Goal: Task Accomplishment & Management: Complete application form

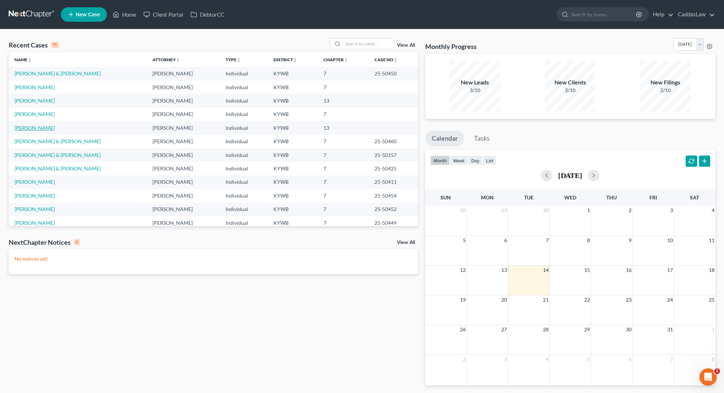
click at [29, 126] on link "[PERSON_NAME]" at bounding box center [34, 128] width 40 height 6
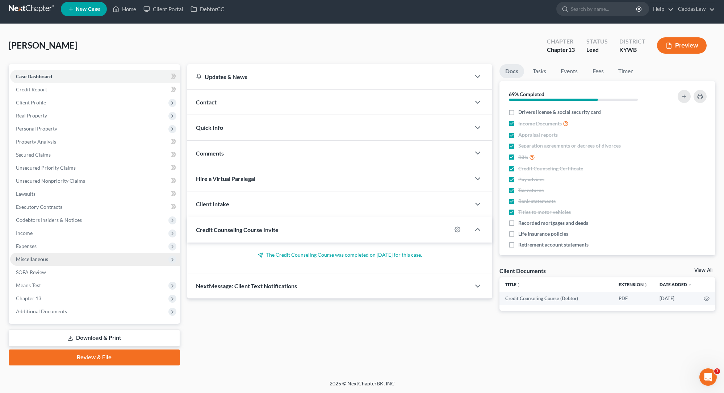
scroll to position [5, 0]
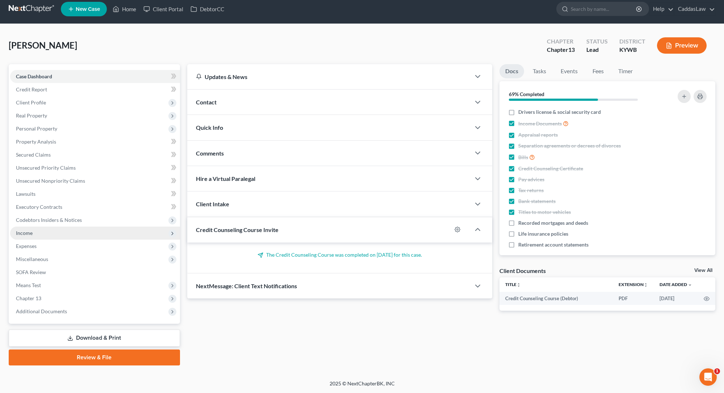
click at [25, 235] on span "Income" at bounding box center [24, 233] width 17 height 6
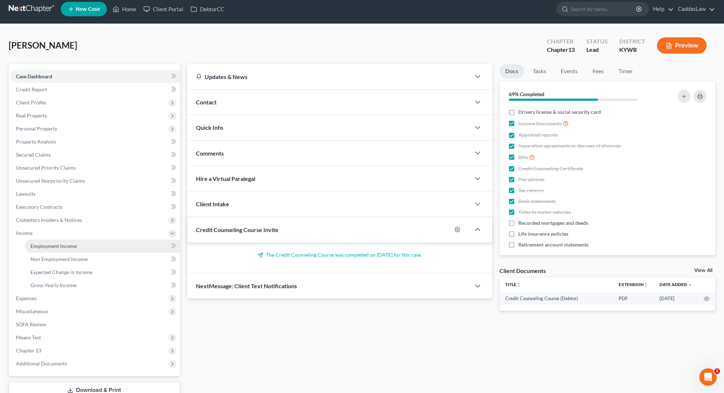
click at [32, 245] on span "Employment Income" at bounding box center [53, 246] width 46 height 6
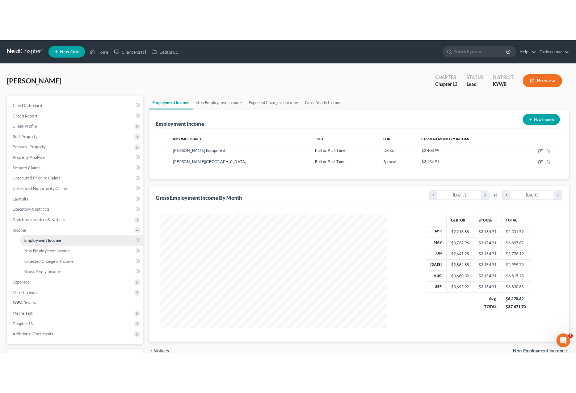
scroll to position [142, 300]
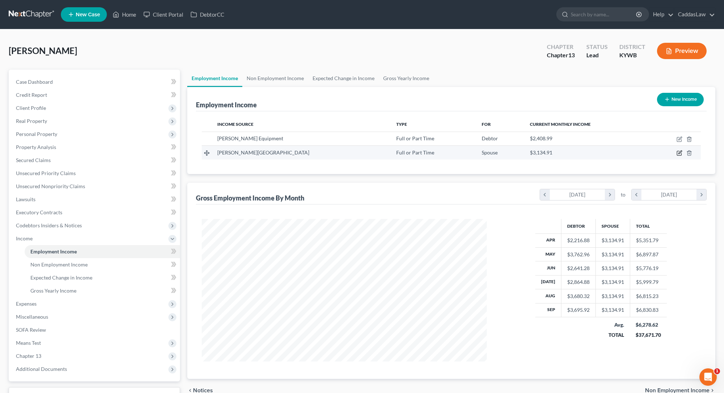
click at [678, 153] on icon "button" at bounding box center [680, 153] width 6 height 6
select select "0"
select select "18"
select select "0"
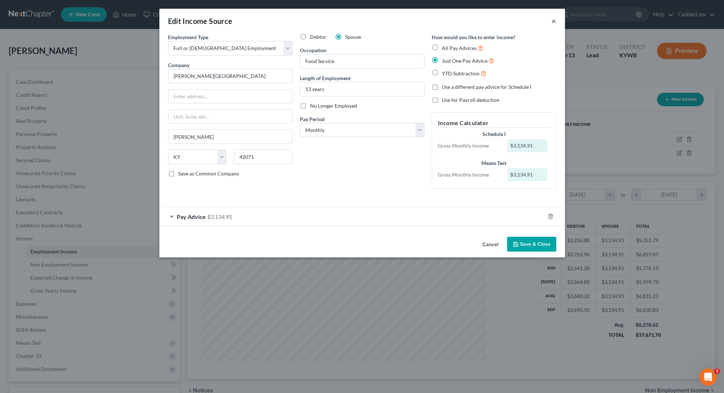
click at [553, 22] on button "×" at bounding box center [553, 21] width 5 height 9
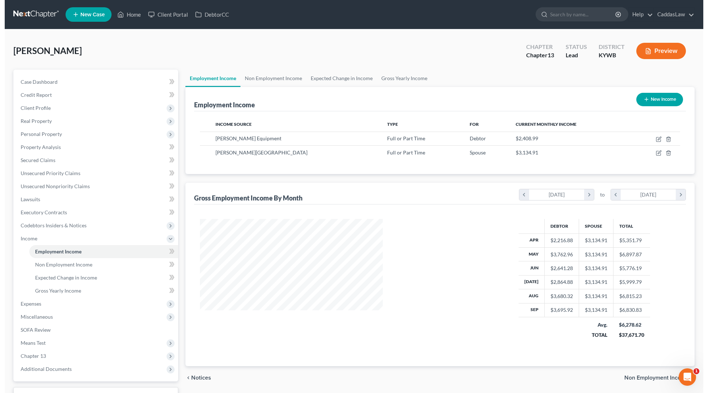
scroll to position [362135, 361981]
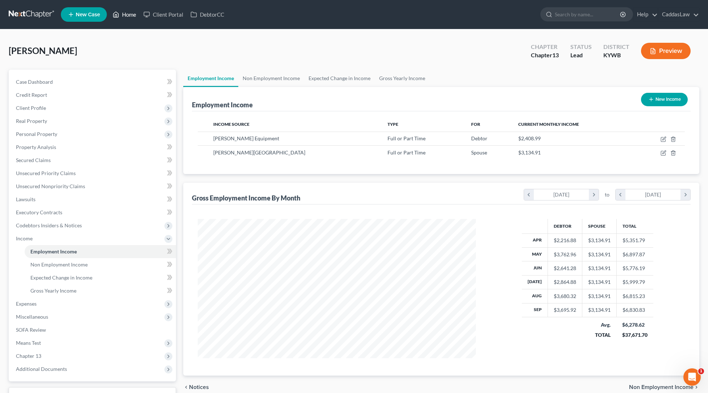
click at [123, 17] on link "Home" at bounding box center [124, 14] width 31 height 13
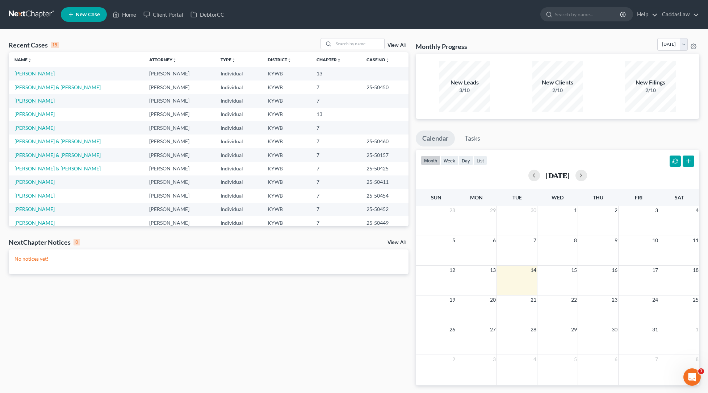
click at [36, 101] on link "[PERSON_NAME]" at bounding box center [34, 100] width 40 height 6
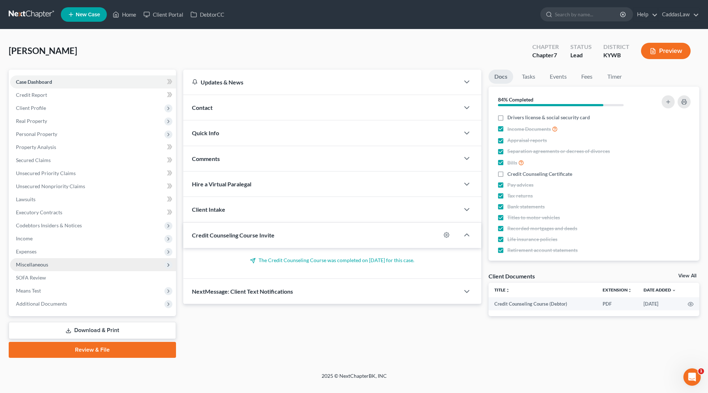
click at [49, 262] on span "Miscellaneous" at bounding box center [93, 264] width 166 height 13
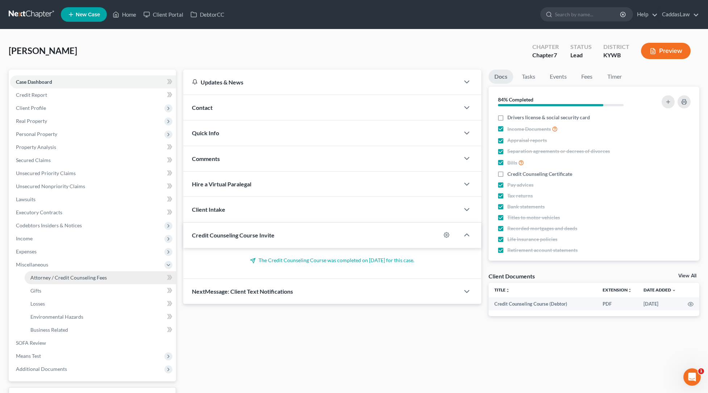
click at [49, 276] on span "Attorney / Credit Counseling Fees" at bounding box center [68, 277] width 76 height 6
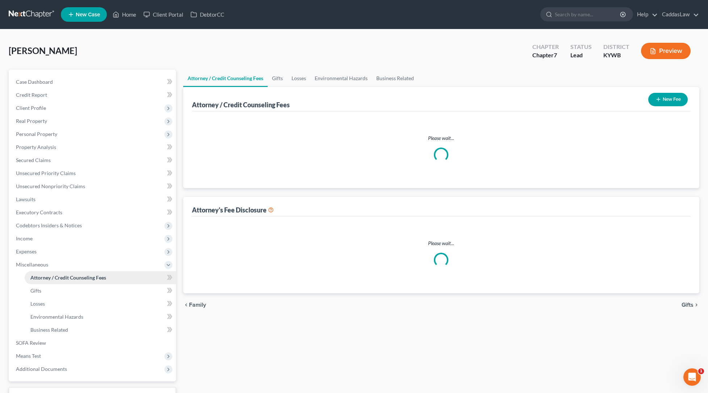
select select "1"
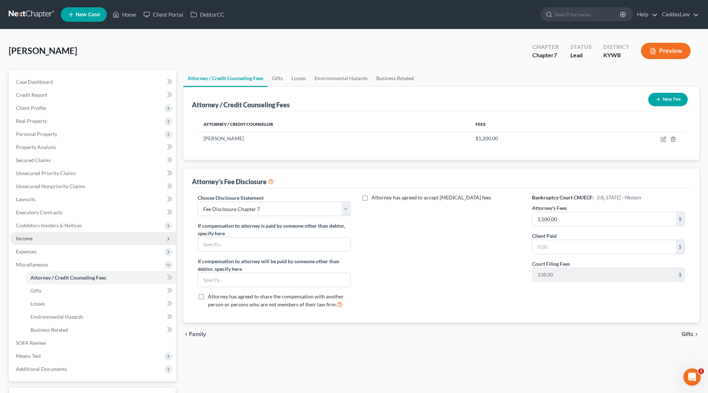
click at [25, 242] on span "Income" at bounding box center [93, 238] width 166 height 13
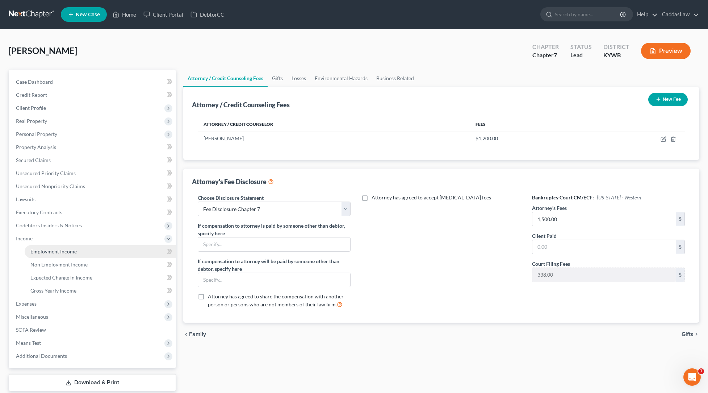
click at [34, 255] on link "Employment Income" at bounding box center [100, 251] width 151 height 13
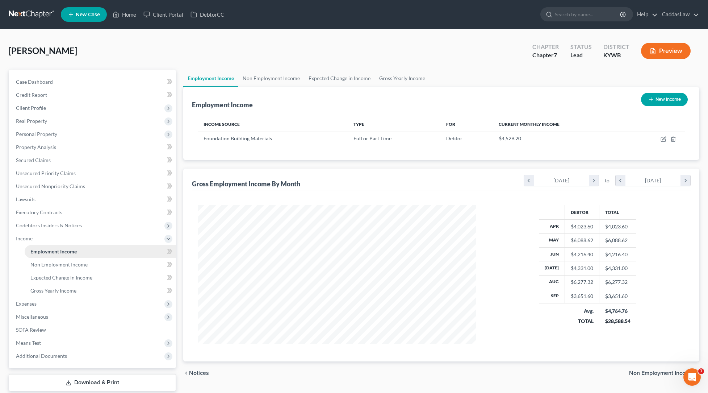
scroll to position [139, 293]
click at [662, 140] on icon "button" at bounding box center [663, 139] width 4 height 4
select select "0"
select select "18"
select select "3"
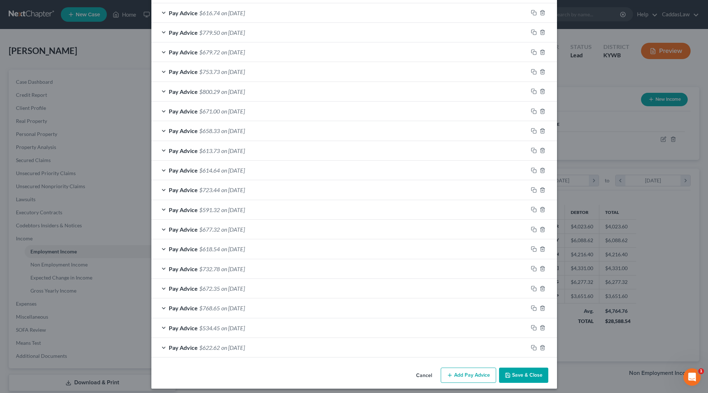
scroll to position [417, 0]
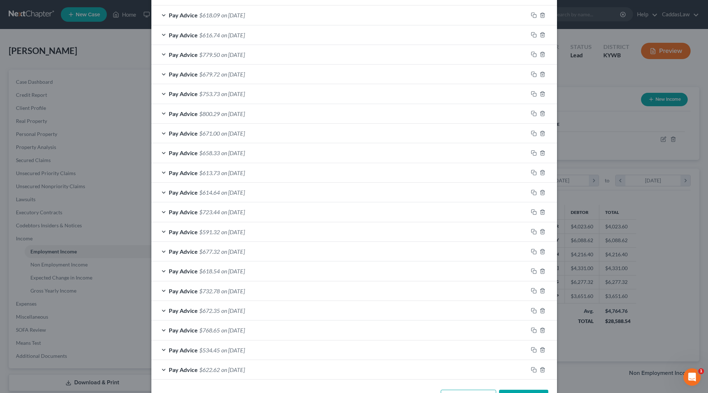
click at [512, 389] on button "Save & Close" at bounding box center [523, 396] width 49 height 15
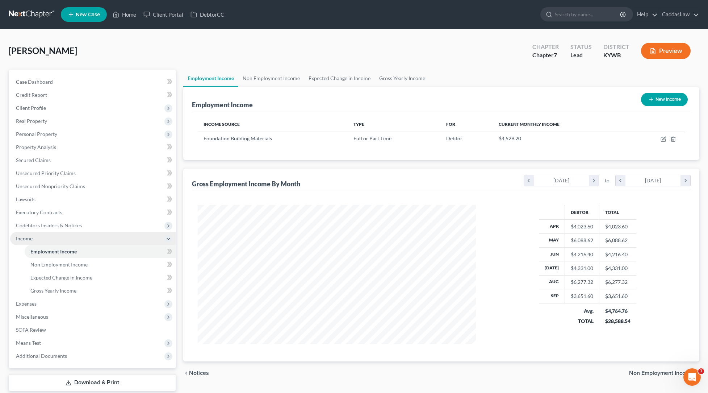
click at [170, 240] on icon at bounding box center [169, 239] width 6 height 6
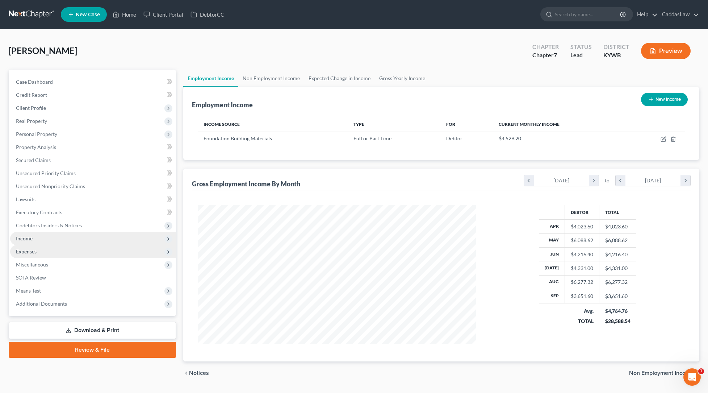
click at [127, 253] on span "Expenses" at bounding box center [93, 251] width 166 height 13
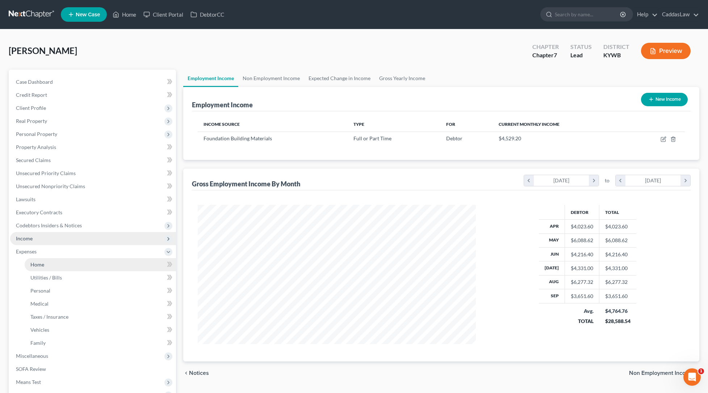
click at [116, 259] on link "Home" at bounding box center [100, 264] width 151 height 13
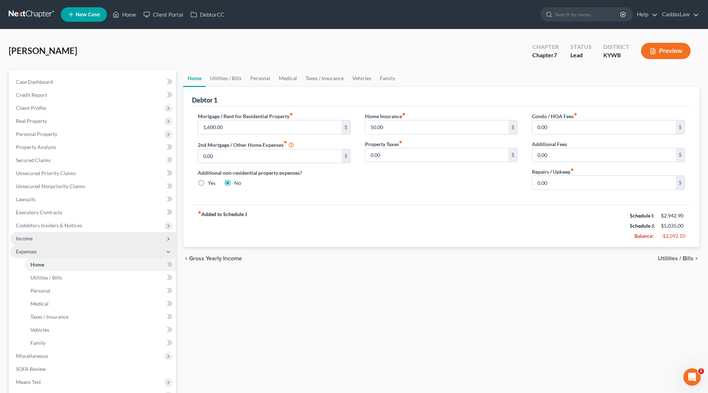
click at [167, 250] on icon at bounding box center [169, 252] width 6 height 6
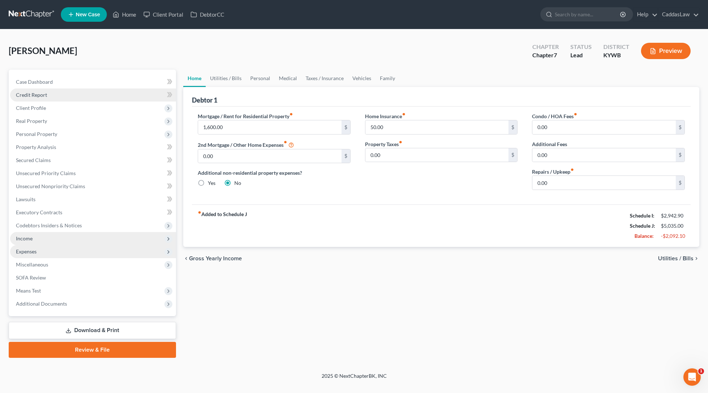
click at [53, 96] on link "Credit Report" at bounding box center [93, 94] width 166 height 13
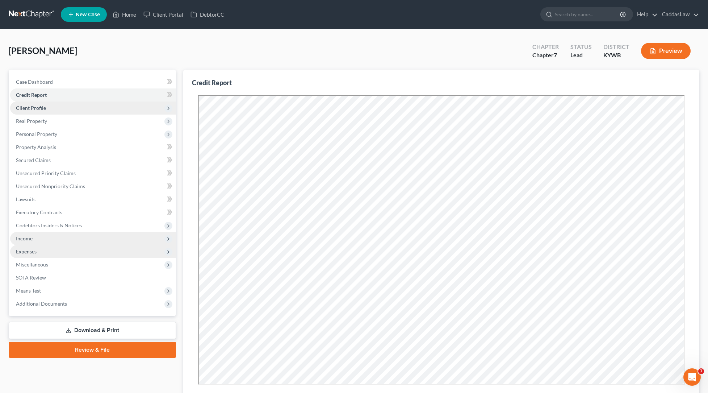
click at [33, 112] on span "Client Profile" at bounding box center [93, 107] width 166 height 13
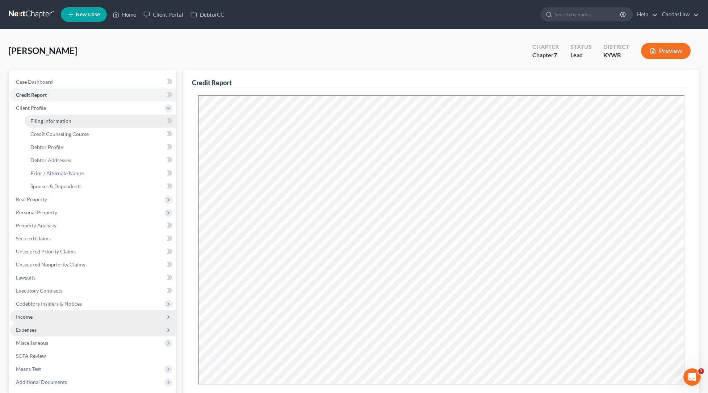
click at [34, 116] on link "Filing Information" at bounding box center [100, 120] width 151 height 13
select select "1"
select select "0"
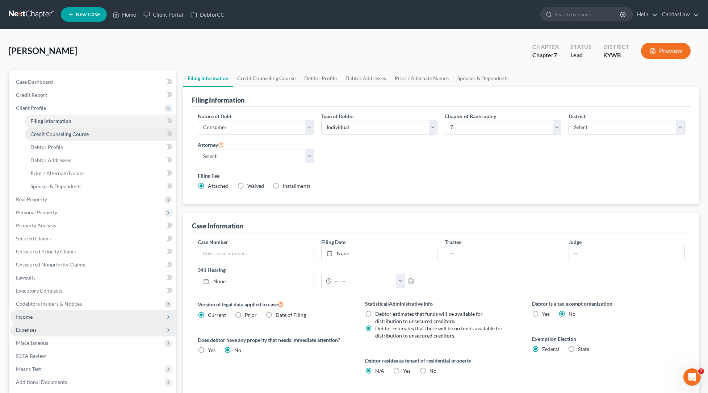
click at [35, 133] on span "Credit Counseling Course" at bounding box center [59, 134] width 58 height 6
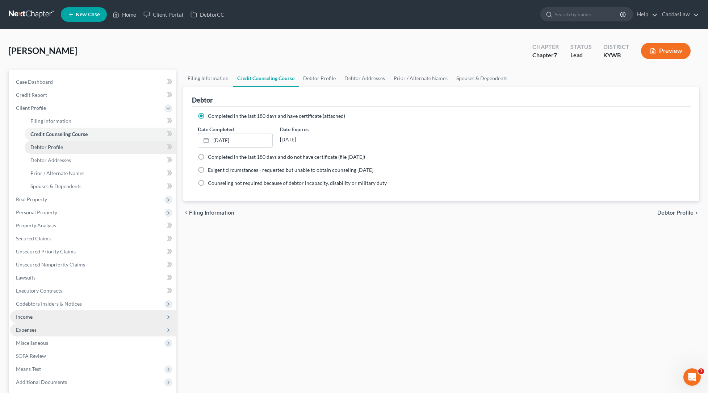
click at [35, 151] on link "Debtor Profile" at bounding box center [100, 147] width 151 height 13
select select "1"
select select "8"
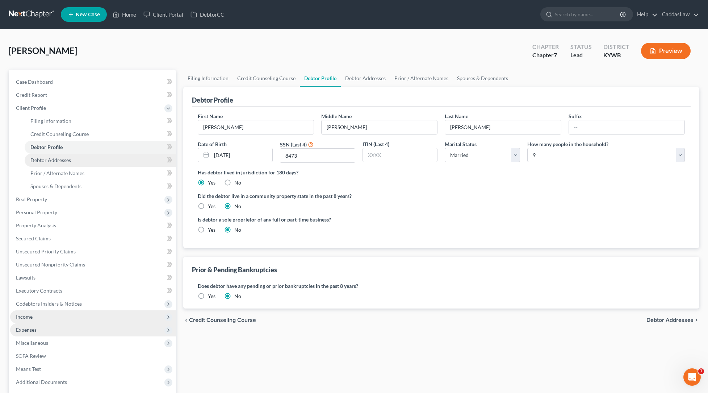
click at [36, 159] on span "Debtor Addresses" at bounding box center [50, 160] width 41 height 6
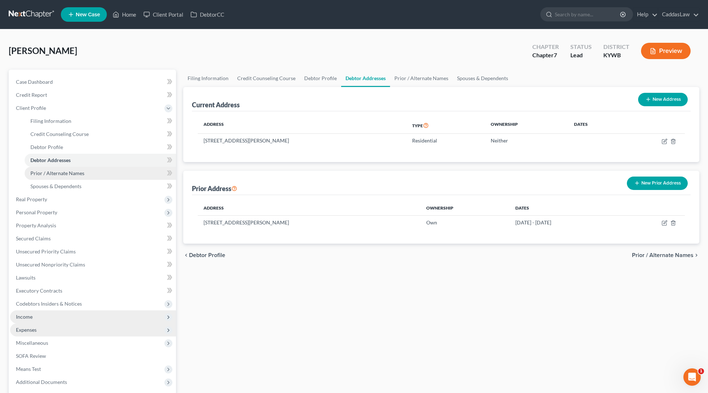
click at [36, 175] on span "Prior / Alternate Names" at bounding box center [57, 173] width 54 height 6
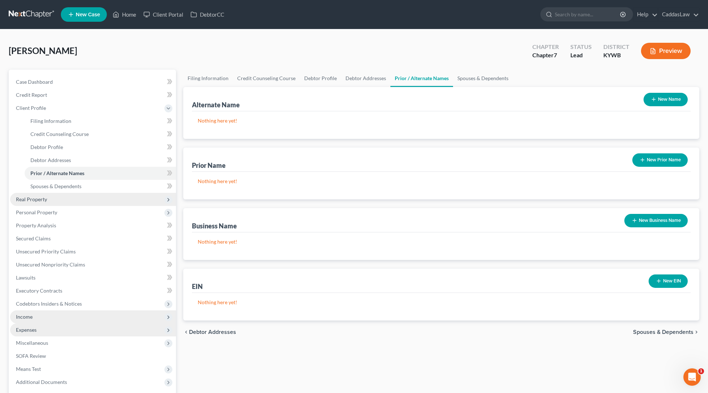
click at [34, 195] on span "Real Property" at bounding box center [93, 199] width 166 height 13
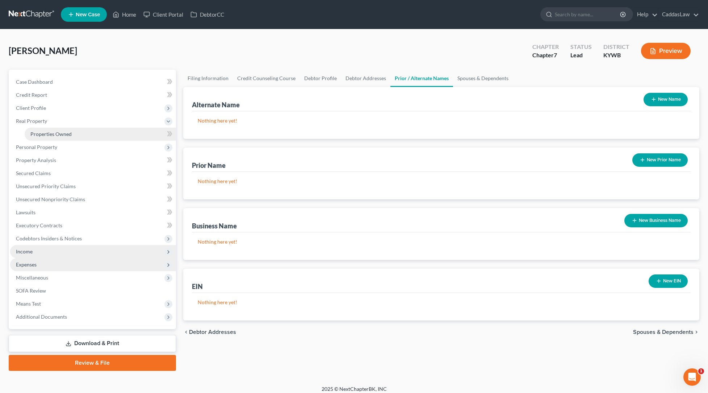
click at [67, 132] on span "Properties Owned" at bounding box center [50, 134] width 41 height 6
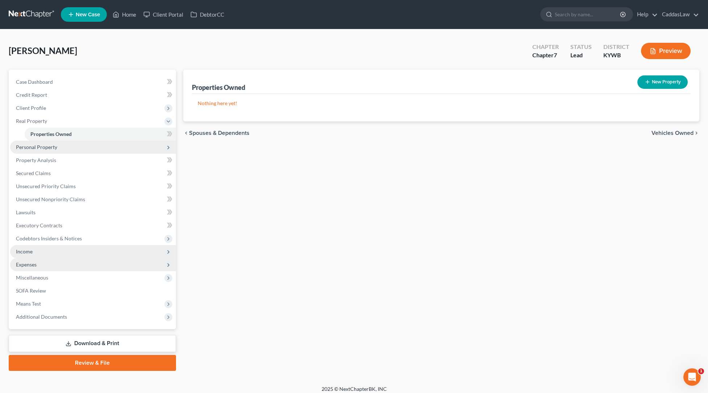
click at [89, 144] on span "Personal Property" at bounding box center [93, 147] width 166 height 13
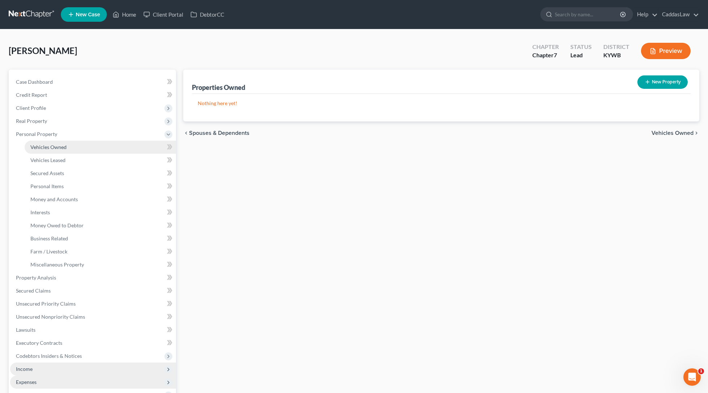
click at [87, 145] on link "Vehicles Owned" at bounding box center [100, 147] width 151 height 13
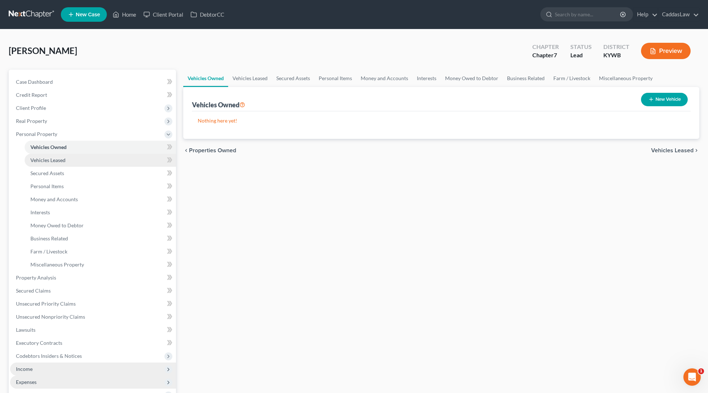
click at [74, 157] on link "Vehicles Leased" at bounding box center [100, 160] width 151 height 13
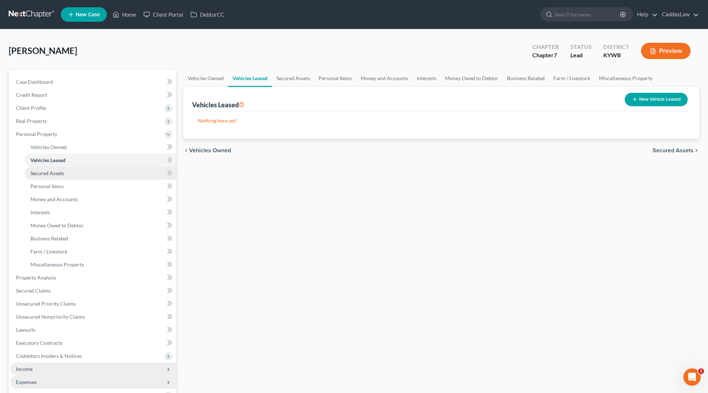
click at [68, 167] on link "Secured Assets" at bounding box center [100, 173] width 151 height 13
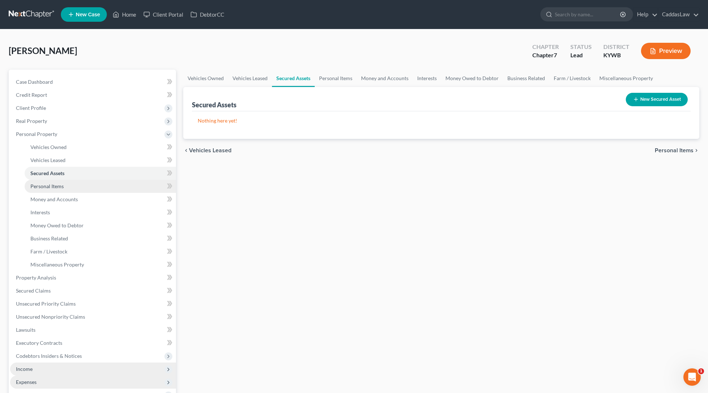
click at [62, 181] on link "Personal Items" at bounding box center [100, 186] width 151 height 13
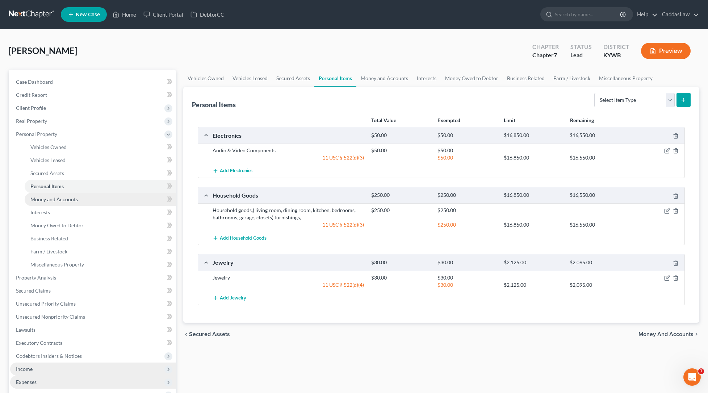
click at [43, 197] on span "Money and Accounts" at bounding box center [53, 199] width 47 height 6
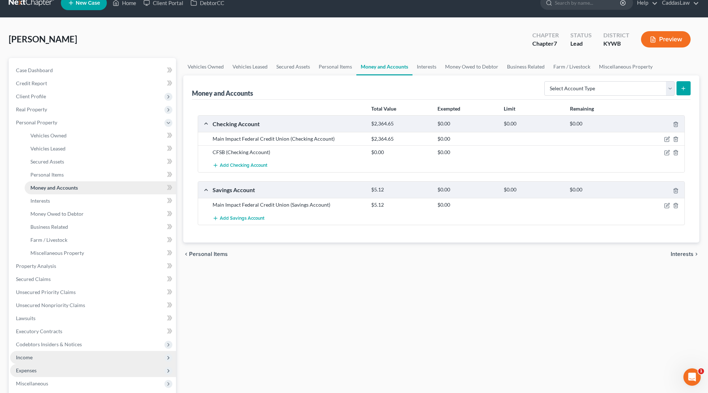
scroll to position [13, 0]
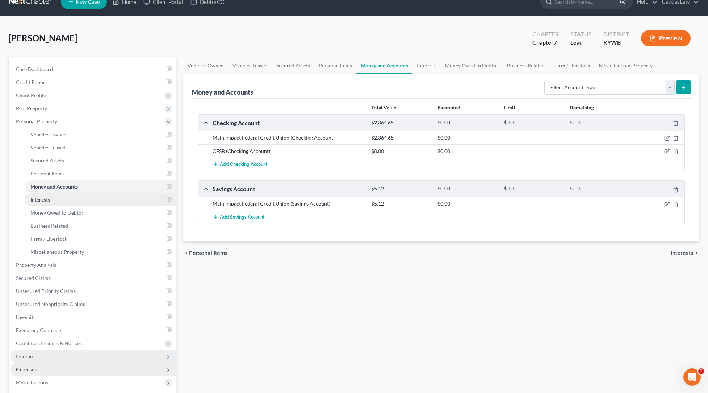
click at [43, 197] on span "Interests" at bounding box center [40, 199] width 20 height 6
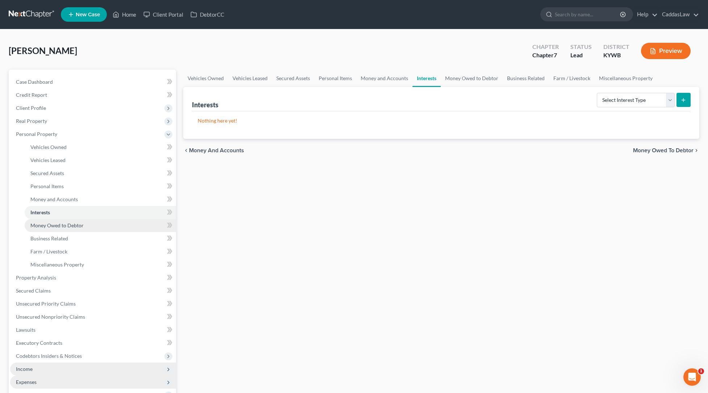
click at [53, 227] on span "Money Owed to Debtor" at bounding box center [56, 225] width 53 height 6
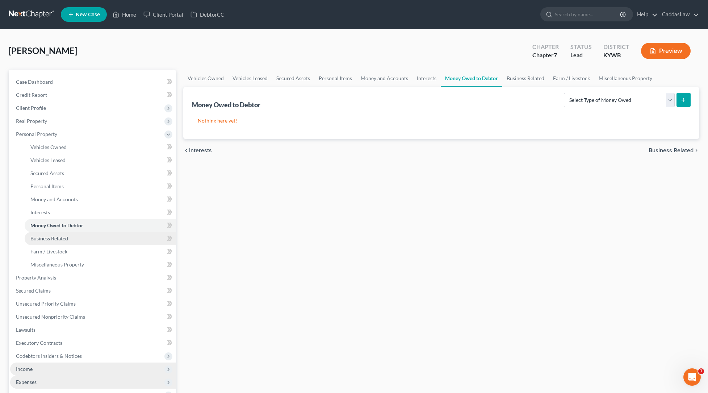
click at [45, 240] on span "Business Related" at bounding box center [49, 238] width 38 height 6
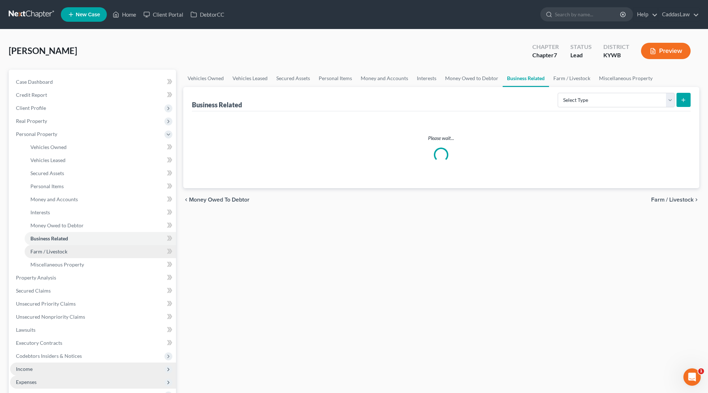
click at [45, 249] on span "Farm / Livestock" at bounding box center [48, 251] width 37 height 6
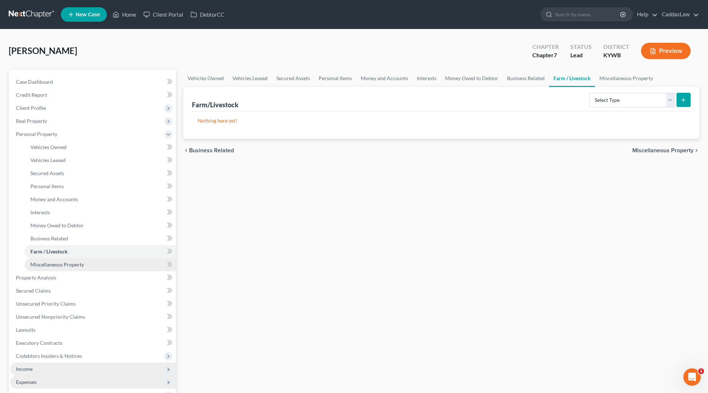
click at [43, 260] on link "Miscellaneous Property" at bounding box center [100, 264] width 151 height 13
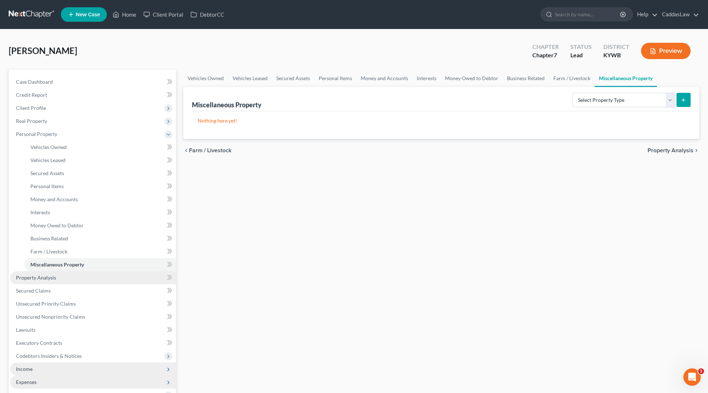
click at [41, 276] on span "Property Analysis" at bounding box center [36, 277] width 40 height 6
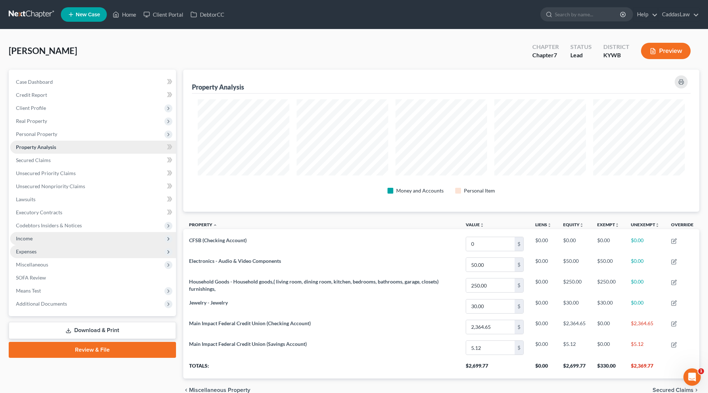
scroll to position [142, 517]
click at [41, 120] on span "Real Property" at bounding box center [31, 121] width 31 height 6
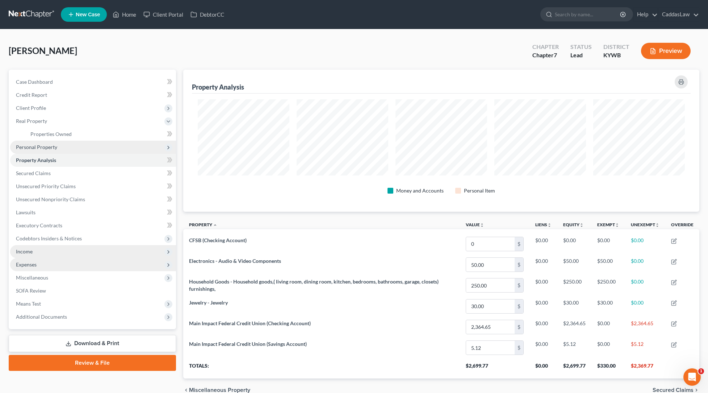
click at [47, 146] on span "Personal Property" at bounding box center [36, 147] width 41 height 6
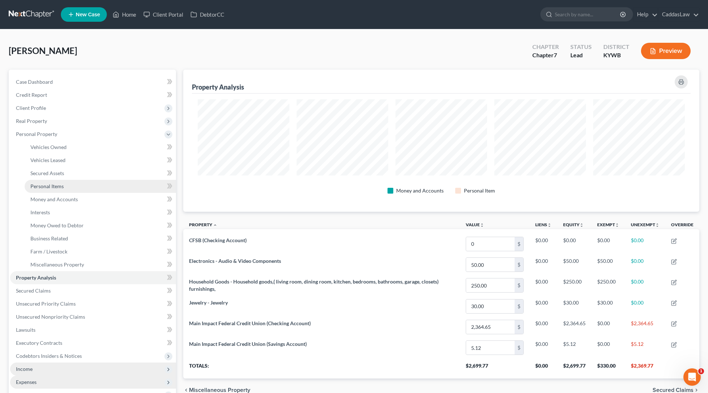
click at [72, 188] on link "Personal Items" at bounding box center [100, 186] width 151 height 13
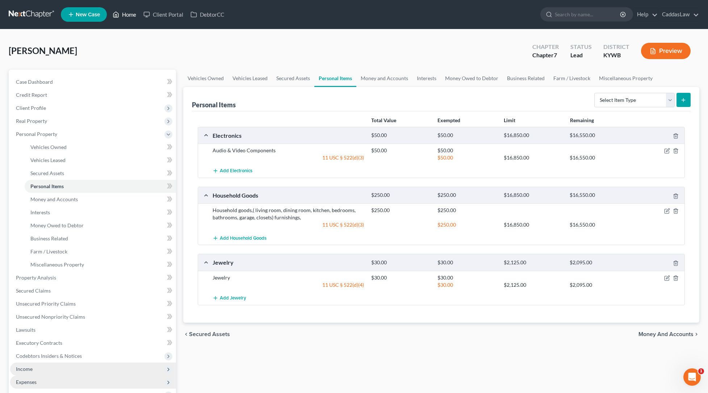
click at [128, 15] on link "Home" at bounding box center [124, 14] width 31 height 13
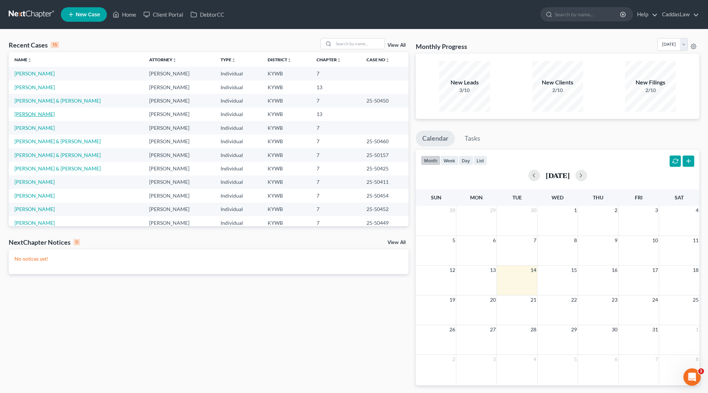
click at [25, 114] on link "[PERSON_NAME]" at bounding box center [34, 114] width 40 height 6
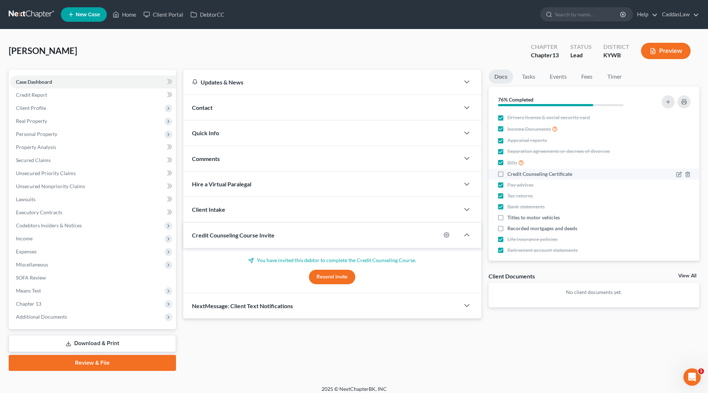
click at [508, 174] on label "Credit Counseling Certificate" at bounding box center [540, 173] width 65 height 7
click at [510, 174] on input "Credit Counseling Certificate" at bounding box center [512, 172] width 5 height 5
checkbox input "true"
click at [508, 217] on label "Titles to motor vehicles" at bounding box center [534, 217] width 53 height 7
click at [510, 217] on input "Titles to motor vehicles" at bounding box center [512, 216] width 5 height 5
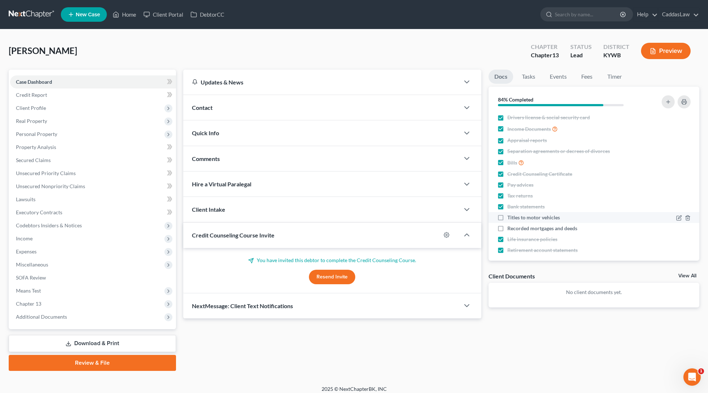
checkbox input "true"
click at [508, 229] on label "Recorded mortgages and deeds" at bounding box center [543, 228] width 70 height 7
click at [510, 229] on input "Recorded mortgages and deeds" at bounding box center [512, 227] width 5 height 5
checkbox input "true"
click at [120, 17] on link "Home" at bounding box center [124, 14] width 31 height 13
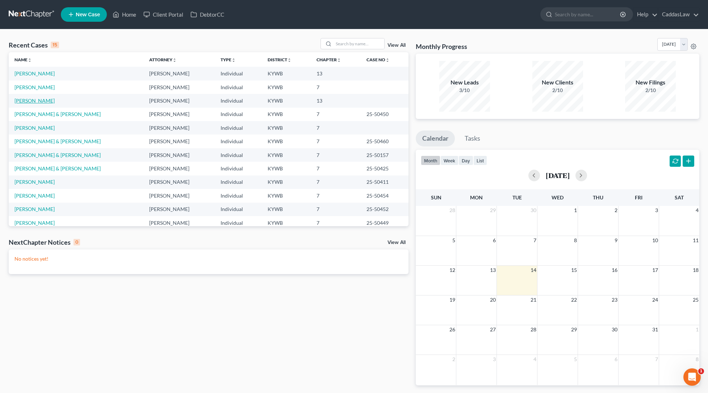
click at [23, 102] on link "[PERSON_NAME]" at bounding box center [34, 100] width 40 height 6
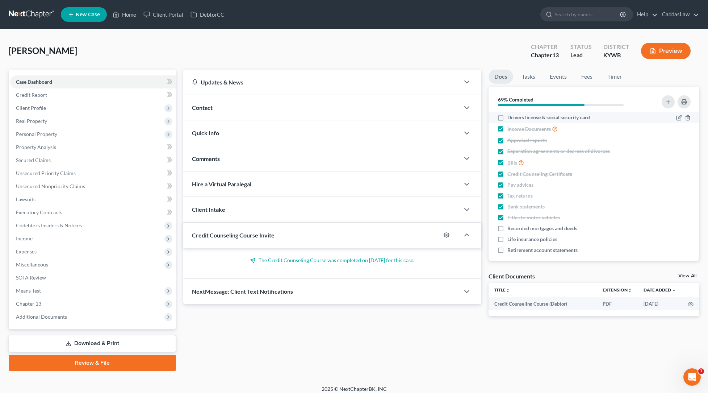
click at [508, 117] on label "Drivers license & social security card" at bounding box center [549, 117] width 83 height 7
click at [510, 117] on input "Drivers license & social security card" at bounding box center [512, 116] width 5 height 5
checkbox input "true"
click at [131, 14] on link "Home" at bounding box center [124, 14] width 31 height 13
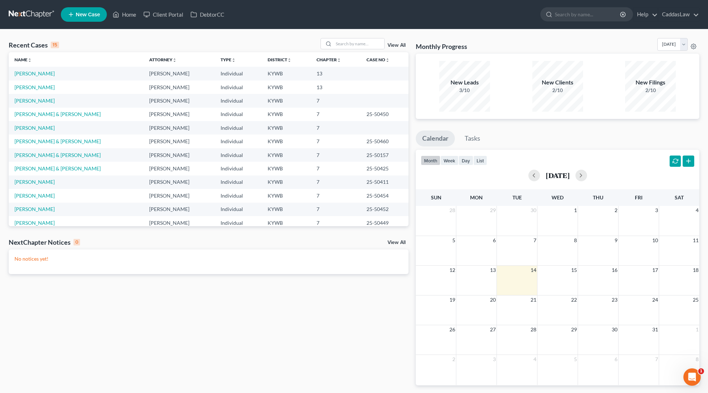
click at [33, 81] on td "[PERSON_NAME]" at bounding box center [76, 86] width 135 height 13
click at [30, 84] on link "[PERSON_NAME]" at bounding box center [34, 87] width 40 height 6
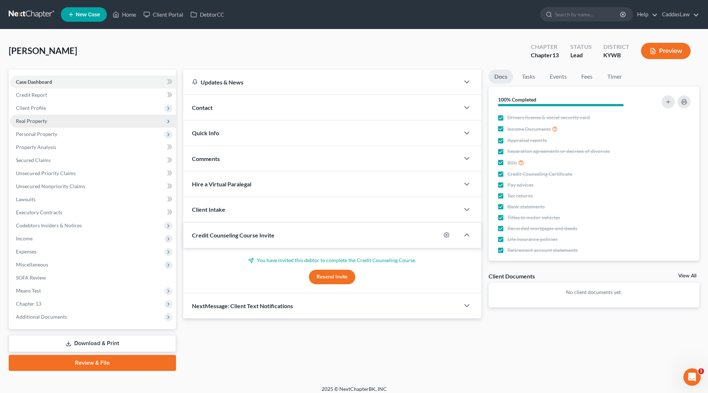
click at [32, 122] on span "Real Property" at bounding box center [31, 121] width 31 height 6
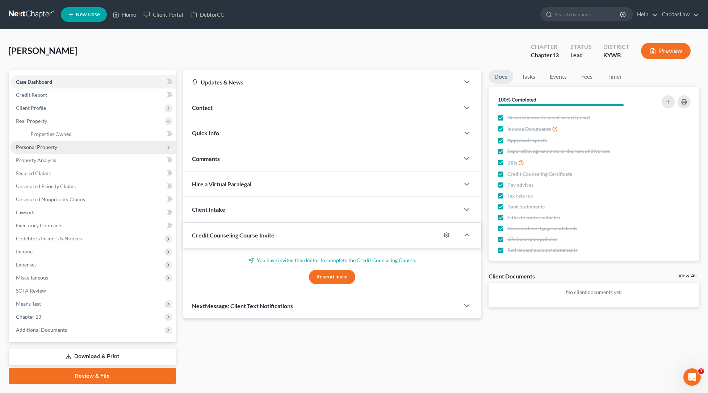
click at [28, 149] on span "Personal Property" at bounding box center [36, 147] width 41 height 6
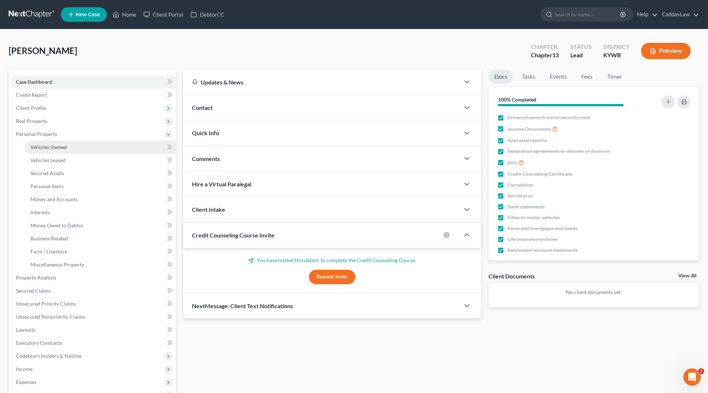
click at [48, 150] on link "Vehicles Owned" at bounding box center [100, 147] width 151 height 13
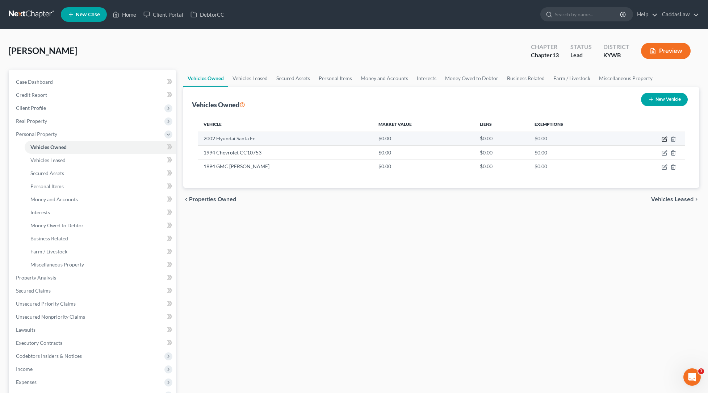
click at [663, 140] on icon "button" at bounding box center [665, 139] width 6 height 6
select select "0"
select select "24"
select select "3"
select select "2"
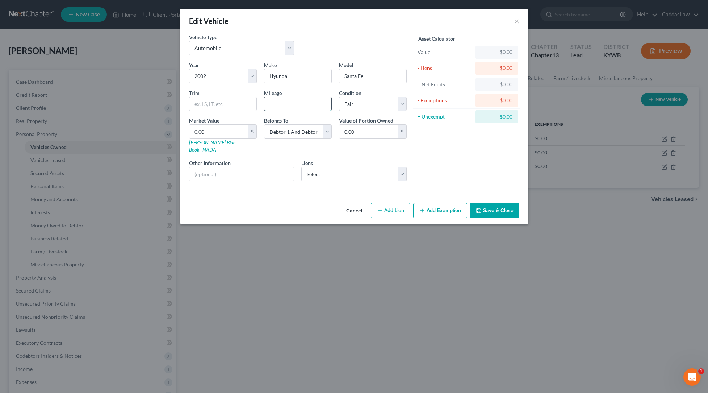
click at [289, 103] on input "text" at bounding box center [297, 104] width 67 height 14
type input "100,000"
click at [229, 130] on input "0.00" at bounding box center [218, 132] width 58 height 14
click at [205, 143] on link "[PERSON_NAME] Blue Book" at bounding box center [212, 145] width 46 height 13
click at [230, 134] on input "0.00" at bounding box center [218, 132] width 58 height 14
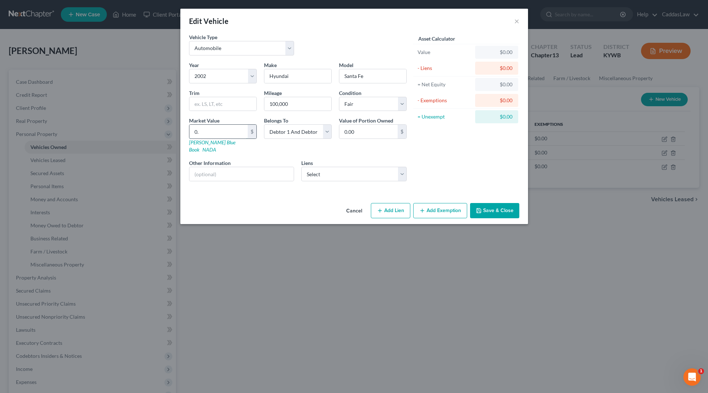
type input "0"
type input "5"
type input "5.00"
type input "55"
type input "55.00"
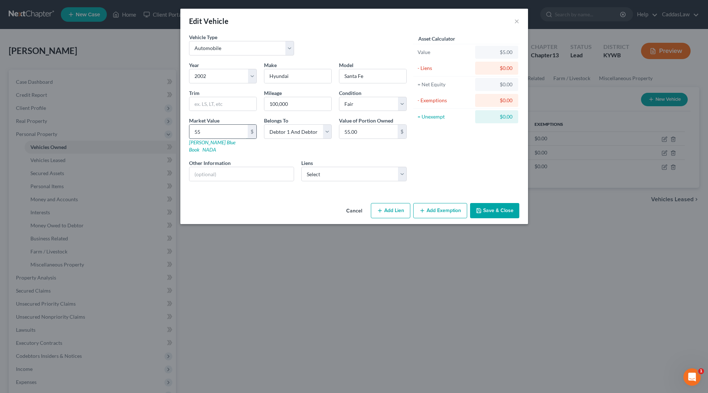
type input "550"
type input "550.00"
click at [483, 203] on button "Save & Close" at bounding box center [494, 210] width 49 height 15
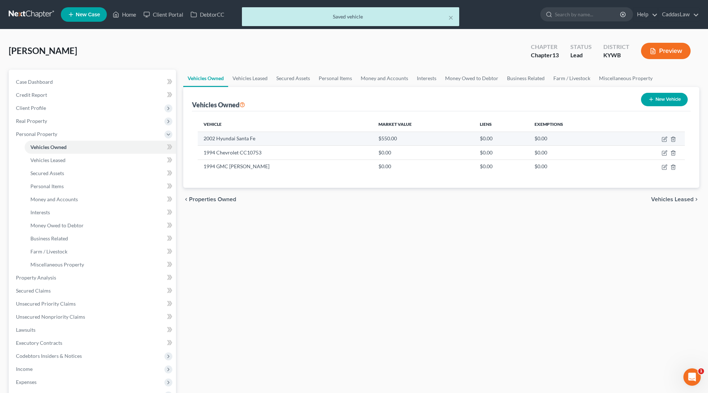
click at [661, 138] on td at bounding box center [652, 139] width 66 height 14
click at [663, 138] on icon "button" at bounding box center [665, 139] width 6 height 6
select select "0"
select select "24"
select select "3"
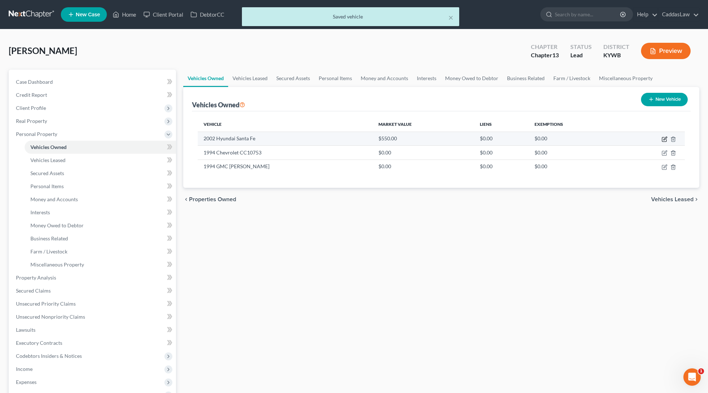
select select "2"
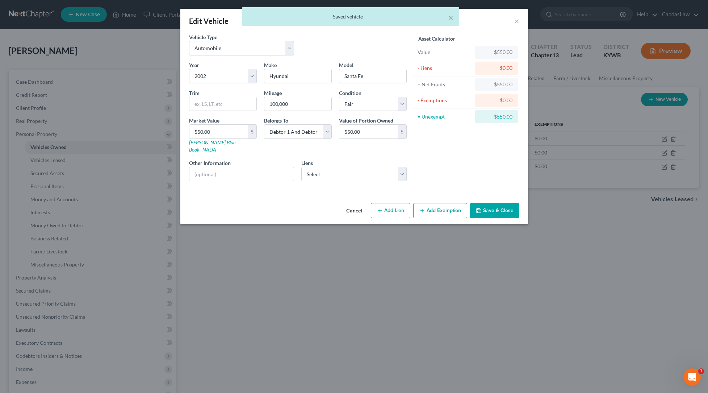
click at [430, 203] on button "Add Exemption" at bounding box center [440, 210] width 54 height 15
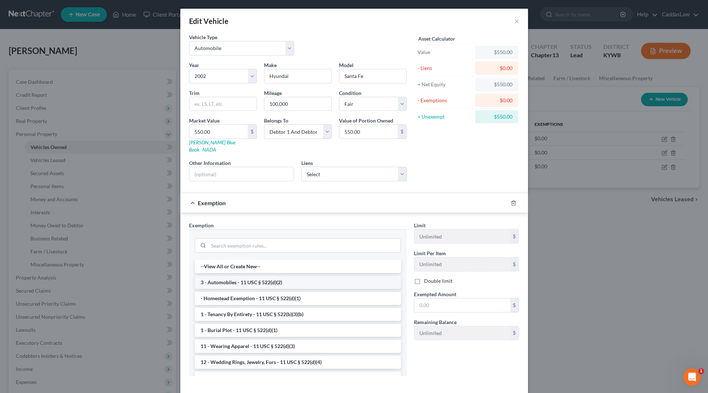
click at [228, 276] on li "3 - Automobiles - 11 USC § 522(d)(2)" at bounding box center [298, 282] width 206 height 13
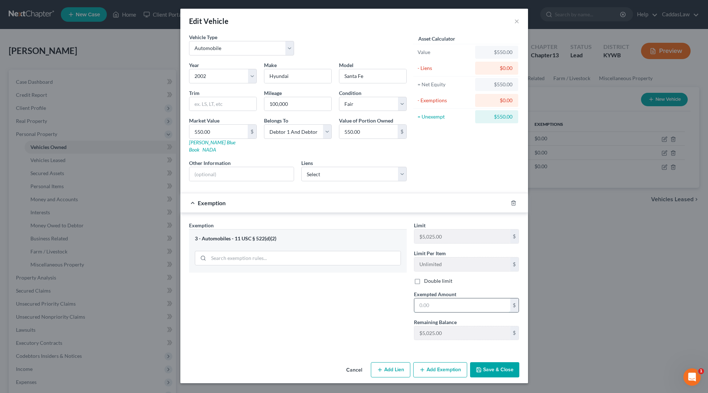
click at [422, 298] on input "text" at bounding box center [462, 305] width 96 height 14
type input "550.00"
click at [494, 362] on button "Save & Close" at bounding box center [494, 369] width 49 height 15
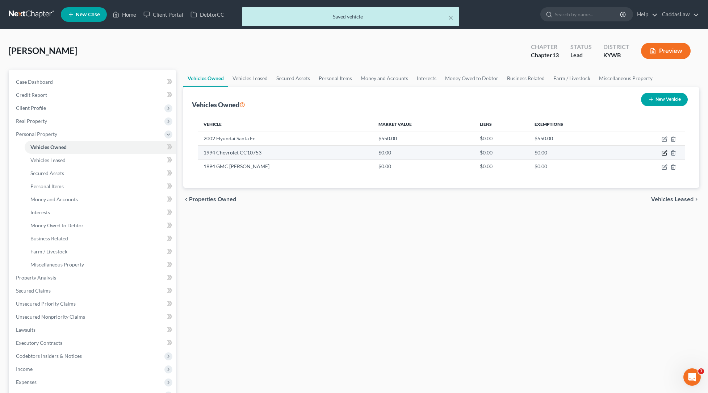
click at [665, 154] on icon "button" at bounding box center [665, 153] width 6 height 6
select select "0"
select select "32"
select select "3"
select select "2"
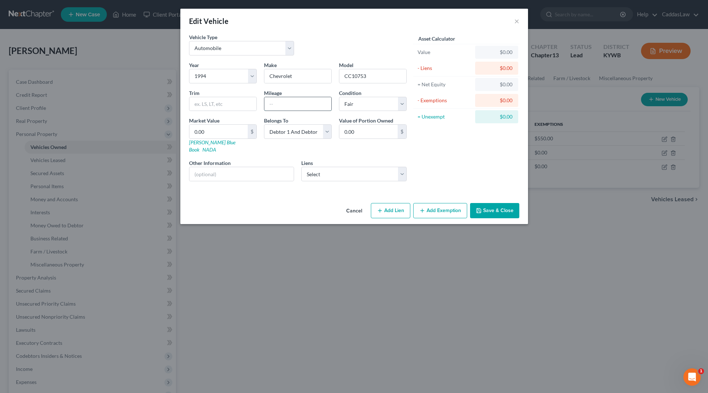
click at [288, 103] on input "text" at bounding box center [297, 104] width 67 height 14
type input "340,000"
click at [207, 142] on link "[PERSON_NAME] Blue Book" at bounding box center [212, 145] width 46 height 13
click at [247, 129] on div "0.00 $" at bounding box center [223, 131] width 68 height 14
click at [215, 131] on input "0.00" at bounding box center [218, 132] width 58 height 14
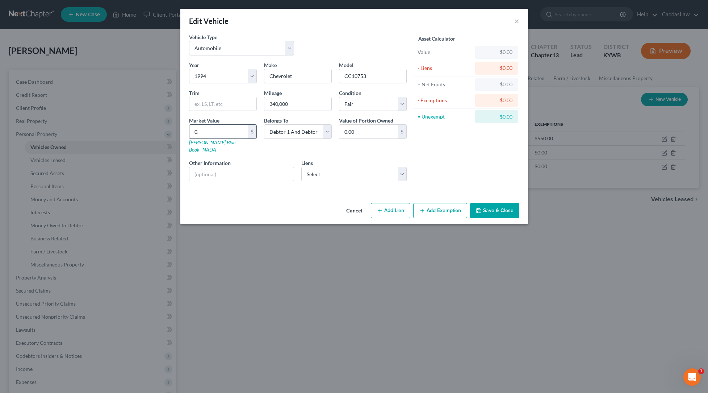
type input "0"
type input "1"
type input "1.00"
type input "15"
type input "15.00"
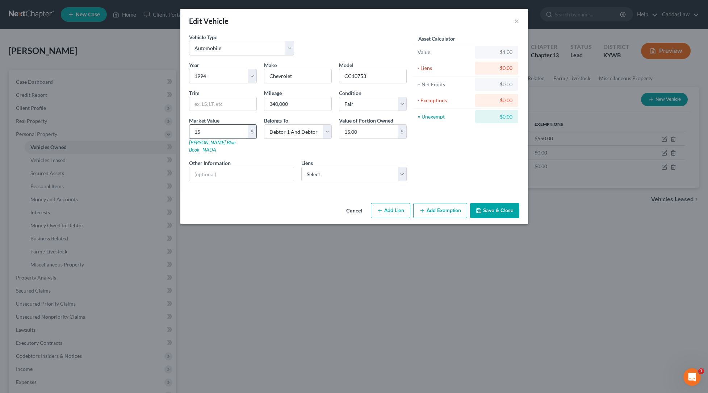
type input "150"
type input "150.00"
click at [444, 203] on button "Add Exemption" at bounding box center [440, 210] width 54 height 15
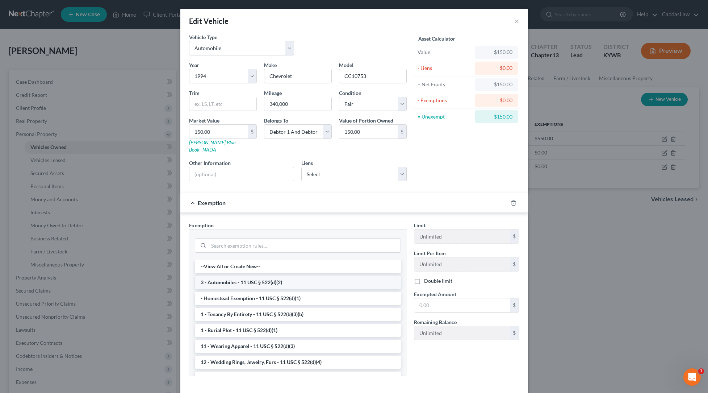
click at [232, 276] on li "3 - Automobiles - 11 USC § 522(d)(2)" at bounding box center [298, 282] width 206 height 13
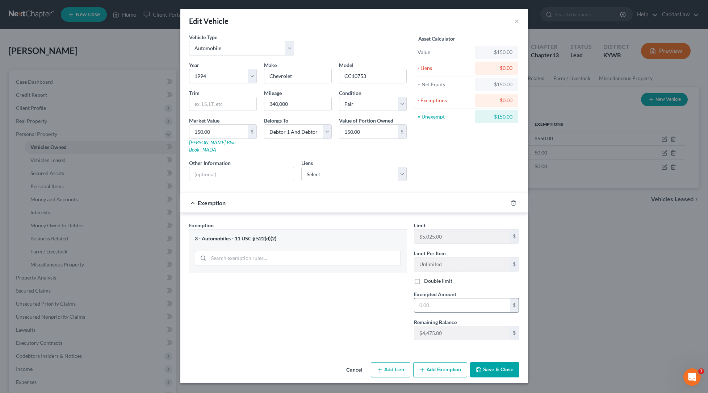
click at [446, 300] on input "text" at bounding box center [462, 305] width 96 height 14
type input "150.00"
click at [499, 364] on button "Save & Close" at bounding box center [494, 369] width 49 height 15
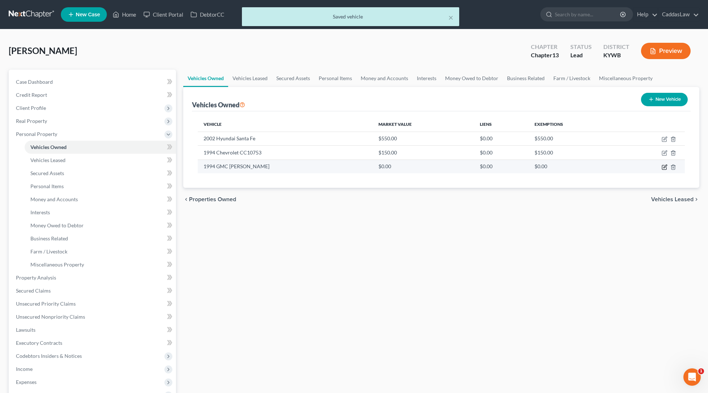
click at [664, 167] on icon "button" at bounding box center [665, 167] width 6 height 6
select select "0"
select select "32"
select select "3"
select select "2"
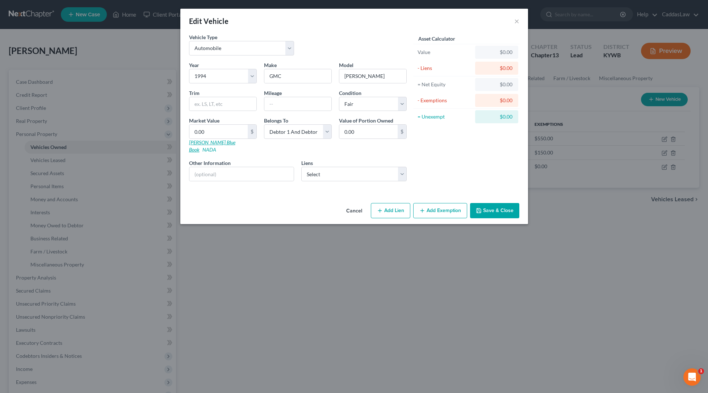
click at [209, 142] on link "[PERSON_NAME] Blue Book" at bounding box center [212, 145] width 46 height 13
click at [218, 135] on input "0.00" at bounding box center [218, 132] width 58 height 14
type input "0"
type input "5"
type input "5.00"
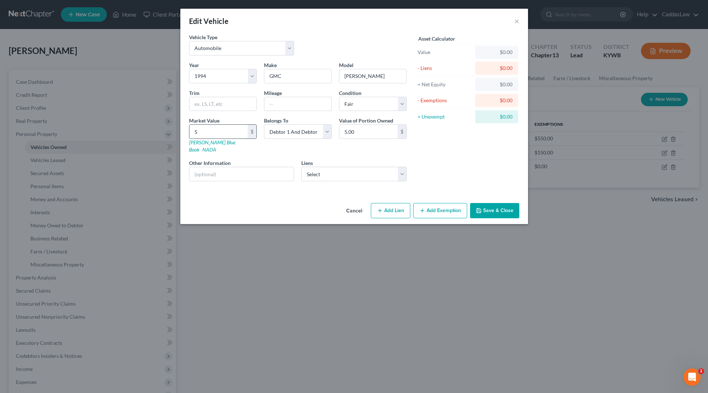
type input "50"
type input "50.00"
type input "500"
type input "500.00"
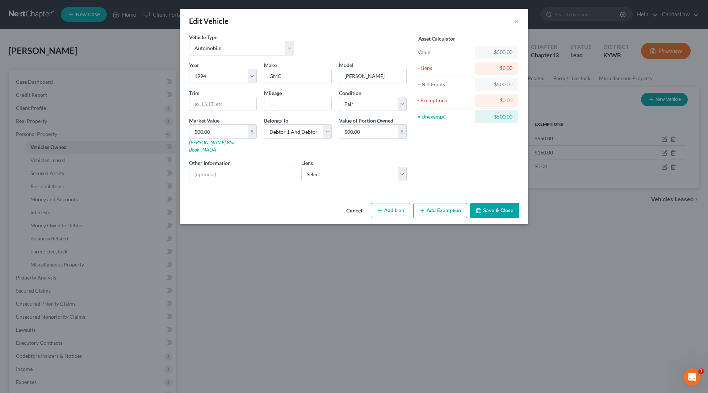
click at [479, 203] on button "Save & Close" at bounding box center [494, 210] width 49 height 15
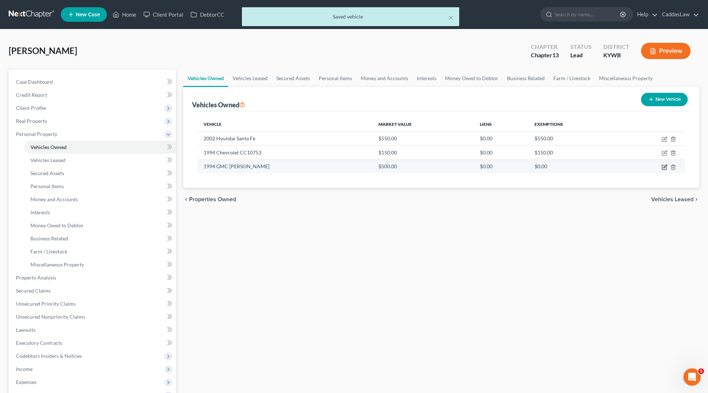
click at [664, 166] on icon "button" at bounding box center [665, 167] width 6 height 6
select select "0"
select select "32"
select select "3"
select select "2"
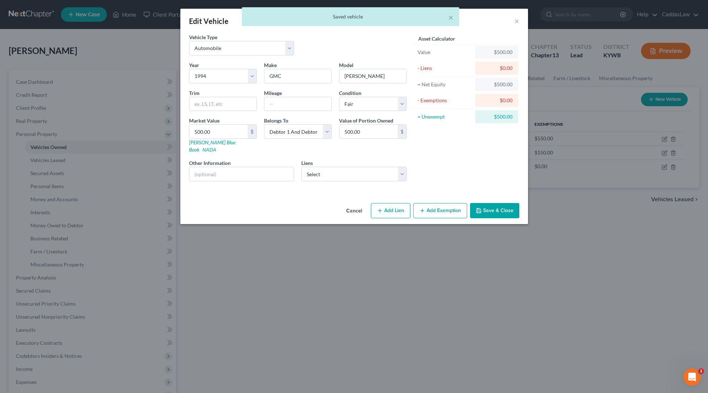
click at [431, 203] on button "Add Exemption" at bounding box center [440, 210] width 54 height 15
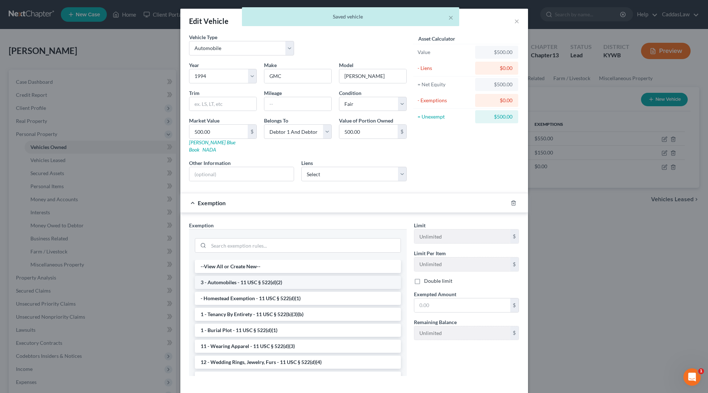
click at [224, 276] on li "3 - Automobiles - 11 USC § 522(d)(2)" at bounding box center [298, 282] width 206 height 13
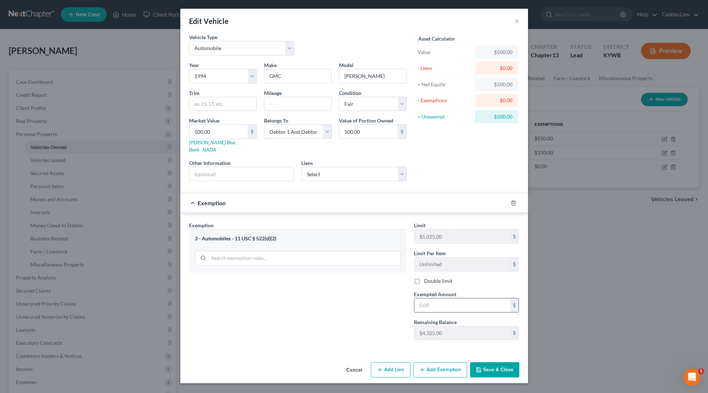
click at [442, 298] on input "text" at bounding box center [462, 305] width 96 height 14
type input "500.00"
click at [498, 362] on button "Save & Close" at bounding box center [494, 369] width 49 height 15
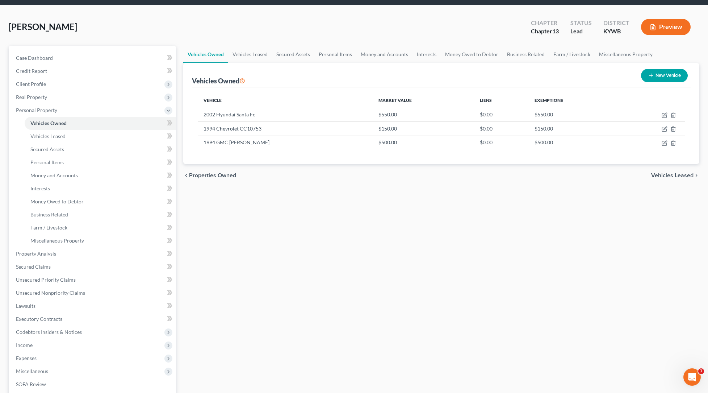
scroll to position [25, 0]
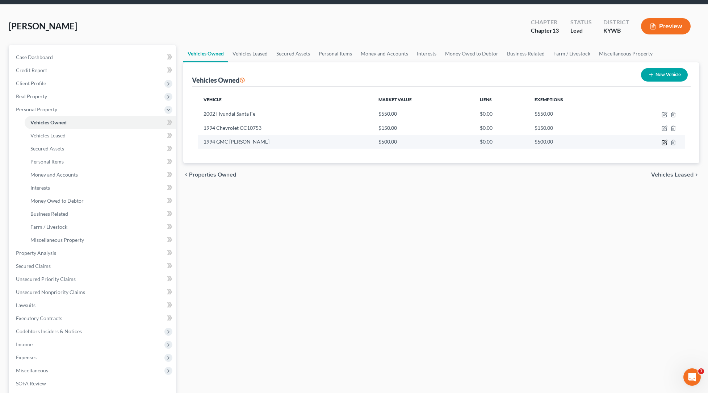
click at [664, 144] on icon "button" at bounding box center [665, 142] width 6 height 6
select select "0"
select select "32"
select select "3"
select select "2"
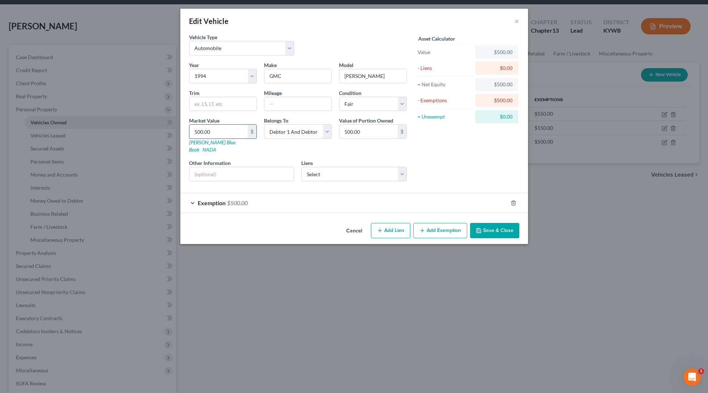
click at [195, 132] on input "500.00" at bounding box center [218, 132] width 58 height 14
click at [197, 131] on input "500.00" at bounding box center [218, 132] width 58 height 14
click at [197, 133] on input "500.00" at bounding box center [218, 132] width 58 height 14
type input "00.00"
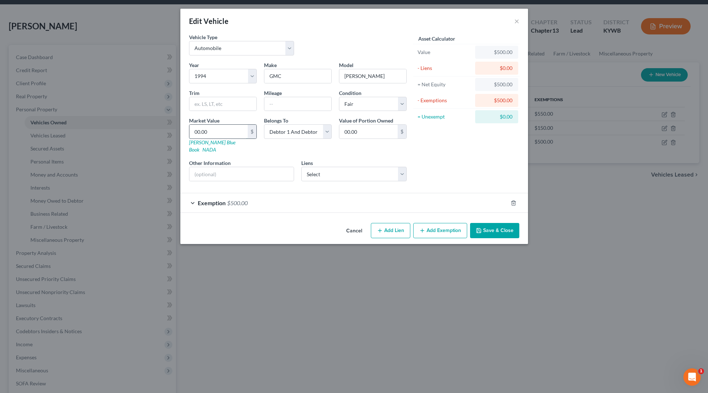
type input "200.00"
type input "00.00"
type input "200.00"
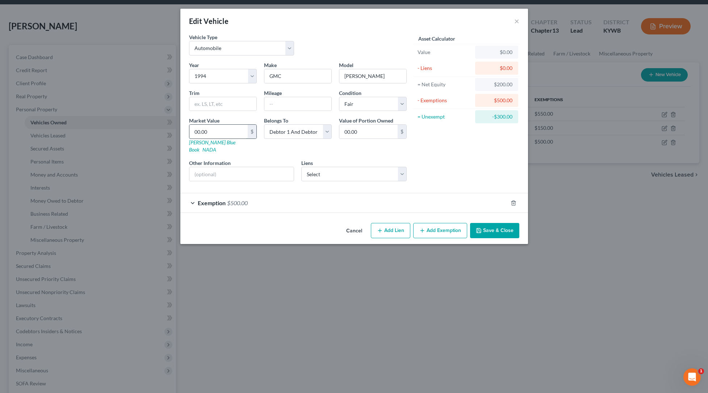
type input "200.00"
type input "2500.00"
type input "2,500.00"
type input "2,50"
type input "250.00"
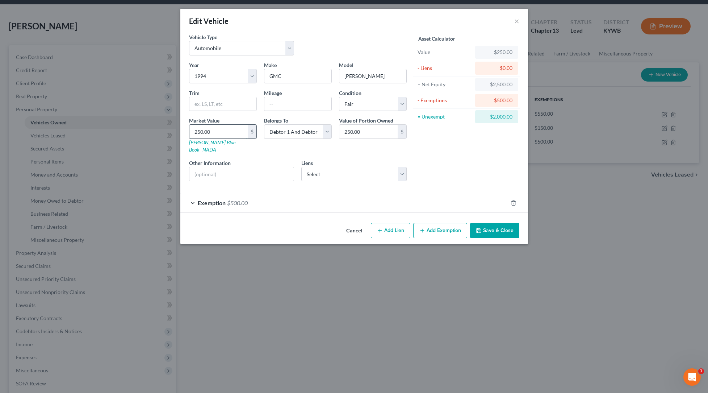
type input "250.00"
click at [422, 196] on div "Exemption $500.00" at bounding box center [343, 202] width 327 height 19
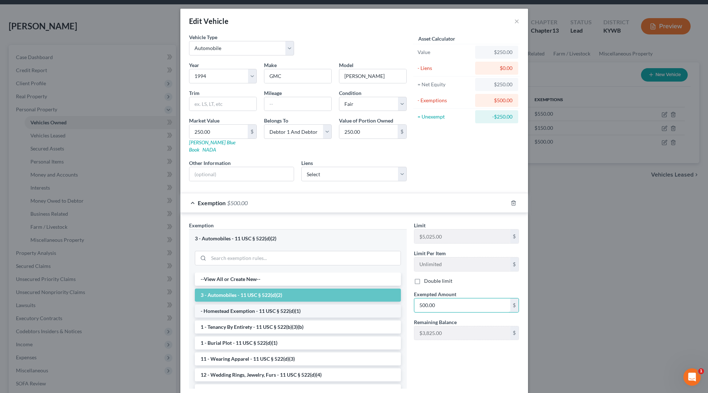
drag, startPoint x: 440, startPoint y: 299, endPoint x: 400, endPoint y: 299, distance: 39.9
click at [400, 299] on div "Exemption Set must be selected for CA. Exemption * 3 - Automobiles - 11 USC § 5…" at bounding box center [354, 307] width 338 height 173
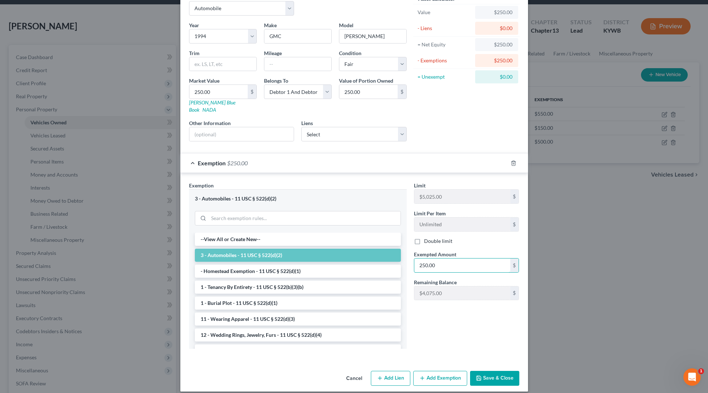
scroll to position [39, 0]
type input "250.00"
click at [488, 371] on button "Save & Close" at bounding box center [494, 378] width 49 height 15
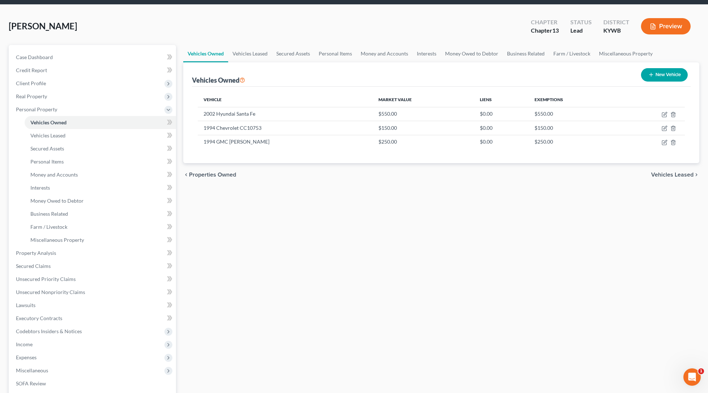
click at [660, 76] on button "New Vehicle" at bounding box center [664, 74] width 47 height 13
select select "0"
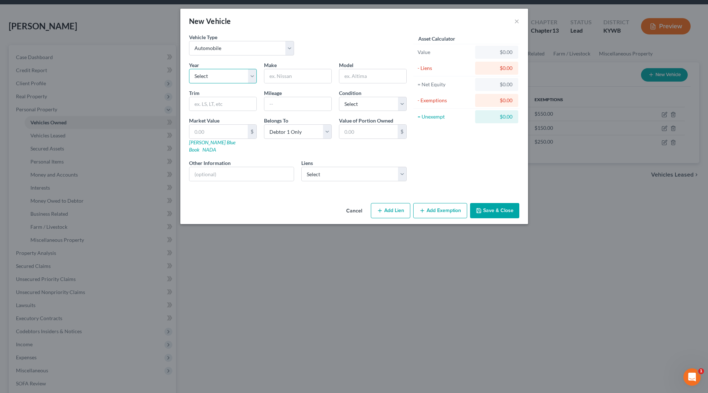
select select "43"
click at [292, 78] on input "text" at bounding box center [297, 76] width 67 height 14
type input "GMC"
type input "Cm"
click at [518, 21] on button "×" at bounding box center [516, 21] width 5 height 9
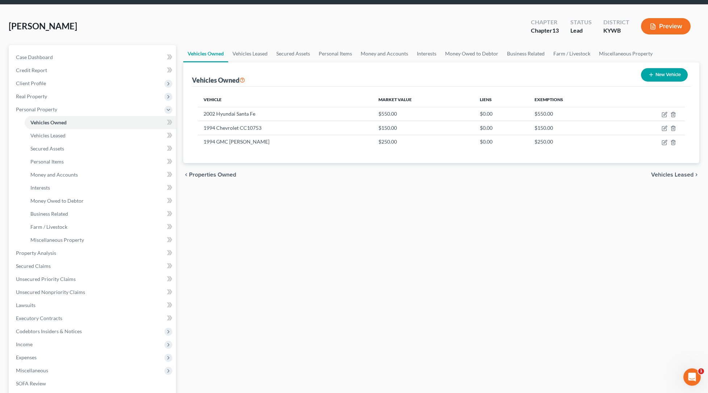
click at [656, 72] on button "New Vehicle" at bounding box center [664, 74] width 47 height 13
select select "0"
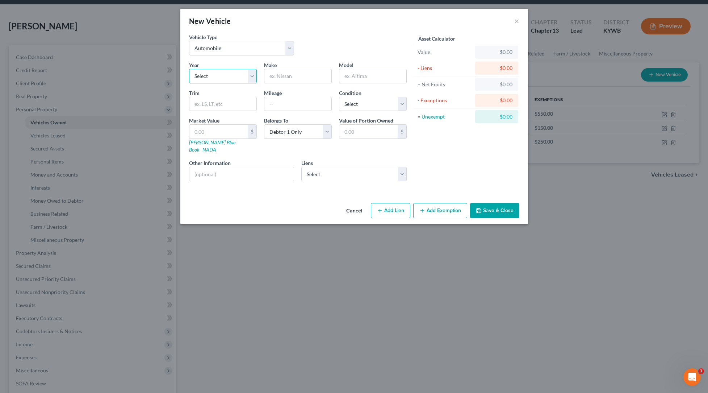
select select "43"
click at [296, 76] on input "text" at bounding box center [297, 76] width 67 height 14
type input "GMC"
type input "Cambill"
type input "193,000"
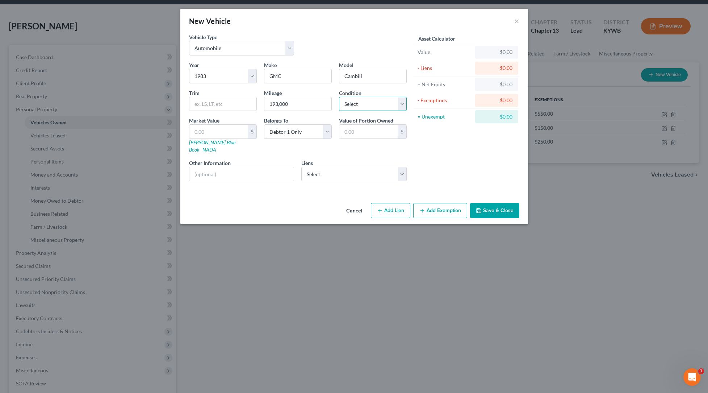
select select "3"
click at [219, 135] on input "text" at bounding box center [218, 132] width 58 height 14
click at [207, 143] on link "[PERSON_NAME] Blue Book" at bounding box center [212, 145] width 46 height 13
click at [212, 131] on input "text" at bounding box center [218, 132] width 58 height 14
type input "5"
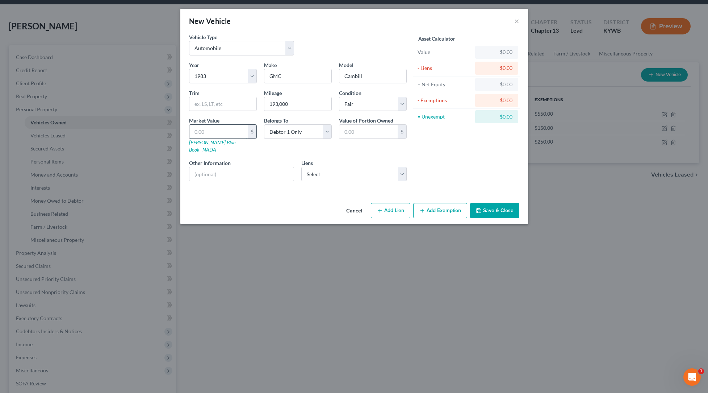
type input "5.00"
type input "50"
type input "50.00"
type input "500"
type input "500.00"
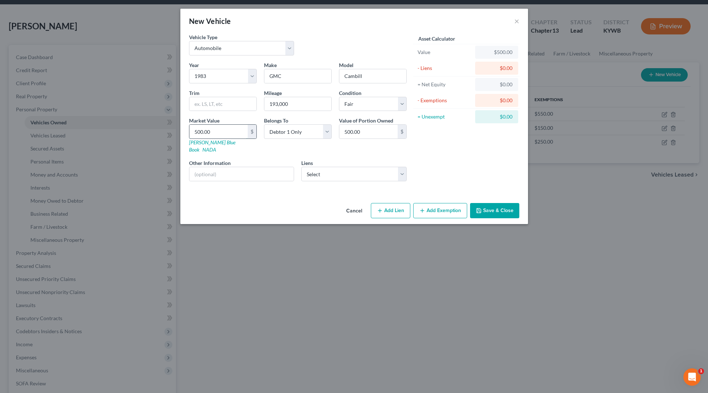
type input "500.00"
click at [435, 200] on div "Cancel Add Lien Add Lease Add Exemption Save & Close" at bounding box center [354, 212] width 348 height 24
click at [435, 203] on button "Add Exemption" at bounding box center [440, 210] width 54 height 15
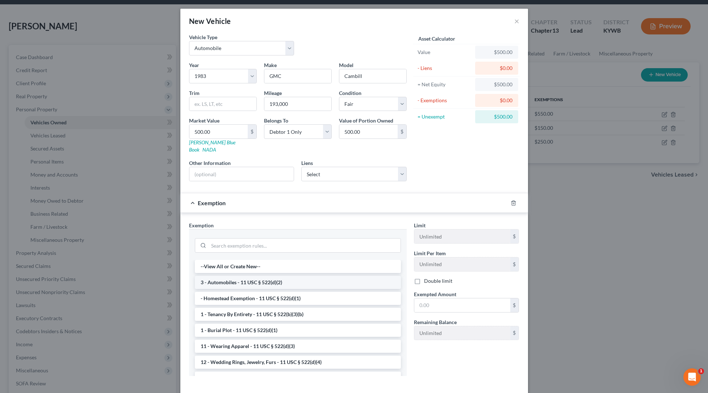
click at [262, 278] on li "3 - Automobiles - 11 USC § 522(d)(2)" at bounding box center [298, 282] width 206 height 13
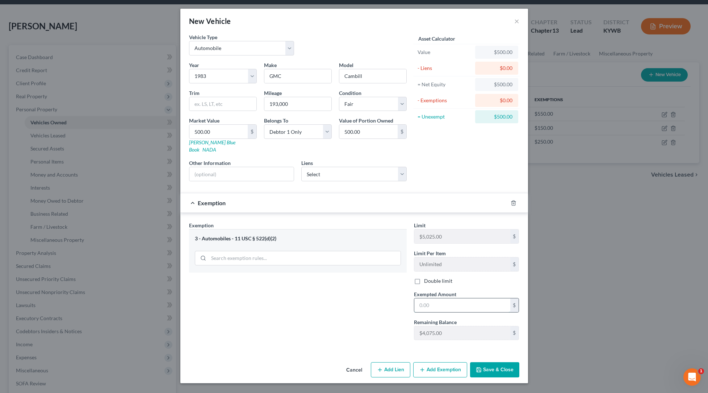
click at [459, 299] on input "text" at bounding box center [462, 305] width 96 height 14
type input "500.00"
click at [509, 362] on button "Save & Close" at bounding box center [494, 369] width 49 height 15
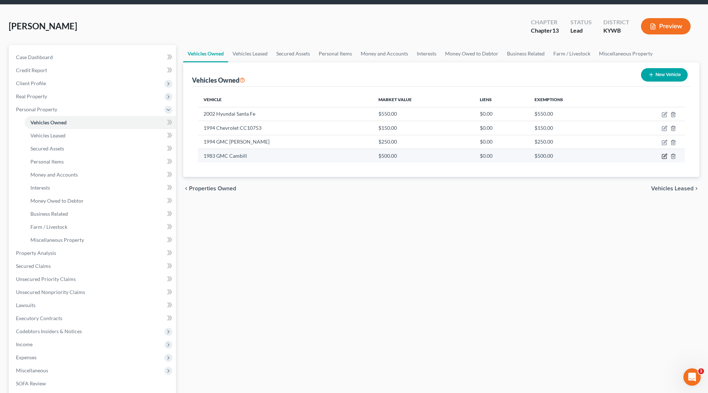
click at [667, 156] on icon "button" at bounding box center [665, 156] width 6 height 6
select select "0"
select select "43"
select select "3"
select select "0"
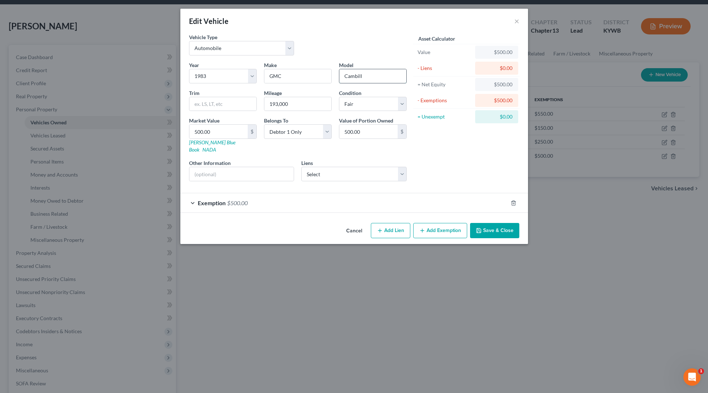
click at [363, 75] on input "Cambill" at bounding box center [372, 76] width 67 height 14
type input "Campbell"
click at [483, 224] on button "Save & Close" at bounding box center [494, 230] width 49 height 15
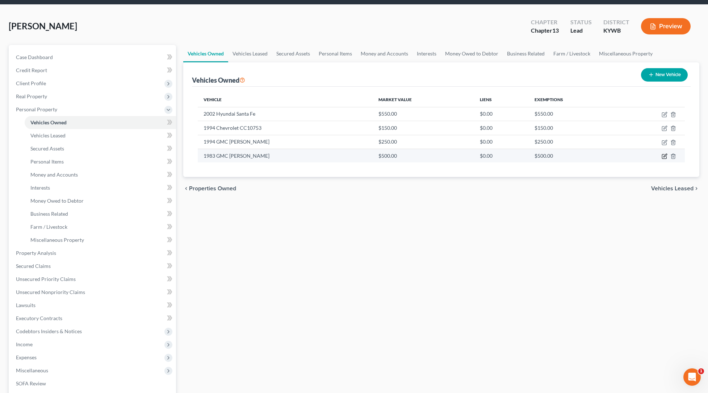
click at [664, 157] on icon "button" at bounding box center [665, 156] width 6 height 6
select select "0"
select select "43"
select select "3"
select select "0"
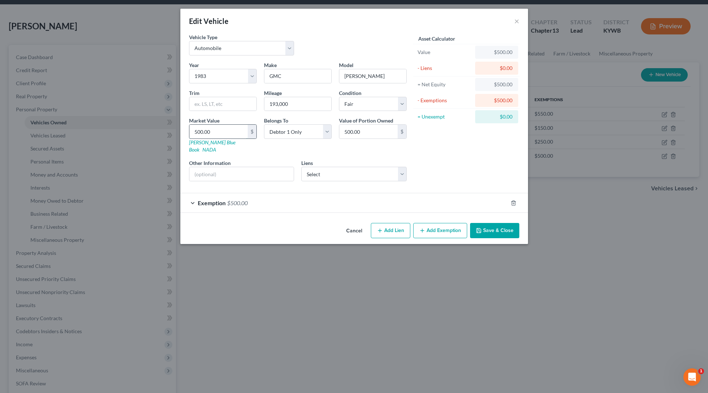
click at [197, 132] on input "500.00" at bounding box center [218, 132] width 58 height 14
type input "00.00"
type input "0.00"
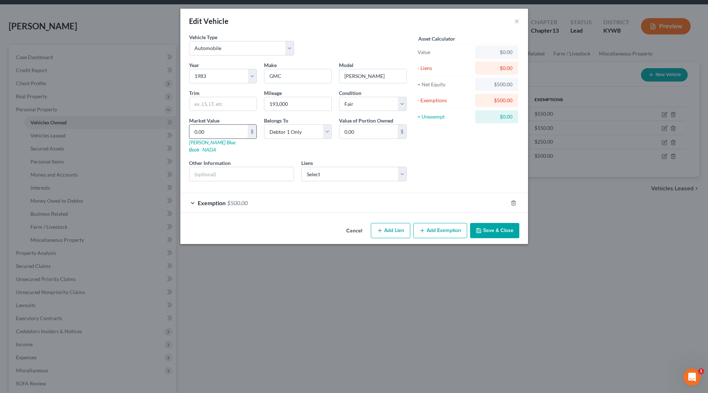
type input "30.00"
type input "350.00"
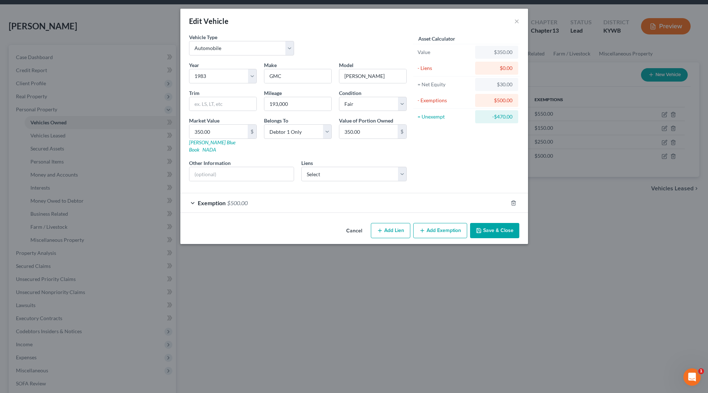
click at [426, 201] on div "Exemption $500.00" at bounding box center [343, 202] width 327 height 19
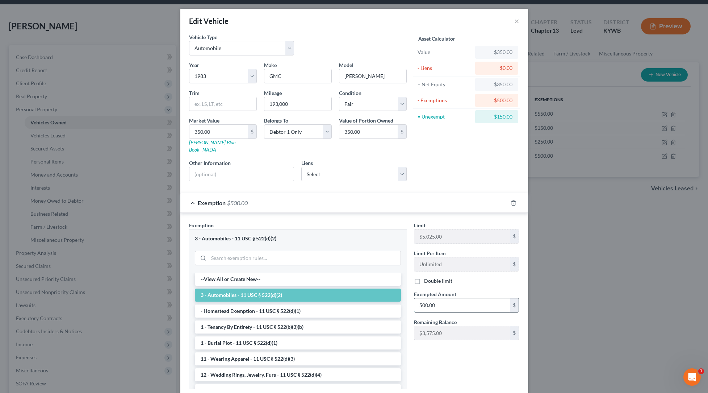
click at [439, 298] on input "500.00" at bounding box center [462, 305] width 96 height 14
drag, startPoint x: 439, startPoint y: 296, endPoint x: 380, endPoint y: 294, distance: 58.3
click at [380, 294] on div "Exemption Set must be selected for CA. Exemption * 3 - Automobiles - 11 USC § 5…" at bounding box center [354, 307] width 338 height 173
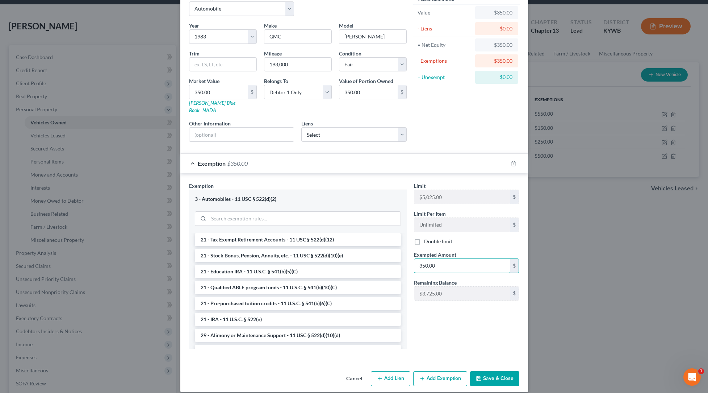
type input "350.00"
click at [507, 376] on button "Save & Close" at bounding box center [494, 378] width 49 height 15
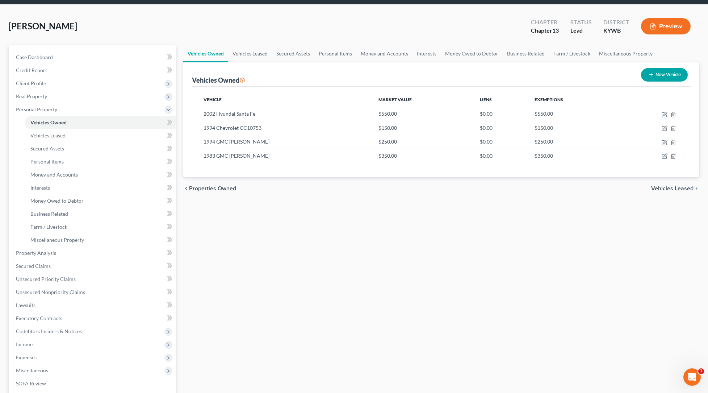
click at [662, 79] on button "New Vehicle" at bounding box center [664, 74] width 47 height 13
select select "0"
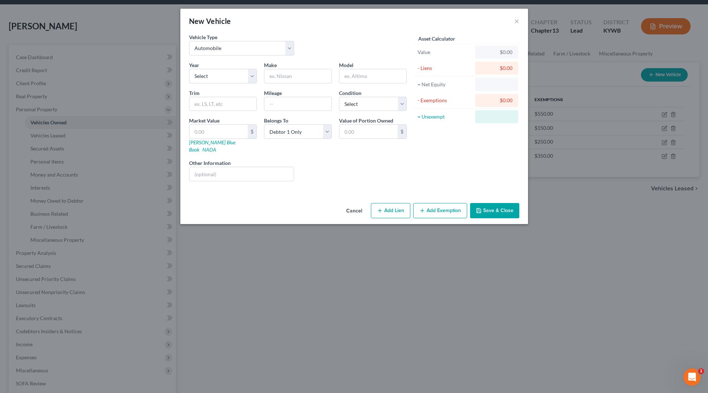
click at [662, 79] on div "New Vehicle × Vehicle Type Select Automobile Truck Trailer Watercraft Aircraft …" at bounding box center [354, 196] width 708 height 393
select select "32"
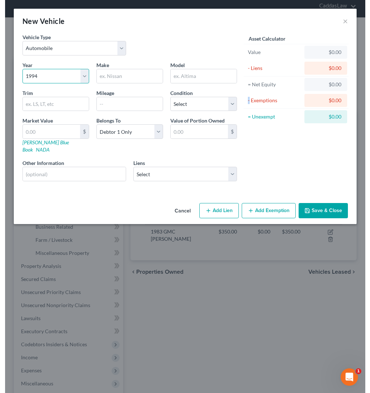
scroll to position [0, 0]
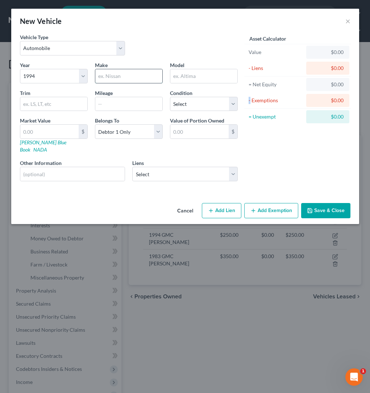
click at [109, 74] on input "text" at bounding box center [128, 76] width 67 height 14
click at [116, 78] on input "Chevy" at bounding box center [128, 76] width 67 height 14
type input "Chevrolet"
type input "CK10753"
click at [121, 105] on input "text" at bounding box center [128, 104] width 67 height 14
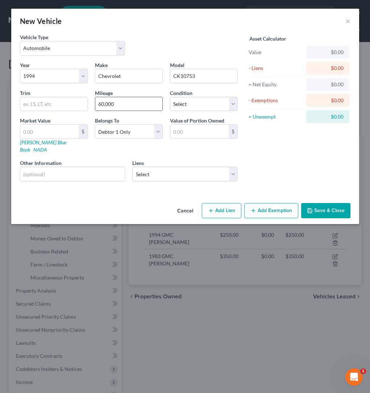
type input "60,000"
select select "3"
click at [54, 133] on input "text" at bounding box center [49, 132] width 58 height 14
click at [41, 141] on link "[PERSON_NAME] Blue Book" at bounding box center [43, 145] width 46 height 13
click at [29, 133] on input "text" at bounding box center [49, 132] width 58 height 14
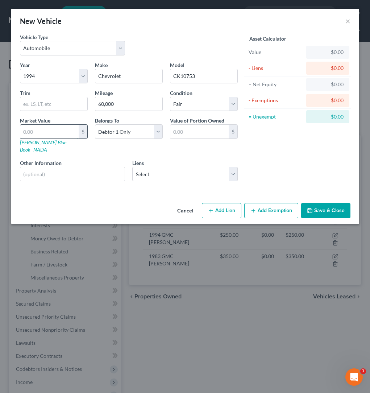
type input "2"
type input "2.00"
type input "23"
type input "23.00"
type input "230"
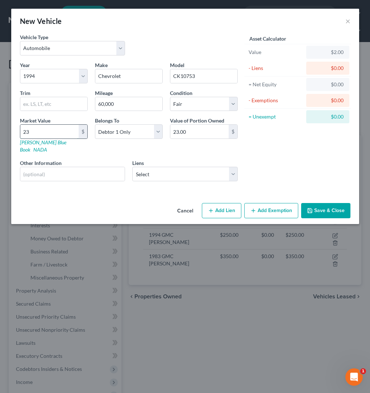
type input "230.00"
type input "2300"
type input "2,300.00"
click at [260, 203] on button "Add Exemption" at bounding box center [271, 210] width 54 height 15
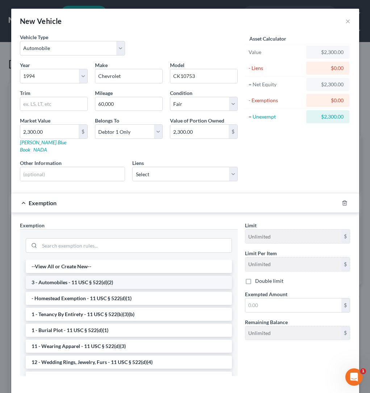
click at [96, 276] on li "3 - Automobiles - 11 USC § 522(d)(2)" at bounding box center [129, 282] width 206 height 13
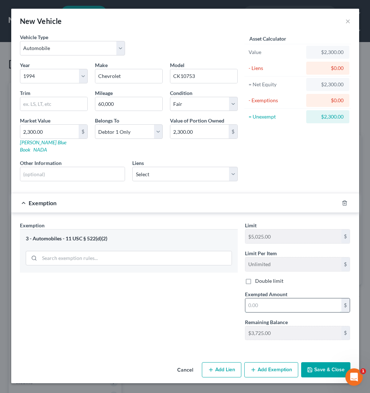
click at [262, 301] on input "text" at bounding box center [293, 305] width 96 height 14
type input "2,300.00"
click at [311, 367] on icon "button" at bounding box center [310, 370] width 6 height 6
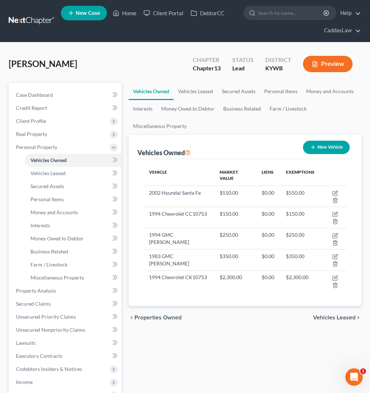
click at [24, 381] on span "Income" at bounding box center [24, 382] width 17 height 6
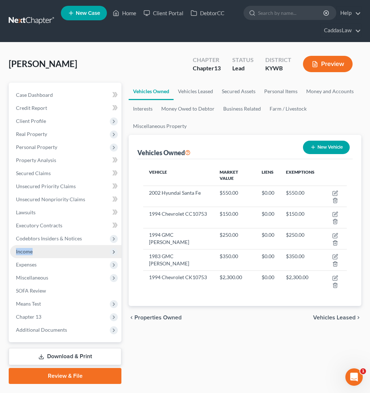
click at [32, 250] on span "Income" at bounding box center [24, 251] width 17 height 6
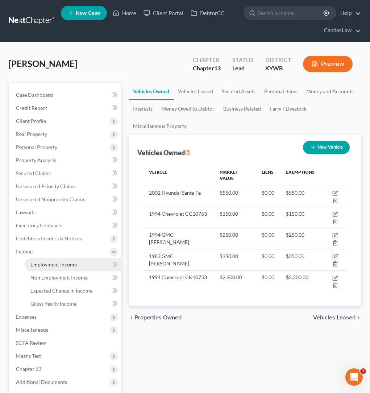
click at [38, 263] on span "Employment Income" at bounding box center [53, 264] width 46 height 6
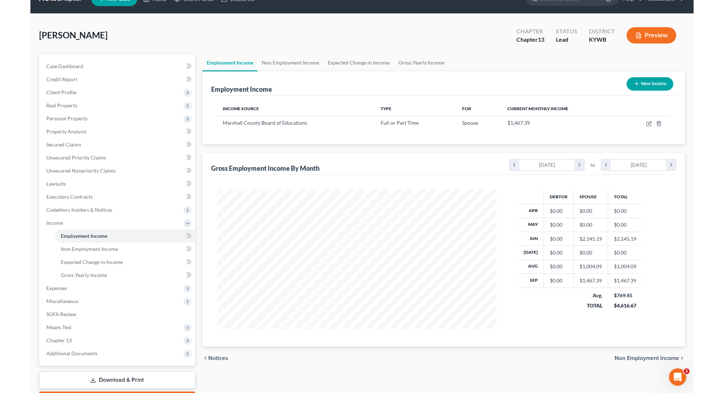
scroll to position [362132, 361974]
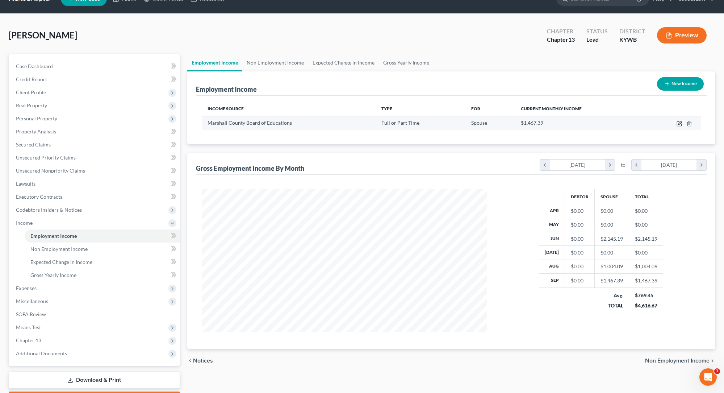
click at [679, 124] on icon "button" at bounding box center [680, 122] width 3 height 3
select select "0"
select select "18"
select select "0"
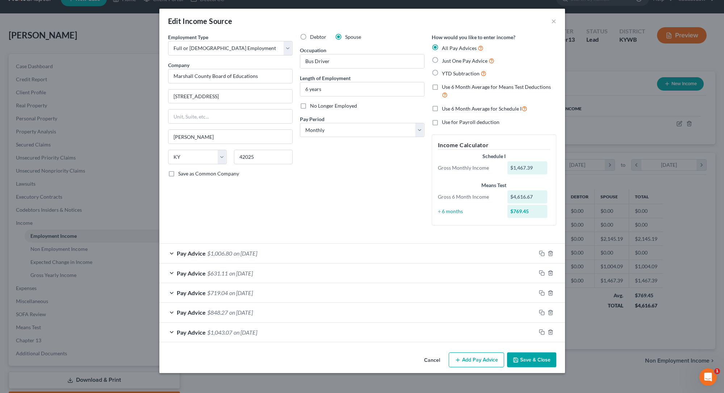
click at [360, 334] on div "Pay Advice $1,043.07 on 02/24/2025" at bounding box center [347, 331] width 377 height 19
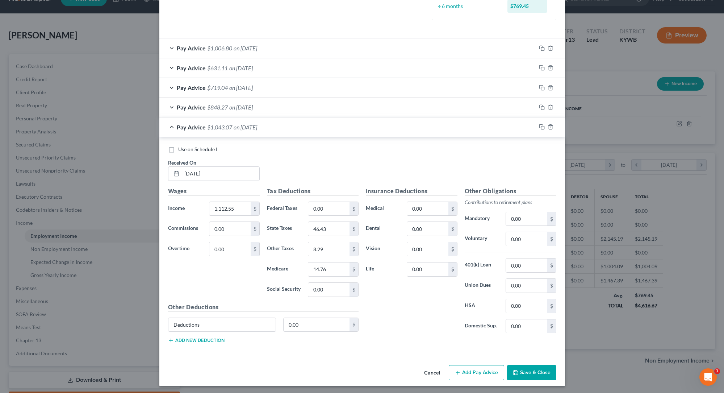
scroll to position [205, 0]
click at [274, 110] on div "Pay Advice $848.27 on 06/24/2025" at bounding box center [347, 107] width 377 height 19
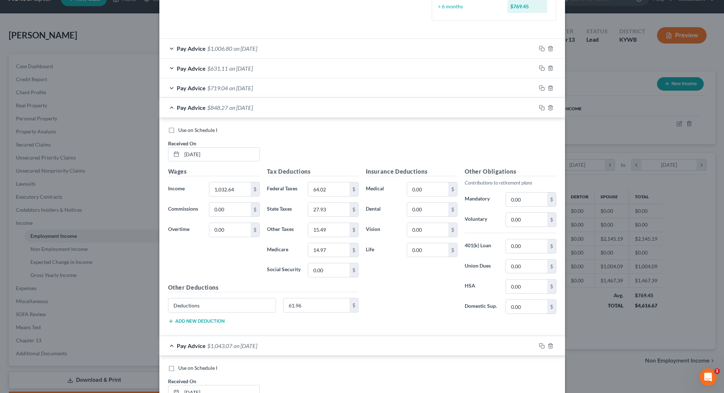
click at [275, 88] on div "Pay Advice $719.04 on 06/24/2025" at bounding box center [347, 87] width 377 height 19
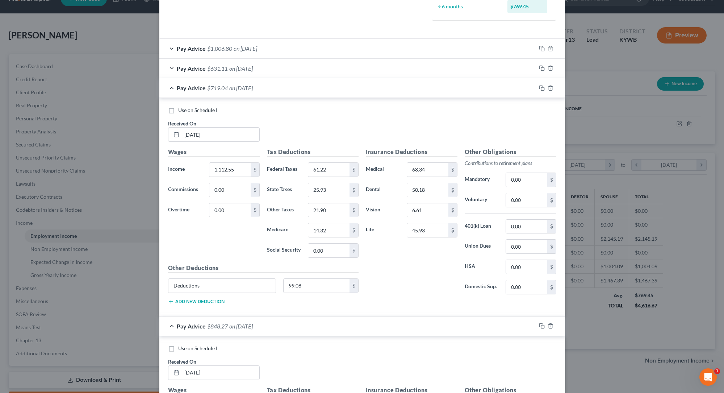
click at [274, 62] on div "Pay Advice $631.11 on 08/22/2025" at bounding box center [347, 68] width 377 height 19
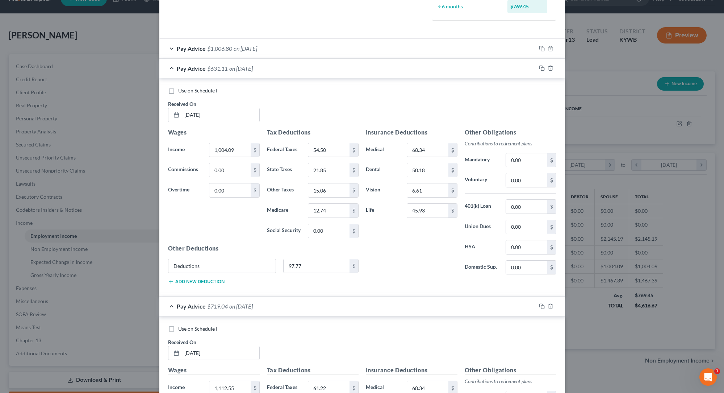
click at [278, 41] on div "Pay Advice $1,006.80 on 09/24/2025" at bounding box center [347, 48] width 377 height 19
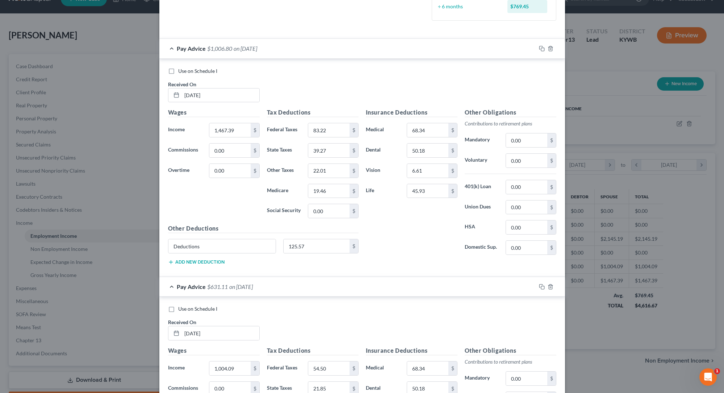
click at [278, 41] on div "Pay Advice $1,006.80 on 09/24/2025" at bounding box center [347, 48] width 377 height 19
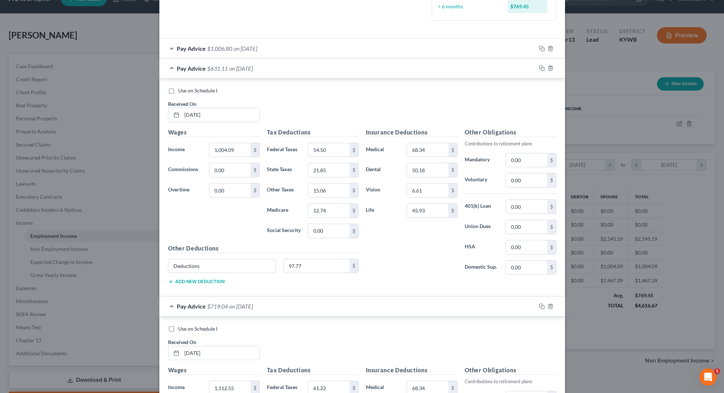
click at [253, 70] on span "on 08/22/2025" at bounding box center [241, 68] width 24 height 7
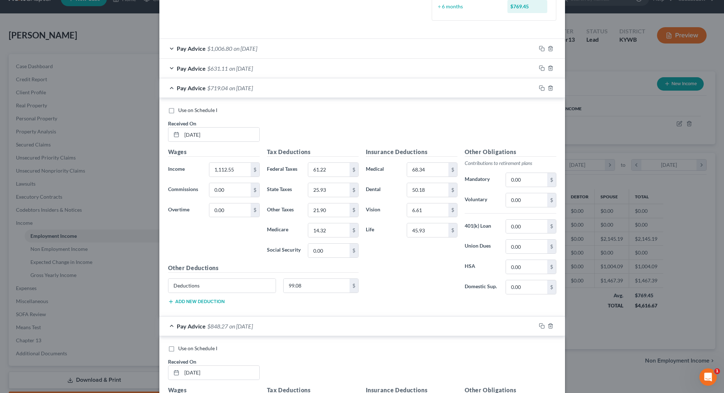
click at [253, 95] on div "Pay Advice $719.04 on 06/24/2025" at bounding box center [347, 87] width 377 height 19
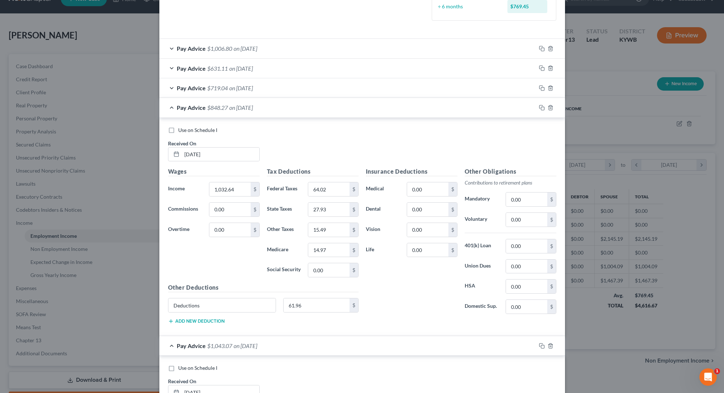
click at [250, 113] on div "Pay Advice $848.27 on 06/24/2025" at bounding box center [347, 107] width 377 height 19
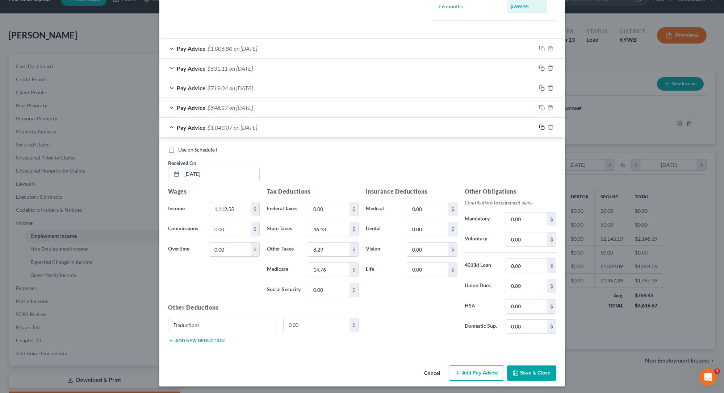
click at [543, 128] on icon "button" at bounding box center [542, 127] width 6 height 6
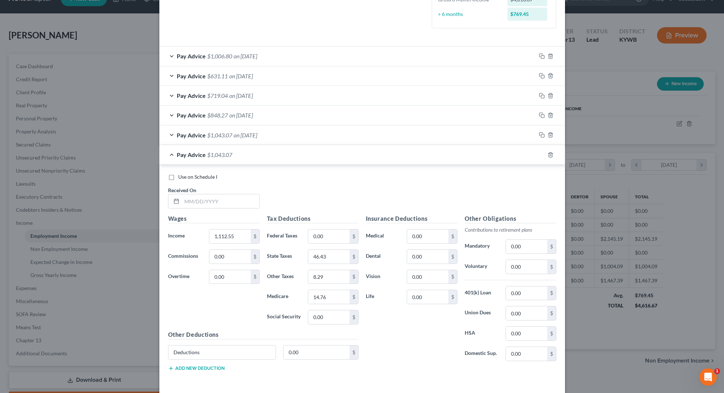
scroll to position [222, 0]
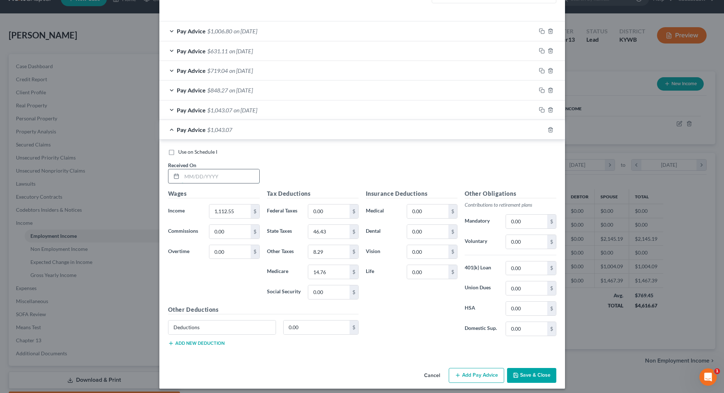
click at [183, 179] on input "text" at bounding box center [221, 176] width 78 height 14
click at [288, 106] on div "Pay Advice $1,043.07 on 02/24/2025" at bounding box center [347, 109] width 377 height 19
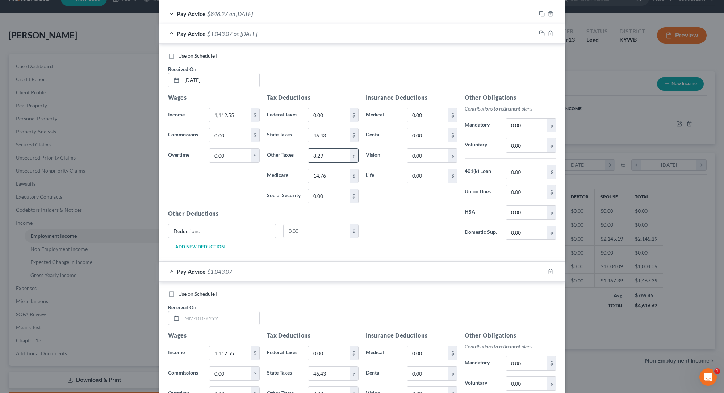
scroll to position [303, 0]
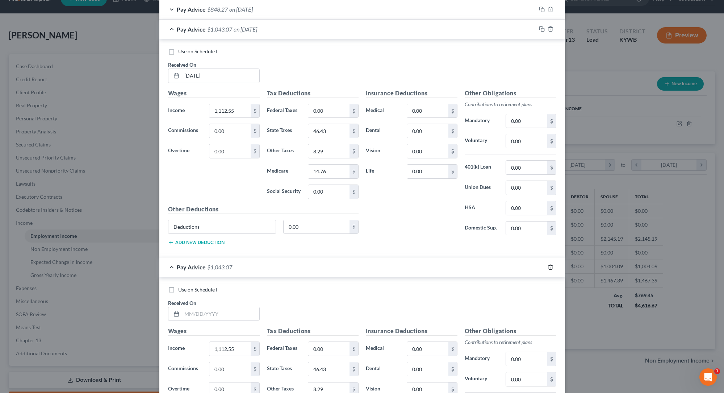
click at [551, 267] on icon "button" at bounding box center [550, 266] width 3 height 5
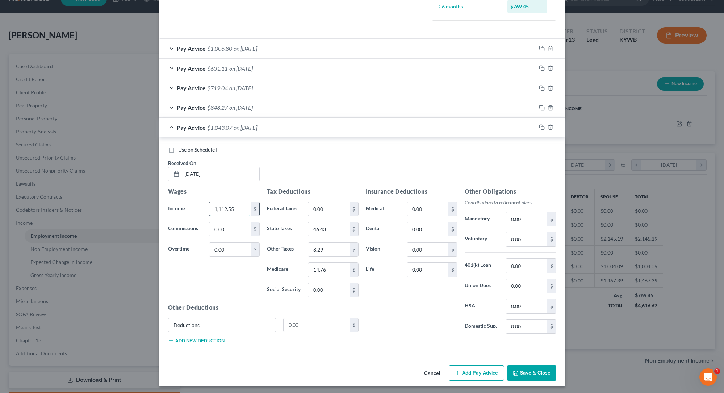
click at [236, 203] on input "1,112.55" at bounding box center [229, 209] width 41 height 14
type input "1"
click at [344, 160] on div "Use on Schedule I Received On * 02/24/2025" at bounding box center [362, 166] width 396 height 41
click at [241, 204] on input "1,657.88" at bounding box center [229, 209] width 41 height 14
type input "1"
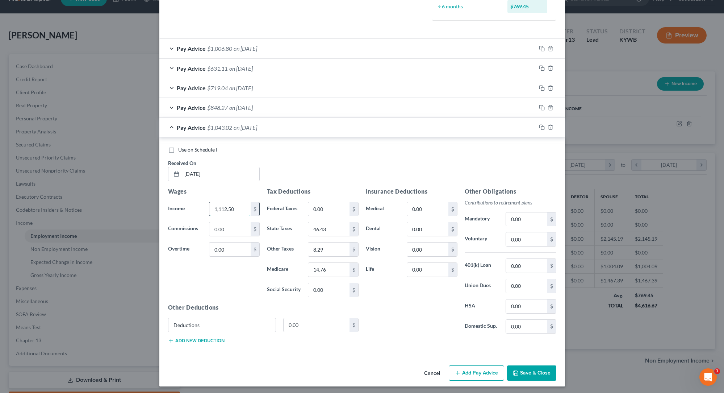
type input "1,112.50"
drag, startPoint x: 331, startPoint y: 227, endPoint x: 259, endPoint y: 225, distance: 71.4
drag, startPoint x: 326, startPoint y: 249, endPoint x: 308, endPoint y: 246, distance: 17.5
click at [309, 248] on input "8.29" at bounding box center [328, 249] width 41 height 14
drag, startPoint x: 321, startPoint y: 270, endPoint x: 293, endPoint y: 269, distance: 27.9
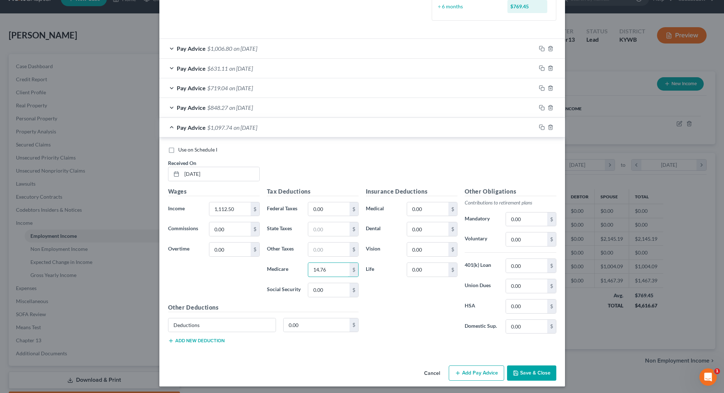
click at [297, 270] on div "Medicare 14.76 $" at bounding box center [312, 269] width 99 height 14
click at [326, 231] on input "text" at bounding box center [328, 229] width 41 height 14
type input "0.00"
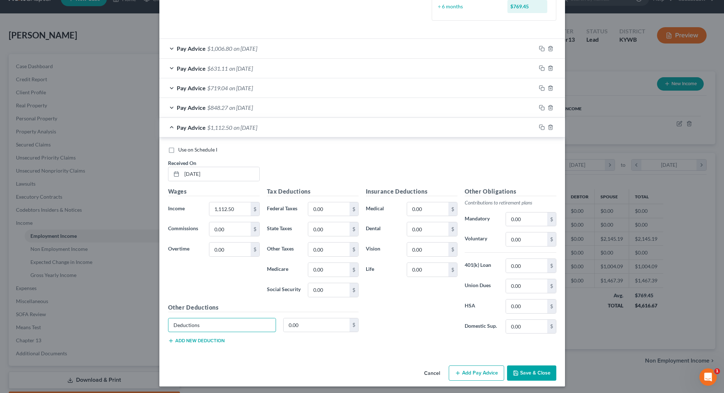
drag, startPoint x: 235, startPoint y: 322, endPoint x: 99, endPoint y: 322, distance: 135.9
drag, startPoint x: 321, startPoint y: 325, endPoint x: 188, endPoint y: 324, distance: 133.3
click at [188, 324] on div "0.00 $" at bounding box center [263, 328] width 198 height 20
click at [209, 285] on div "Wages Income * 1,112.50 $ Commissions 0.00 $ Overtime 0.00 $" at bounding box center [213, 245] width 99 height 116
click at [242, 208] on input "1,112.50" at bounding box center [229, 209] width 41 height 14
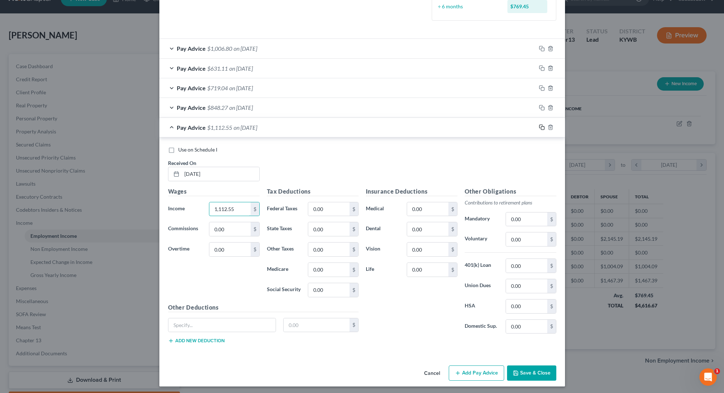
type input "1,112.55"
click at [541, 124] on icon "button" at bounding box center [542, 127] width 6 height 6
click at [205, 174] on input "text" at bounding box center [221, 174] width 78 height 14
type input "2/24/2025"
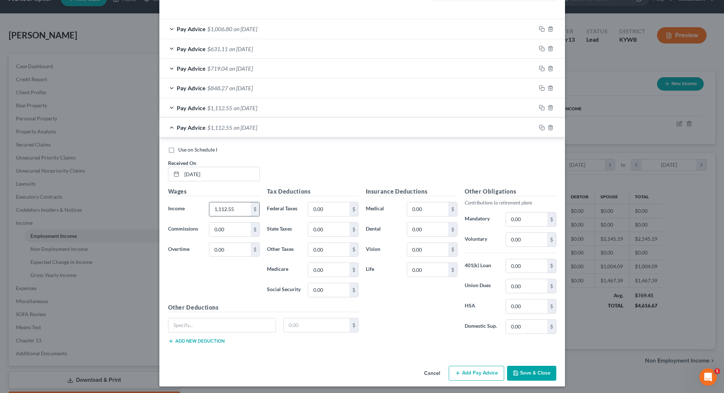
click at [238, 209] on input "1,112.55" at bounding box center [229, 209] width 41 height 14
type input "1"
type input "545.33"
click at [540, 125] on icon "button" at bounding box center [542, 128] width 6 height 6
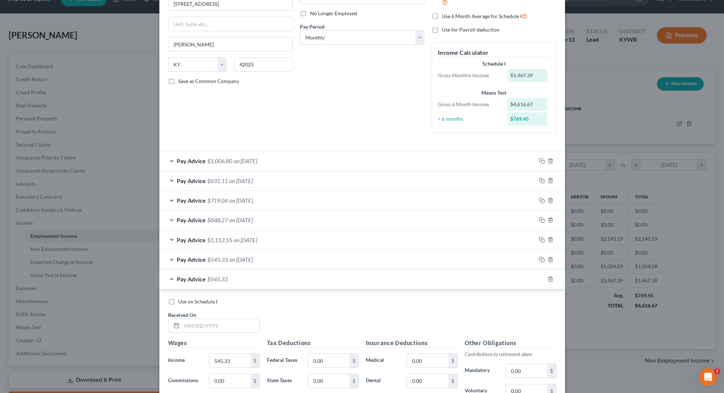
scroll to position [93, 0]
click at [208, 322] on input "text" at bounding box center [221, 325] width 78 height 14
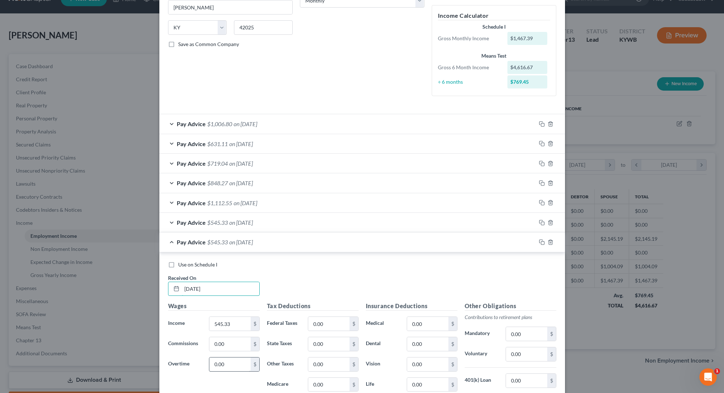
scroll to position [132, 0]
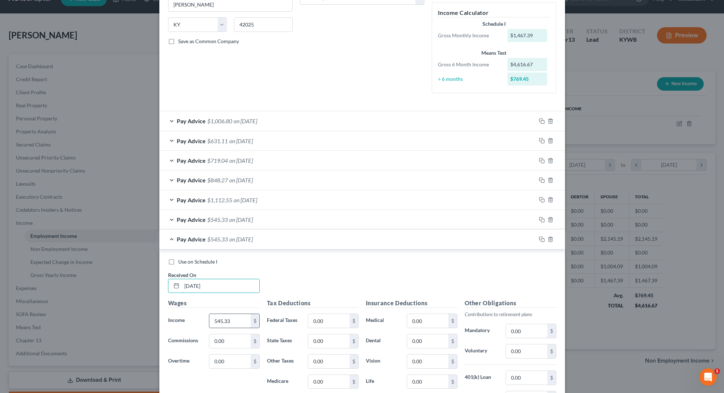
type input "03/24/2025"
drag, startPoint x: 237, startPoint y: 316, endPoint x: 157, endPoint y: 315, distance: 80.1
click at [159, 316] on div "Use on Schedule I Received On * 03/24/2025 Wages Income * 545.33 $ Commissions …" at bounding box center [362, 358] width 406 height 218
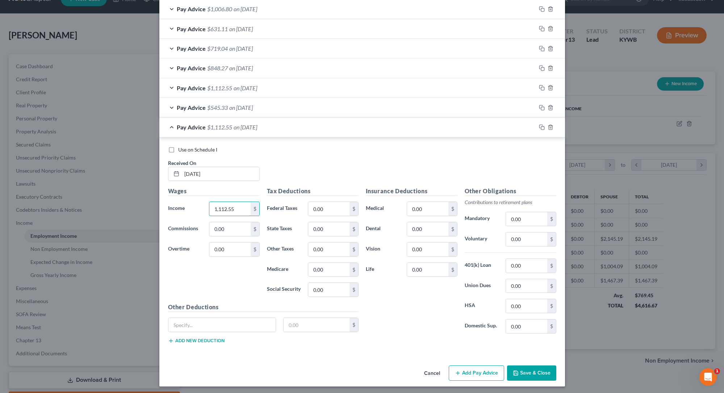
scroll to position [244, 0]
type input "1,112.55"
click at [473, 369] on button "Add Pay Advice" at bounding box center [476, 373] width 55 height 15
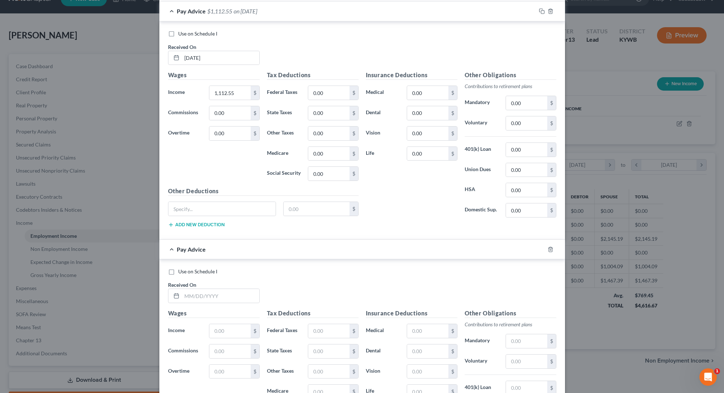
scroll to position [363, 0]
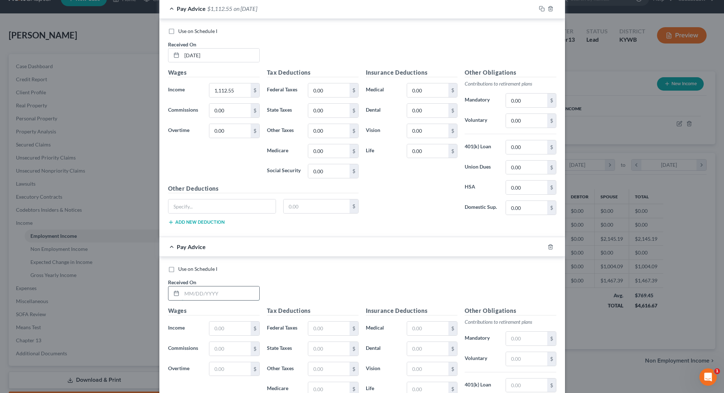
click at [199, 289] on input "text" at bounding box center [221, 293] width 78 height 14
type input "03/24/2025"
click at [228, 324] on input "text" at bounding box center [229, 328] width 41 height 14
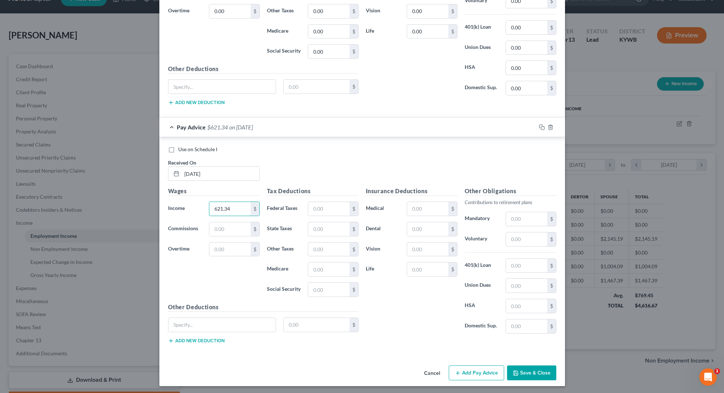
scroll to position [482, 0]
type input "621.34"
click at [479, 367] on button "Add Pay Advice" at bounding box center [476, 373] width 55 height 15
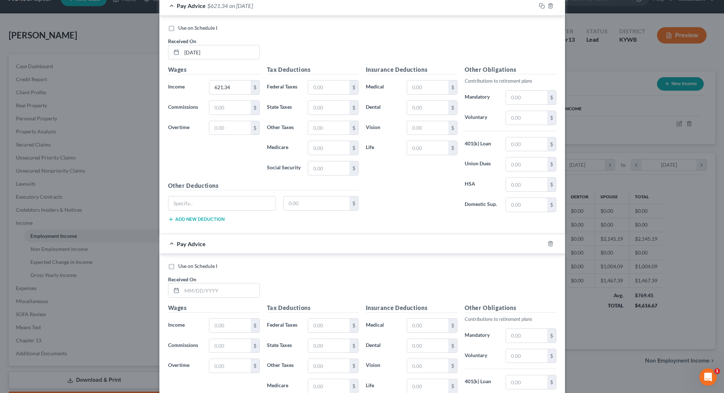
scroll to position [629, 0]
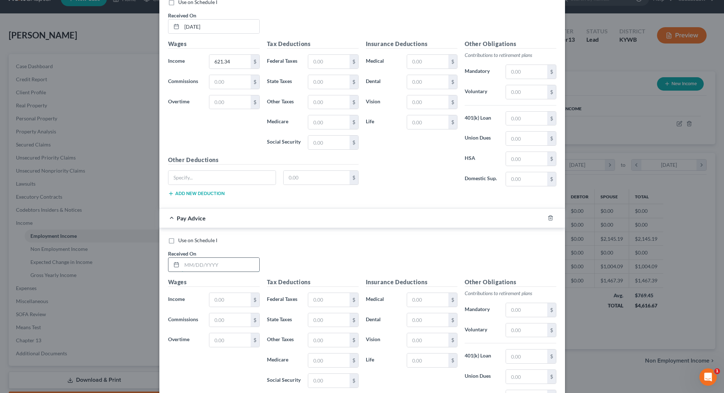
click at [189, 258] on input "text" at bounding box center [221, 265] width 78 height 14
type input "04/24/2025"
click at [216, 296] on input "text" at bounding box center [229, 300] width 41 height 14
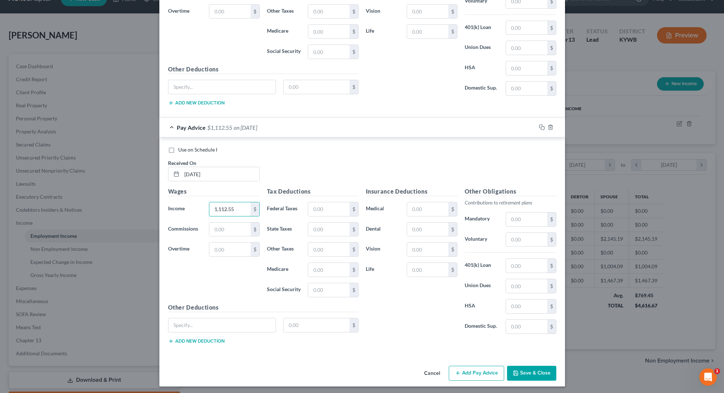
scroll to position [719, 0]
type input "1,112.55"
click at [479, 374] on button "Add Pay Advice" at bounding box center [476, 373] width 55 height 15
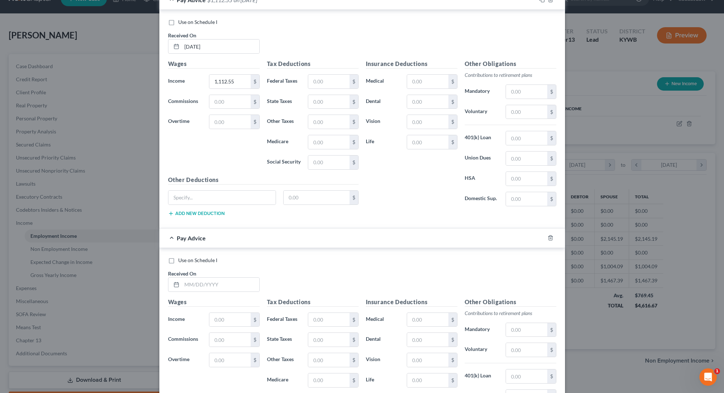
scroll to position [850, 0]
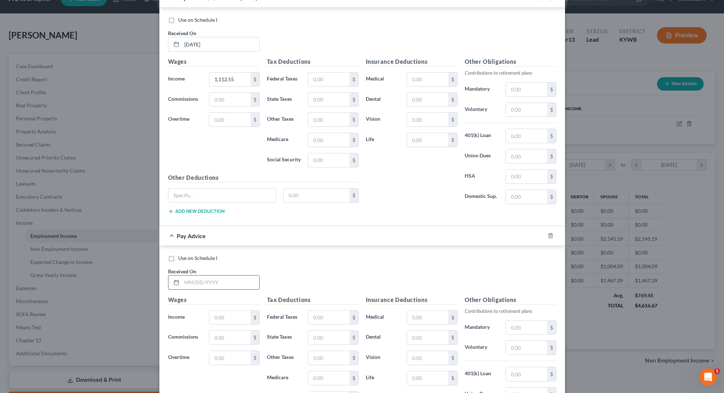
click at [189, 278] on input "text" at bounding box center [221, 282] width 78 height 14
type input "[DATE]"
click at [234, 316] on input "text" at bounding box center [229, 317] width 41 height 14
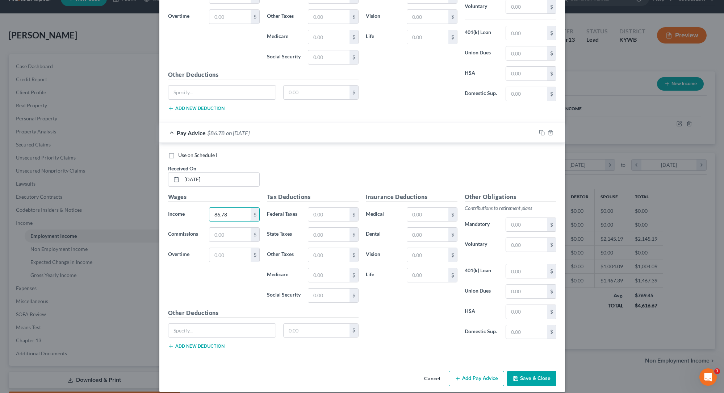
scroll to position [956, 0]
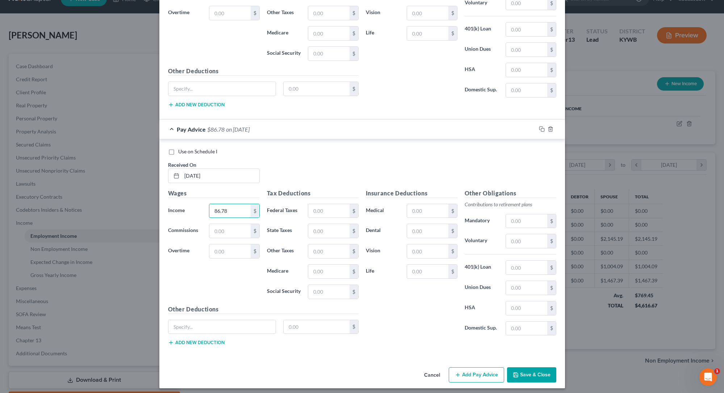
type input "86.78"
click at [466, 368] on button "Add Pay Advice" at bounding box center [476, 374] width 55 height 15
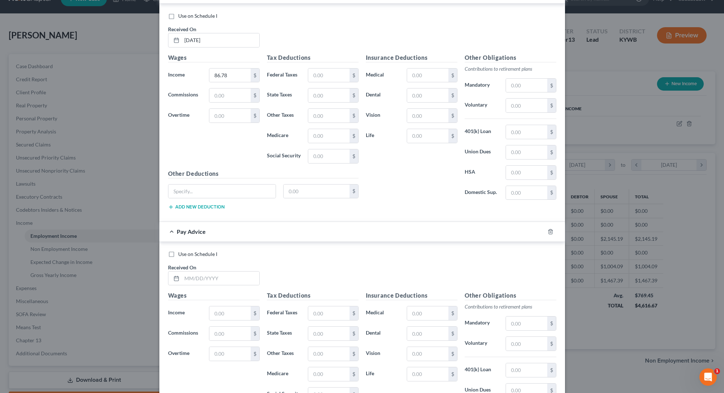
scroll to position [1125, 0]
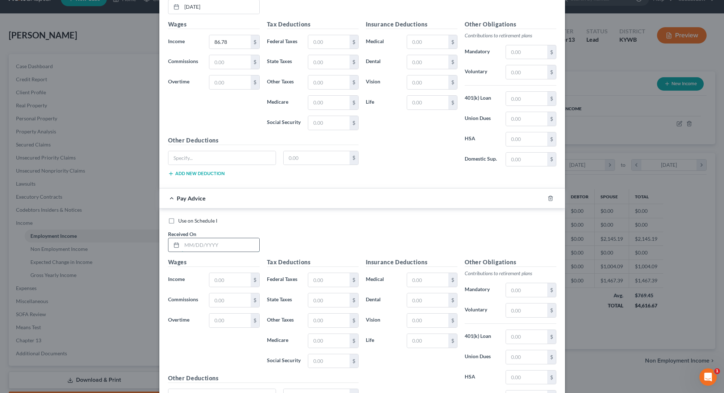
click at [192, 245] on input "text" at bounding box center [221, 245] width 78 height 14
type input "04/24/2025"
click at [227, 274] on input "text" at bounding box center [229, 280] width 41 height 14
click at [556, 192] on div at bounding box center [555, 198] width 20 height 12
click at [552, 195] on icon "button" at bounding box center [551, 198] width 6 height 6
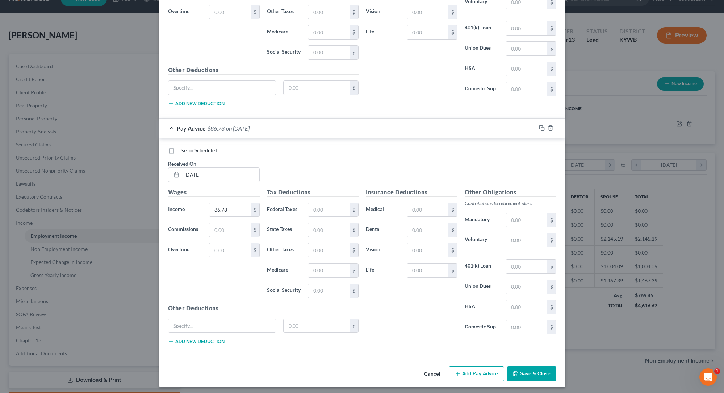
scroll to position [915, 0]
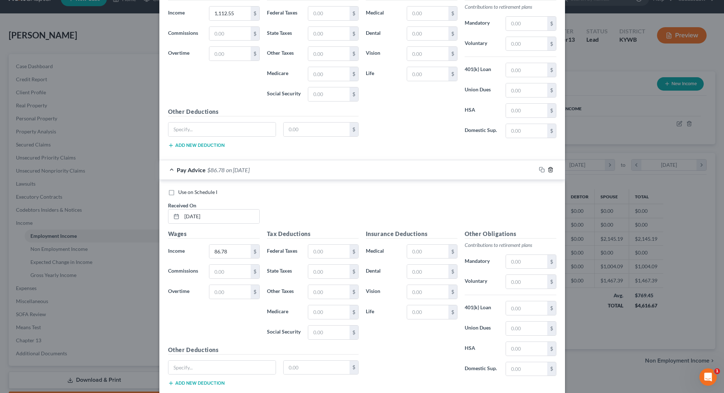
click at [551, 168] on icon "button" at bounding box center [551, 170] width 6 height 6
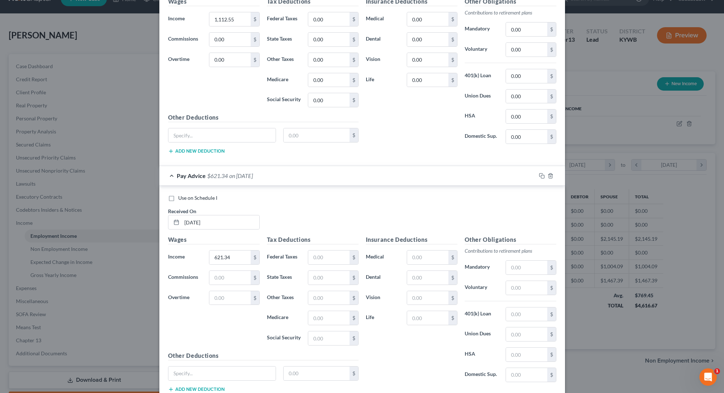
scroll to position [434, 0]
click at [551, 172] on icon "button" at bounding box center [551, 175] width 6 height 6
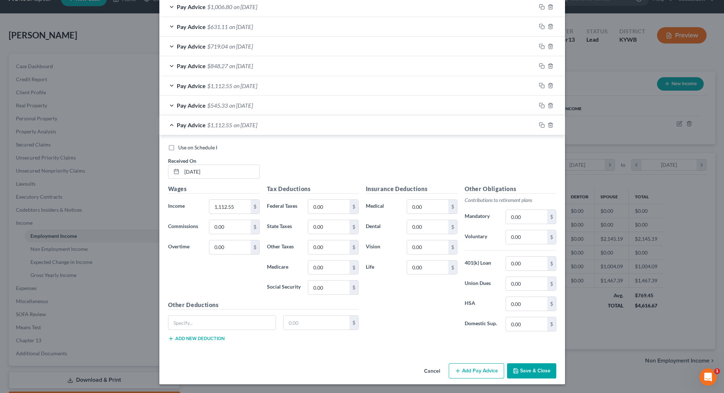
scroll to position [244, 0]
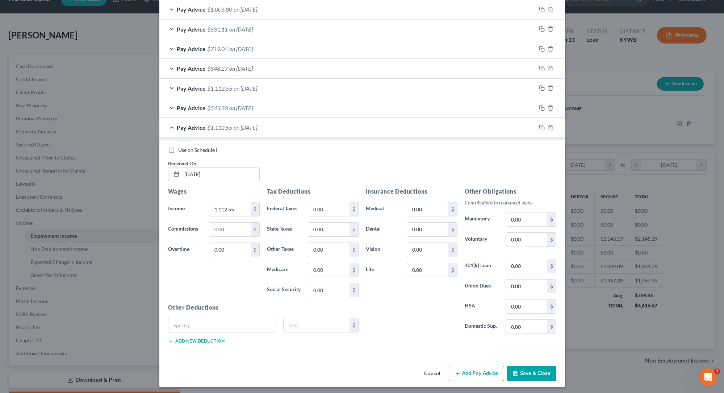
click at [257, 87] on span "on 02/24/2025" at bounding box center [246, 88] width 24 height 7
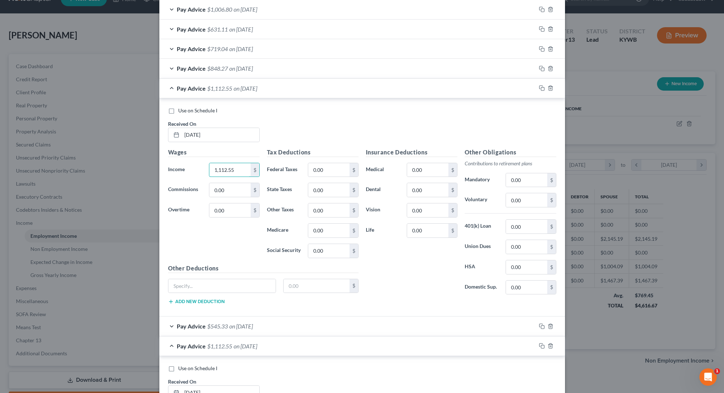
drag, startPoint x: 236, startPoint y: 168, endPoint x: 178, endPoint y: 167, distance: 58.7
click at [178, 167] on div "Income * 1,112.55 $" at bounding box center [213, 170] width 99 height 14
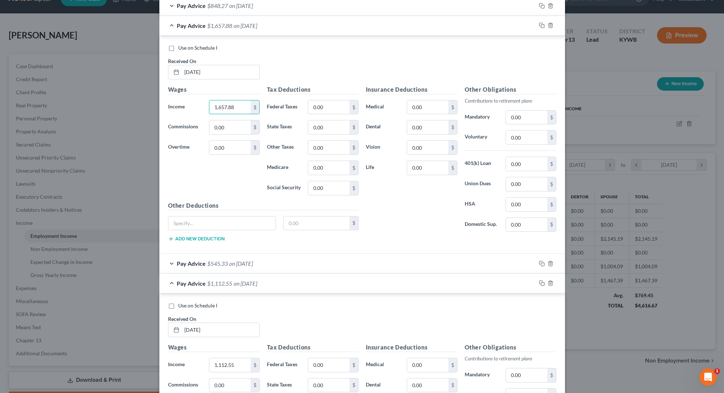
scroll to position [307, 0]
type input "1,657.88"
click at [550, 262] on line "button" at bounding box center [550, 262] width 0 height 1
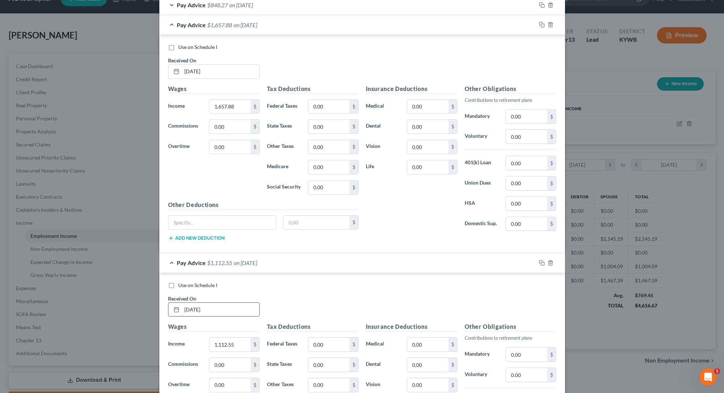
click at [217, 309] on input "03/24/2025" at bounding box center [221, 309] width 78 height 14
click at [238, 329] on div "Wages Income * 1,112.55 $ Commissions 0.00 $ Overtime 0.00 $" at bounding box center [213, 380] width 99 height 116
click at [238, 341] on input "1,112.55" at bounding box center [229, 344] width 41 height 14
type input "1"
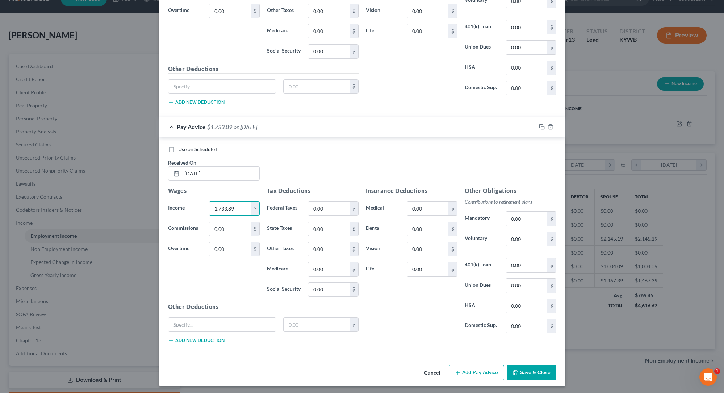
scroll to position [443, 0]
type input "1,733.89"
click at [542, 126] on icon "button" at bounding box center [542, 127] width 6 height 6
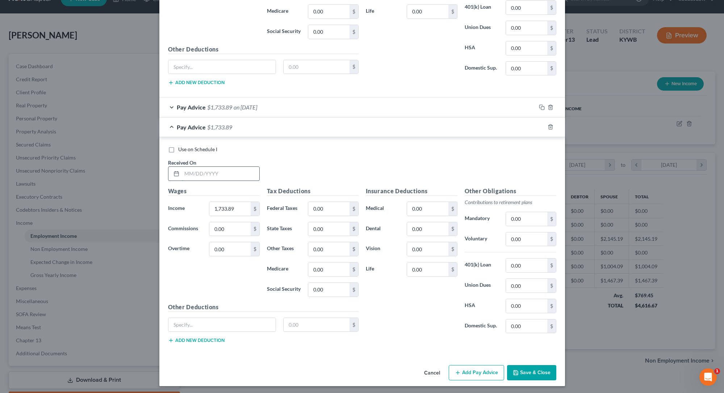
scroll to position [462, 0]
click at [195, 171] on input "text" at bounding box center [221, 174] width 78 height 14
type input "04/24/2025"
type input "1,957.04"
click at [543, 125] on icon "button" at bounding box center [542, 127] width 6 height 6
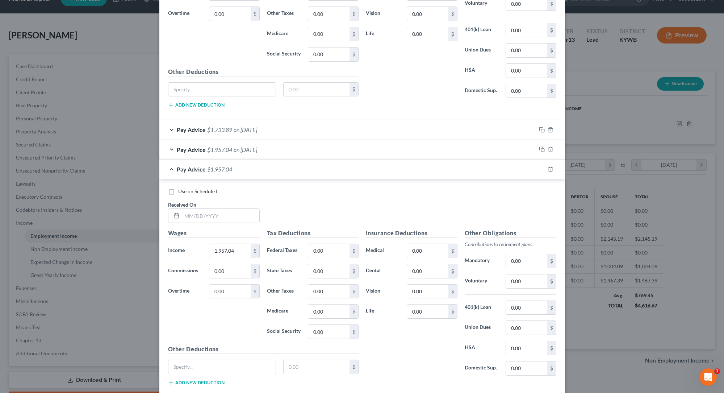
scroll to position [460, 0]
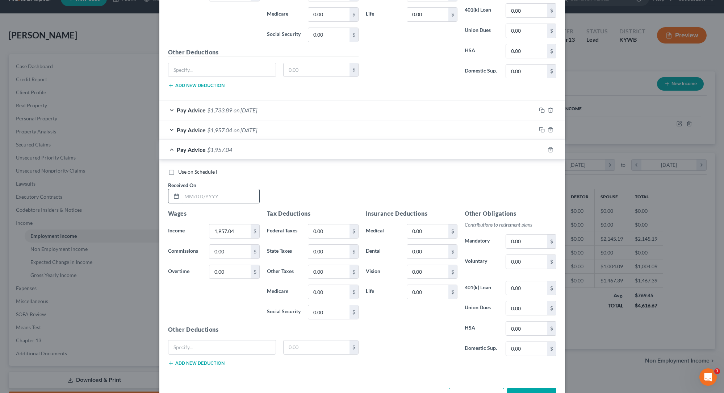
click at [194, 196] on input "text" at bounding box center [221, 196] width 78 height 14
click at [241, 230] on input "1,957.04" at bounding box center [229, 231] width 41 height 14
click at [198, 194] on input "05/24/2025" at bounding box center [221, 196] width 78 height 14
type input "[DATE]"
click at [238, 228] on input "1,957.04" at bounding box center [229, 231] width 41 height 14
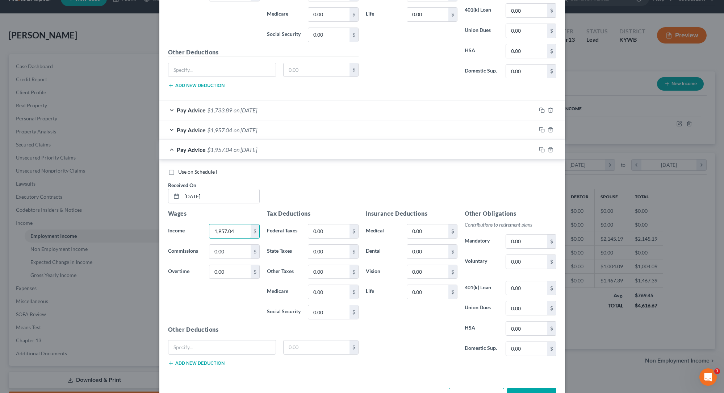
drag, startPoint x: 238, startPoint y: 228, endPoint x: 150, endPoint y: 224, distance: 88.1
click at [151, 225] on div "Edit Income Source × Employment Type * Select Full or Part Time Employment Self…" at bounding box center [362, 196] width 724 height 393
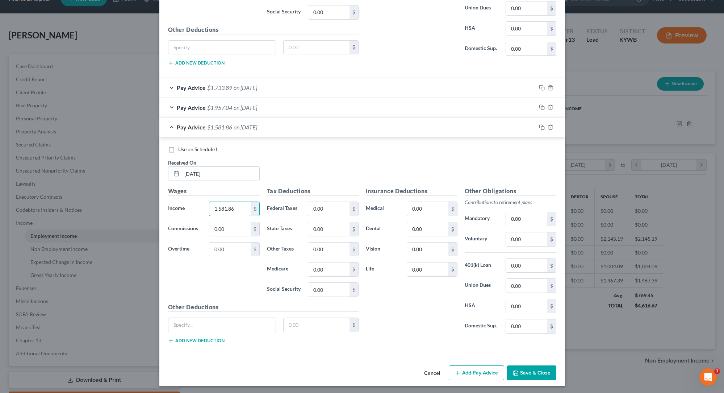
scroll to position [482, 0]
type input "1,581.86"
click at [462, 367] on button "Add Pay Advice" at bounding box center [476, 373] width 55 height 15
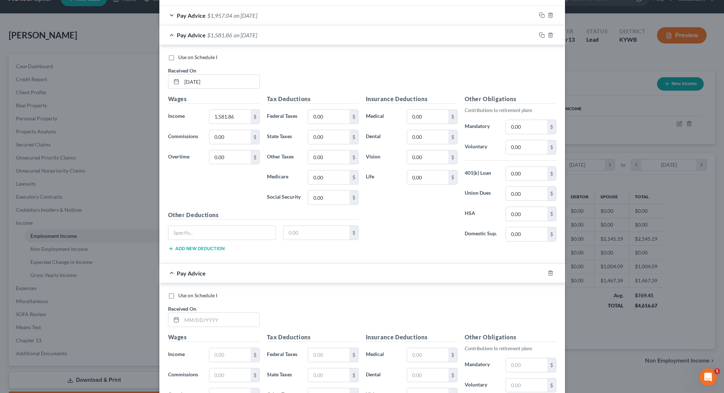
scroll to position [579, 0]
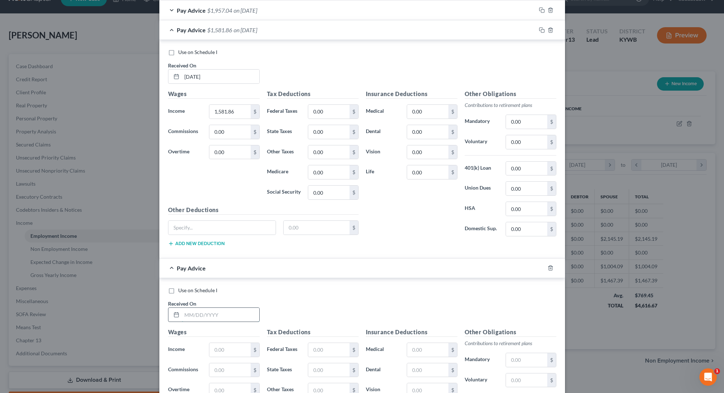
click at [188, 314] on input "text" at bounding box center [221, 315] width 78 height 14
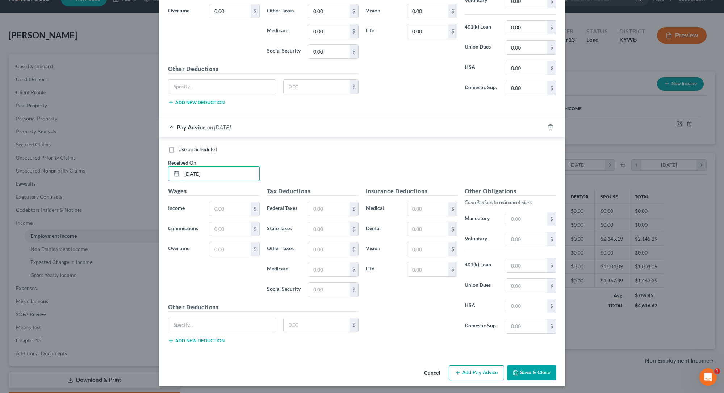
scroll to position [719, 0]
type input "06/24/2025"
click at [226, 198] on div "Wages Income * $ Commissions $ Overtime $" at bounding box center [213, 245] width 99 height 116
click at [225, 203] on input "text" at bounding box center [229, 210] width 41 height 14
click at [293, 159] on div "Use on Schedule I Received On * 06/24/2025" at bounding box center [362, 166] width 396 height 41
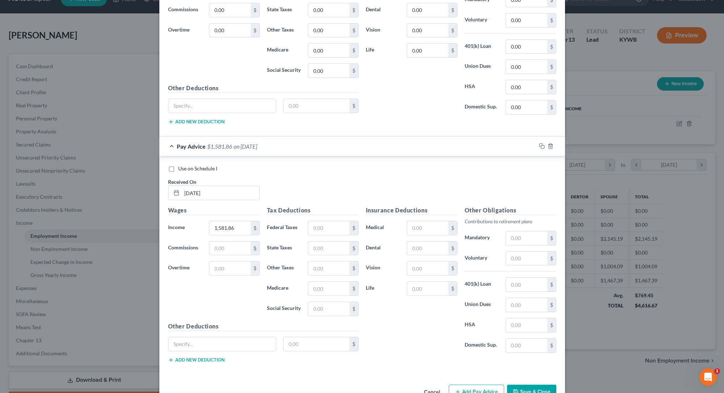
scroll to position [702, 0]
drag, startPoint x: 235, startPoint y: 223, endPoint x: 185, endPoint y: 221, distance: 49.7
click at [185, 221] on div "Income * 1,581.86 $" at bounding box center [213, 226] width 99 height 14
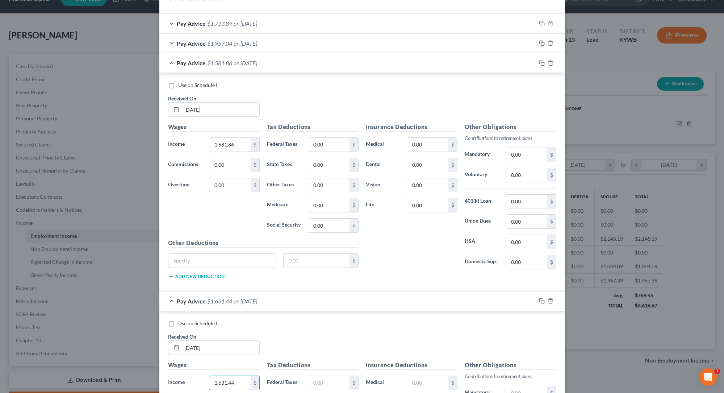
scroll to position [547, 0]
type input "1,631.44"
click at [218, 64] on div "Pay Advice $1,581.86 on 05/23/2025" at bounding box center [347, 62] width 377 height 19
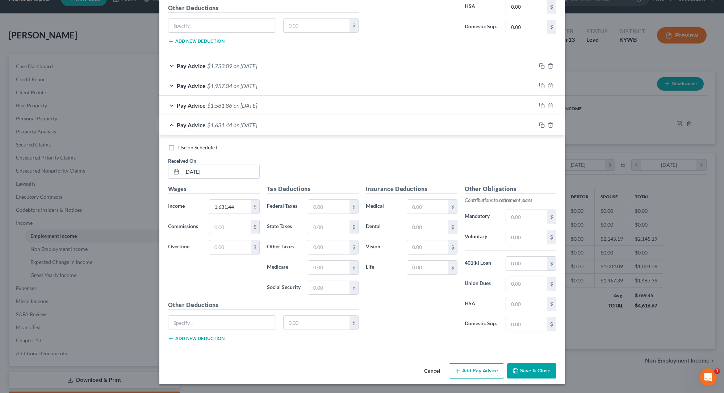
scroll to position [501, 0]
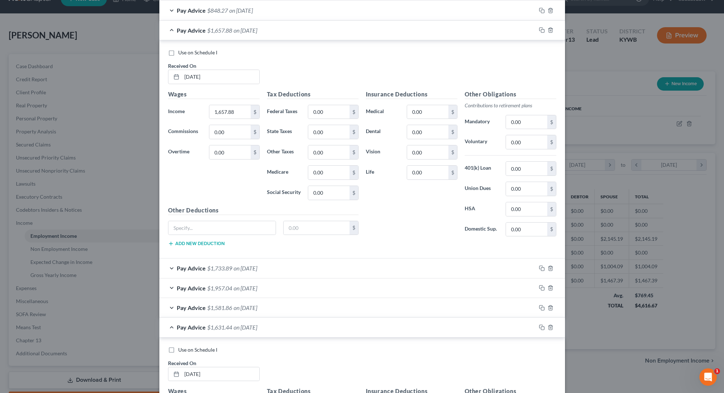
click at [419, 26] on div "Pay Advice $1,657.88 on 02/24/2025" at bounding box center [347, 30] width 377 height 19
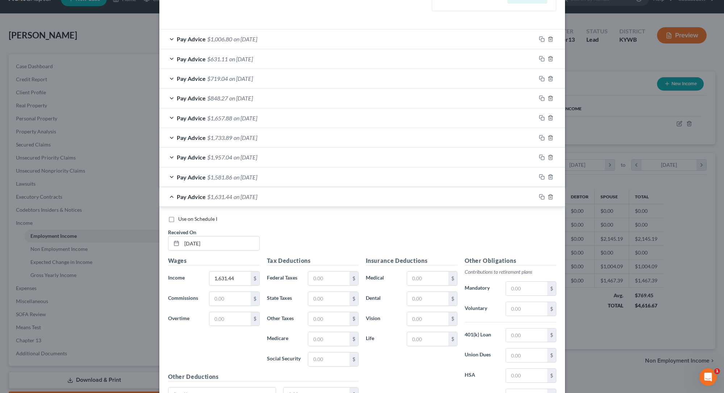
scroll to position [213, 0]
click at [212, 242] on input "06/24/2025" at bounding box center [221, 244] width 78 height 14
click at [189, 241] on input "06/24/2025" at bounding box center [221, 244] width 78 height 14
type input "08/24/2025"
click at [239, 274] on input "1,631.44" at bounding box center [229, 279] width 41 height 14
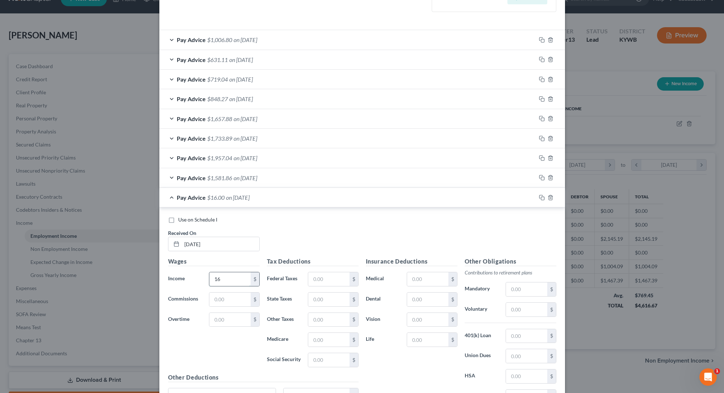
type input "1"
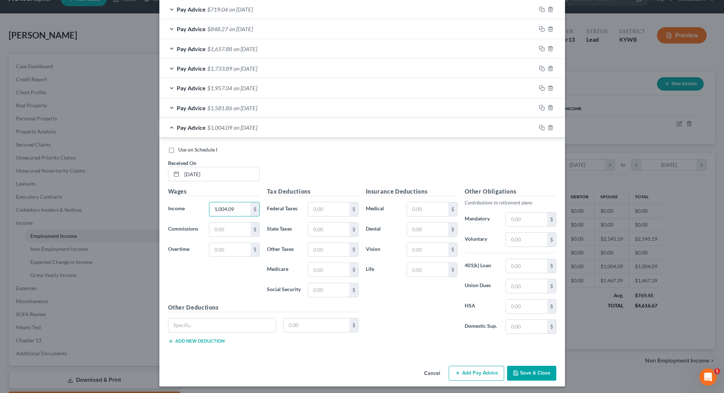
scroll to position [283, 0]
type input "1,004.09"
click at [481, 368] on button "Add Pay Advice" at bounding box center [476, 373] width 55 height 15
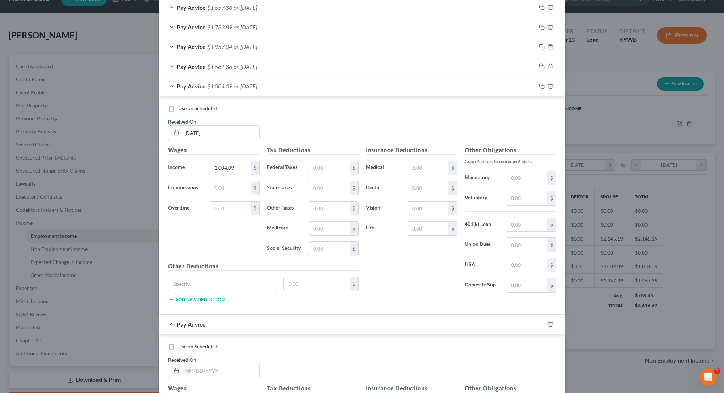
scroll to position [329, 0]
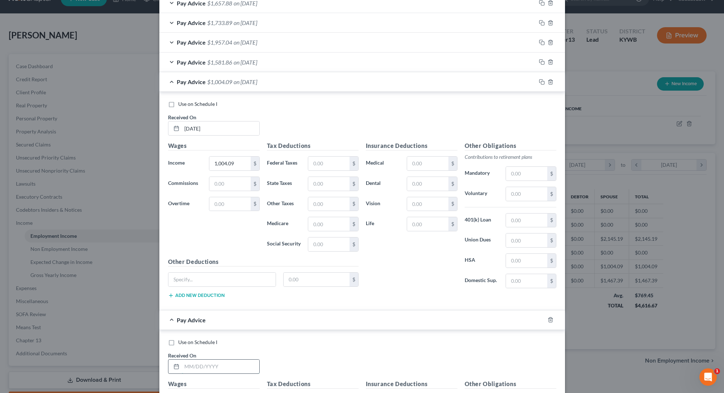
click at [190, 364] on input "text" at bounding box center [221, 366] width 78 height 14
type input "09/24/2025"
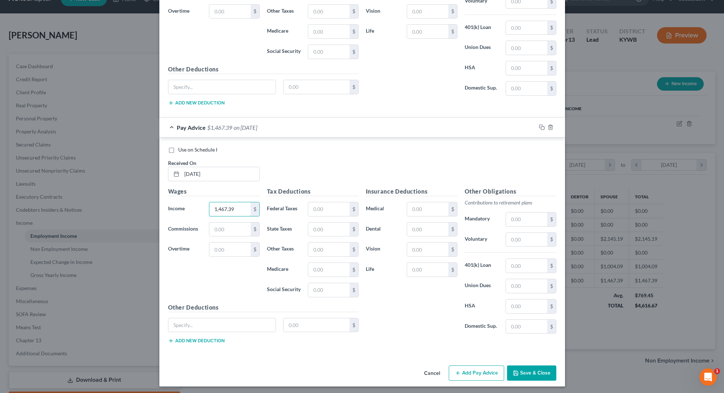
scroll to position [521, 0]
type input "1,467.39"
click at [539, 371] on button "Save & Close" at bounding box center [531, 373] width 49 height 15
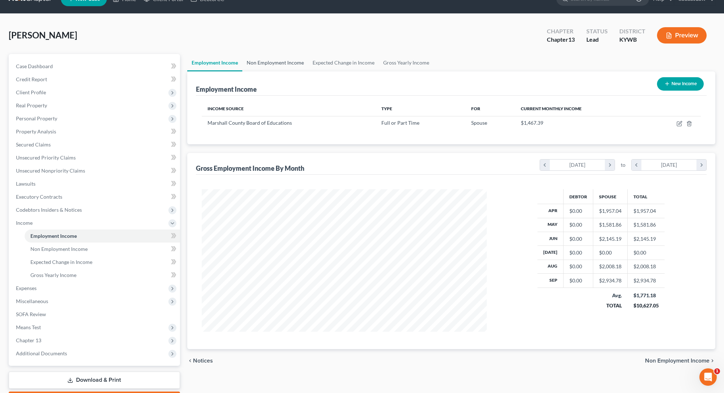
click at [298, 62] on link "Non Employment Income" at bounding box center [275, 62] width 66 height 17
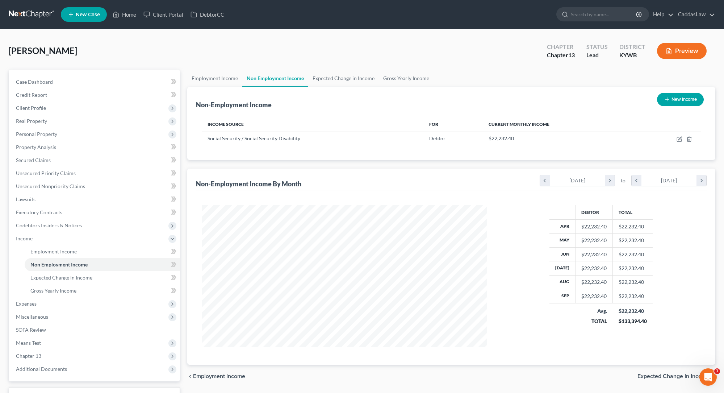
scroll to position [142, 300]
click at [680, 139] on icon "button" at bounding box center [680, 138] width 3 height 3
select select "4"
select select "0"
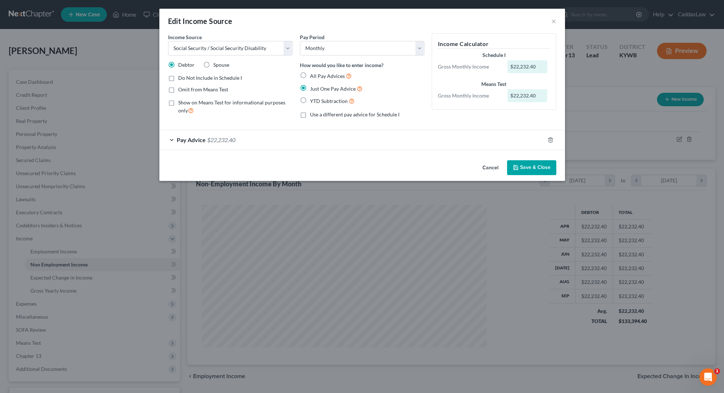
click at [304, 143] on div "Pay Advice $22,232.40" at bounding box center [351, 139] width 385 height 19
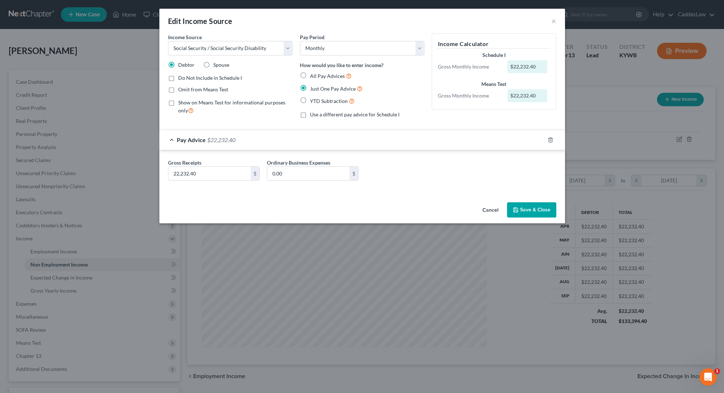
click at [310, 99] on label "YTD Subtraction" at bounding box center [332, 101] width 45 height 8
click at [313, 99] on input "YTD Subtraction" at bounding box center [315, 99] width 5 height 5
radio input "true"
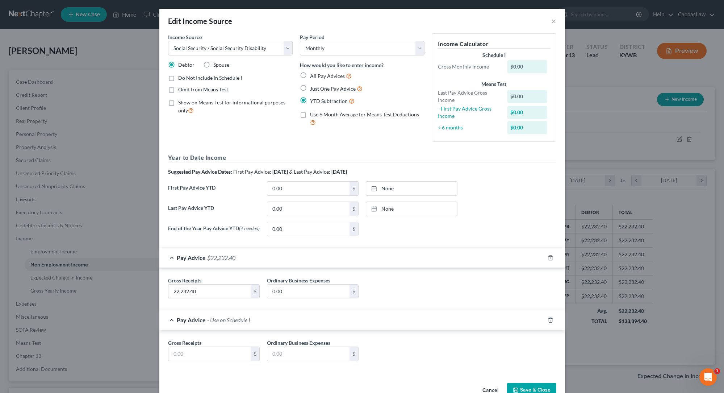
click at [310, 88] on label "Just One Pay Advice" at bounding box center [336, 88] width 53 height 8
click at [313, 88] on input "Just One Pay Advice" at bounding box center [315, 86] width 5 height 5
radio input "true"
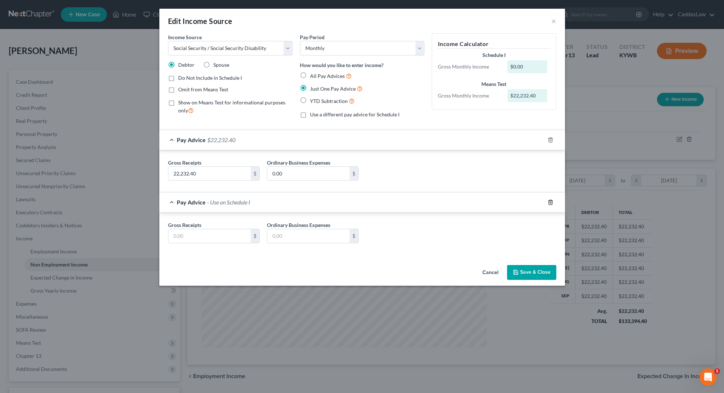
click at [551, 201] on icon "button" at bounding box center [551, 202] width 6 height 6
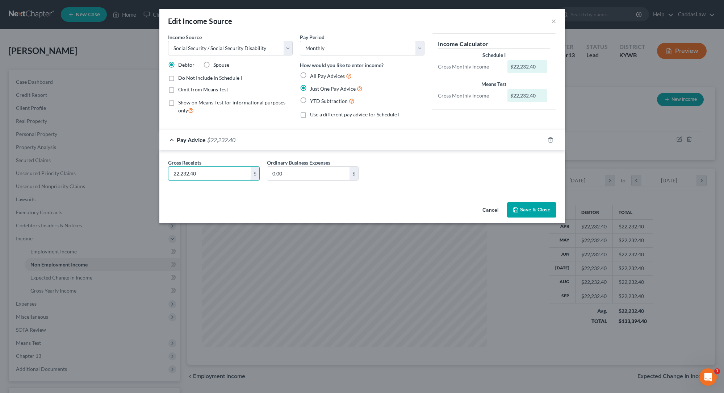
drag, startPoint x: 210, startPoint y: 171, endPoint x: 87, endPoint y: 172, distance: 123.2
click at [87, 172] on div "Edit Income Source × Income Source * Select Unemployment Disability (from emplo…" at bounding box center [362, 196] width 724 height 393
type input "1,852.70"
click at [518, 207] on icon "button" at bounding box center [516, 210] width 6 height 6
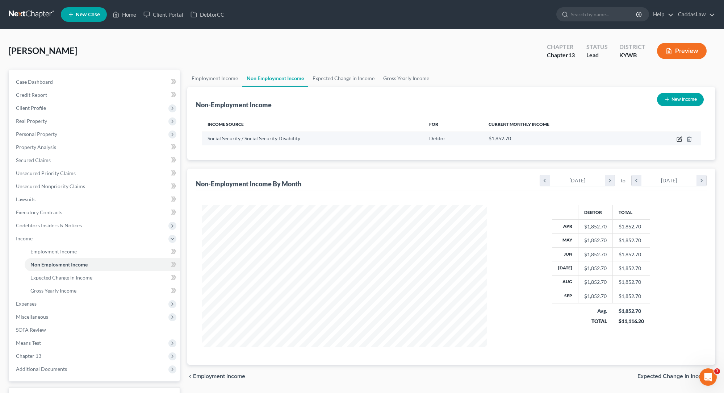
click at [679, 139] on icon "button" at bounding box center [680, 138] width 3 height 3
select select "4"
select select "0"
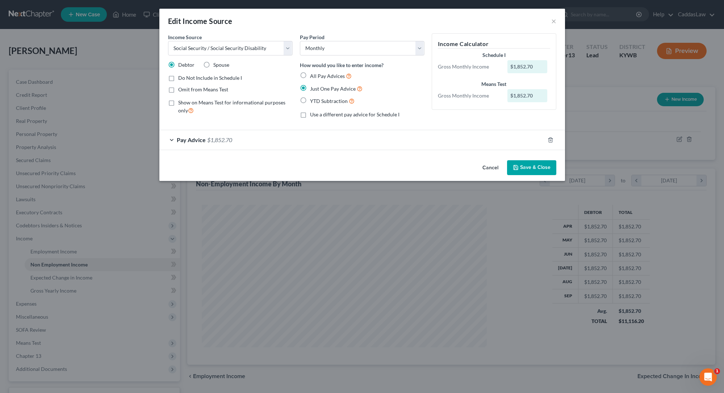
click at [310, 114] on label "Use a different pay advice for Schedule I" at bounding box center [354, 114] width 89 height 7
click at [313, 114] on input "Use a different pay advice for Schedule I" at bounding box center [315, 113] width 5 height 5
checkbox input "true"
click at [462, 167] on button "Add Schedule I Income" at bounding box center [468, 167] width 72 height 15
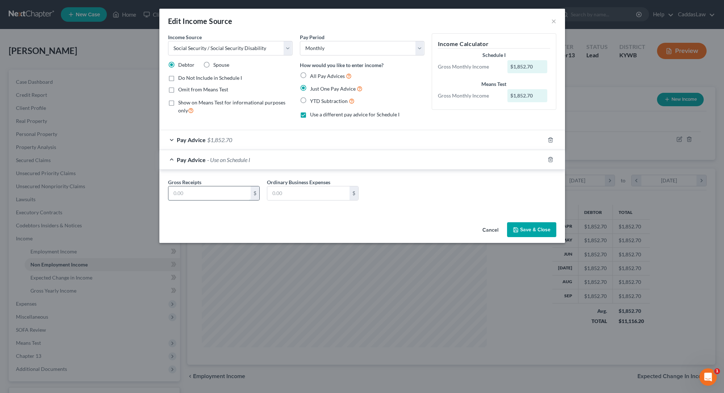
click at [183, 195] on input "text" at bounding box center [209, 193] width 82 height 14
click at [176, 192] on input "2,232.40" at bounding box center [209, 193] width 82 height 14
type input "22,232.40"
click at [546, 228] on button "Save & Close" at bounding box center [531, 229] width 49 height 15
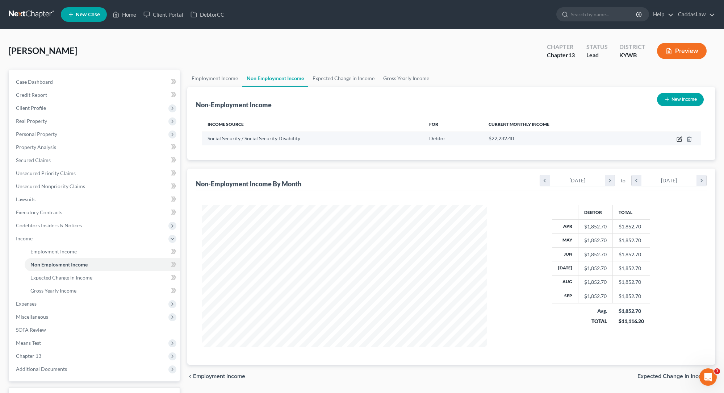
click at [678, 138] on icon "button" at bounding box center [680, 139] width 6 height 6
select select "4"
select select "0"
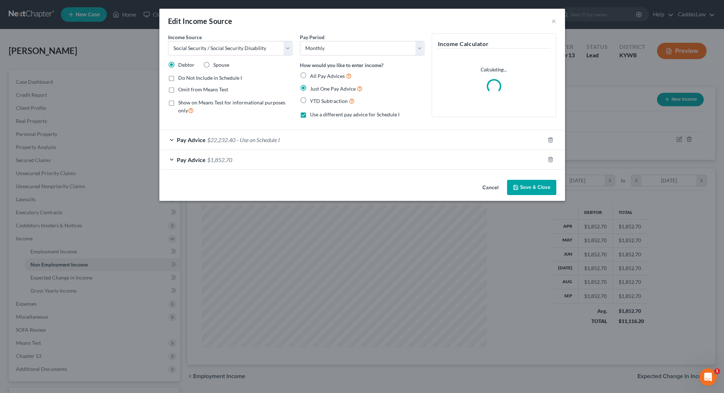
click at [361, 145] on div "Pay Advice $22,232.40 - Use on Schedule I" at bounding box center [351, 139] width 385 height 19
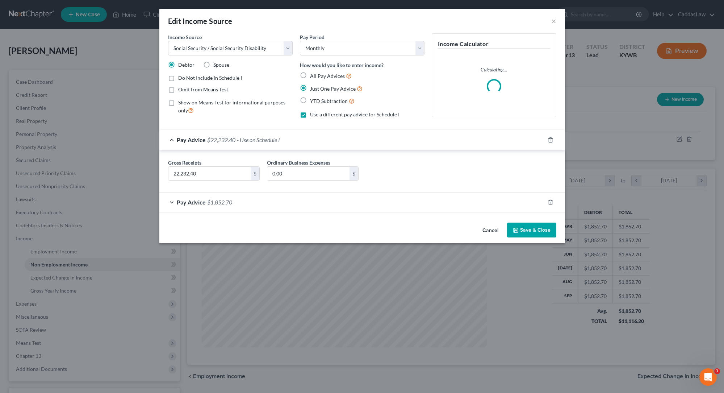
click at [356, 147] on div "Pay Advice $22,232.40 - Use on Schedule I" at bounding box center [351, 139] width 385 height 19
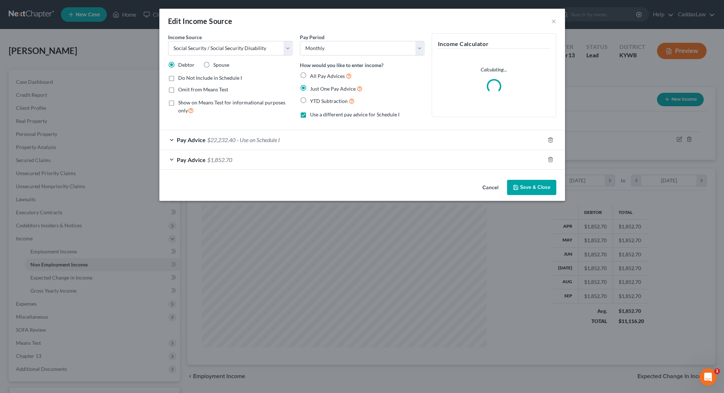
click at [325, 160] on div "Pay Advice $1,852.70" at bounding box center [351, 159] width 385 height 19
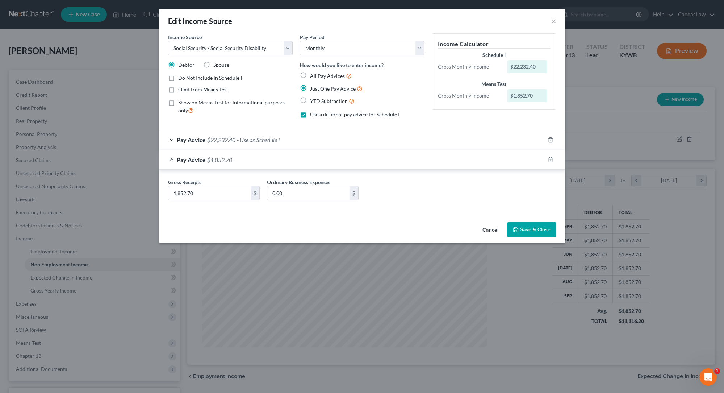
click at [310, 100] on label "YTD Subtraction" at bounding box center [332, 101] width 45 height 8
click at [313, 100] on input "YTD Subtraction" at bounding box center [315, 99] width 5 height 5
radio input "true"
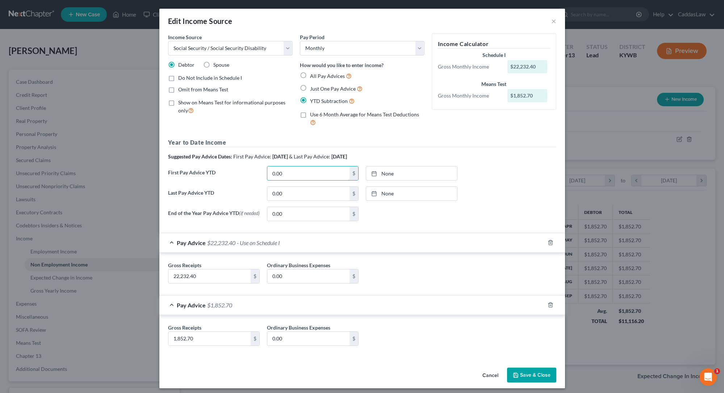
drag, startPoint x: 294, startPoint y: 171, endPoint x: 212, endPoint y: 170, distance: 82.2
click at [212, 170] on div "First Pay Advice YTD 0.00 $ None close Date Time chevron_left October 2025 chev…" at bounding box center [362, 176] width 396 height 20
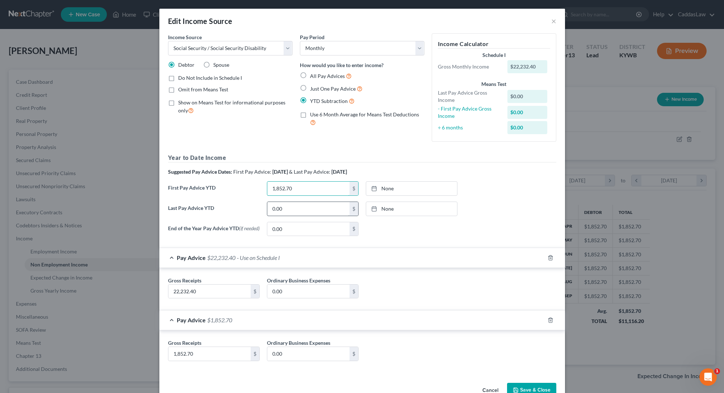
type input "1,852.70"
drag, startPoint x: 295, startPoint y: 213, endPoint x: 221, endPoint y: 214, distance: 73.9
click at [221, 214] on div "Last Pay Advice YTD 0.00 $ None close Date Time chevron_left October 2025 chevr…" at bounding box center [362, 211] width 396 height 20
type input "0"
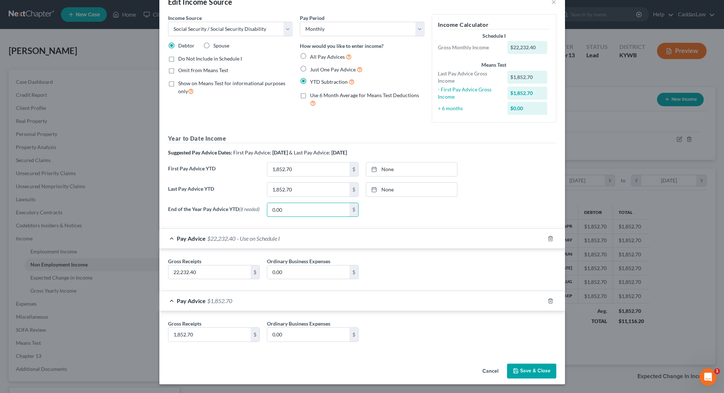
scroll to position [21, 0]
click at [522, 363] on div "Cancel Save & Close" at bounding box center [362, 372] width 406 height 24
click at [550, 238] on icon "button" at bounding box center [551, 238] width 6 height 6
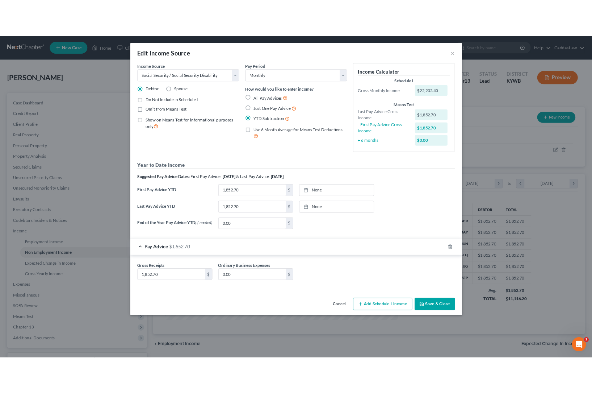
scroll to position [0, 0]
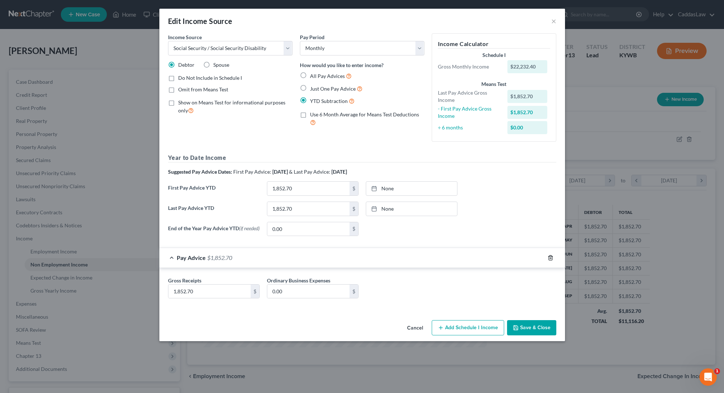
click at [552, 259] on icon "button" at bounding box center [551, 258] width 6 height 6
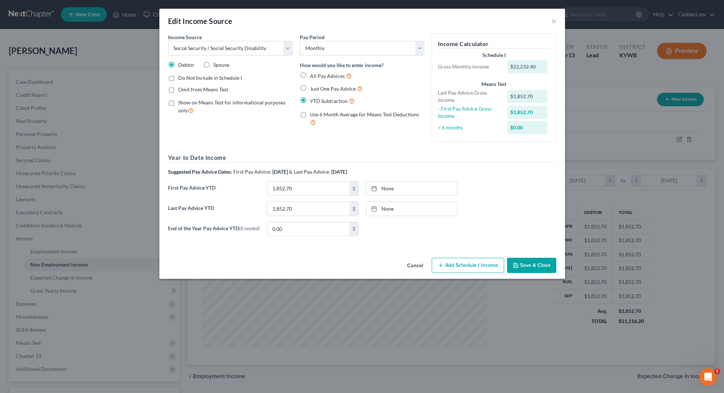
click at [536, 269] on button "Save & Close" at bounding box center [531, 265] width 49 height 15
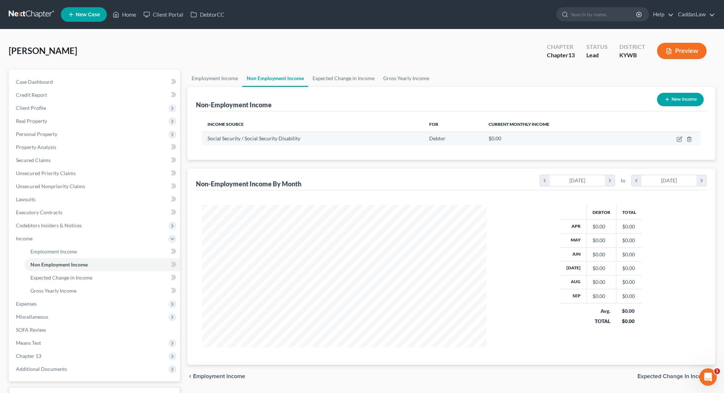
click at [675, 139] on td at bounding box center [669, 139] width 64 height 14
click at [677, 139] on icon "button" at bounding box center [680, 139] width 6 height 6
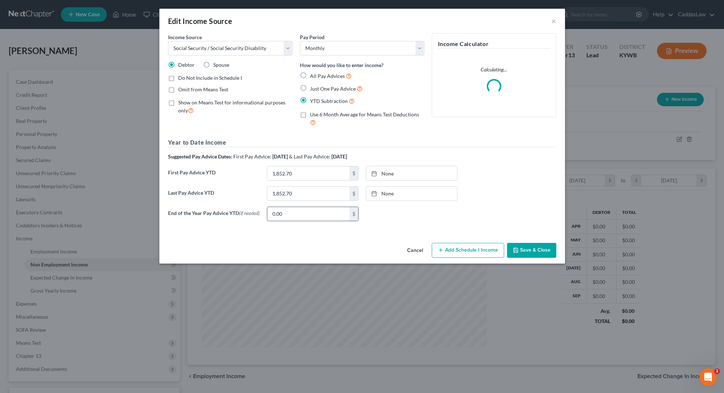
click at [296, 216] on input "0.00" at bounding box center [308, 214] width 82 height 14
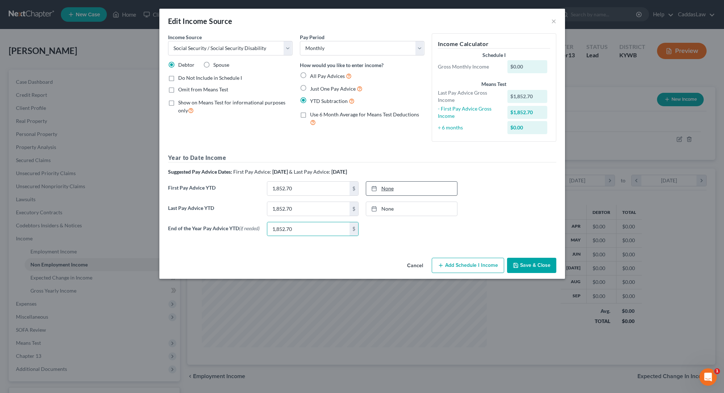
click at [408, 188] on link "None" at bounding box center [411, 188] width 91 height 14
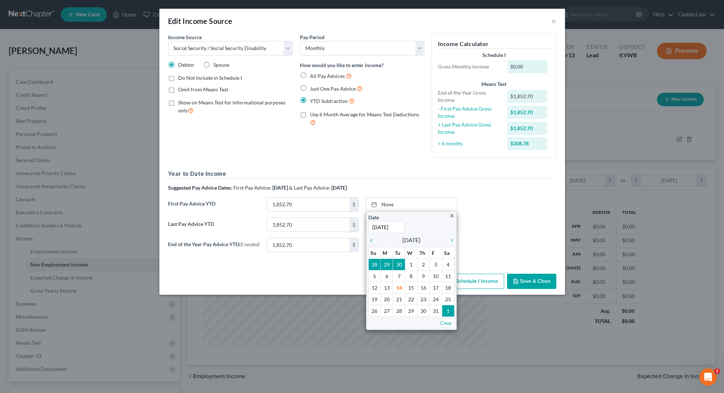
click at [494, 218] on div "Last Pay Advice YTD 1,852.70 $ None close Date Time chevron_left October 2025 c…" at bounding box center [362, 227] width 396 height 20
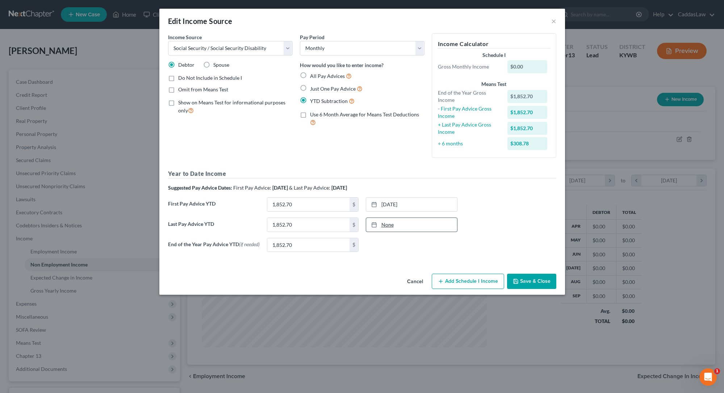
click at [394, 225] on link "None" at bounding box center [411, 225] width 91 height 14
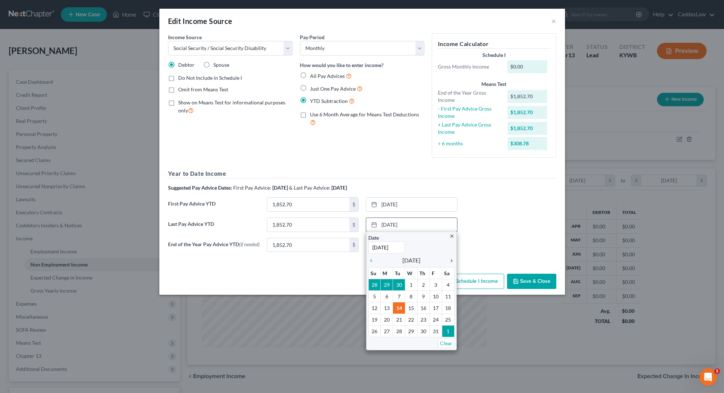
click at [450, 260] on icon "chevron_right" at bounding box center [449, 261] width 9 height 6
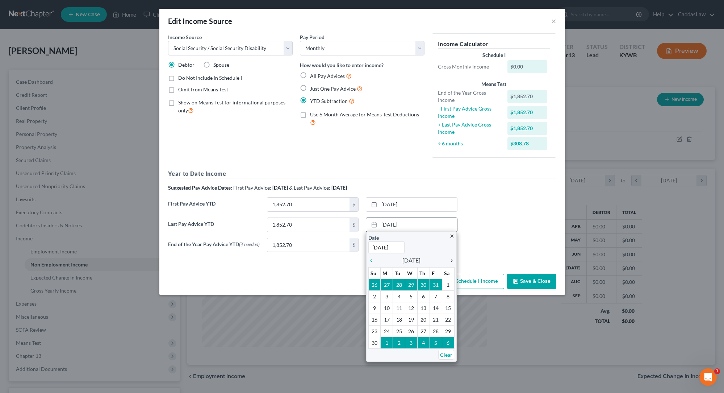
click at [450, 260] on icon "chevron_right" at bounding box center [449, 261] width 9 height 6
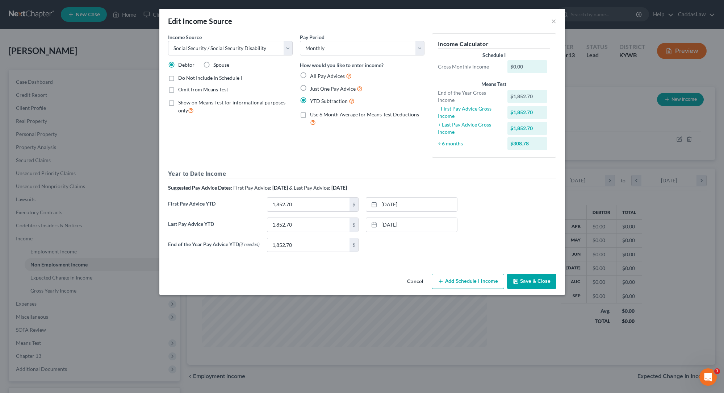
click at [531, 286] on button "Save & Close" at bounding box center [531, 281] width 49 height 15
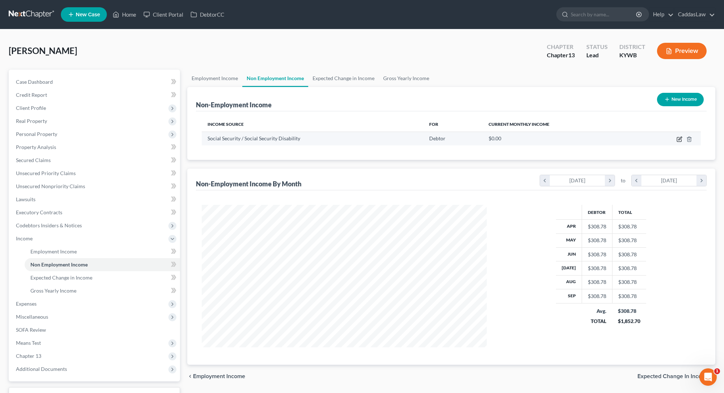
click at [679, 138] on icon "button" at bounding box center [680, 139] width 6 height 6
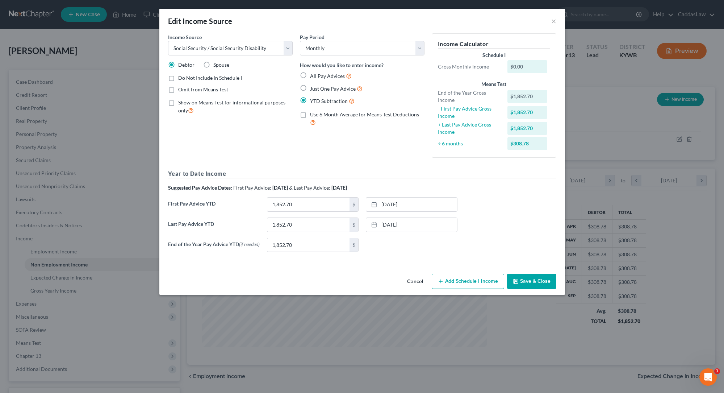
click at [310, 89] on label "Just One Pay Advice" at bounding box center [336, 88] width 53 height 8
click at [313, 89] on input "Just One Pay Advice" at bounding box center [315, 86] width 5 height 5
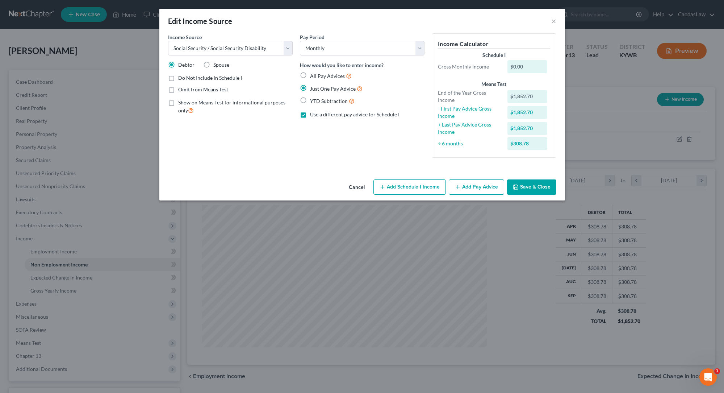
click at [470, 181] on button "Add Pay Advice" at bounding box center [476, 186] width 55 height 15
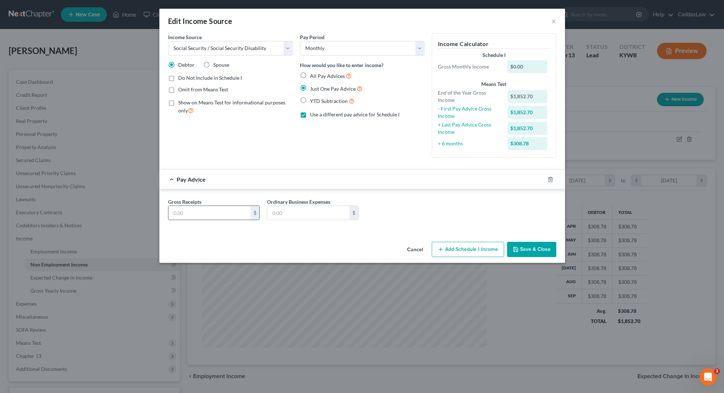
click at [181, 215] on input "text" at bounding box center [209, 213] width 82 height 14
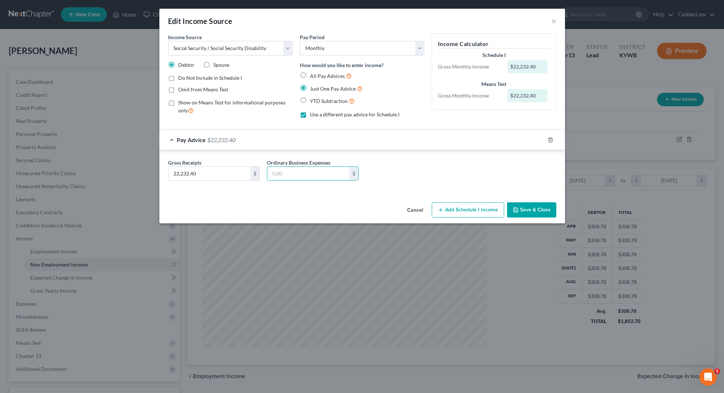
click at [535, 211] on button "Save & Close" at bounding box center [531, 209] width 49 height 15
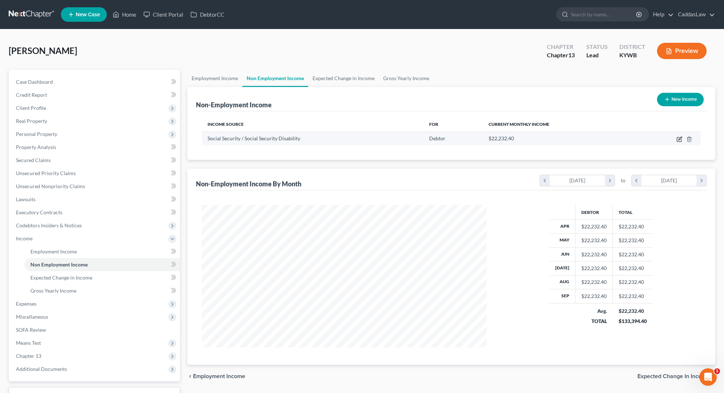
click at [679, 138] on icon "button" at bounding box center [680, 139] width 6 height 6
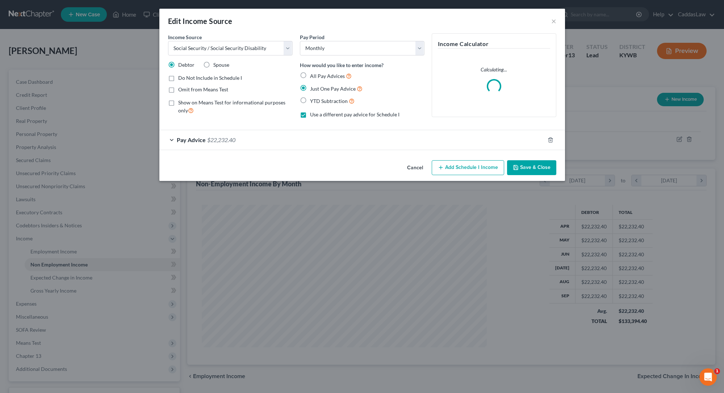
click at [325, 141] on div "Pay Advice $22,232.40" at bounding box center [351, 139] width 385 height 19
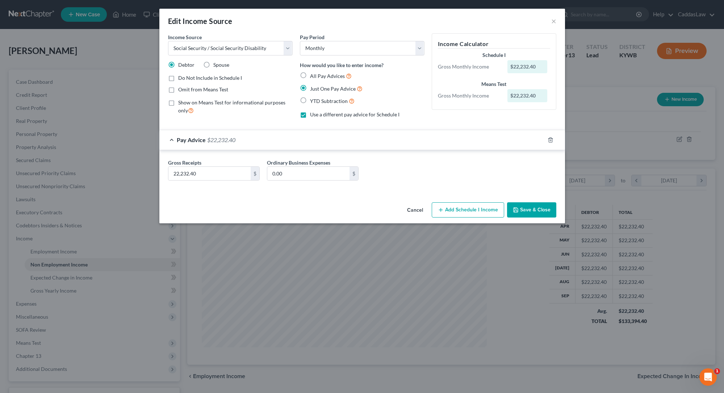
click at [310, 74] on label "All Pay Advices" at bounding box center [331, 76] width 42 height 8
click at [313, 74] on input "All Pay Advices" at bounding box center [315, 74] width 5 height 5
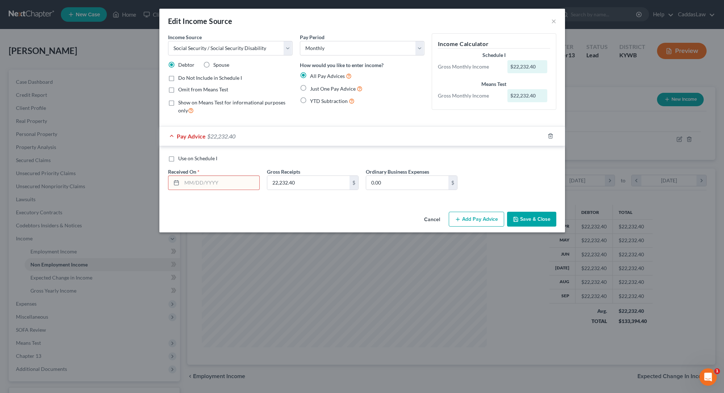
click at [196, 184] on input "text" at bounding box center [221, 183] width 78 height 14
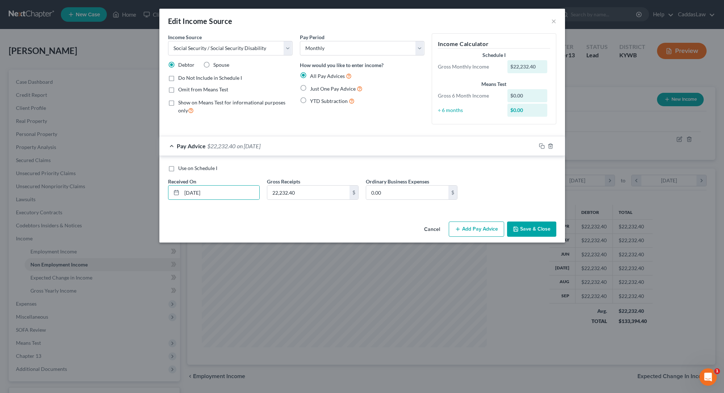
click at [519, 232] on button "Save & Close" at bounding box center [531, 228] width 49 height 15
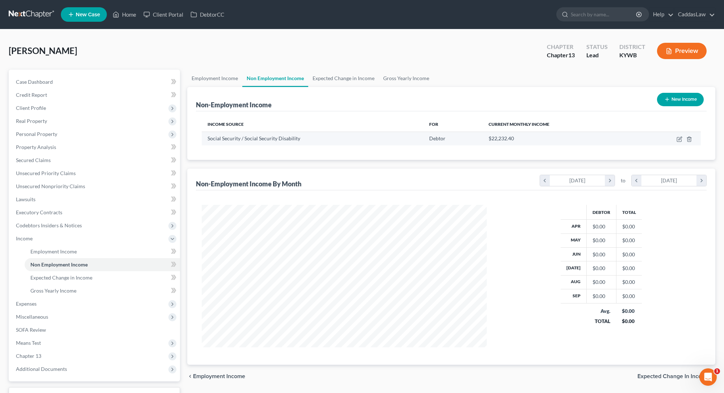
click at [676, 137] on td at bounding box center [669, 139] width 64 height 14
click at [680, 139] on icon "button" at bounding box center [680, 139] width 6 height 6
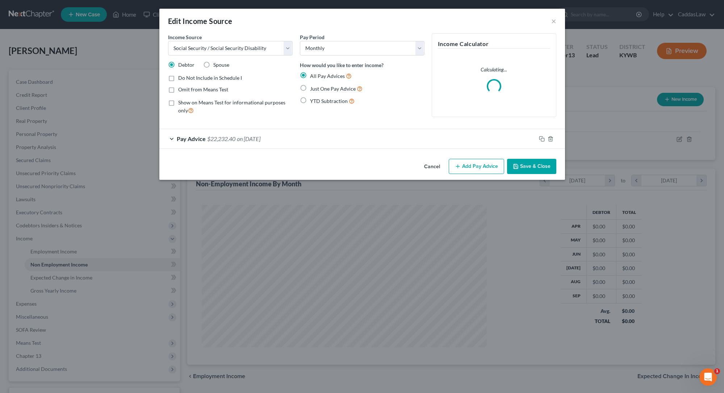
click at [240, 143] on div "Pay Advice $22,232.40 on 01/01/2025" at bounding box center [347, 138] width 377 height 19
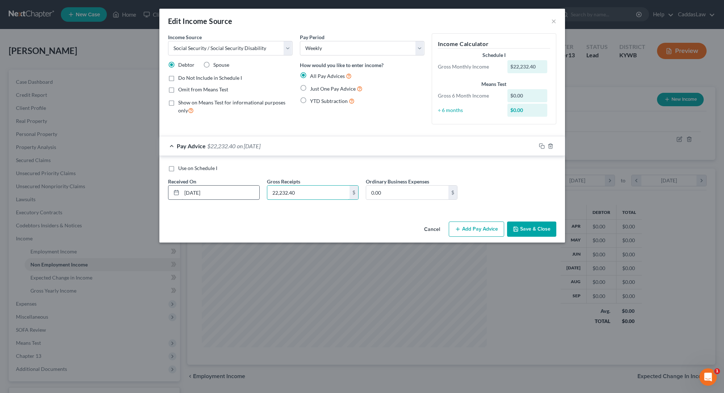
drag, startPoint x: 303, startPoint y: 191, endPoint x: 198, endPoint y: 191, distance: 105.4
click at [198, 191] on div "Use on Schedule I Received On * 01/01/2025 Gross Receipts 22,232.40 $ Ordinary …" at bounding box center [362, 184] width 396 height 41
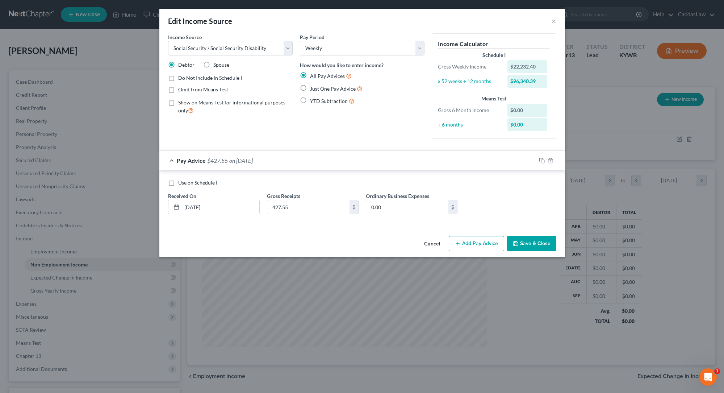
click at [521, 244] on button "Save & Close" at bounding box center [531, 243] width 49 height 15
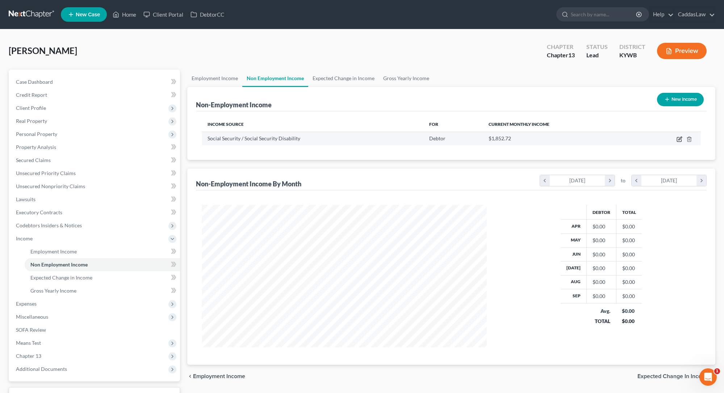
click at [679, 141] on icon "button" at bounding box center [680, 139] width 6 height 6
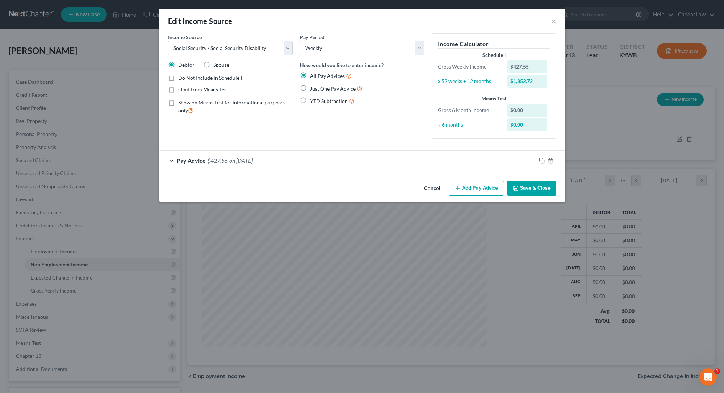
click at [310, 88] on label "Just One Pay Advice" at bounding box center [336, 88] width 53 height 8
click at [313, 88] on input "Just One Pay Advice" at bounding box center [315, 86] width 5 height 5
click at [523, 185] on button "Save & Close" at bounding box center [531, 187] width 49 height 15
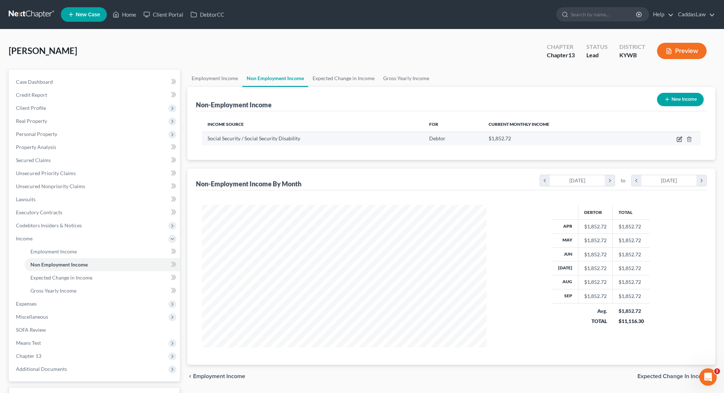
click at [677, 137] on icon "button" at bounding box center [680, 139] width 6 height 6
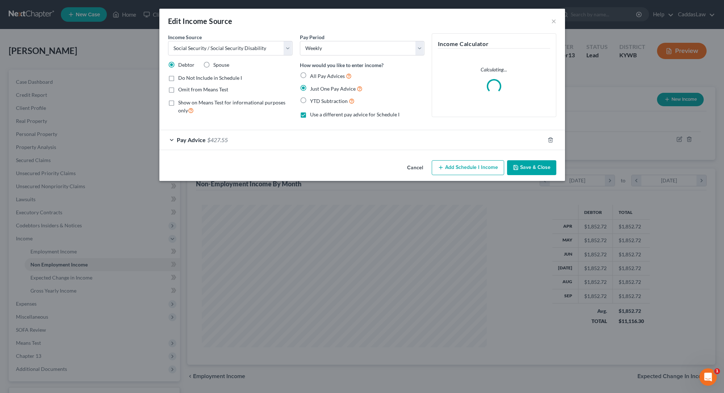
click at [276, 128] on form "Income Source * Select Unemployment Disability (from employer) Pension Retireme…" at bounding box center [362, 91] width 388 height 117
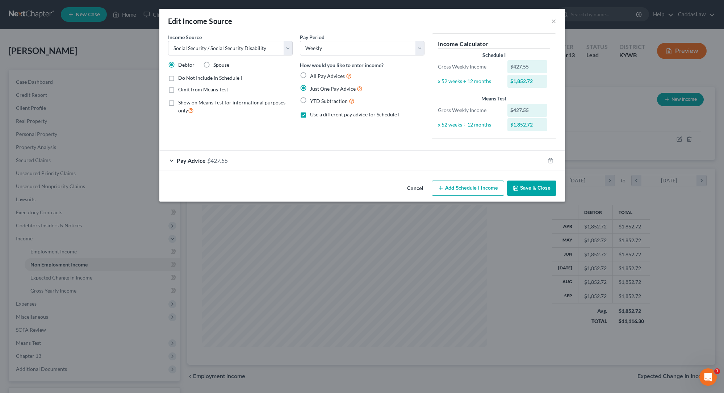
click at [265, 157] on div "Pay Advice $427.55" at bounding box center [351, 160] width 385 height 19
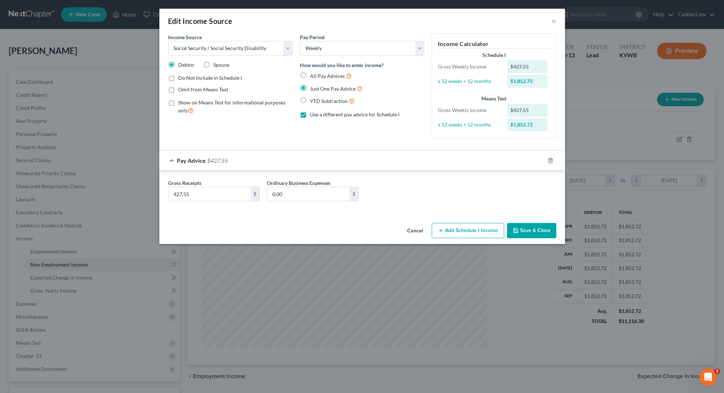
click at [265, 157] on div "Pay Advice $427.55" at bounding box center [351, 160] width 385 height 19
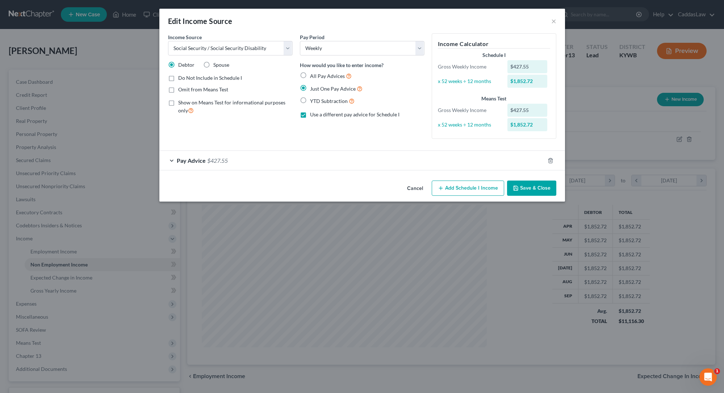
click at [543, 189] on button "Save & Close" at bounding box center [531, 187] width 49 height 15
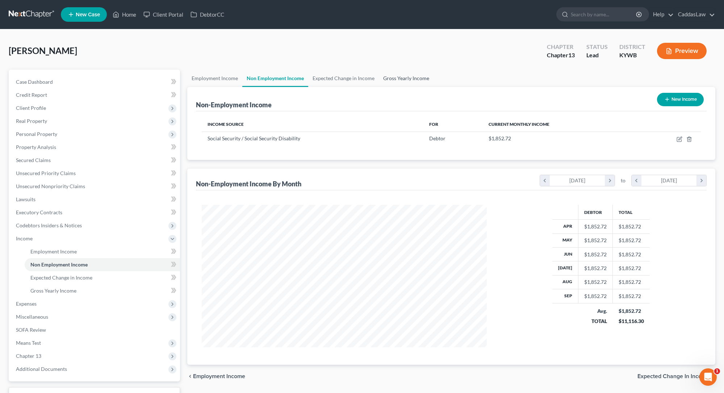
click at [409, 79] on link "Gross Yearly Income" at bounding box center [406, 78] width 55 height 17
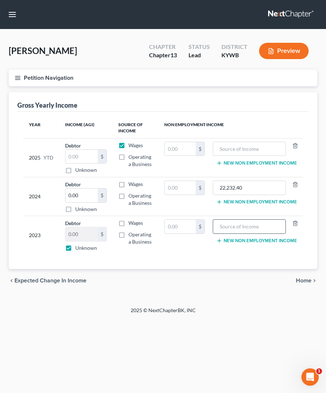
click at [230, 223] on input "text" at bounding box center [250, 227] width 66 height 14
click at [75, 249] on label "Unknown" at bounding box center [86, 247] width 22 height 7
click at [78, 249] on input "Unknown" at bounding box center [80, 246] width 5 height 5
click at [221, 225] on input "text" at bounding box center [250, 227] width 66 height 14
click at [188, 189] on input "text" at bounding box center [180, 188] width 31 height 14
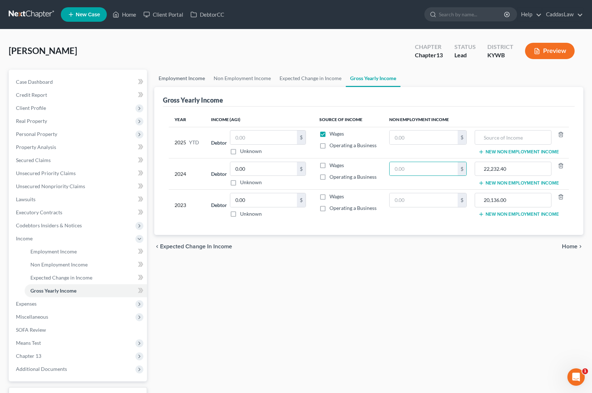
click at [194, 83] on link "Employment Income" at bounding box center [181, 78] width 55 height 17
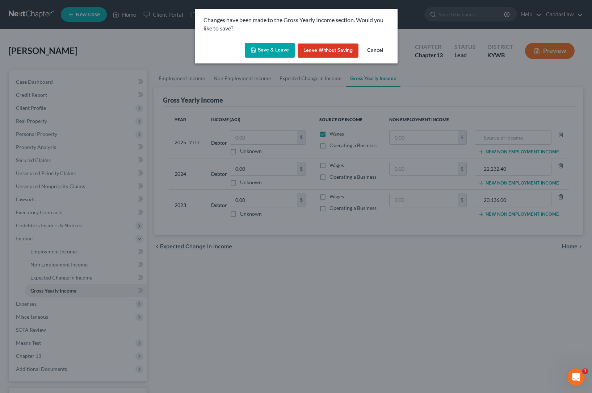
click at [279, 47] on button "Save & Leave" at bounding box center [270, 50] width 50 height 15
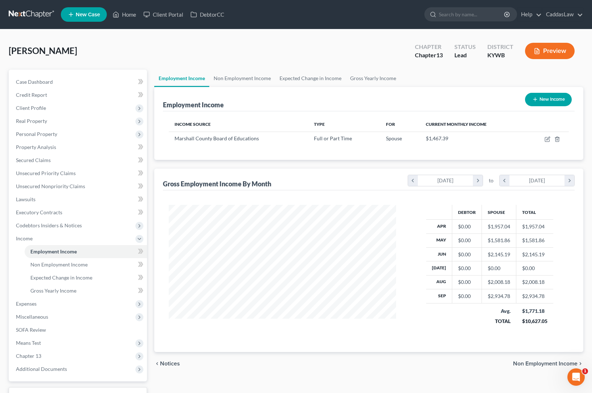
scroll to position [130, 242]
click at [375, 80] on link "Gross Yearly Income" at bounding box center [373, 78] width 55 height 17
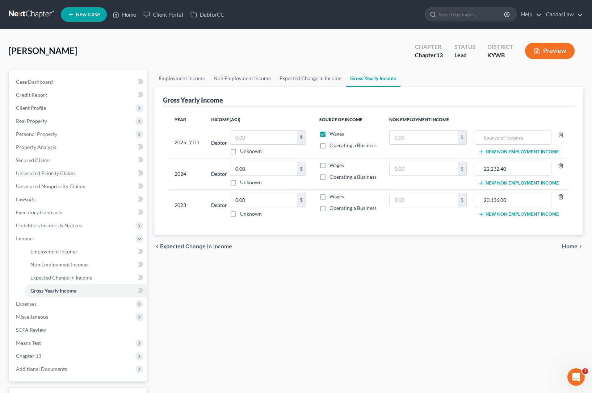
click at [174, 87] on div "Gross Yearly Income" at bounding box center [369, 97] width 412 height 20
click at [181, 78] on link "Employment Income" at bounding box center [181, 78] width 55 height 17
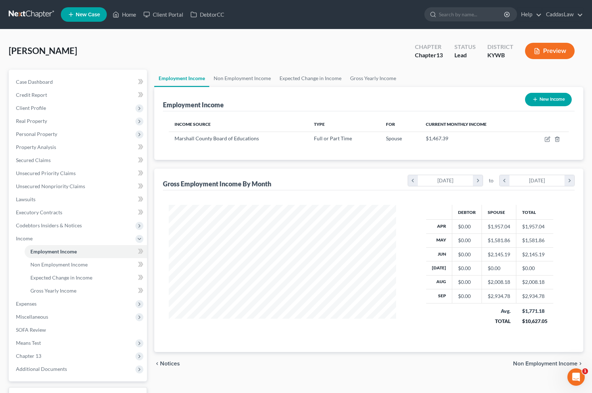
scroll to position [130, 242]
click at [39, 170] on span "Unsecured Priority Claims" at bounding box center [46, 173] width 60 height 6
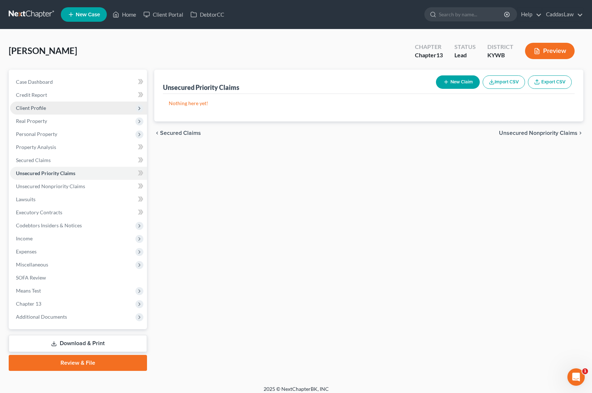
click at [44, 108] on span "Client Profile" at bounding box center [31, 108] width 30 height 6
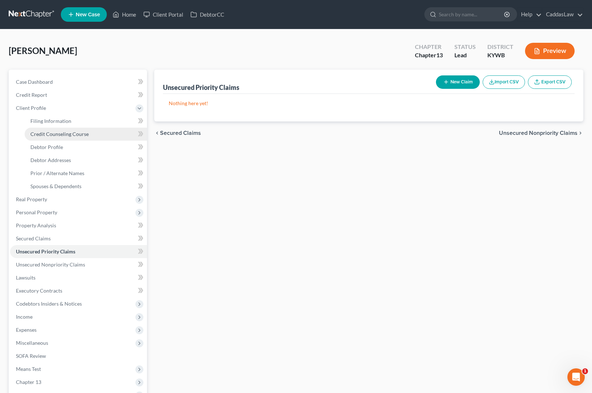
click at [46, 138] on link "Credit Counseling Course" at bounding box center [86, 134] width 122 height 13
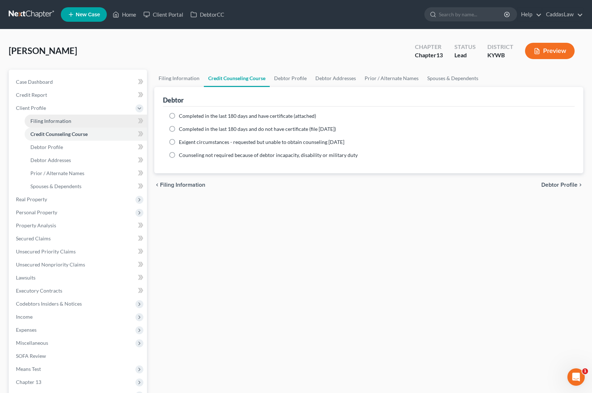
click at [47, 123] on span "Filing Information" at bounding box center [50, 121] width 41 height 6
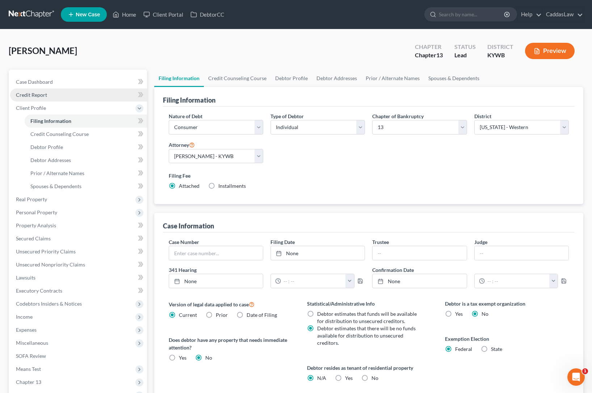
click at [39, 95] on span "Credit Report" at bounding box center [31, 95] width 31 height 6
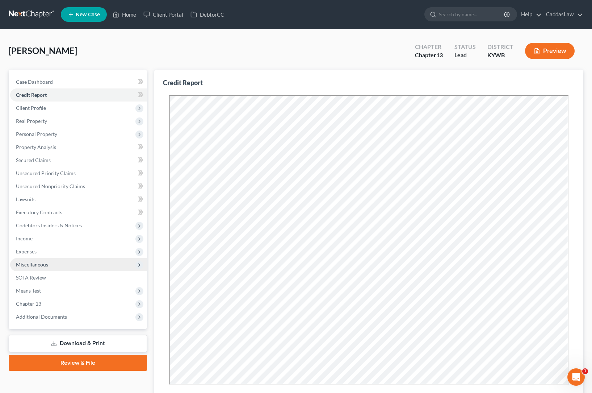
click at [33, 265] on span "Miscellaneous" at bounding box center [32, 264] width 32 height 6
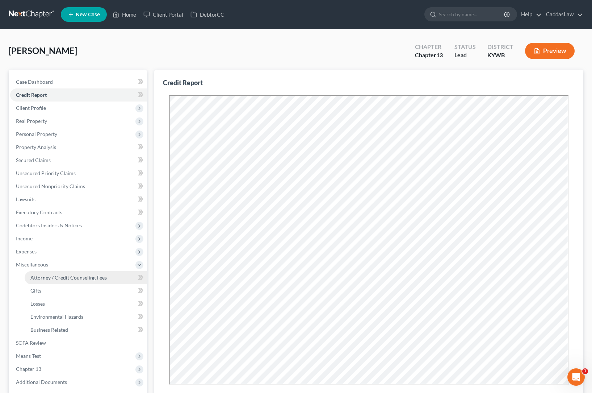
click at [36, 277] on span "Attorney / Credit Counseling Fees" at bounding box center [68, 277] width 76 height 6
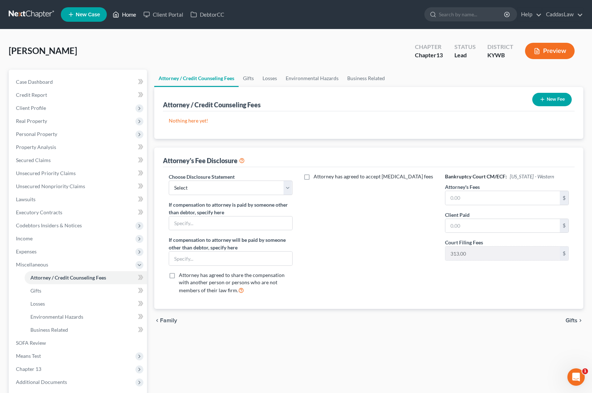
click at [129, 10] on link "Home" at bounding box center [124, 14] width 31 height 13
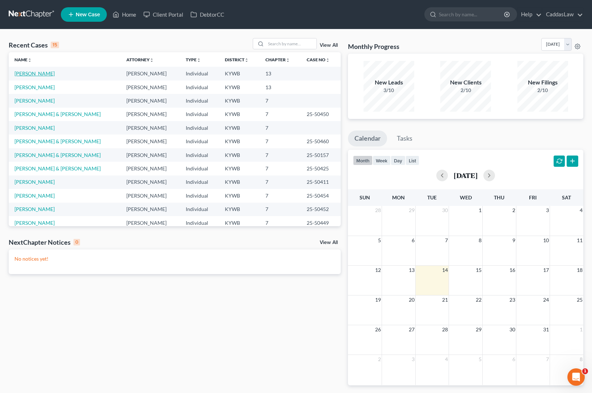
click at [24, 74] on link "[PERSON_NAME]" at bounding box center [34, 73] width 40 height 6
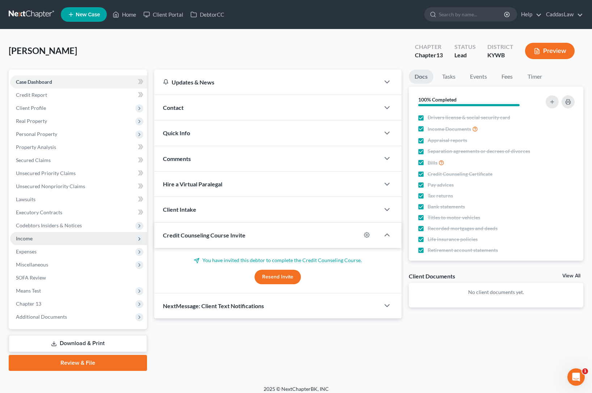
click at [37, 238] on span "Income" at bounding box center [78, 238] width 137 height 13
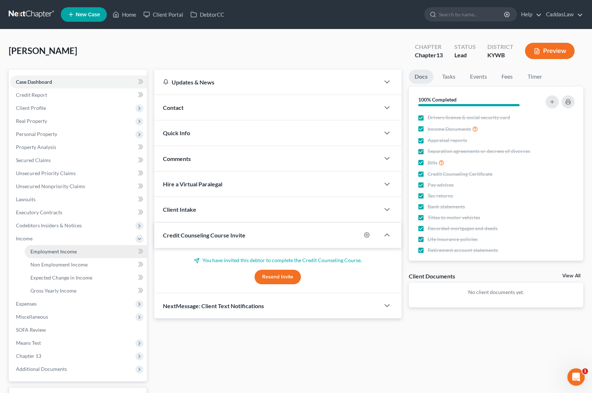
click at [41, 252] on span "Employment Income" at bounding box center [53, 251] width 46 height 6
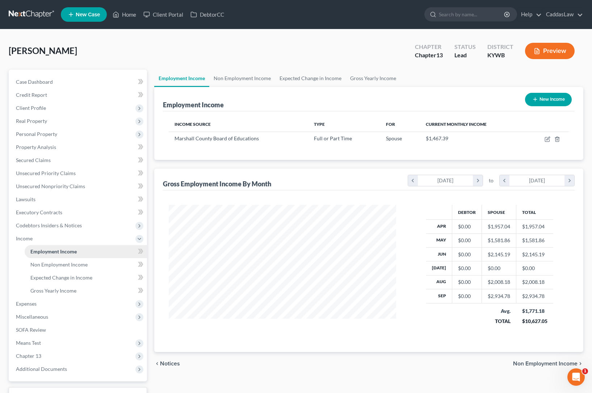
scroll to position [130, 242]
click at [379, 83] on link "Gross Yearly Income" at bounding box center [373, 78] width 55 height 17
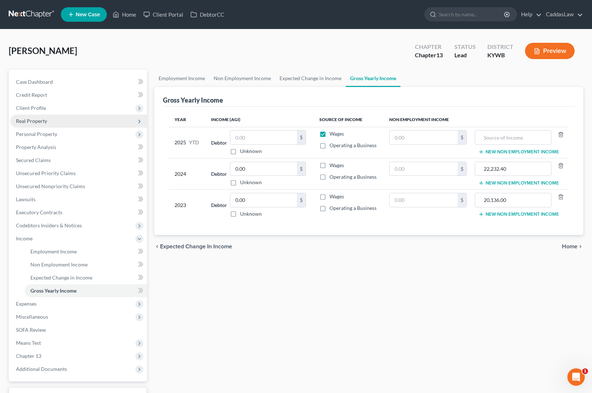
click at [46, 121] on span "Real Property" at bounding box center [31, 121] width 31 height 6
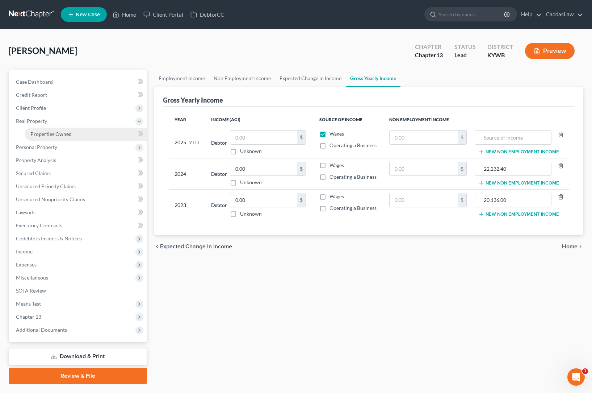
click at [44, 132] on span "Properties Owned" at bounding box center [50, 134] width 41 height 6
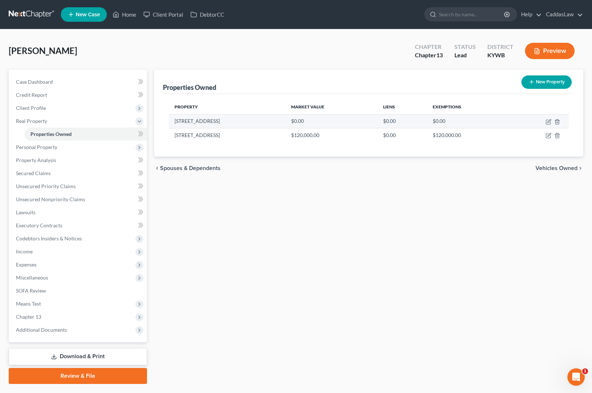
click at [498, 122] on td "$0.00" at bounding box center [468, 121] width 83 height 14
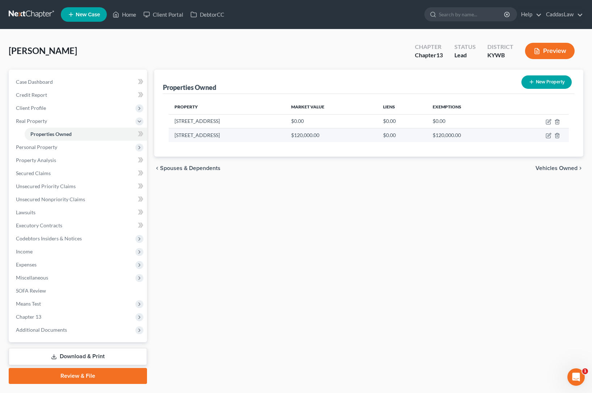
click at [459, 130] on td "$120,000.00" at bounding box center [468, 135] width 83 height 14
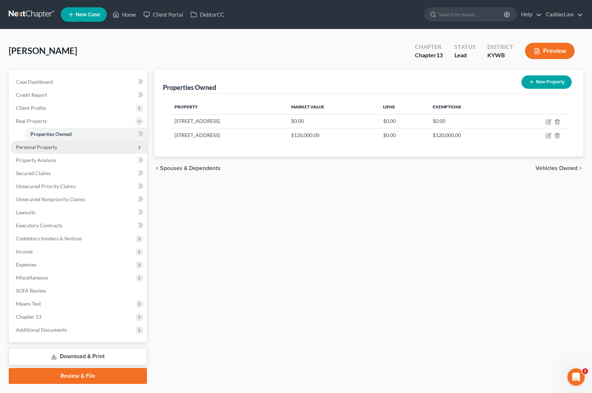
click at [36, 152] on span "Personal Property" at bounding box center [78, 147] width 137 height 13
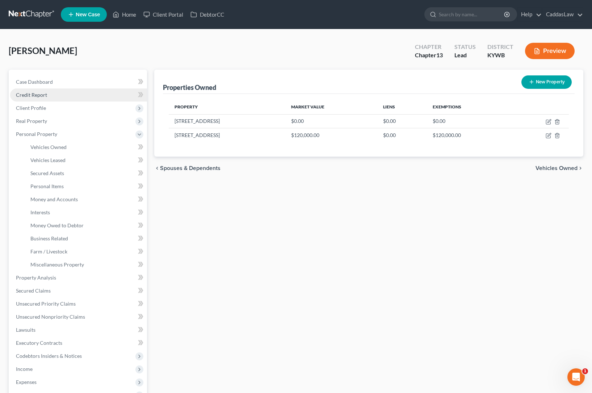
click at [45, 92] on span "Credit Report" at bounding box center [31, 95] width 31 height 6
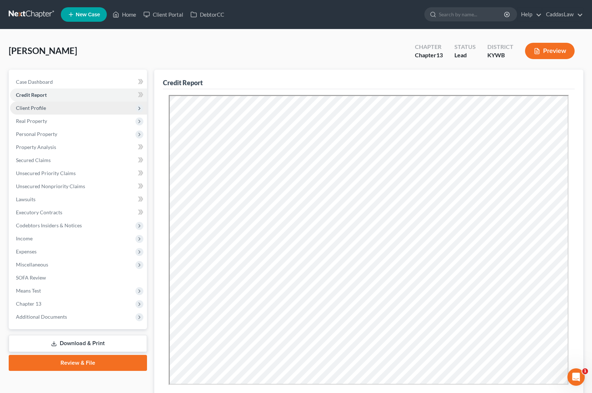
click at [42, 103] on span "Client Profile" at bounding box center [78, 107] width 137 height 13
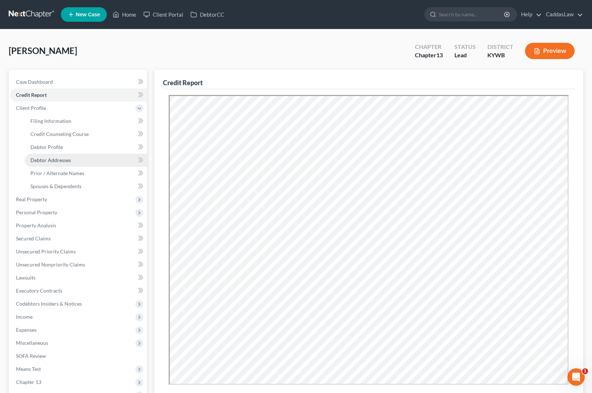
click at [49, 164] on link "Debtor Addresses" at bounding box center [86, 160] width 122 height 13
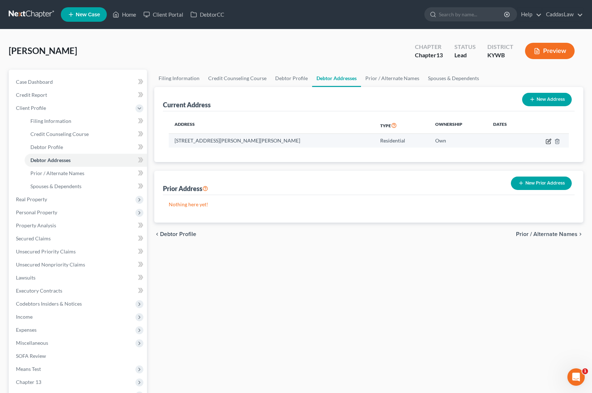
click at [548, 139] on icon "button" at bounding box center [548, 141] width 4 height 4
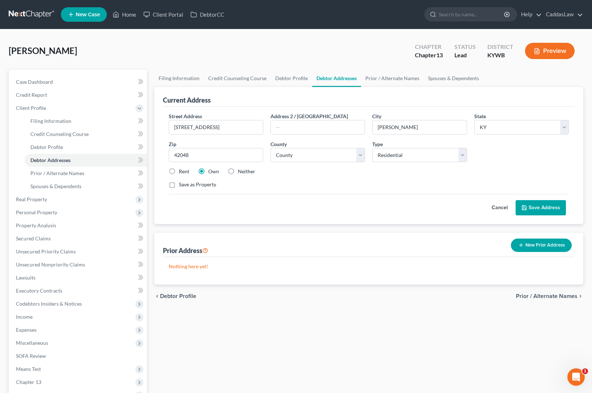
click at [531, 206] on button "Save Address" at bounding box center [541, 207] width 50 height 15
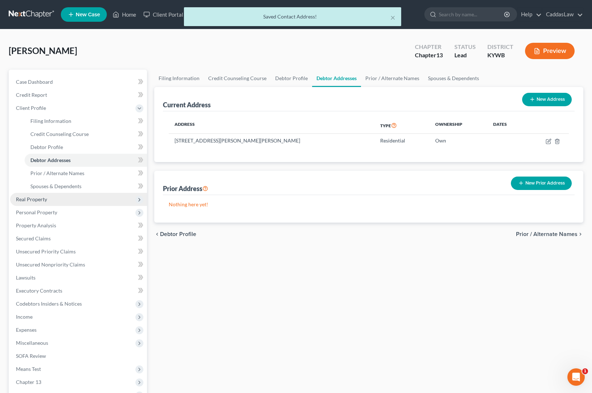
click at [38, 200] on span "Real Property" at bounding box center [31, 199] width 31 height 6
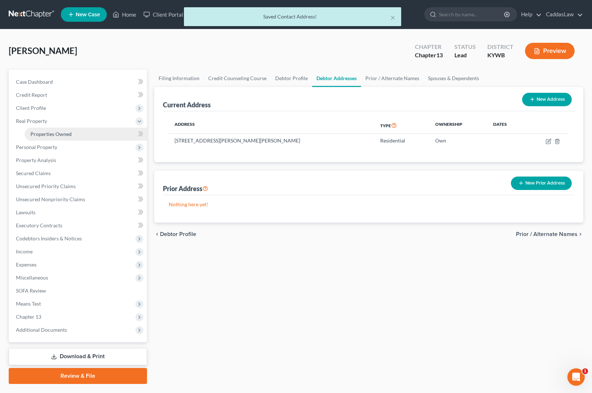
click at [50, 134] on span "Properties Owned" at bounding box center [50, 134] width 41 height 6
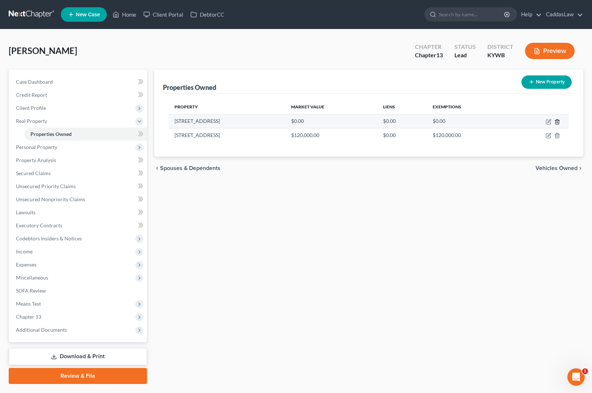
click at [559, 122] on icon "button" at bounding box center [558, 122] width 6 height 6
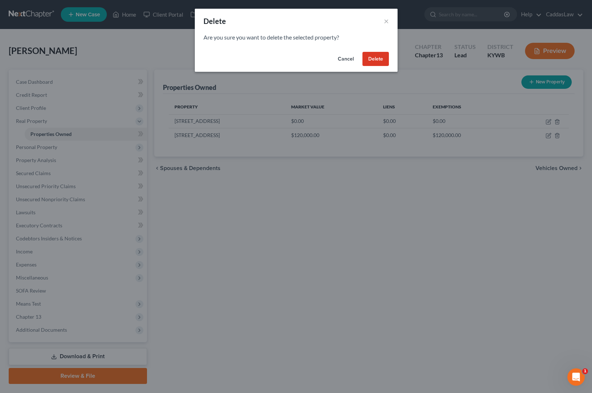
click at [381, 58] on button "Delete" at bounding box center [376, 59] width 26 height 14
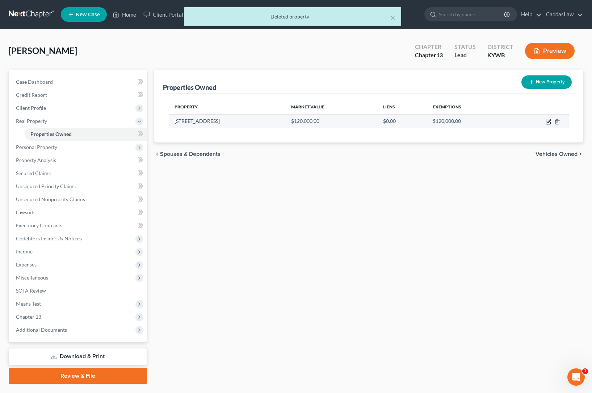
click at [551, 121] on icon "button" at bounding box center [549, 120] width 3 height 3
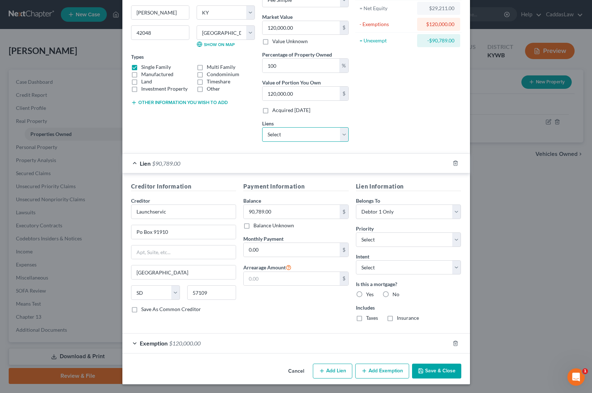
scroll to position [76, 0]
click at [366, 294] on label "Yes" at bounding box center [370, 294] width 8 height 7
click at [369, 294] on input "Yes" at bounding box center [371, 293] width 5 height 5
click at [366, 316] on label "Taxes" at bounding box center [372, 317] width 12 height 7
click at [369, 316] on input "Taxes" at bounding box center [371, 316] width 5 height 5
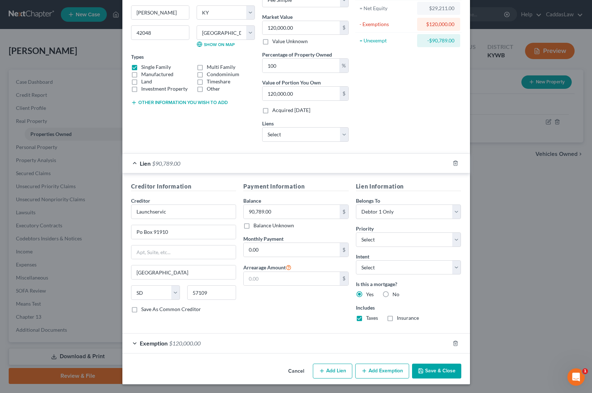
click at [397, 318] on label "Insurance" at bounding box center [408, 317] width 22 height 7
click at [400, 318] on input "Insurance" at bounding box center [402, 316] width 5 height 5
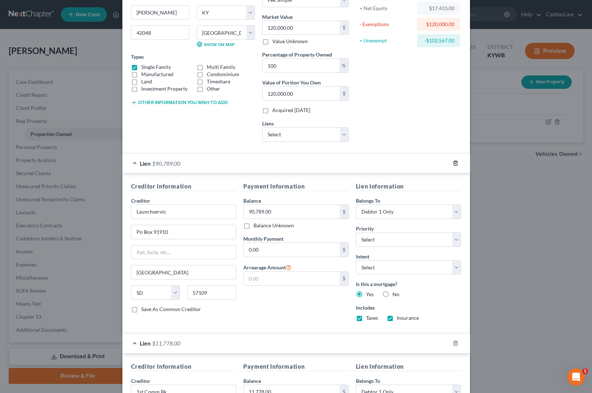
click at [457, 164] on icon "button" at bounding box center [455, 163] width 3 height 5
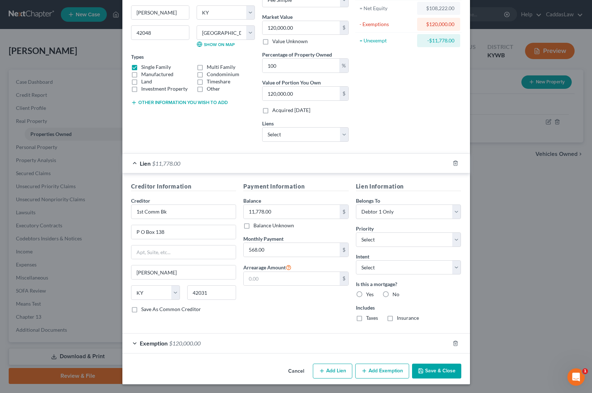
click at [366, 295] on label "Yes" at bounding box center [370, 294] width 8 height 7
click at [369, 295] on input "Yes" at bounding box center [371, 293] width 5 height 5
click at [366, 317] on label "Taxes" at bounding box center [372, 317] width 12 height 7
click at [369, 317] on input "Taxes" at bounding box center [371, 316] width 5 height 5
click at [397, 316] on label "Insurance" at bounding box center [408, 317] width 22 height 7
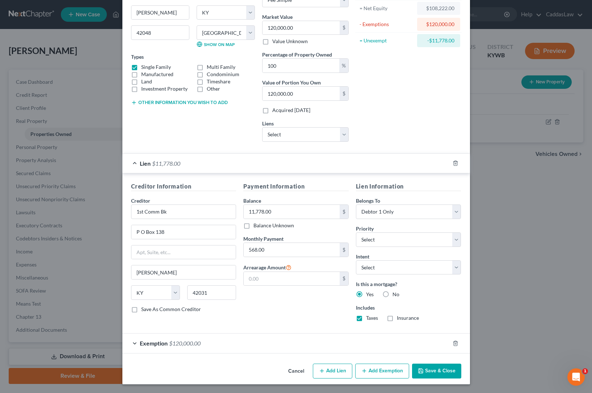
click at [400, 316] on input "Insurance" at bounding box center [402, 316] width 5 height 5
click at [422, 372] on icon "button" at bounding box center [421, 371] width 6 height 6
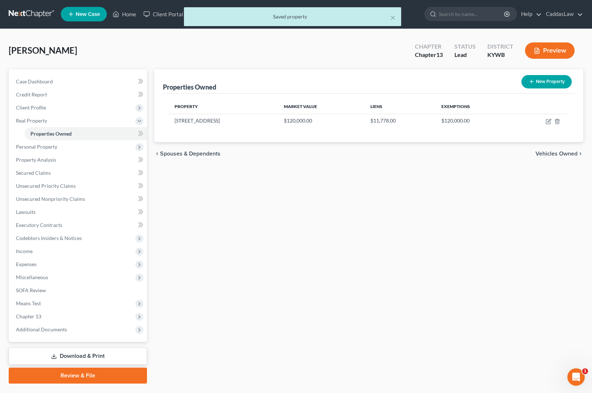
scroll to position [0, 0]
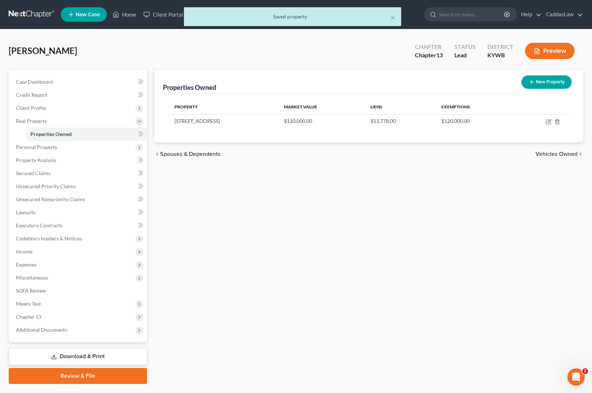
scroll to position [0, 0]
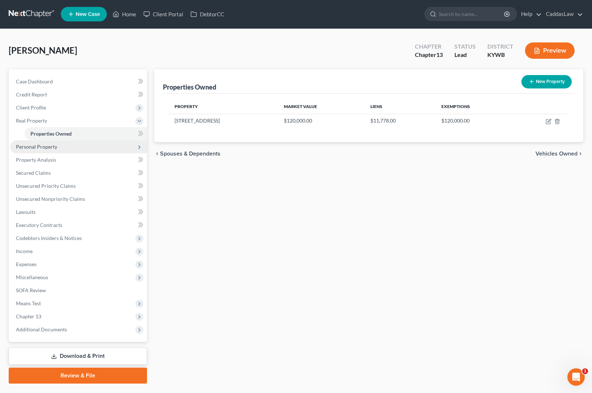
click at [55, 146] on span "Personal Property" at bounding box center [36, 146] width 41 height 6
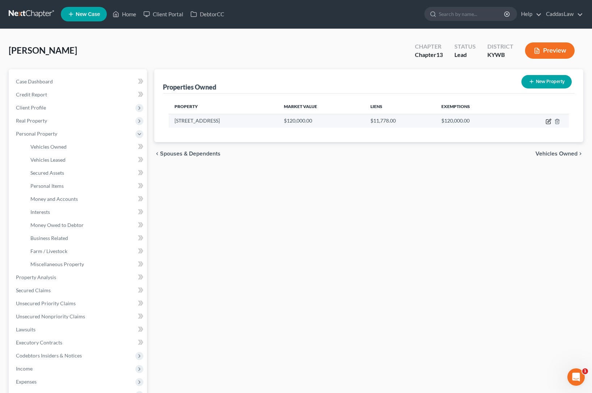
click at [552, 124] on icon "button" at bounding box center [549, 121] width 6 height 6
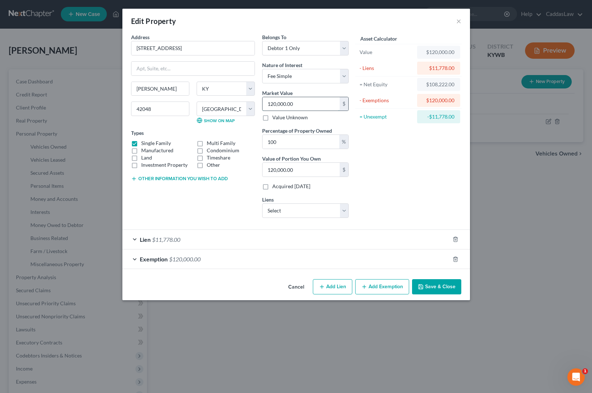
click at [273, 104] on input "120,000.00" at bounding box center [301, 104] width 77 height 14
click at [363, 177] on div "Asset Calculator Value $120,000.00 - Liens $11,778.00 = Net Equity $108,222.00 …" at bounding box center [408, 128] width 113 height 190
click at [427, 291] on button "Save & Close" at bounding box center [436, 286] width 49 height 15
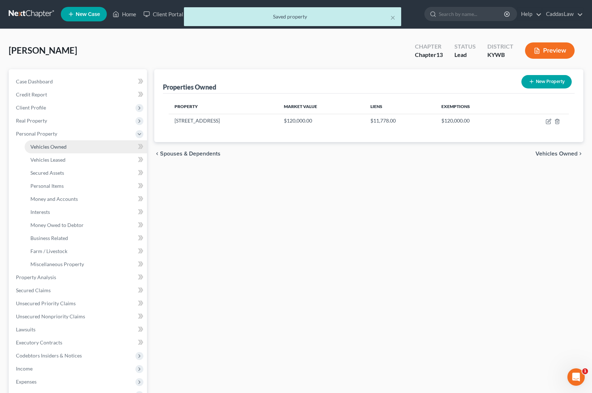
click at [86, 150] on link "Vehicles Owned" at bounding box center [86, 146] width 122 height 13
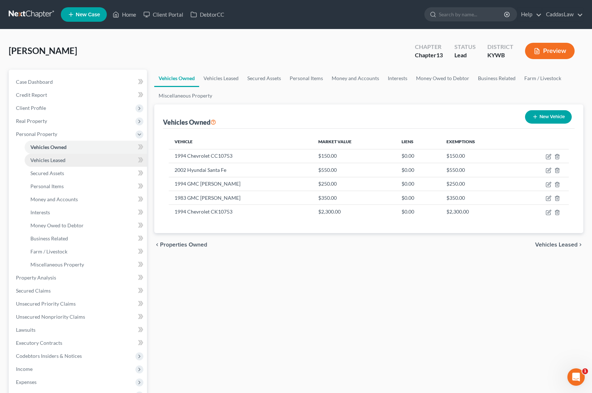
click at [79, 160] on link "Vehicles Leased" at bounding box center [86, 160] width 122 height 13
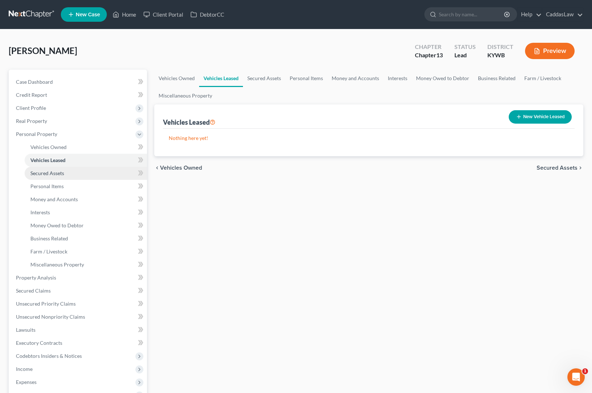
click at [70, 176] on link "Secured Assets" at bounding box center [86, 173] width 122 height 13
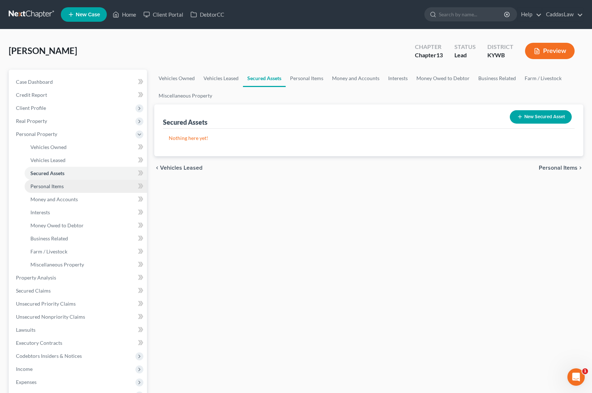
click at [67, 183] on link "Personal Items" at bounding box center [86, 186] width 122 height 13
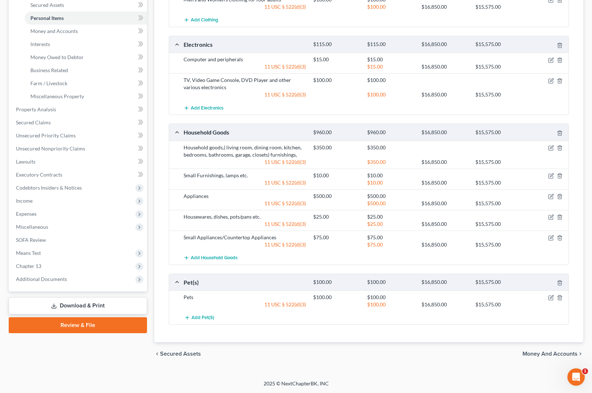
scroll to position [168, 0]
click at [46, 93] on link "Miscellaneous Property" at bounding box center [86, 96] width 122 height 13
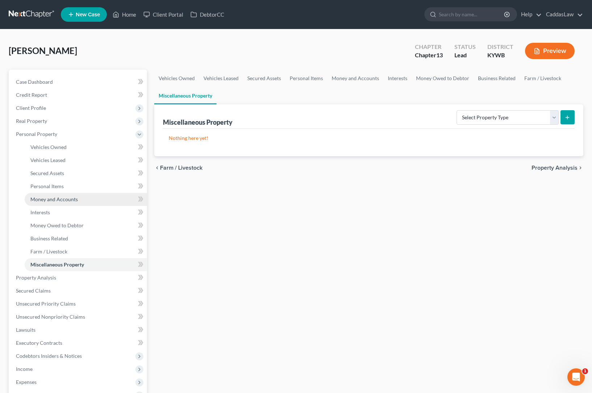
click at [58, 200] on span "Money and Accounts" at bounding box center [53, 199] width 47 height 6
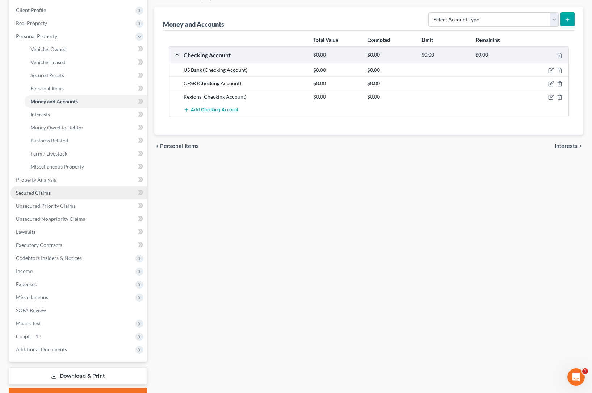
click at [34, 196] on link "Secured Claims" at bounding box center [78, 192] width 137 height 13
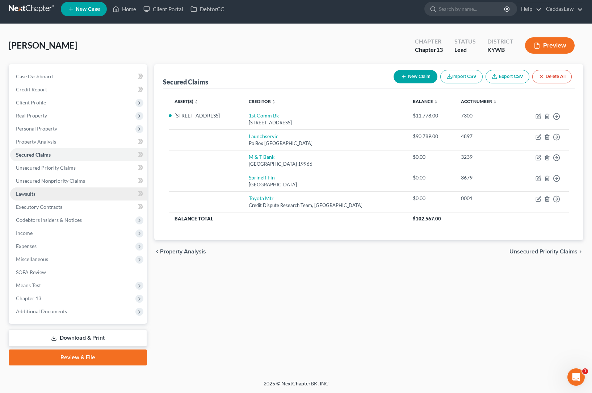
scroll to position [5, 0]
click at [38, 237] on span "Income" at bounding box center [78, 232] width 137 height 13
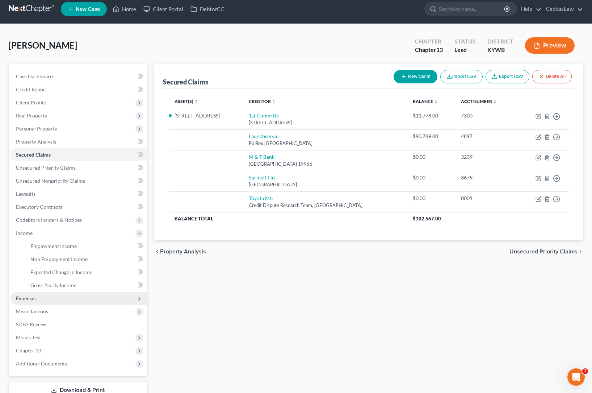
click at [25, 302] on span "Expenses" at bounding box center [78, 298] width 137 height 13
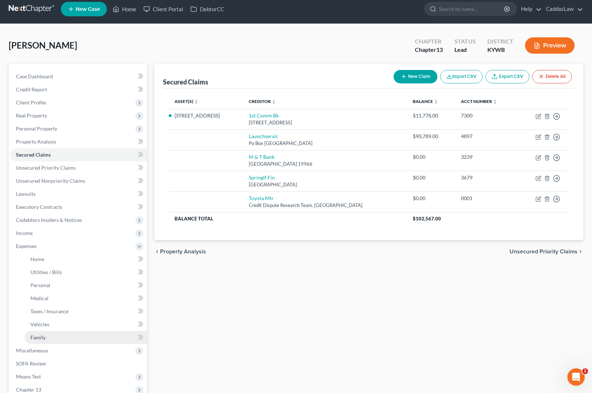
click at [34, 336] on span "Family" at bounding box center [37, 337] width 15 height 6
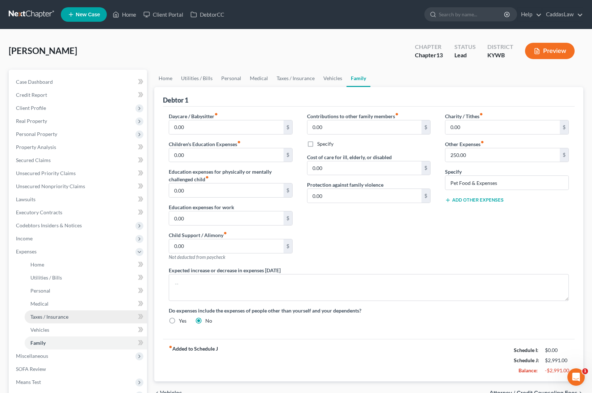
click at [36, 322] on link "Taxes / Insurance" at bounding box center [86, 316] width 122 height 13
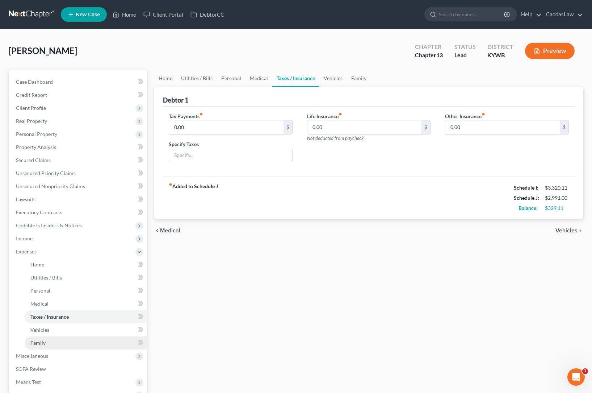
click at [35, 340] on span "Family" at bounding box center [37, 342] width 15 height 6
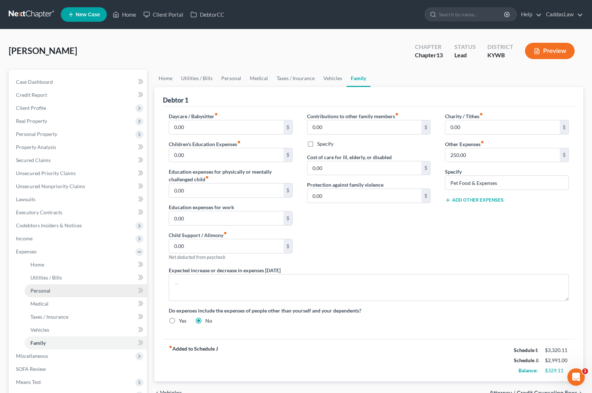
click at [43, 289] on span "Personal" at bounding box center [40, 290] width 20 height 6
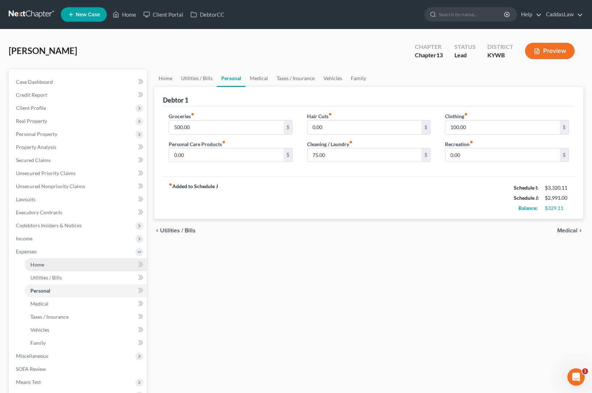
click at [51, 269] on link "Home" at bounding box center [86, 264] width 122 height 13
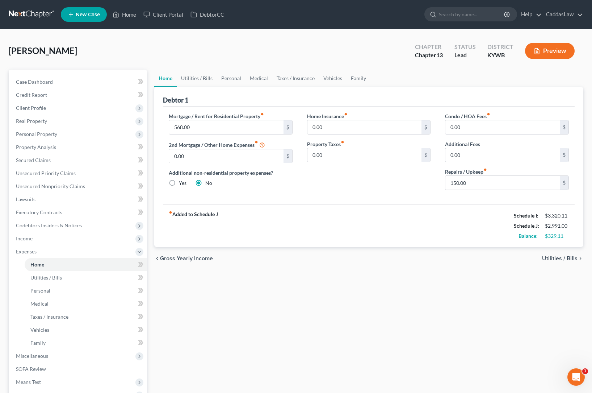
click at [83, 53] on div "Ipock, Ray Upgraded Chapter Chapter 13 Status Lead District KYWB Preview" at bounding box center [296, 54] width 575 height 32
click at [127, 14] on link "Home" at bounding box center [124, 14] width 31 height 13
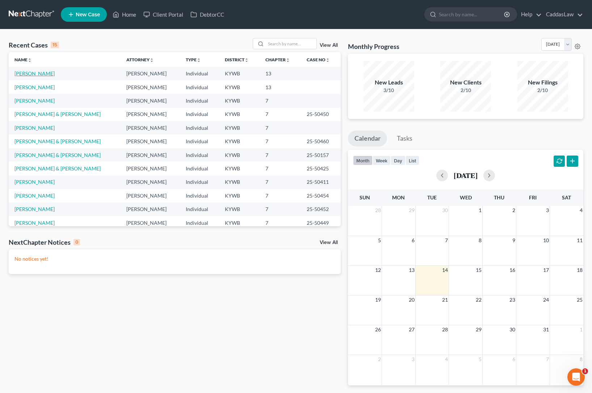
click at [32, 74] on link "[PERSON_NAME]" at bounding box center [34, 73] width 40 height 6
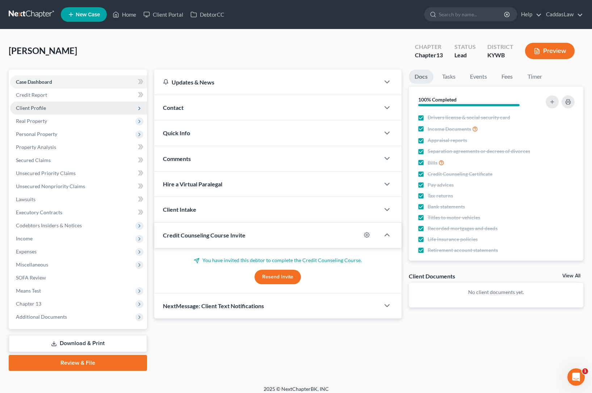
click at [51, 106] on span "Client Profile" at bounding box center [78, 107] width 137 height 13
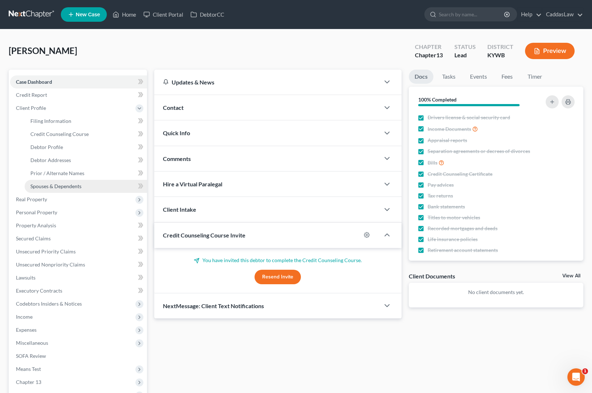
click at [58, 188] on span "Spouses & Dependents" at bounding box center [55, 186] width 51 height 6
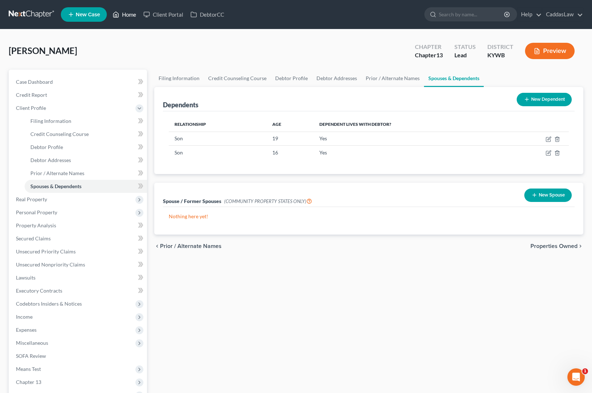
click at [126, 15] on link "Home" at bounding box center [124, 14] width 31 height 13
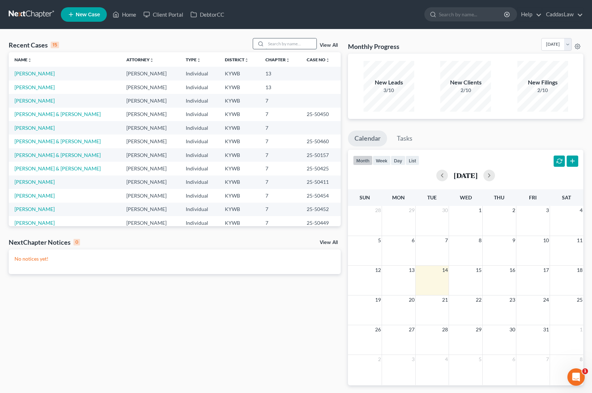
click at [280, 45] on input "search" at bounding box center [291, 43] width 51 height 11
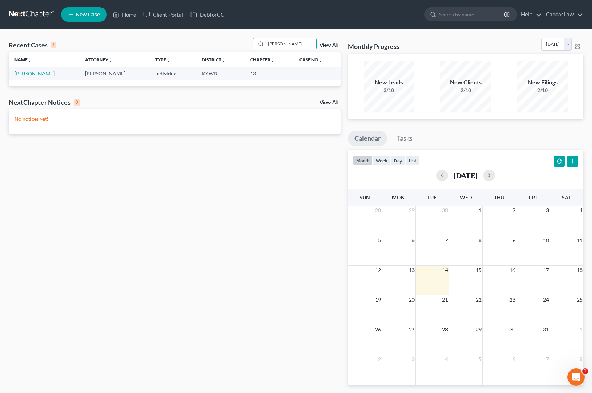
drag, startPoint x: 280, startPoint y: 45, endPoint x: 25, endPoint y: 73, distance: 256.6
click at [25, 73] on link "Darnall, Jerry" at bounding box center [34, 73] width 40 height 6
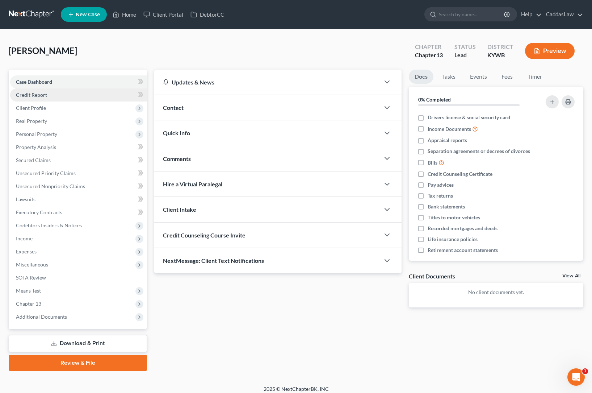
click at [28, 92] on span "Credit Report" at bounding box center [31, 95] width 31 height 6
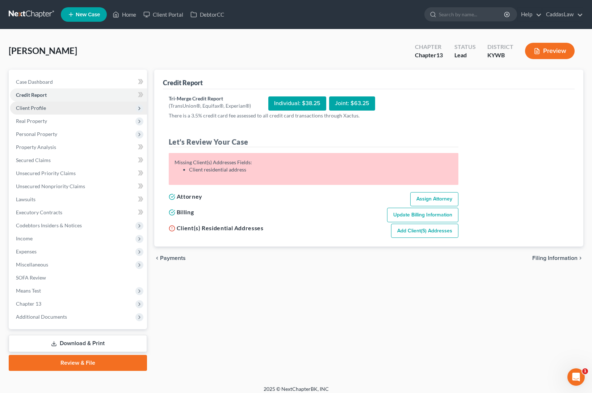
click at [30, 107] on span "Client Profile" at bounding box center [31, 108] width 30 height 6
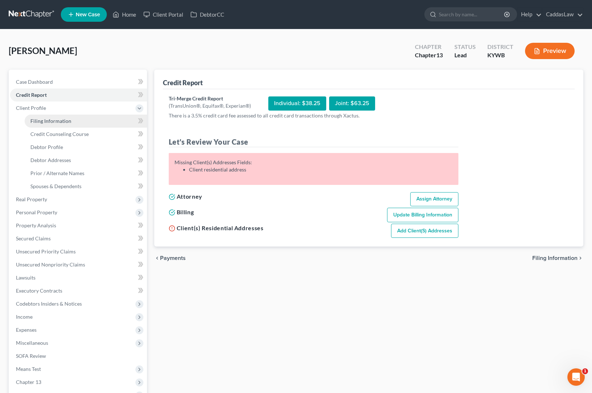
click at [33, 116] on link "Filing Information" at bounding box center [86, 120] width 122 height 13
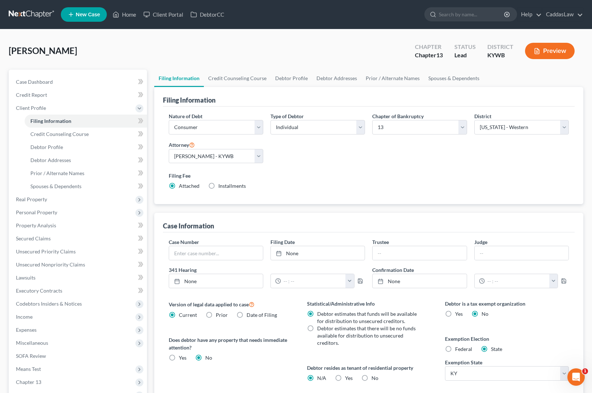
click at [455, 349] on label "Federal" at bounding box center [463, 348] width 17 height 7
click at [458, 349] on input "Federal" at bounding box center [460, 347] width 5 height 5
click at [45, 146] on span "Debtor Profile" at bounding box center [46, 147] width 33 height 6
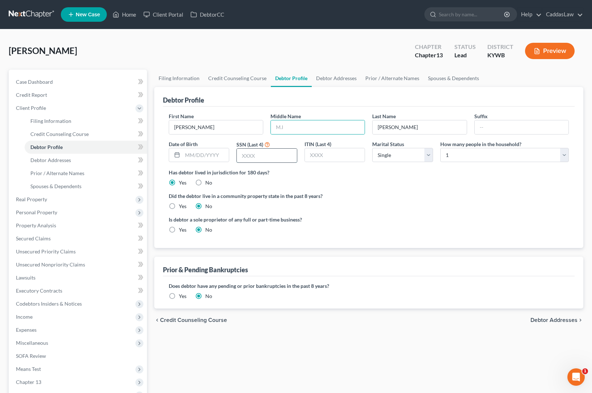
click at [263, 159] on input "text" at bounding box center [267, 156] width 60 height 14
click at [55, 158] on span "Debtor Addresses" at bounding box center [50, 160] width 41 height 6
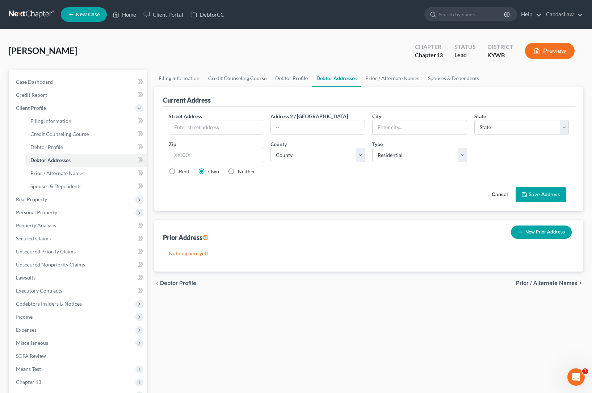
scroll to position [84, 0]
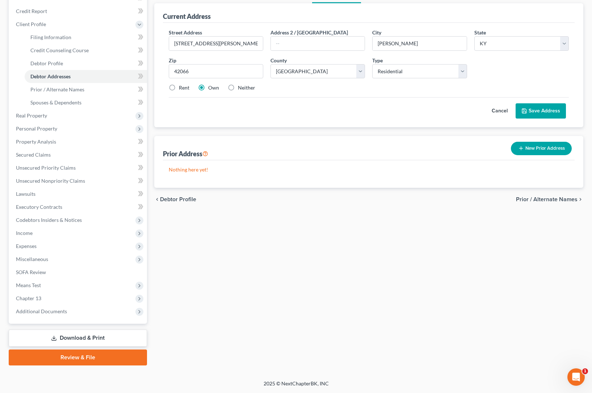
click at [534, 113] on button "Save Address" at bounding box center [541, 110] width 50 height 15
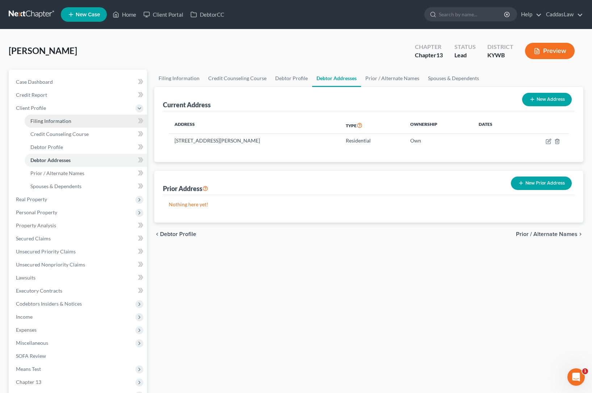
scroll to position [0, 0]
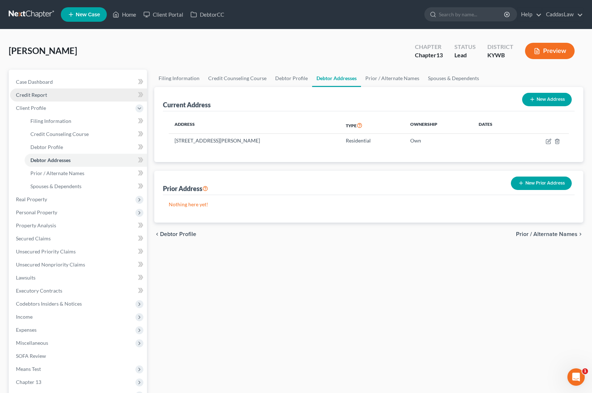
click at [34, 95] on span "Credit Report" at bounding box center [31, 95] width 31 height 6
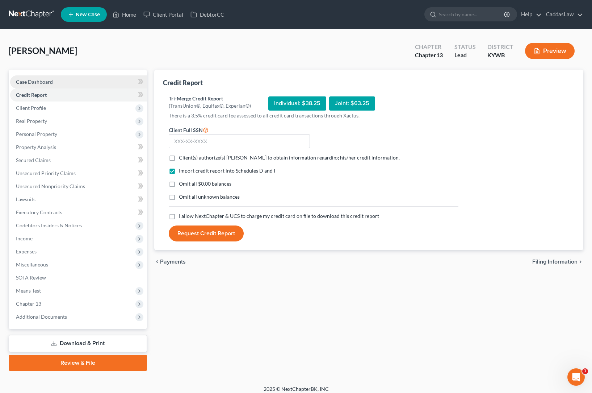
click at [39, 82] on span "Case Dashboard" at bounding box center [34, 82] width 37 height 6
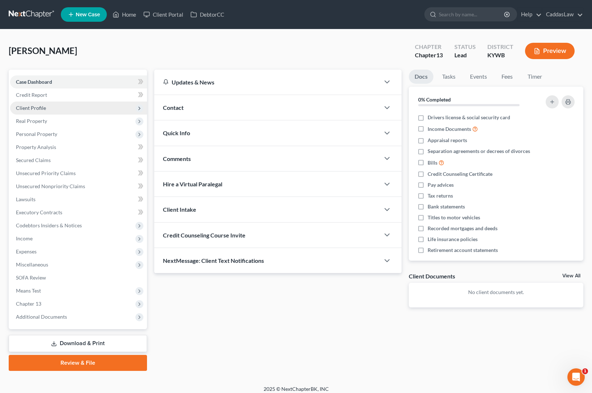
click at [41, 110] on span "Client Profile" at bounding box center [31, 108] width 30 height 6
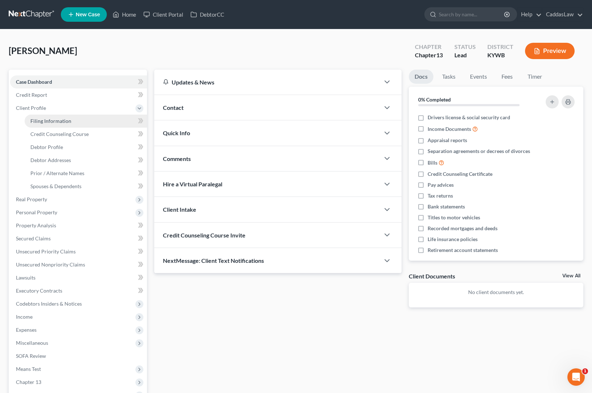
click at [60, 121] on span "Filing Information" at bounding box center [50, 121] width 41 height 6
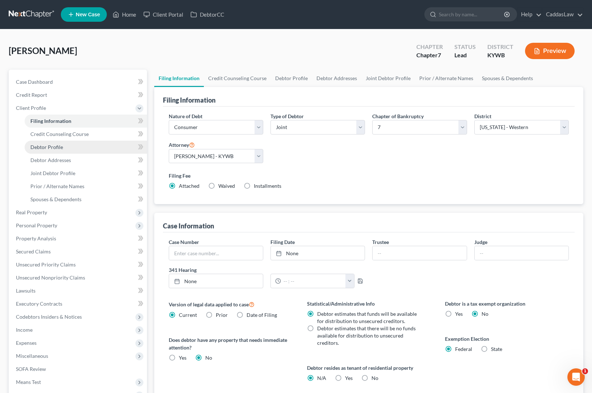
click at [51, 148] on span "Debtor Profile" at bounding box center [46, 147] width 33 height 6
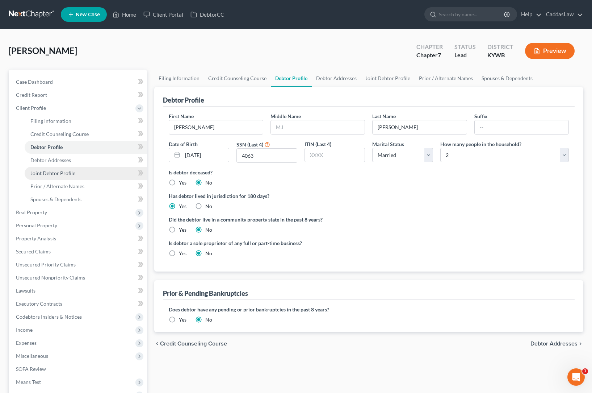
click at [51, 174] on span "Joint Debtor Profile" at bounding box center [52, 173] width 45 height 6
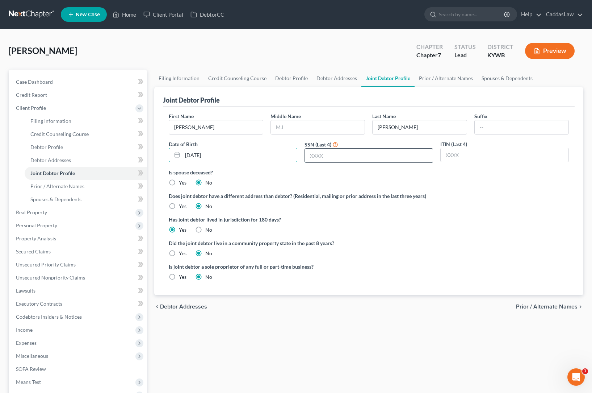
click at [337, 161] on input "text" at bounding box center [369, 156] width 128 height 14
click at [51, 187] on span "Prior / Alternate Names" at bounding box center [57, 186] width 54 height 6
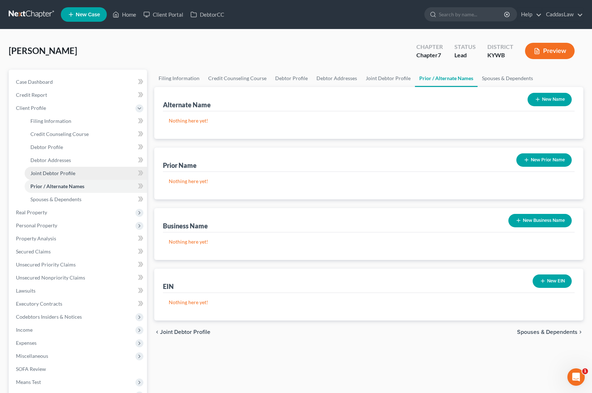
click at [47, 171] on span "Joint Debtor Profile" at bounding box center [52, 173] width 45 height 6
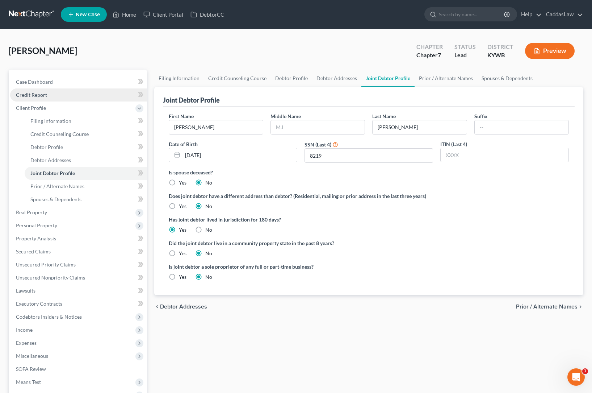
click at [34, 96] on span "Credit Report" at bounding box center [31, 95] width 31 height 6
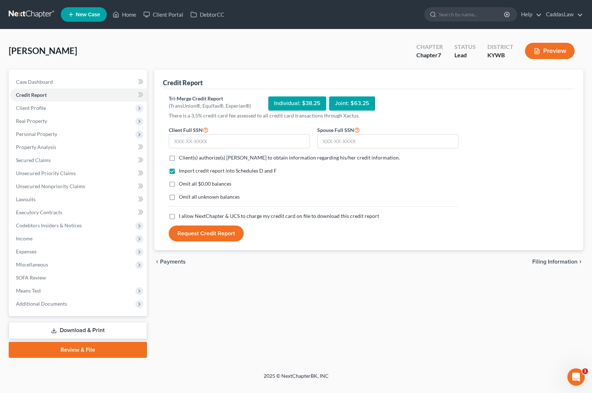
click at [179, 160] on label "Client(s) authorize(s) CaddasLaw to obtain information regarding his/her credit…" at bounding box center [289, 157] width 221 height 7
click at [182, 159] on input "Client(s) authorize(s) CaddasLaw to obtain information regarding his/her credit…" at bounding box center [184, 156] width 5 height 5
click at [179, 218] on label "I allow NextChapter & UCS to charge my credit card on file to download this cre…" at bounding box center [279, 215] width 200 height 7
click at [182, 217] on input "I allow NextChapter & UCS to charge my credit card on file to download this cre…" at bounding box center [184, 214] width 5 height 5
click at [206, 138] on input "text" at bounding box center [239, 141] width 141 height 14
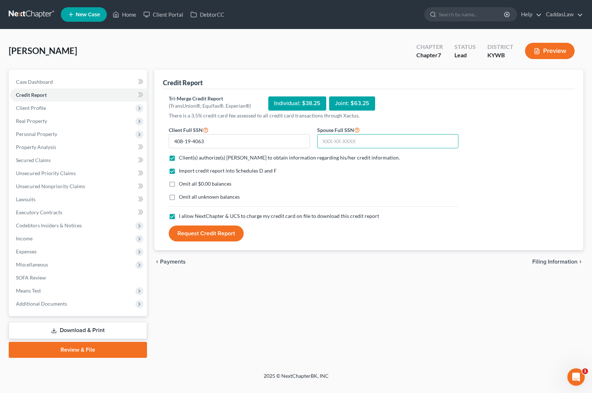
click at [338, 143] on input "text" at bounding box center [387, 141] width 141 height 14
click at [200, 234] on button "Request Credit Report" at bounding box center [206, 233] width 75 height 16
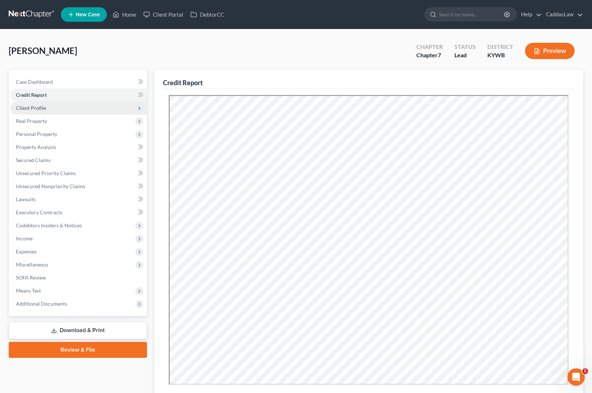
click at [47, 110] on span "Client Profile" at bounding box center [78, 107] width 137 height 13
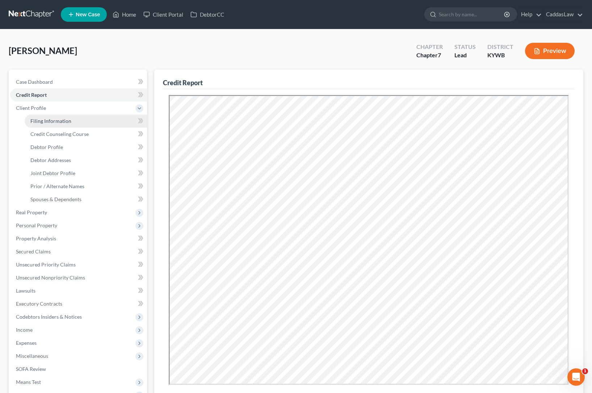
click at [49, 120] on span "Filing Information" at bounding box center [50, 121] width 41 height 6
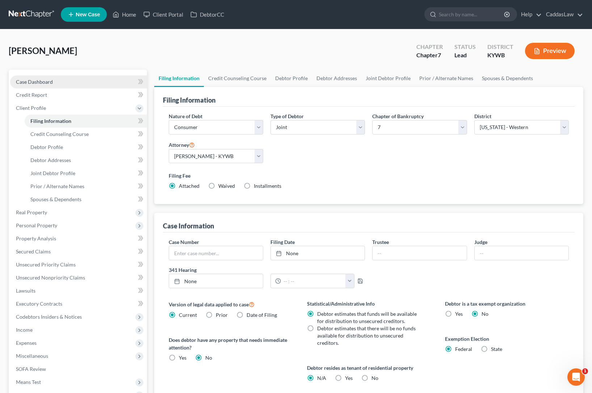
click at [72, 80] on link "Case Dashboard" at bounding box center [78, 81] width 137 height 13
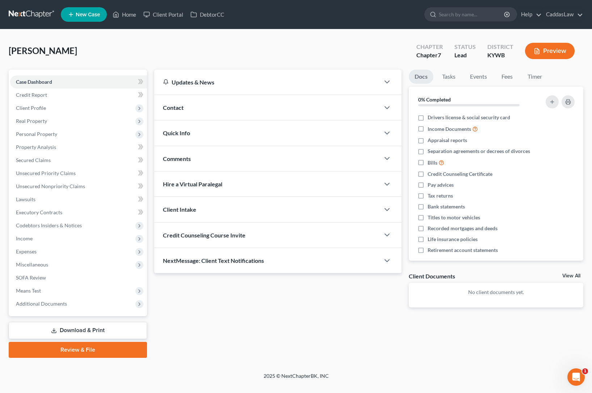
click at [183, 239] on div "Credit Counseling Course Invite" at bounding box center [267, 234] width 226 height 25
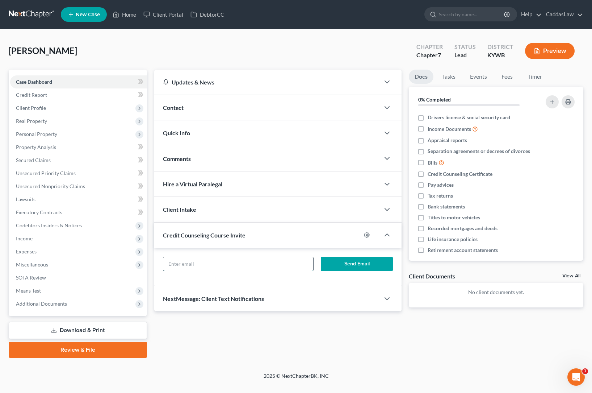
click at [189, 268] on input "text" at bounding box center [238, 264] width 150 height 14
click at [343, 264] on button "Send Email" at bounding box center [357, 263] width 72 height 14
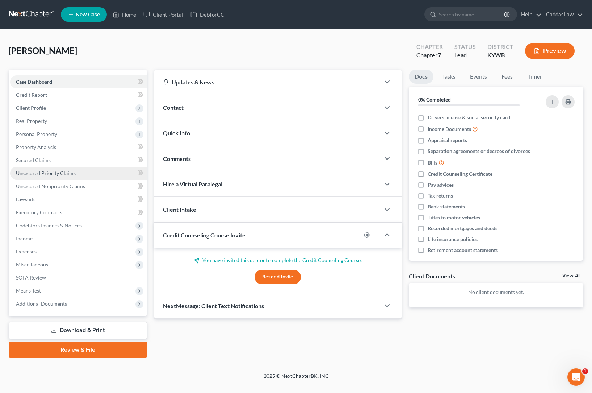
click at [41, 169] on link "Unsecured Priority Claims" at bounding box center [78, 173] width 137 height 13
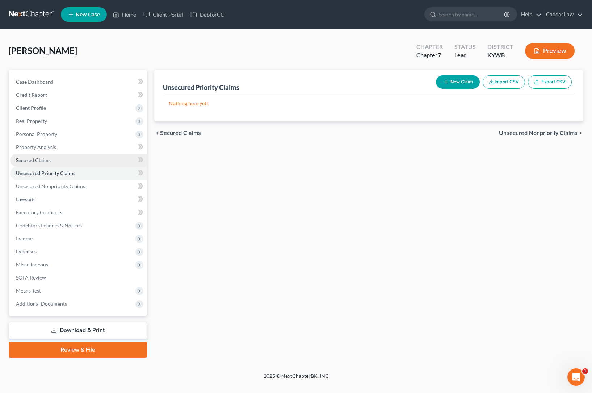
click at [49, 159] on span "Secured Claims" at bounding box center [33, 160] width 35 height 6
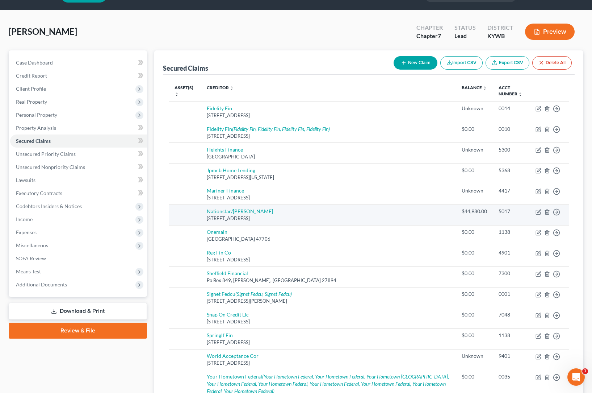
scroll to position [113, 0]
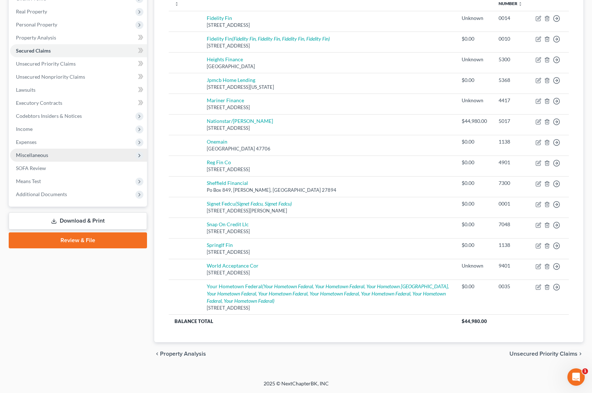
click at [42, 158] on span "Miscellaneous" at bounding box center [32, 155] width 32 height 6
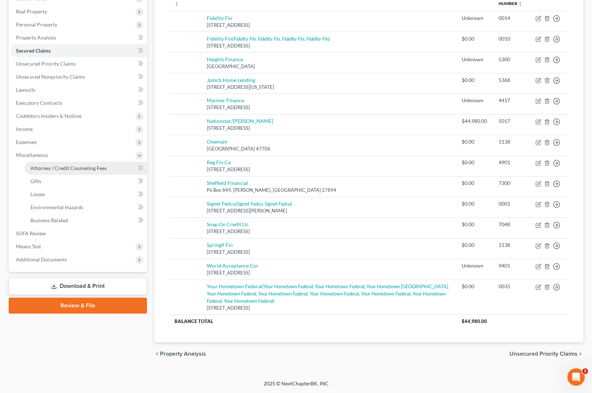
click at [68, 171] on span "Attorney / Credit Counseling Fees" at bounding box center [68, 168] width 76 height 6
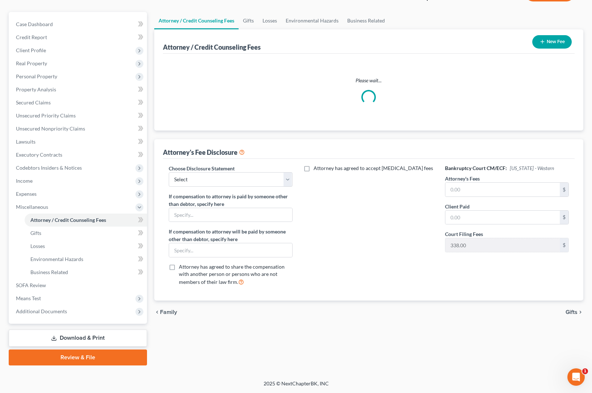
click at [535, 49] on button "New Fee" at bounding box center [552, 41] width 39 height 13
click at [249, 187] on div "Choose Disclosure Statement Select Attorney Fee Disclosure for Chapter 13 Stand…" at bounding box center [231, 175] width 124 height 22
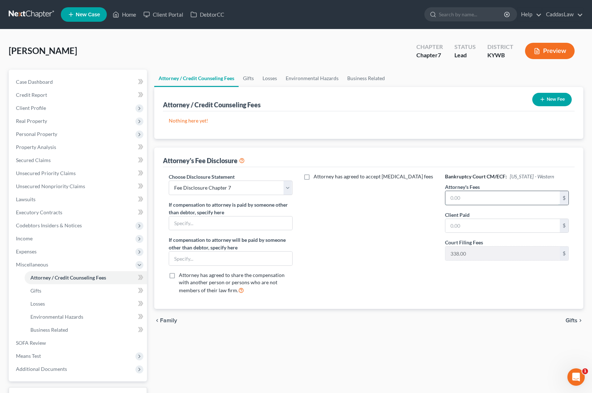
click at [484, 194] on input "text" at bounding box center [503, 198] width 114 height 14
click at [483, 221] on input "text" at bounding box center [503, 226] width 114 height 14
click at [543, 99] on icon "button" at bounding box center [543, 99] width 6 height 6
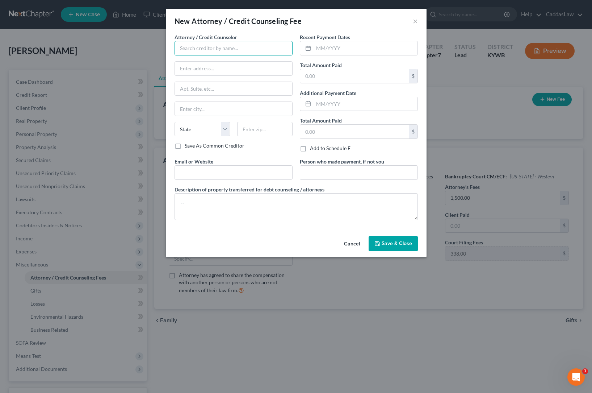
click at [205, 53] on input "text" at bounding box center [234, 48] width 118 height 14
click at [315, 126] on input "text" at bounding box center [354, 132] width 109 height 14
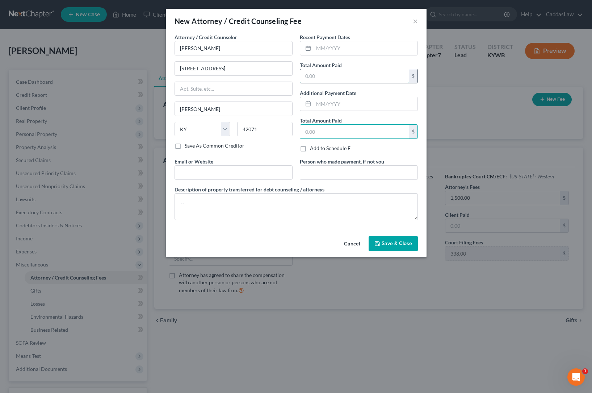
click at [324, 78] on input "text" at bounding box center [354, 76] width 109 height 14
click at [327, 47] on input "text" at bounding box center [366, 48] width 104 height 14
click at [390, 245] on span "Save & Close" at bounding box center [397, 243] width 30 height 6
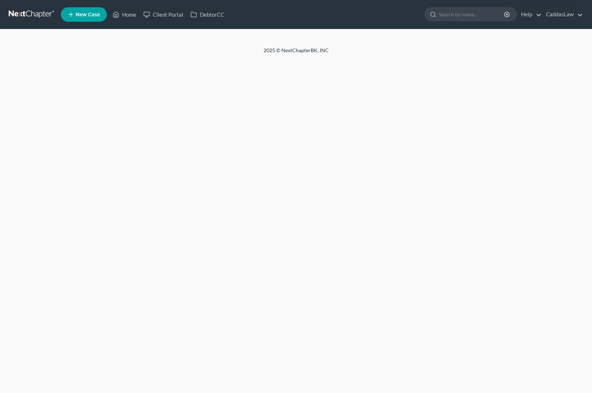
select select "1"
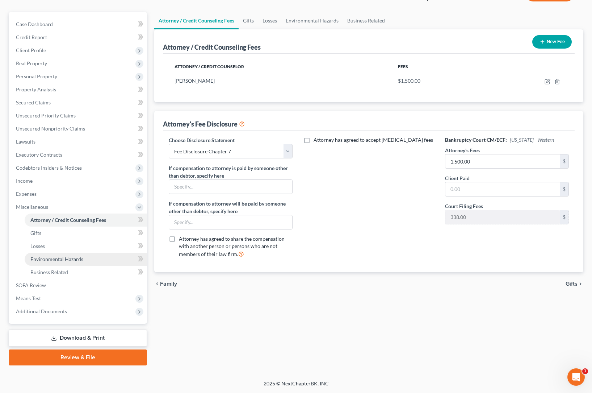
scroll to position [58, 0]
click at [138, 209] on icon at bounding box center [140, 207] width 6 height 6
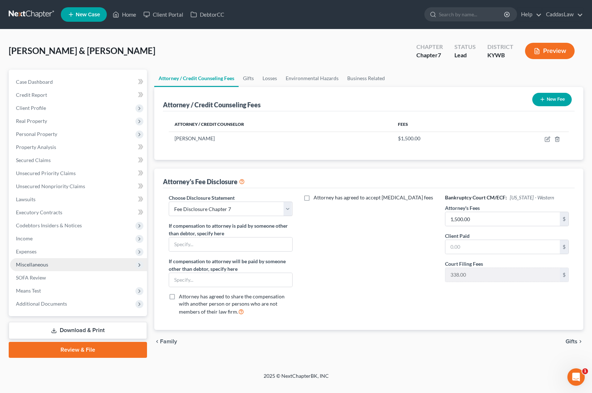
scroll to position [0, 0]
click at [36, 237] on span "Income" at bounding box center [78, 238] width 137 height 13
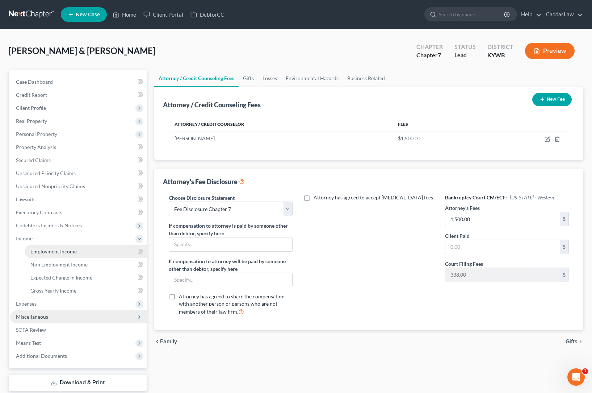
click at [42, 250] on span "Employment Income" at bounding box center [53, 251] width 46 height 6
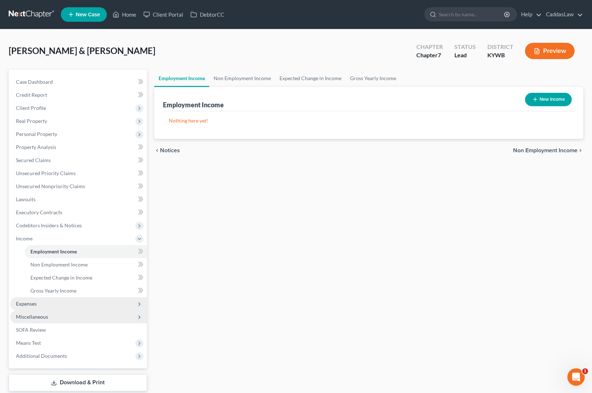
click at [35, 305] on span "Expenses" at bounding box center [26, 303] width 21 height 6
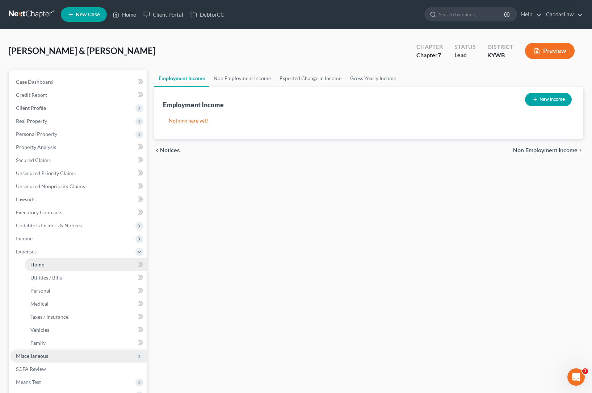
click at [49, 263] on link "Home" at bounding box center [86, 264] width 122 height 13
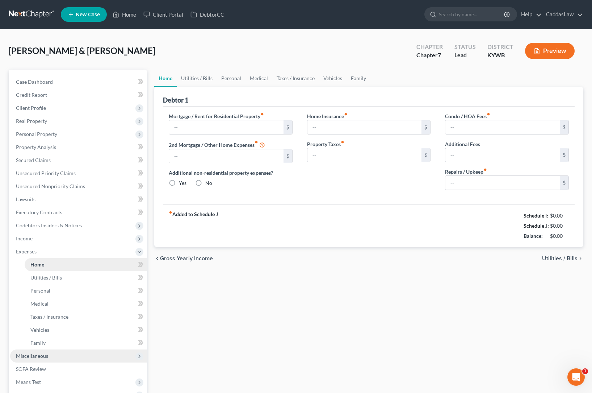
type input "0.00"
radio input "true"
type input "0.00"
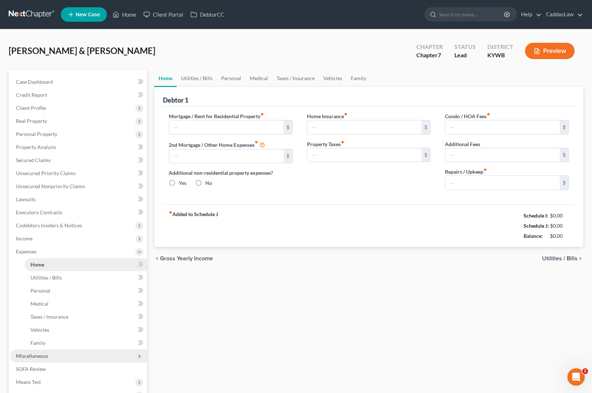
type input "0.00"
click at [33, 251] on span "Expenses" at bounding box center [26, 251] width 21 height 6
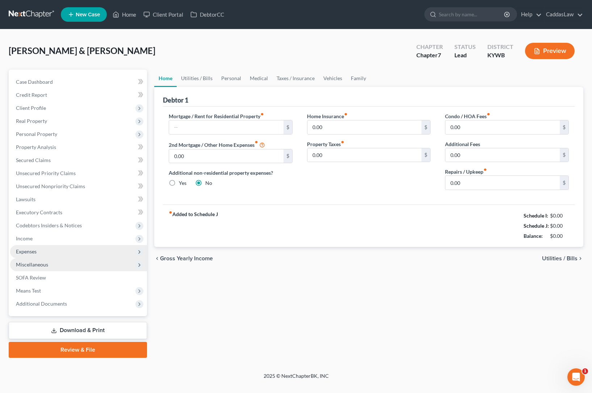
click at [33, 252] on span "Expenses" at bounding box center [26, 251] width 21 height 6
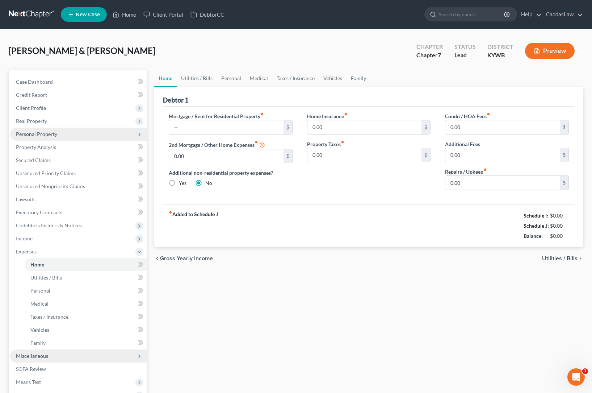
click at [55, 132] on span "Personal Property" at bounding box center [36, 134] width 41 height 6
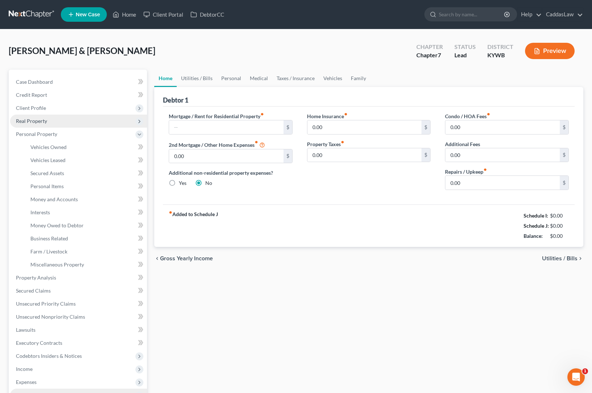
click at [41, 124] on span "Real Property" at bounding box center [31, 121] width 31 height 6
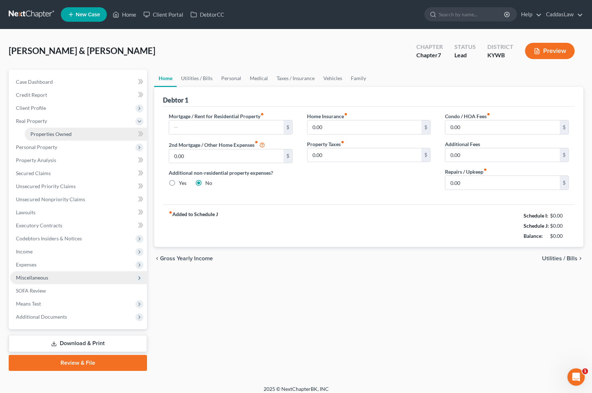
click at [51, 133] on span "Properties Owned" at bounding box center [50, 134] width 41 height 6
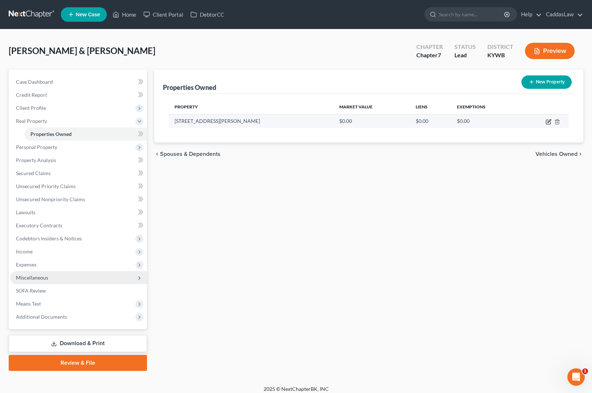
click at [549, 122] on icon "button" at bounding box center [549, 120] width 3 height 3
select select "18"
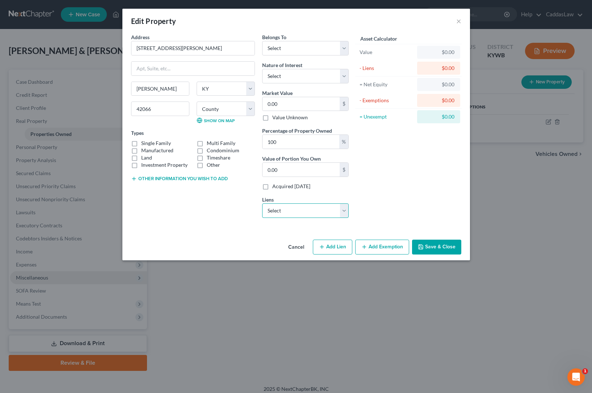
select select "0"
select select
select select "45"
select select "0"
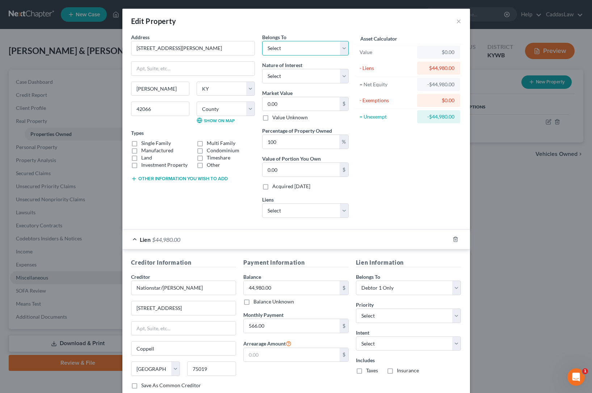
select select "2"
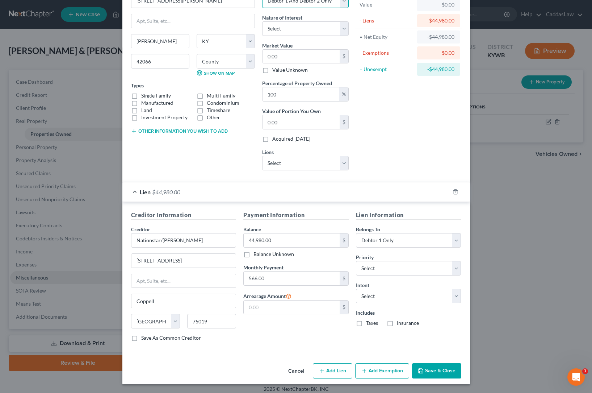
scroll to position [47, 0]
select select "0"
select select "2"
click at [366, 322] on label "Taxes" at bounding box center [372, 323] width 12 height 7
click at [369, 322] on input "Taxes" at bounding box center [371, 322] width 5 height 5
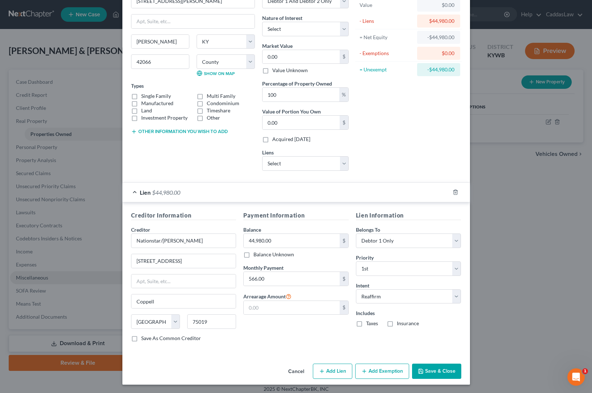
checkbox input "true"
click at [397, 322] on label "Insurance" at bounding box center [408, 323] width 22 height 7
click at [400, 322] on input "Insurance" at bounding box center [402, 322] width 5 height 5
checkbox input "true"
click at [392, 375] on button "Add Exemption" at bounding box center [382, 370] width 54 height 15
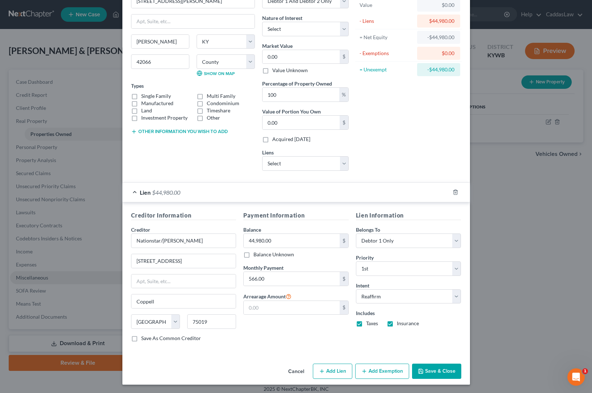
select select "2"
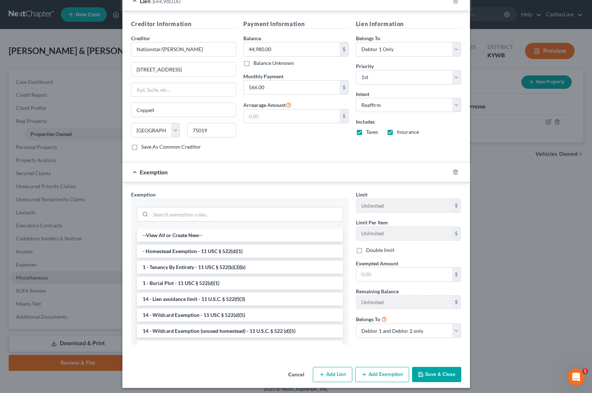
scroll to position [0, 0]
click at [456, 172] on icon "button" at bounding box center [456, 172] width 6 height 6
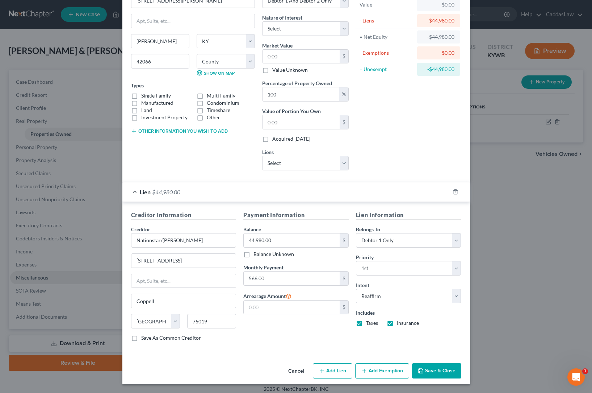
scroll to position [47, 0]
click at [440, 373] on button "Save & Close" at bounding box center [436, 370] width 49 height 15
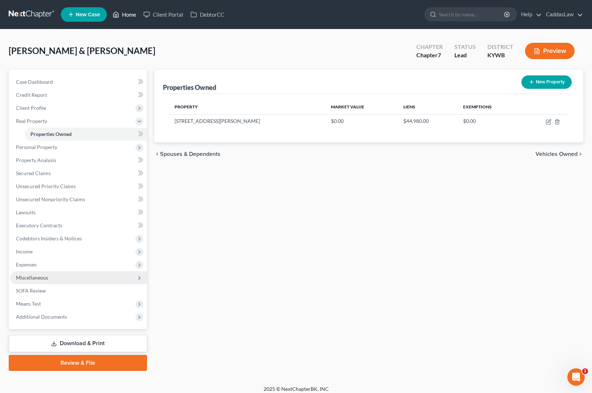
click at [130, 15] on link "Home" at bounding box center [124, 14] width 31 height 13
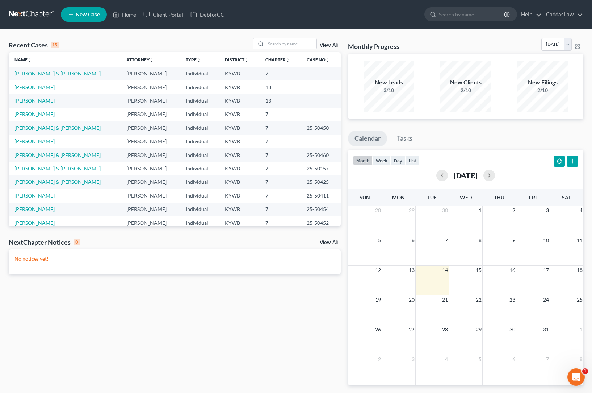
click at [32, 88] on link "[PERSON_NAME]" at bounding box center [34, 87] width 40 height 6
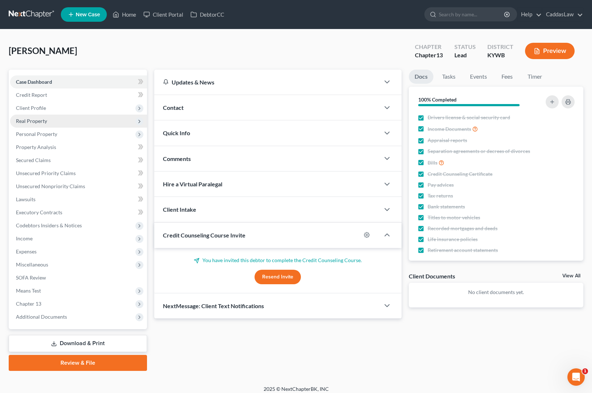
click at [41, 119] on span "Real Property" at bounding box center [31, 121] width 31 height 6
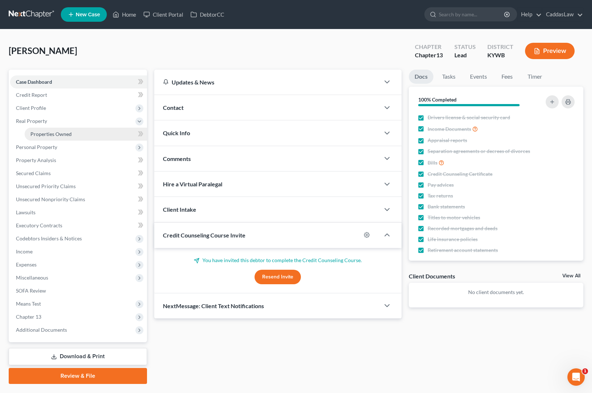
click at [55, 135] on span "Properties Owned" at bounding box center [50, 134] width 41 height 6
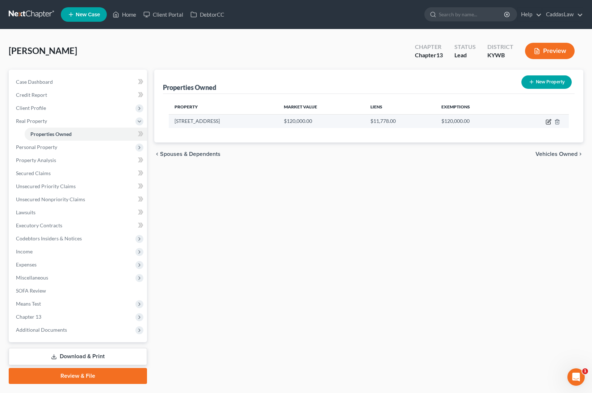
click at [549, 124] on icon "button" at bounding box center [548, 122] width 4 height 4
select select "18"
select select "75"
select select "0"
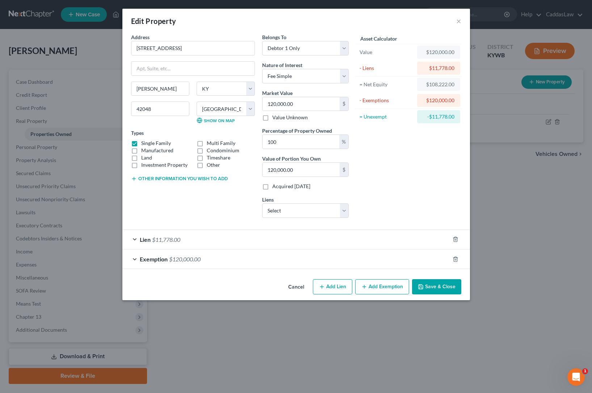
click at [246, 262] on div "Exemption $120,000.00" at bounding box center [285, 258] width 327 height 19
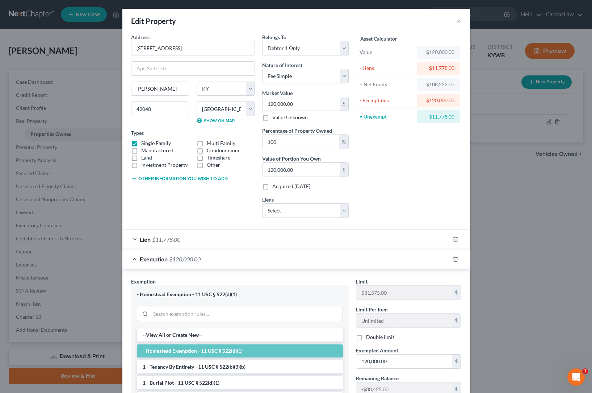
click at [246, 262] on div "Exemption $120,000.00" at bounding box center [285, 258] width 327 height 19
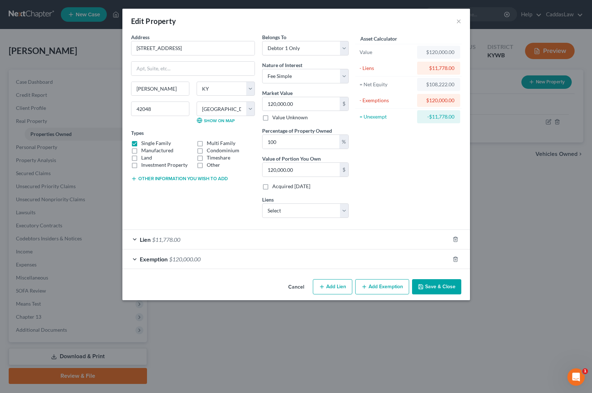
click at [427, 289] on button "Save & Close" at bounding box center [436, 286] width 49 height 15
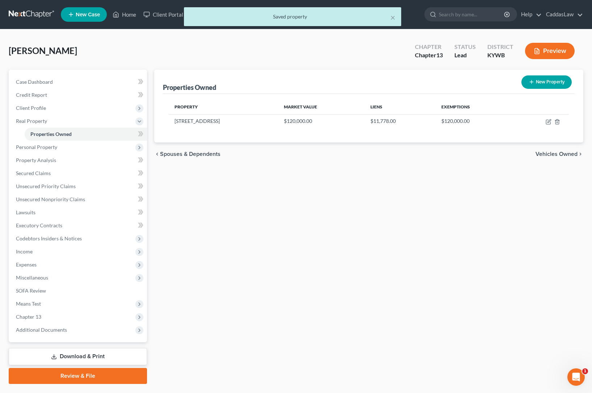
click at [126, 11] on div "× Saved property" at bounding box center [292, 18] width 592 height 22
click at [124, 15] on div "× Saved property" at bounding box center [292, 18] width 592 height 22
click at [131, 18] on div "× Saved property" at bounding box center [292, 18] width 592 height 22
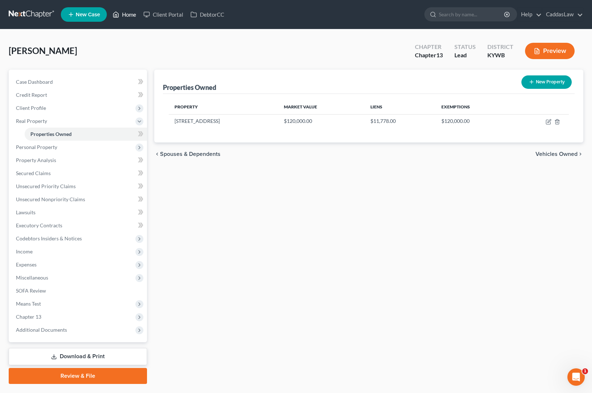
click at [126, 14] on link "Home" at bounding box center [124, 14] width 31 height 13
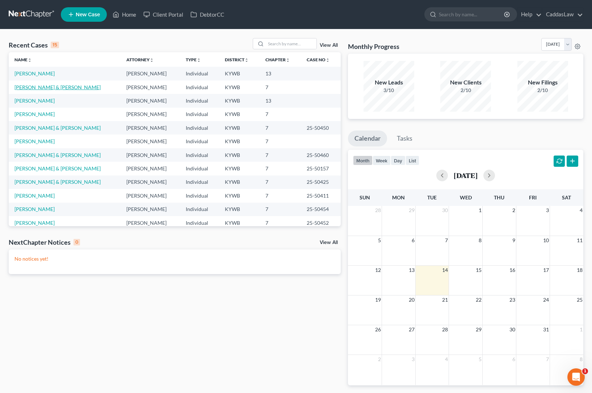
click at [27, 86] on link "[PERSON_NAME] & [PERSON_NAME]" at bounding box center [57, 87] width 86 height 6
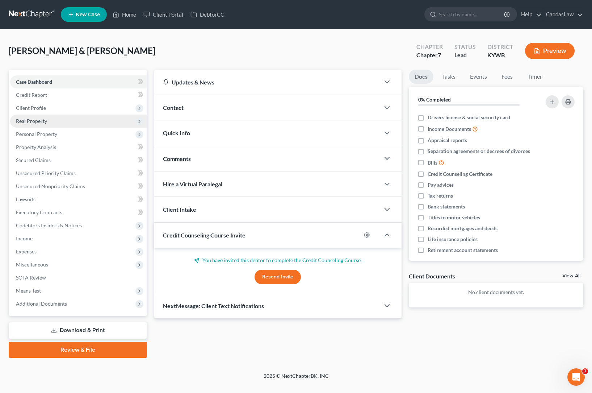
click at [46, 120] on span "Real Property" at bounding box center [31, 121] width 31 height 6
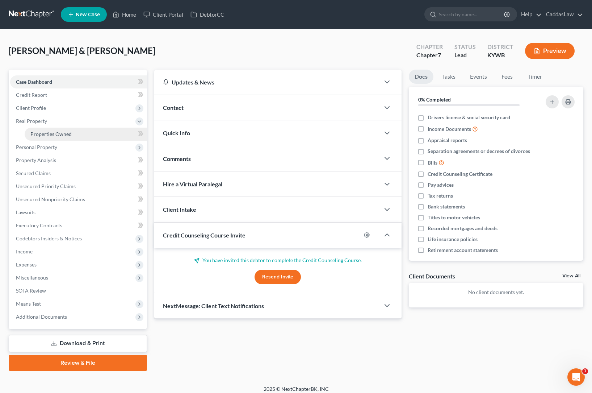
click at [49, 131] on span "Properties Owned" at bounding box center [50, 134] width 41 height 6
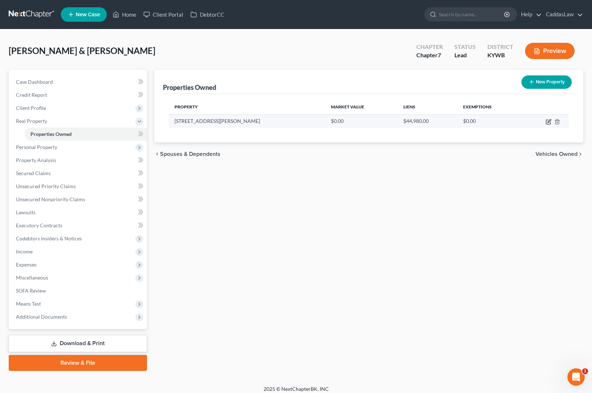
click at [551, 121] on icon "button" at bounding box center [549, 122] width 6 height 6
select select "18"
select select "41"
select select "2"
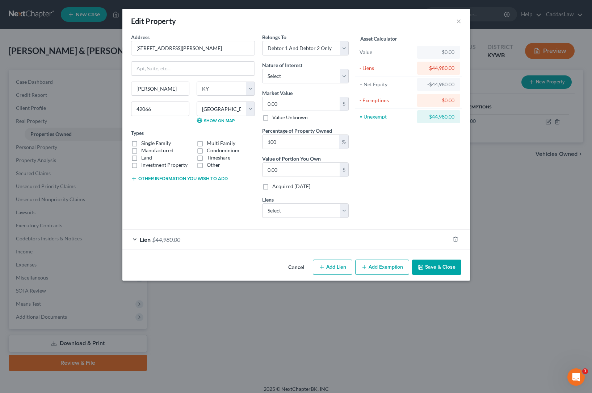
click at [373, 265] on button "Add Exemption" at bounding box center [382, 266] width 54 height 15
select select "2"
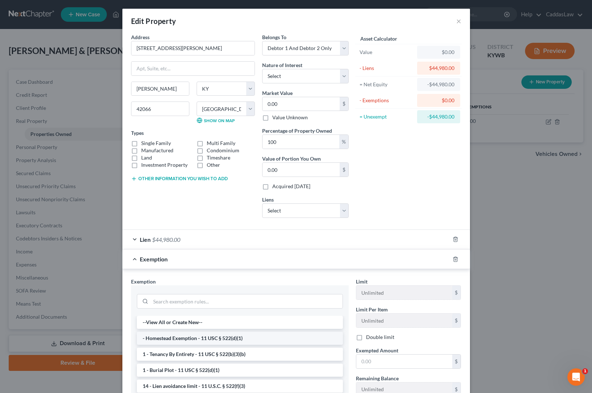
click at [188, 341] on li "- Homestead Exemption - 11 USC § 522(d)(1)" at bounding box center [240, 337] width 206 height 13
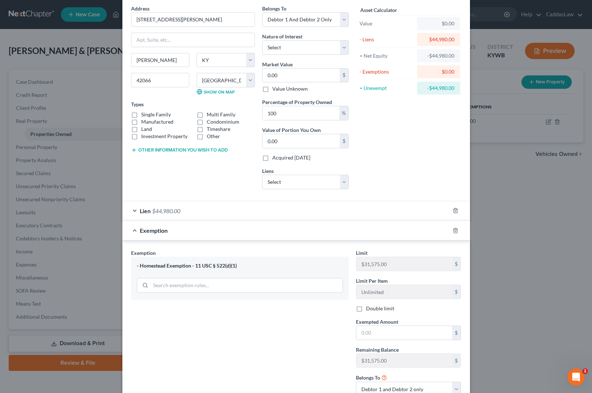
scroll to position [20, 0]
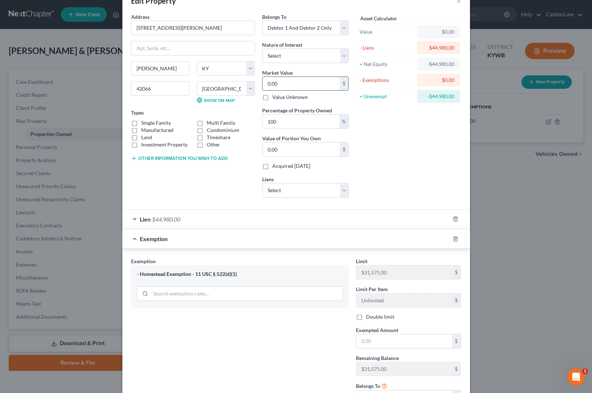
click at [285, 83] on input "0.00" at bounding box center [301, 84] width 77 height 14
drag, startPoint x: 252, startPoint y: 83, endPoint x: 218, endPoint y: 80, distance: 34.1
click at [218, 80] on div "Address * [GEOGRAPHIC_DATA][PERSON_NAME] [PERSON_NAME][GEOGRAPHIC_DATA] [US_STA…" at bounding box center [240, 108] width 225 height 190
type input "0"
type input "1"
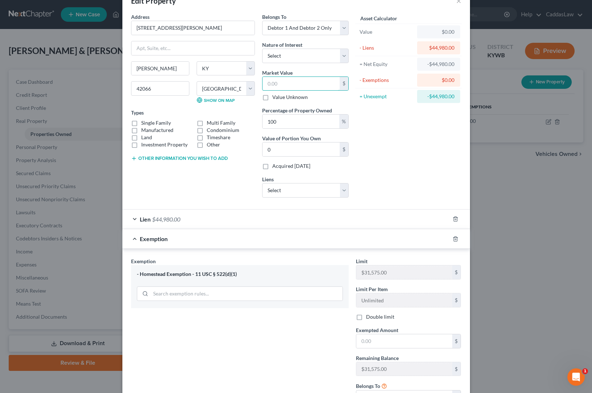
type input "1.00"
type input "15"
type input "15.00"
type input "150"
type input "150.00"
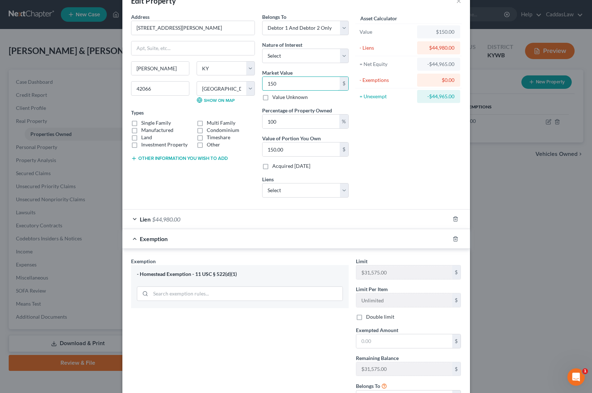
type input "1500"
type input "1,500.00"
type input "1,5000"
type input "15,000.00"
type input "15,0000"
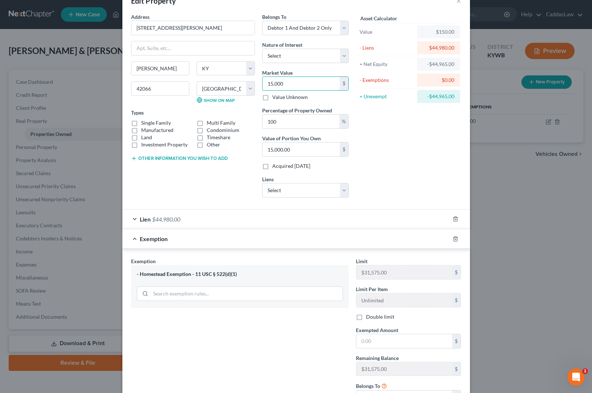
type input "150,000.00"
click at [364, 342] on input "text" at bounding box center [404, 341] width 96 height 14
type input "120,000.00"
type input "1"
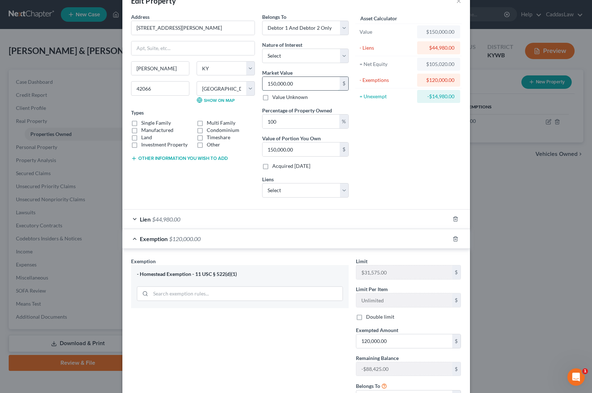
type input "1.00"
type input "12"
type input "12.00"
type input "120"
type input "120.00"
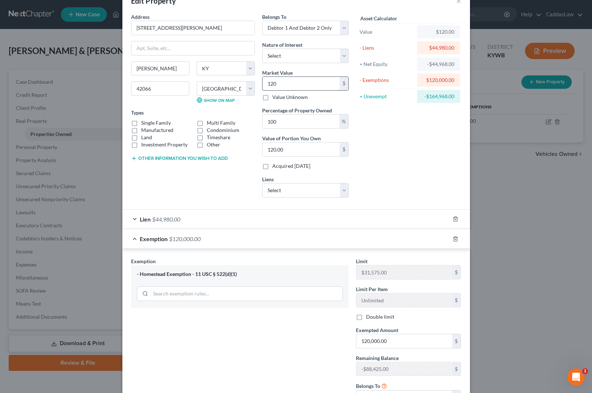
type input "1200"
type input "1,200.00"
type input "1,2000"
type input "12,000.00"
type input "12,0000"
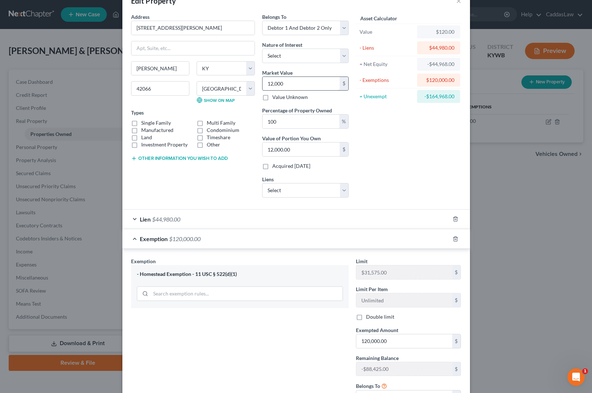
type input "120,000.00"
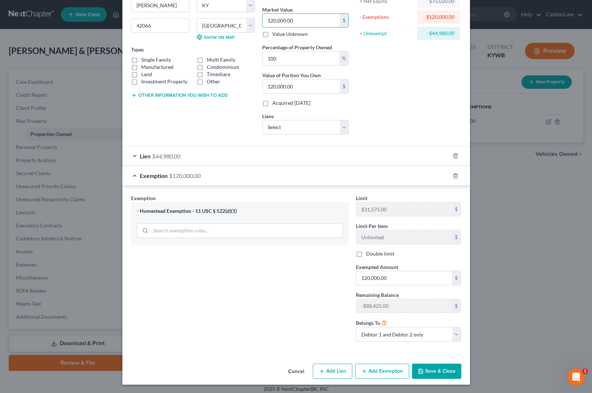
scroll to position [83, 0]
type input "120,000.00"
click at [434, 370] on button "Save & Close" at bounding box center [436, 371] width 49 height 15
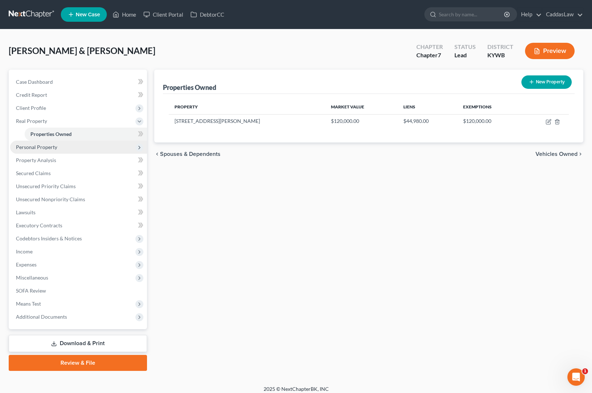
click at [34, 150] on span "Personal Property" at bounding box center [36, 147] width 41 height 6
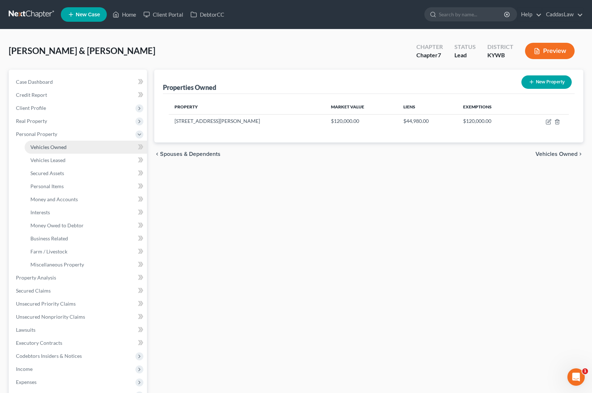
click at [54, 145] on span "Vehicles Owned" at bounding box center [48, 147] width 36 height 6
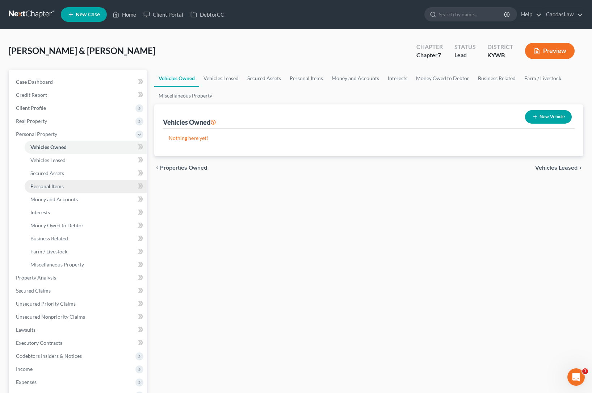
click at [76, 185] on link "Personal Items" at bounding box center [86, 186] width 122 height 13
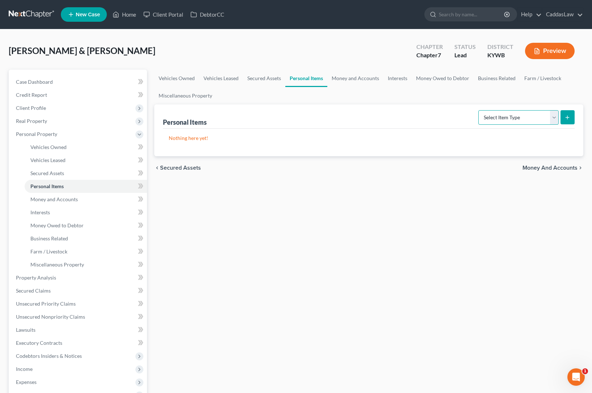
select select "household_goods"
click at [564, 115] on button "submit" at bounding box center [568, 117] width 14 height 14
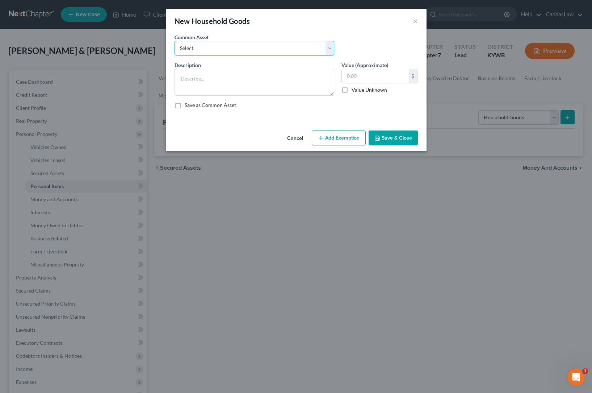
select select "1"
type textarea "Household goods,( living room, dining room, kitchen, bedrooms, bathrooms, garag…"
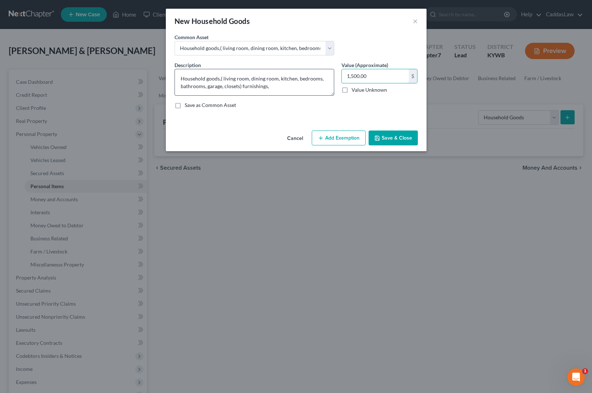
drag, startPoint x: 381, startPoint y: 75, endPoint x: 254, endPoint y: 74, distance: 126.8
click at [254, 74] on div "Description * Household goods,( living room, dining room, kitchen, bedrooms, ba…" at bounding box center [296, 87] width 251 height 53
type input "200.00"
click at [344, 142] on button "Add Exemption" at bounding box center [339, 137] width 54 height 15
select select "2"
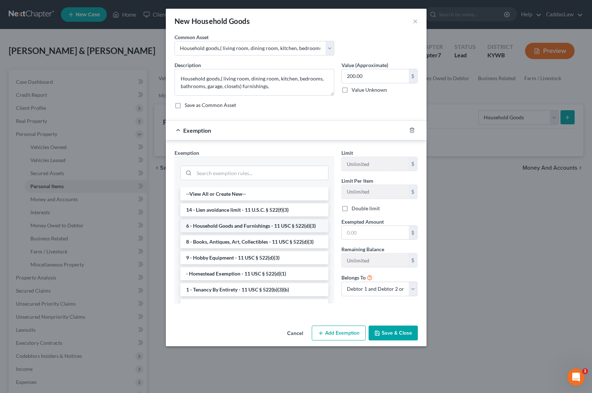
click at [239, 225] on li "6 - Household Goods and Furnishings - 11 USC § 522(d)(3)" at bounding box center [254, 225] width 148 height 13
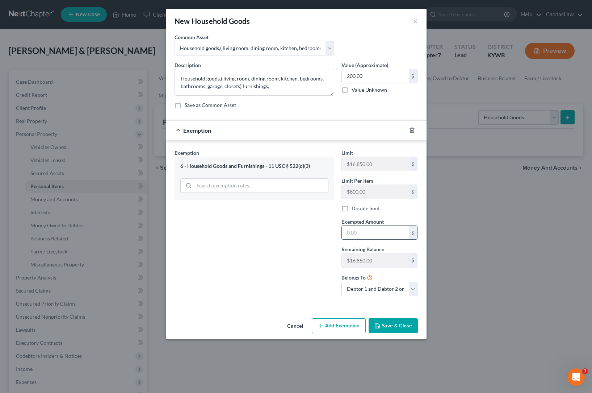
click at [366, 235] on input "text" at bounding box center [375, 233] width 67 height 14
type input "200.00"
click at [400, 321] on button "Save & Close" at bounding box center [393, 325] width 49 height 15
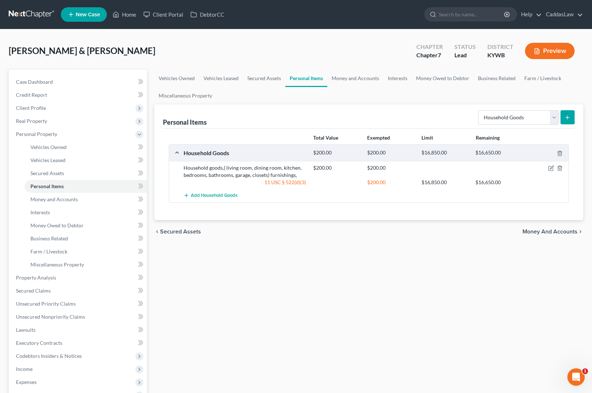
click at [566, 117] on icon "submit" at bounding box center [568, 117] width 6 height 6
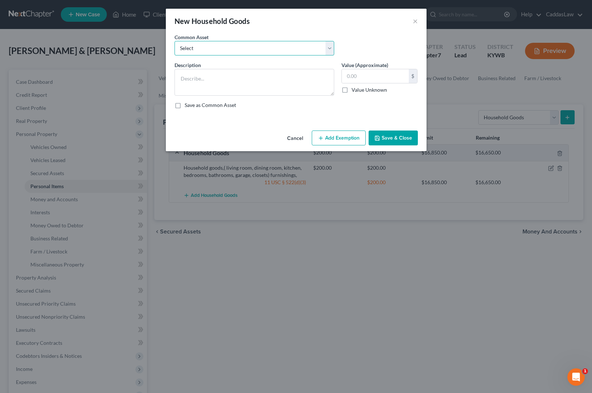
select select "3"
type textarea "Appliances"
drag, startPoint x: 368, startPoint y: 75, endPoint x: 312, endPoint y: 75, distance: 55.8
click at [319, 75] on div "Description * Appliances Value (Approximate) 200.00 $ Value Unknown Balance Und…" at bounding box center [296, 87] width 251 height 53
type input "500.00"
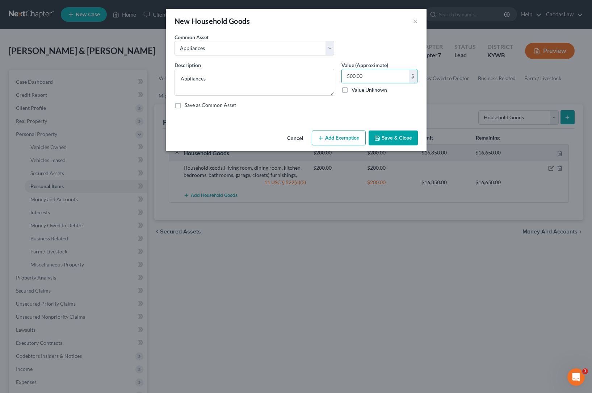
click at [333, 138] on button "Add Exemption" at bounding box center [339, 137] width 54 height 15
select select "2"
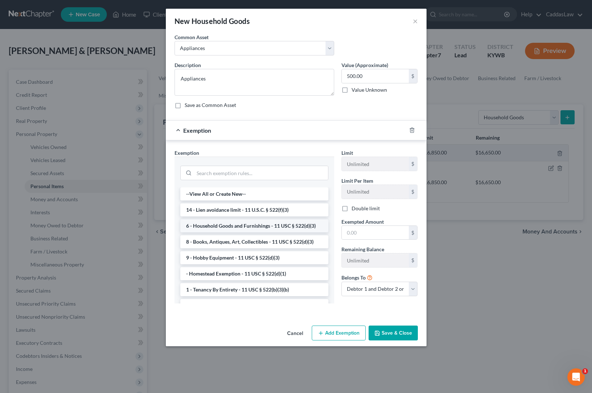
click at [233, 224] on li "6 - Household Goods and Furnishings - 11 USC § 522(d)(3)" at bounding box center [254, 225] width 148 height 13
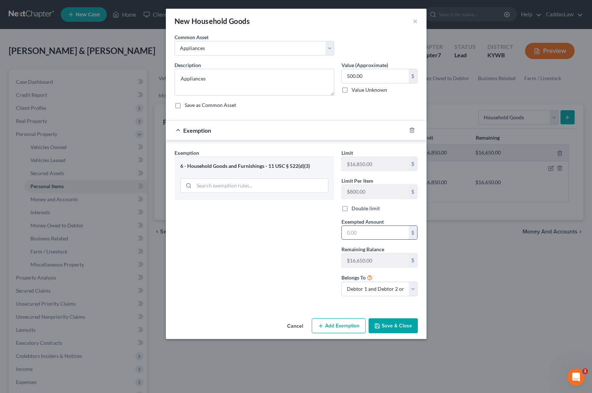
click at [349, 232] on input "text" at bounding box center [375, 233] width 67 height 14
type input "500.00"
click at [396, 326] on button "Save & Close" at bounding box center [393, 325] width 49 height 15
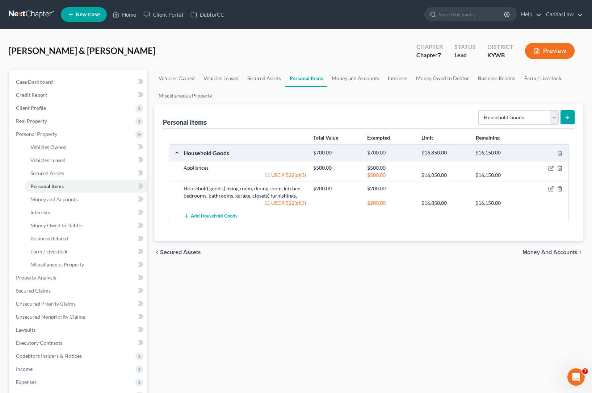
click at [562, 117] on button "submit" at bounding box center [568, 117] width 14 height 14
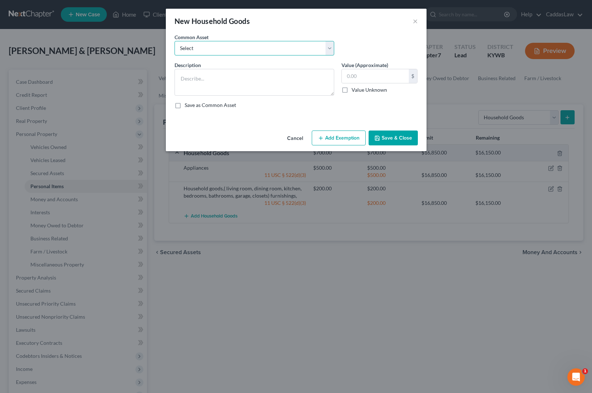
select select "2"
type textarea "Small Appliances/Countertop Appliances"
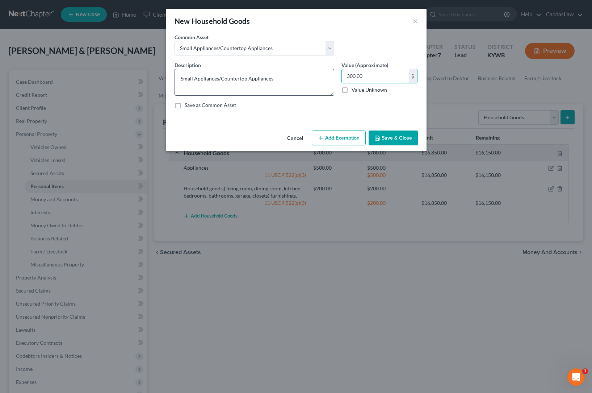
drag, startPoint x: 370, startPoint y: 77, endPoint x: 233, endPoint y: 77, distance: 137.3
click at [233, 77] on div "Description * Small Appliances/Countertop Appliances Value (Approximate) 300.00…" at bounding box center [296, 87] width 251 height 53
type input "100.00"
click at [341, 140] on button "Add Exemption" at bounding box center [339, 137] width 54 height 15
select select "2"
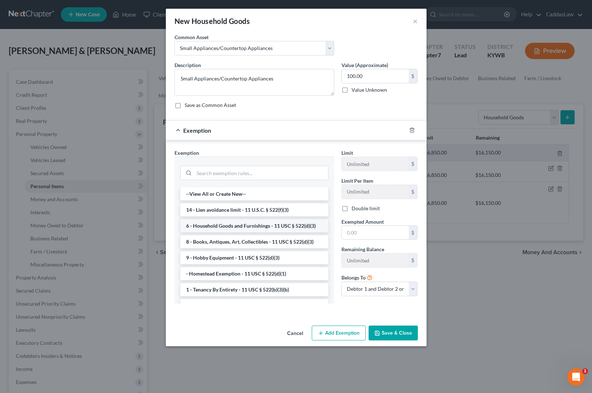
click at [259, 225] on li "6 - Household Goods and Furnishings - 11 USC § 522(d)(3)" at bounding box center [254, 225] width 148 height 13
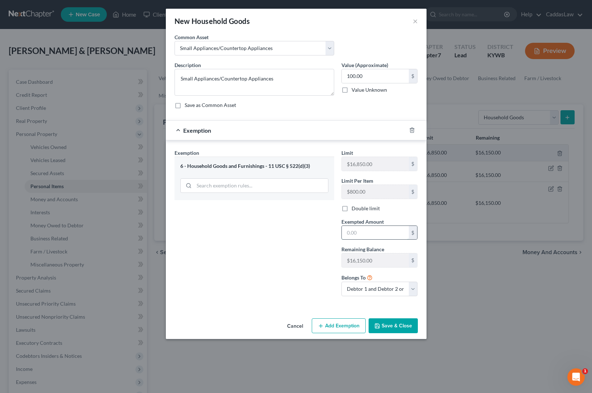
click at [371, 234] on input "text" at bounding box center [375, 233] width 67 height 14
type input "100.00"
click at [376, 329] on button "Save & Close" at bounding box center [393, 325] width 49 height 15
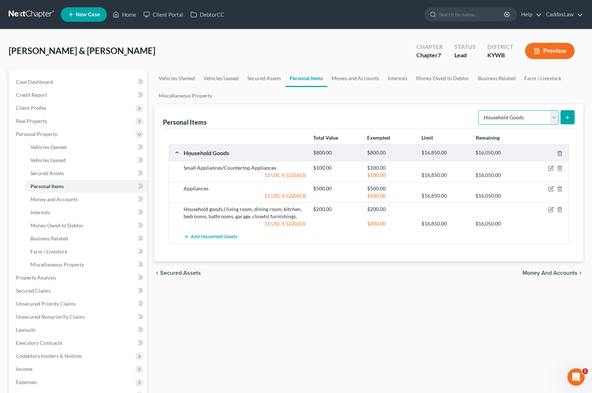
select select "electronics"
click at [569, 112] on button "submit" at bounding box center [568, 117] width 14 height 14
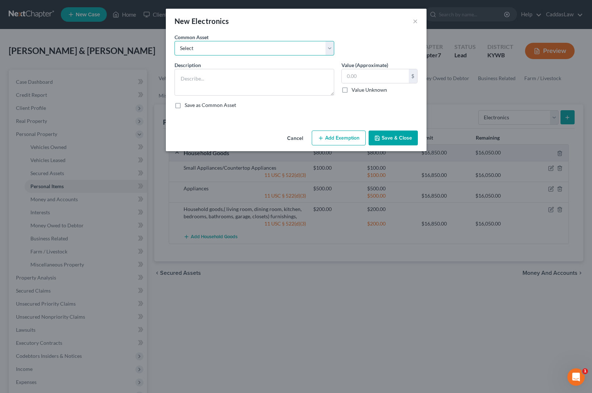
select select "1"
type textarea "Computer and peripherals"
type input "200.00"
drag, startPoint x: 364, startPoint y: 77, endPoint x: 299, endPoint y: 77, distance: 65.2
click at [301, 77] on div "Description * Computer and peripherals Value (Approximate) 200.00 $ Value Unkno…" at bounding box center [296, 87] width 251 height 53
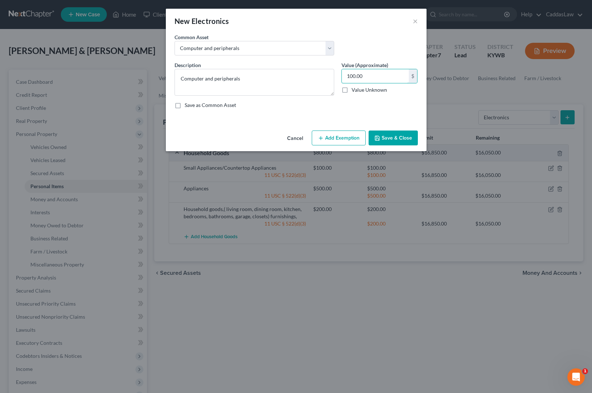
type input "100.00"
click at [340, 134] on button "Add Exemption" at bounding box center [339, 137] width 54 height 15
select select "2"
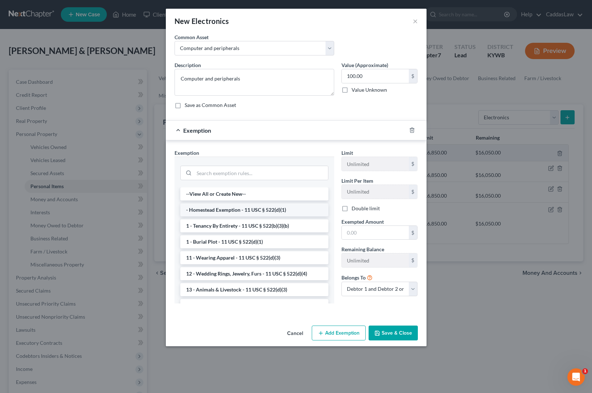
click at [253, 211] on li "- Homestead Exemption - 11 USC § 522(d)(1)" at bounding box center [254, 209] width 148 height 13
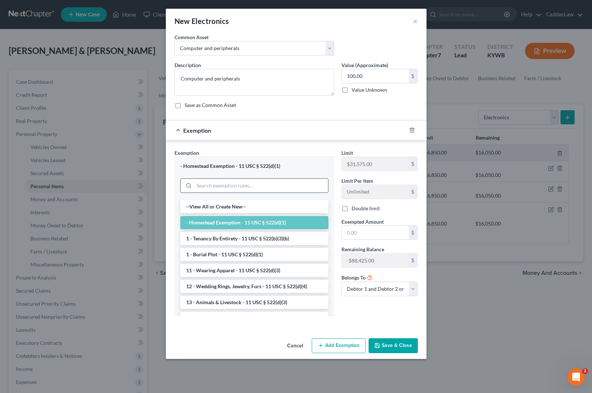
click at [265, 182] on input "search" at bounding box center [261, 186] width 134 height 14
click at [409, 132] on icon "button" at bounding box center [412, 130] width 6 height 6
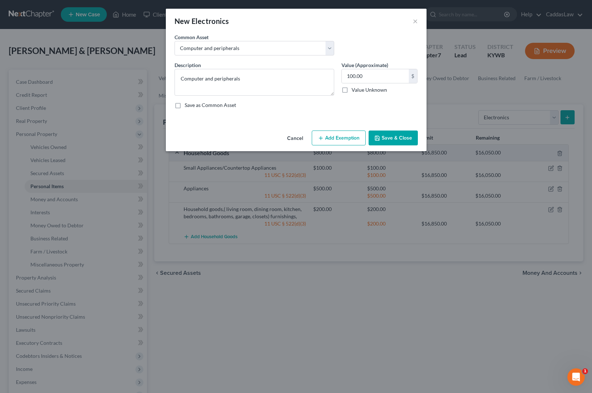
click at [361, 140] on button "Add Exemption" at bounding box center [339, 137] width 54 height 15
select select "2"
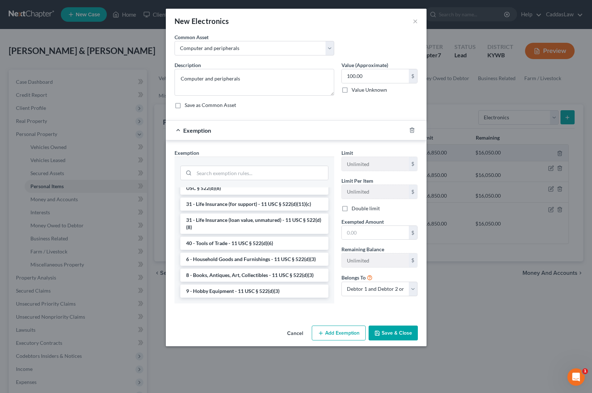
scroll to position [561, 0]
click at [210, 258] on li "6 - Household Goods and Furnishings - 11 USC § 522(d)(3)" at bounding box center [254, 259] width 148 height 13
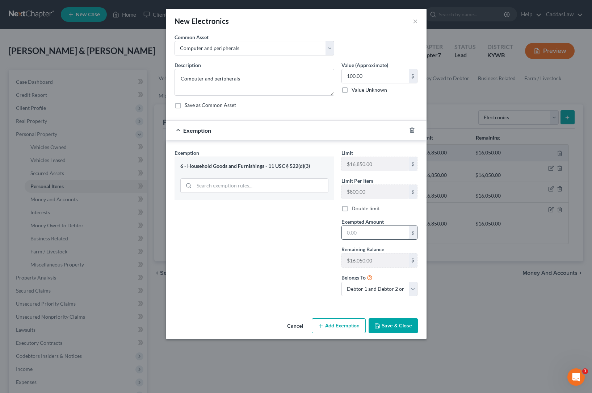
click at [355, 232] on input "text" at bounding box center [375, 233] width 67 height 14
type input "100.00"
click at [392, 324] on button "Save & Close" at bounding box center [393, 325] width 49 height 15
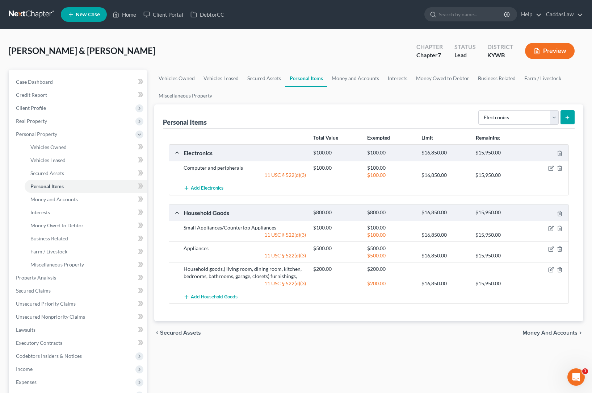
click at [567, 115] on icon "submit" at bounding box center [568, 117] width 6 height 6
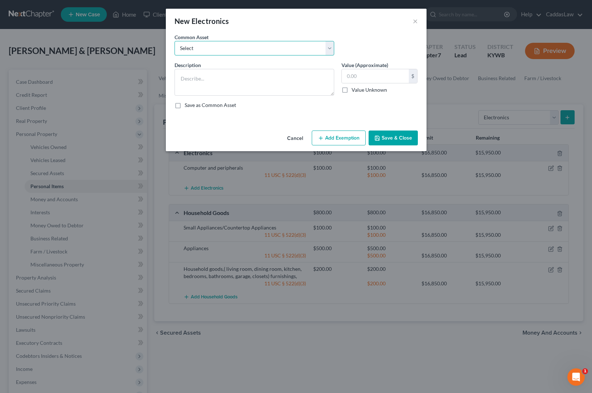
select select "1"
type textarea "Computer and peripherals"
type input "200.00"
select select "2"
type textarea "TV, Video Game Console, DVD Player and other various electronics"
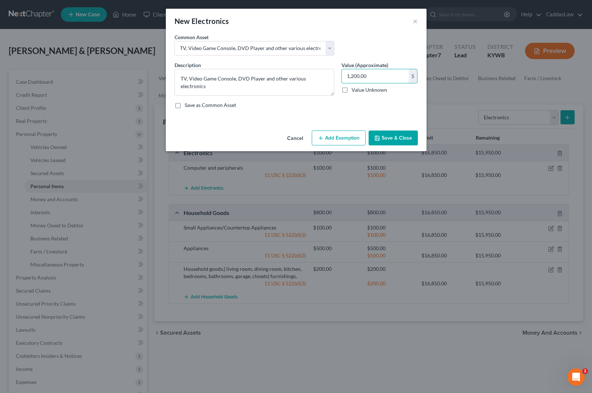
drag, startPoint x: 376, startPoint y: 79, endPoint x: 227, endPoint y: 67, distance: 149.7
click at [227, 67] on div "Description * TV, Video Game Console, DVD Player and other various electronics …" at bounding box center [296, 87] width 251 height 53
type input "100.00"
click at [334, 135] on button "Add Exemption" at bounding box center [339, 137] width 54 height 15
select select "2"
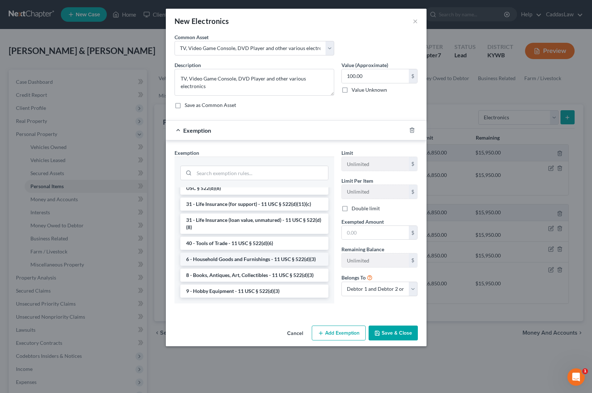
click at [215, 258] on li "6 - Household Goods and Furnishings - 11 USC § 522(d)(3)" at bounding box center [254, 259] width 148 height 13
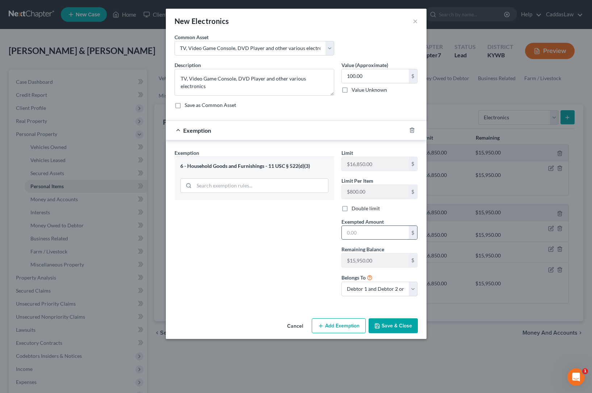
click at [358, 236] on input "text" at bounding box center [375, 233] width 67 height 14
type input "100.00"
click at [397, 325] on button "Save & Close" at bounding box center [393, 325] width 49 height 15
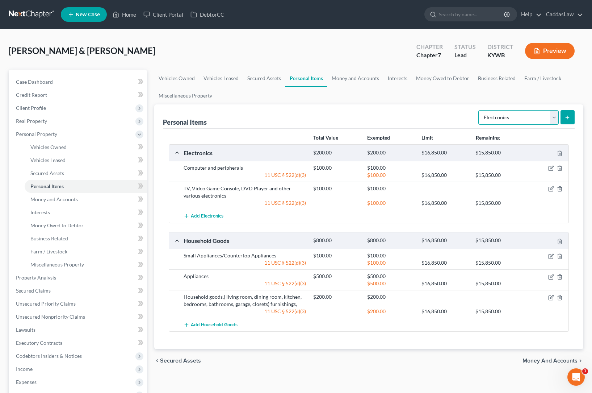
select select "household_goods"
click at [566, 115] on icon "submit" at bounding box center [568, 117] width 6 height 6
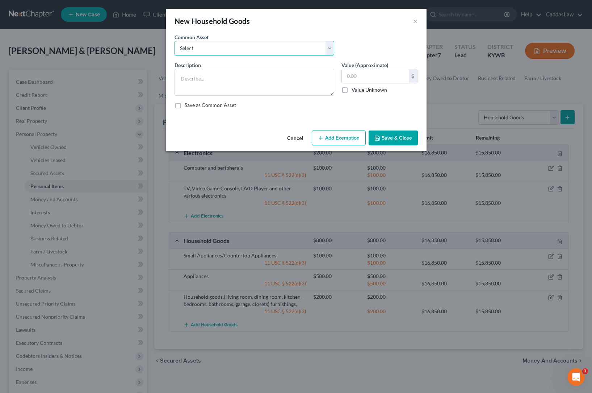
select select "4"
type textarea "Housewares, dishes, pots/pans etc."
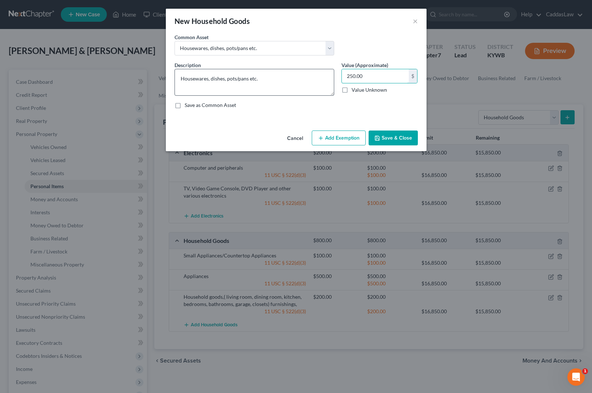
drag, startPoint x: 365, startPoint y: 76, endPoint x: 272, endPoint y: 72, distance: 93.2
click at [272, 72] on div "Description * Housewares, dishes, pots/pans etc. Value (Approximate) 250.00 $ V…" at bounding box center [296, 87] width 251 height 53
type input "50.00"
click at [325, 140] on button "Add Exemption" at bounding box center [339, 137] width 54 height 15
select select "2"
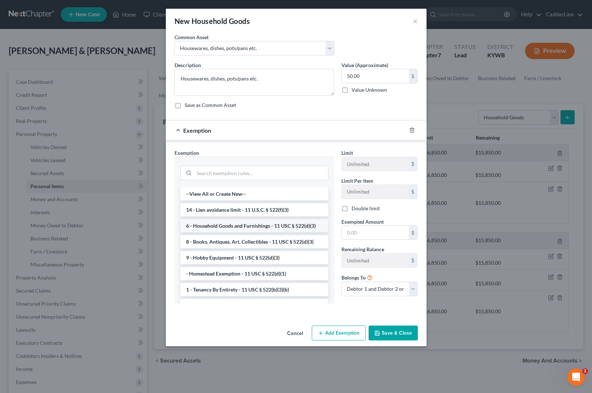
click at [217, 229] on li "6 - Household Goods and Furnishings - 11 USC § 522(d)(3)" at bounding box center [254, 225] width 148 height 13
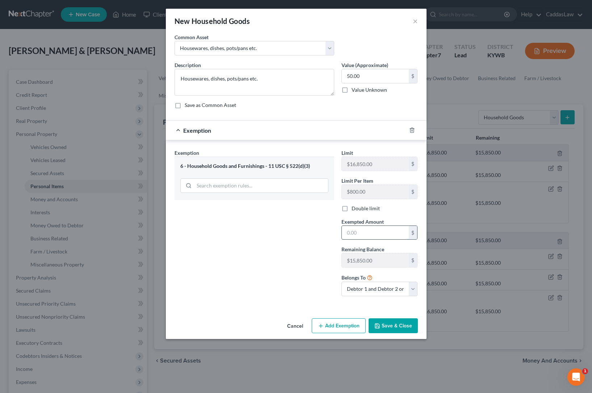
click at [359, 233] on input "text" at bounding box center [375, 233] width 67 height 14
type input "50.00"
click at [384, 325] on button "Save & Close" at bounding box center [393, 325] width 49 height 15
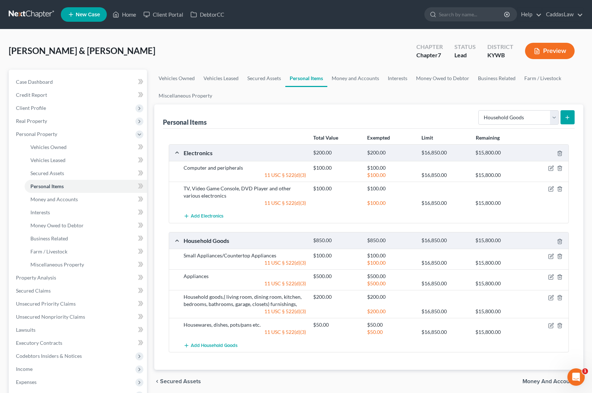
click at [568, 121] on button "submit" at bounding box center [568, 117] width 14 height 14
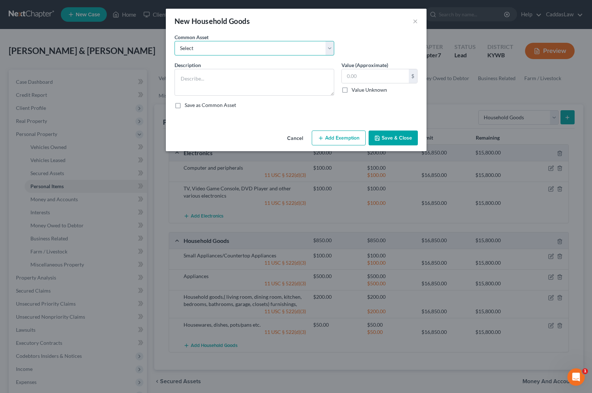
select select "5"
type textarea "Small Furnishings, lamps etc."
drag, startPoint x: 370, startPoint y: 75, endPoint x: 284, endPoint y: 75, distance: 86.2
click at [284, 75] on div "Description * Small Furnishings, lamps etc. Value (Approximate) 250.00 $ Value …" at bounding box center [296, 87] width 251 height 53
type input "5"
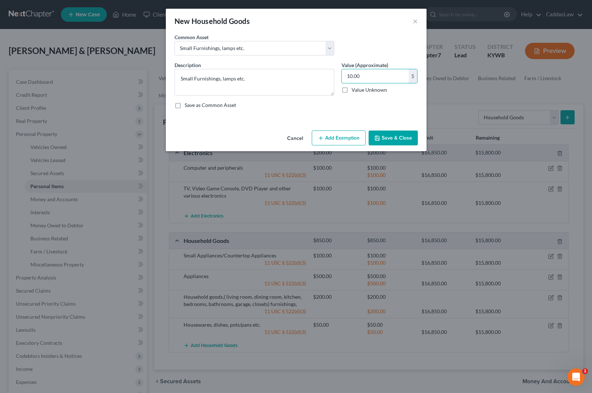
type input "10.00"
click at [327, 135] on button "Add Exemption" at bounding box center [339, 137] width 54 height 15
select select "2"
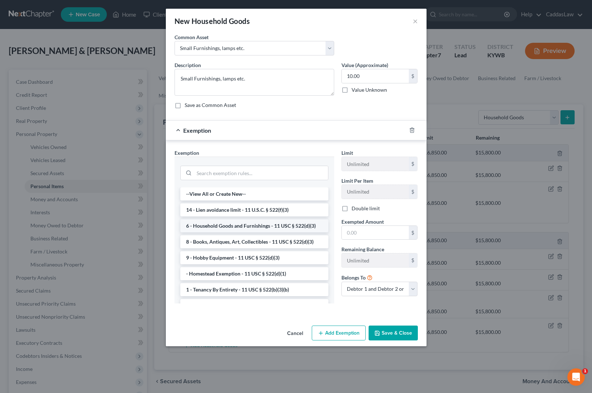
click at [216, 229] on li "6 - Household Goods and Furnishings - 11 USC § 522(d)(3)" at bounding box center [254, 225] width 148 height 13
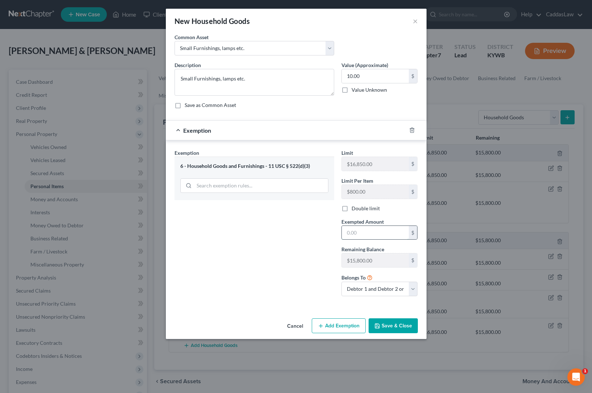
click at [351, 235] on input "text" at bounding box center [375, 233] width 67 height 14
type input "10.00"
click at [393, 326] on button "Save & Close" at bounding box center [393, 325] width 49 height 15
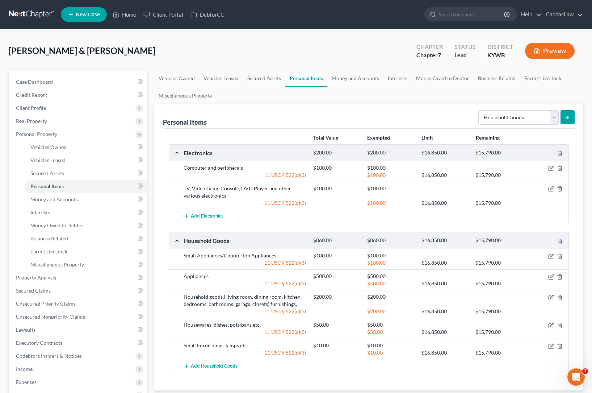
click at [572, 120] on button "submit" at bounding box center [568, 117] width 14 height 14
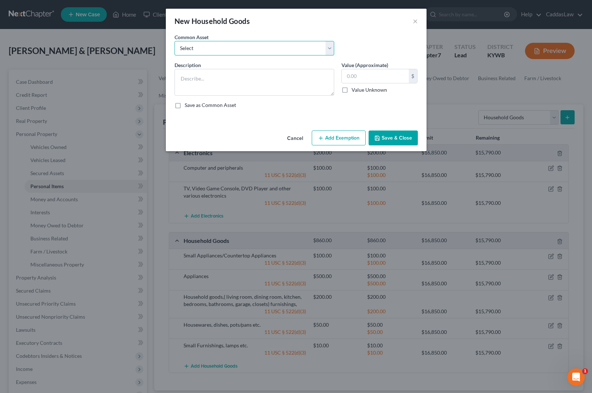
select select "0"
type textarea "Gardening tools, outdoor maintenance equipment"
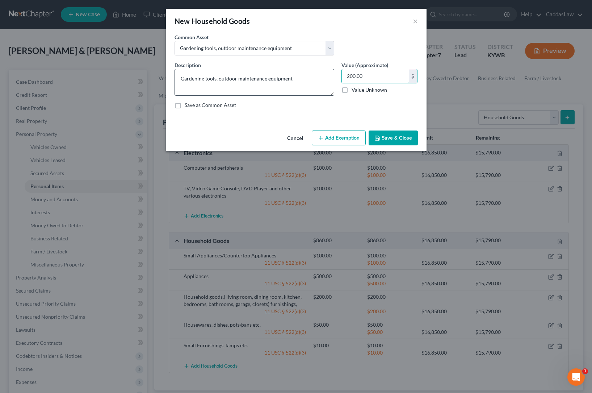
drag, startPoint x: 380, startPoint y: 78, endPoint x: 239, endPoint y: 79, distance: 140.2
click at [239, 79] on div "Description * Gardening tools, outdoor maintenance equipment Value (Approximate…" at bounding box center [296, 87] width 251 height 53
type input "50.00"
click at [342, 138] on button "Add Exemption" at bounding box center [339, 137] width 54 height 15
select select "2"
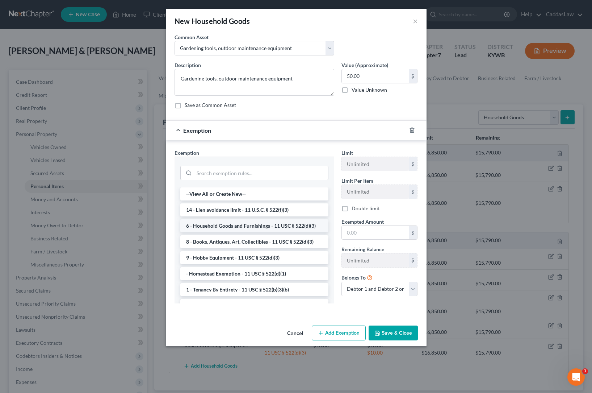
click at [212, 226] on li "6 - Household Goods and Furnishings - 11 USC § 522(d)(3)" at bounding box center [254, 225] width 148 height 13
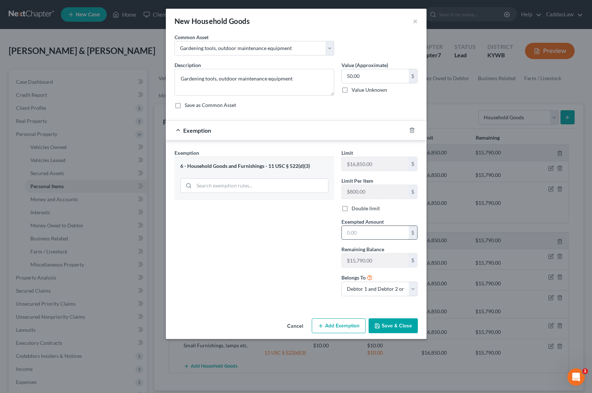
click at [361, 226] on input "text" at bounding box center [375, 233] width 67 height 14
type input "50.00"
click at [390, 317] on div "Cancel Add Exemption Save & Close" at bounding box center [296, 327] width 261 height 24
click at [390, 320] on button "Save & Close" at bounding box center [393, 325] width 49 height 15
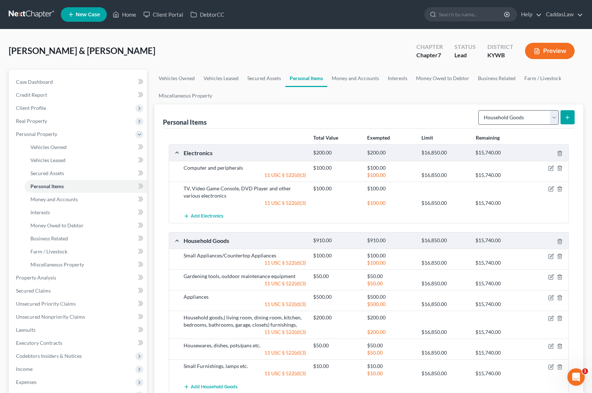
scroll to position [0, 0]
select select "clothing"
click at [570, 120] on button "submit" at bounding box center [568, 117] width 14 height 14
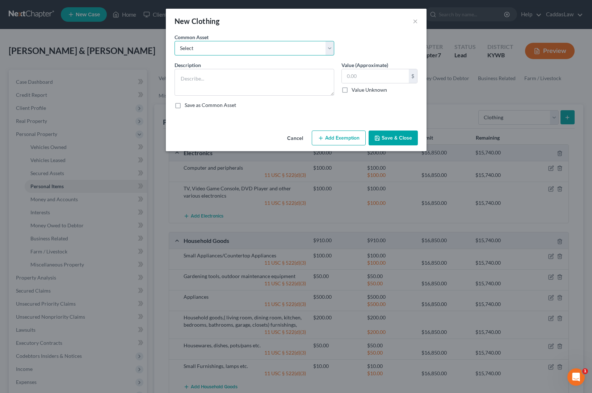
select select "0"
type textarea "Men's and Women's clothing for two adults"
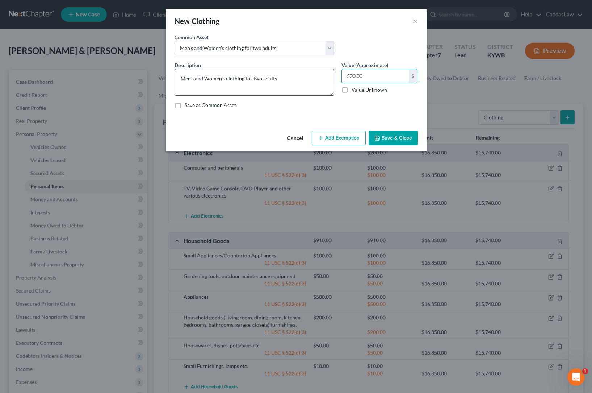
drag, startPoint x: 374, startPoint y: 79, endPoint x: 290, endPoint y: 80, distance: 83.7
click at [290, 80] on div "Description * Men's and Women's clothing for two adults Value (Approximate) 500…" at bounding box center [296, 87] width 251 height 53
click at [351, 76] on input "500.00" at bounding box center [375, 76] width 67 height 14
type input "300.00"
click at [331, 145] on button "Add Exemption" at bounding box center [339, 137] width 54 height 15
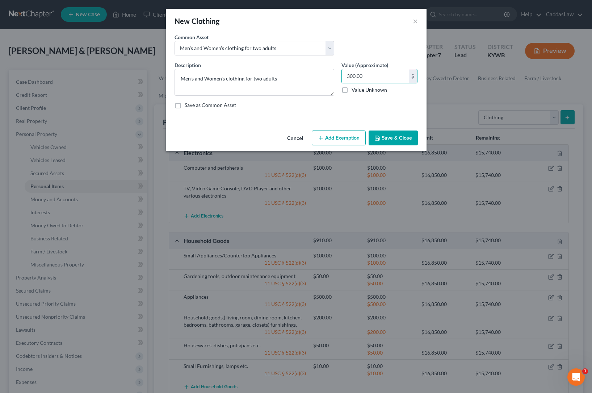
select select "2"
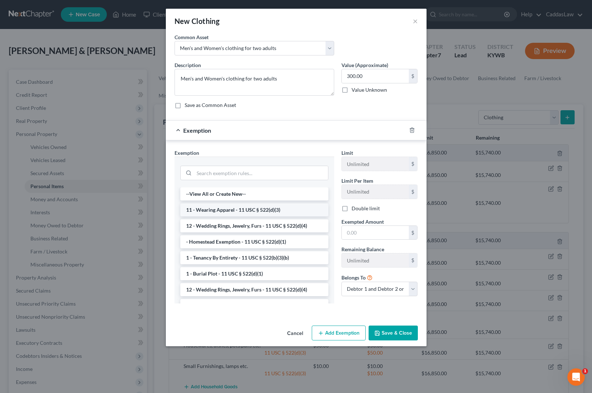
click at [192, 214] on li "11 - Wearing Apparel - 11 USC § 522(d)(3)" at bounding box center [254, 209] width 148 height 13
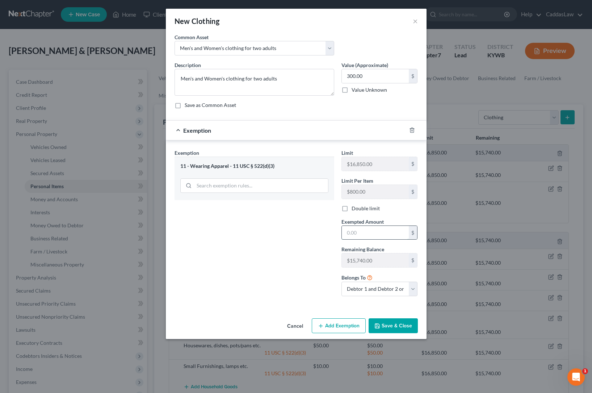
click at [355, 234] on input "text" at bounding box center [375, 233] width 67 height 14
type input "300.00"
click at [390, 323] on button "Save & Close" at bounding box center [393, 325] width 49 height 15
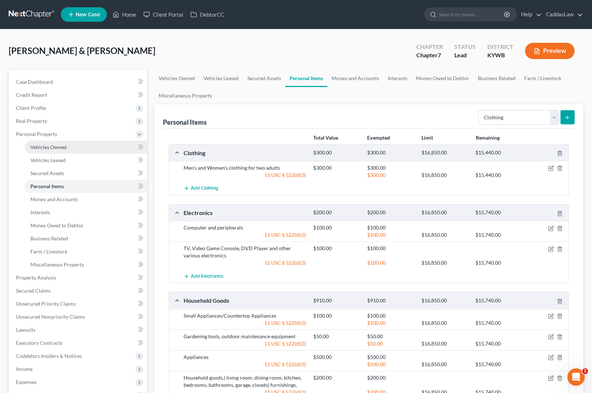
click at [47, 147] on span "Vehicles Owned" at bounding box center [48, 147] width 36 height 6
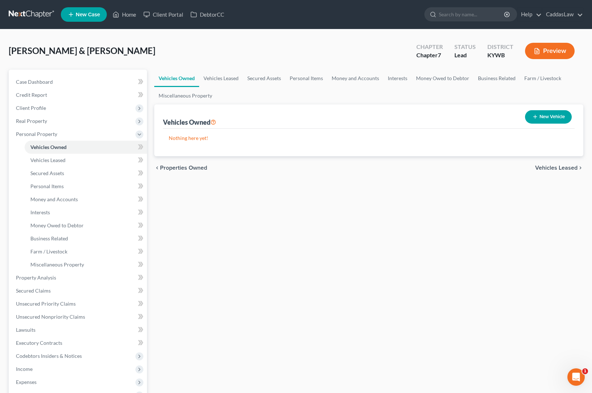
click at [555, 117] on button "New Vehicle" at bounding box center [548, 116] width 47 height 13
select select "0"
select select "2"
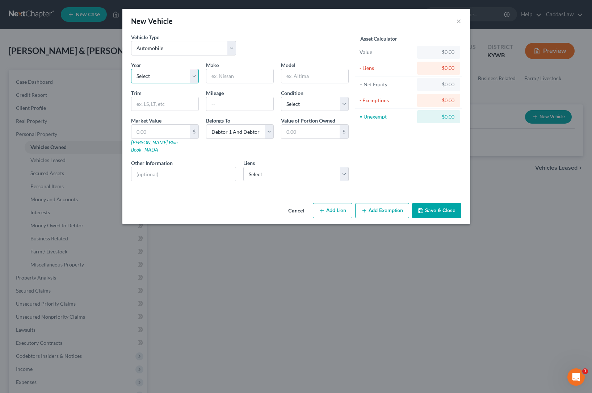
select select "13"
click at [218, 75] on input "text" at bounding box center [239, 76] width 67 height 14
type input "Chevrolet"
click at [224, 107] on input "text" at bounding box center [239, 104] width 67 height 14
type input "213,000"
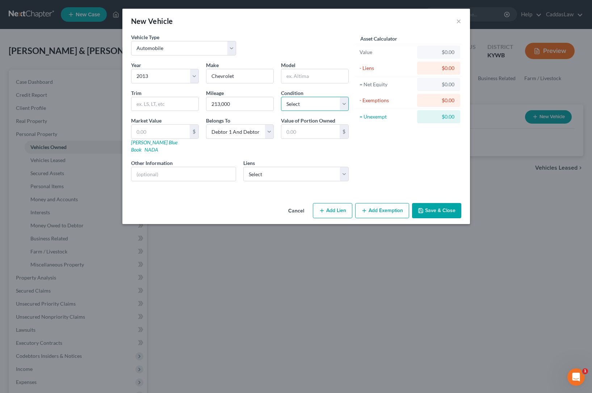
select select "3"
click at [430, 203] on button "Save & Close" at bounding box center [436, 210] width 49 height 15
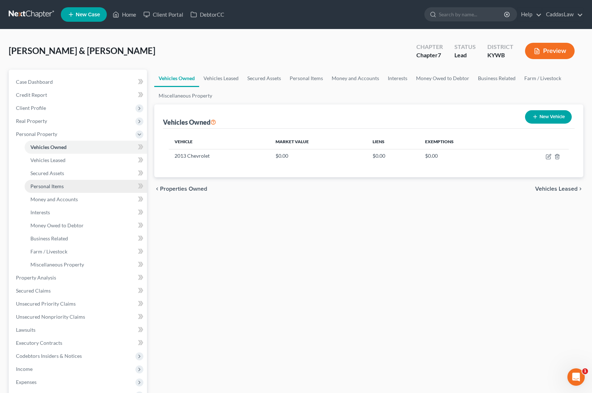
click at [54, 191] on link "Personal Items" at bounding box center [86, 186] width 122 height 13
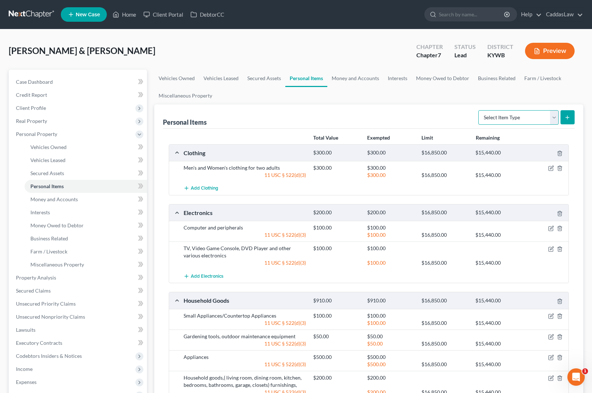
select select "pets"
click at [569, 118] on icon "submit" at bounding box center [568, 117] width 6 height 6
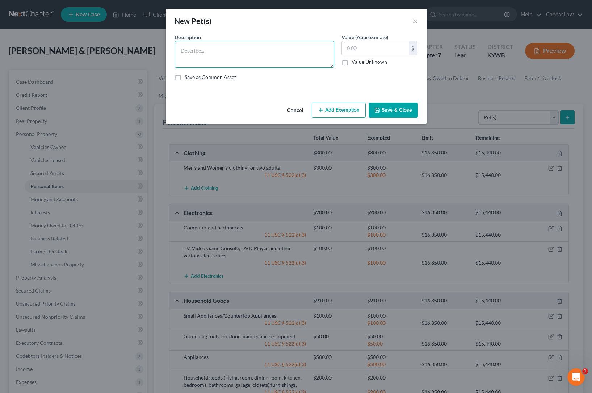
click at [265, 48] on textarea at bounding box center [255, 54] width 160 height 27
type textarea "P"
type textarea "(4) dogs"
type input "10.00"
click at [326, 118] on div "Cancel Add Exemption Save & Close" at bounding box center [296, 112] width 261 height 24
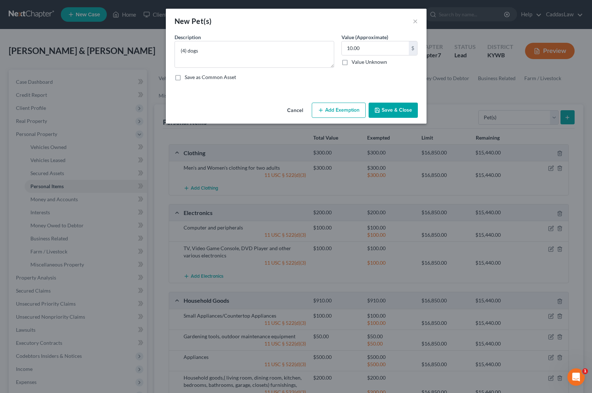
click at [326, 114] on button "Add Exemption" at bounding box center [339, 110] width 54 height 15
select select "2"
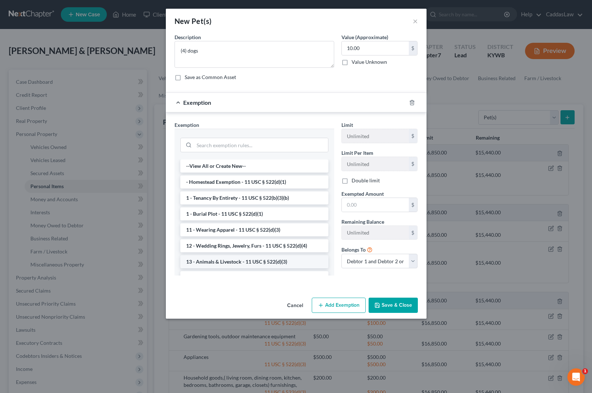
click at [223, 258] on li "13 - Animals & Livestock - 11 USC § 522(d)(3)" at bounding box center [254, 261] width 148 height 13
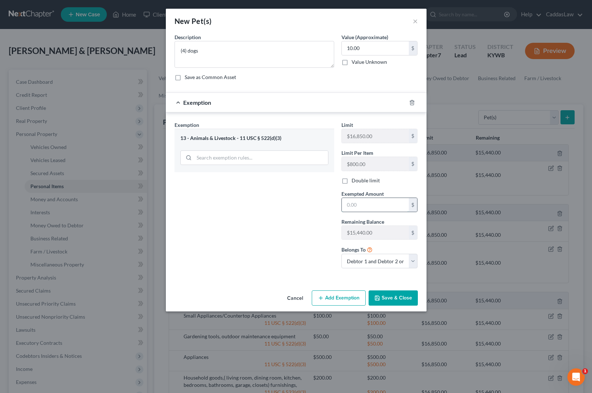
click at [355, 204] on input "text" at bounding box center [375, 205] width 67 height 14
type input "10.00"
click at [391, 298] on button "Save & Close" at bounding box center [393, 297] width 49 height 15
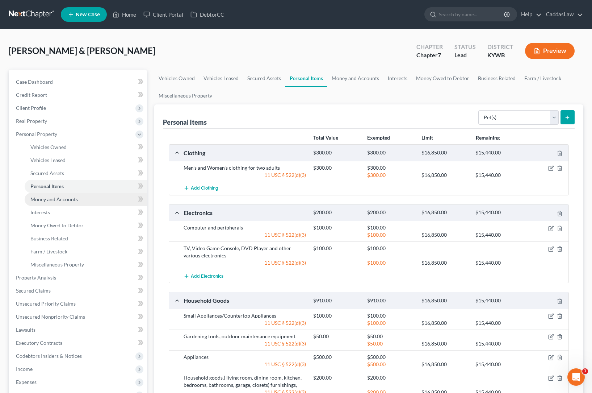
click at [58, 197] on span "Money and Accounts" at bounding box center [53, 199] width 47 height 6
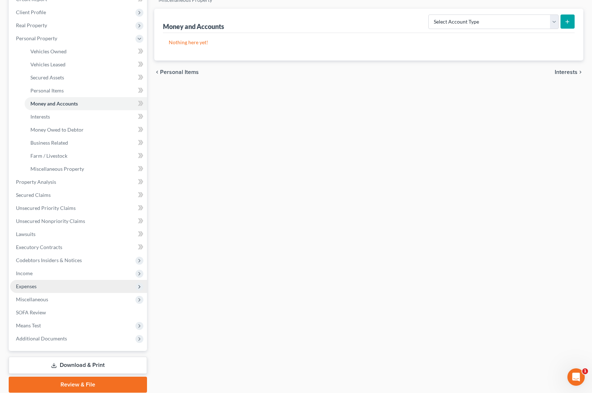
click at [47, 288] on span "Expenses" at bounding box center [78, 286] width 137 height 13
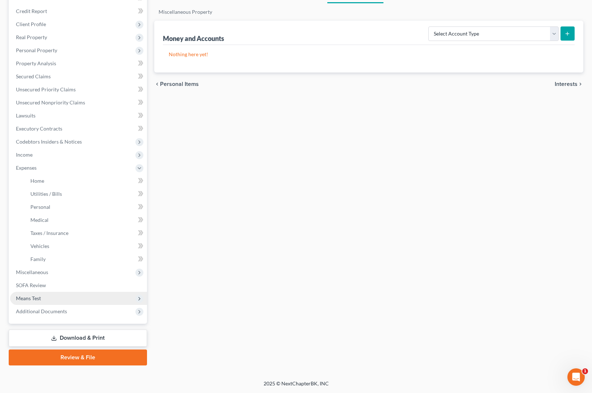
scroll to position [84, 0]
click at [53, 234] on span "Taxes / Insurance" at bounding box center [49, 233] width 38 height 6
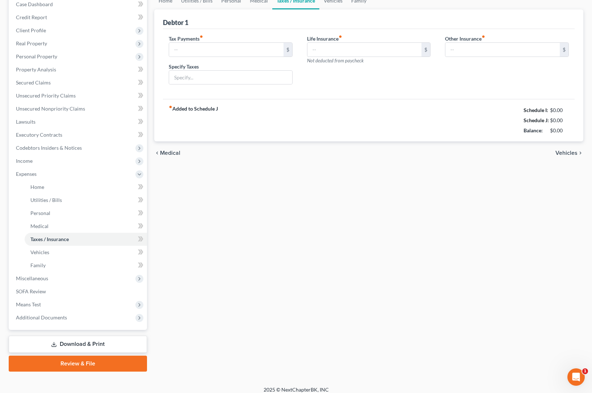
type input "0.00"
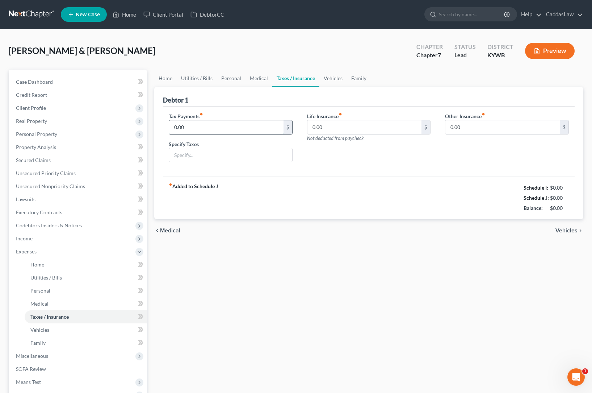
click at [223, 133] on input "0.00" at bounding box center [226, 127] width 114 height 14
type input "0"
type input "1,717.00"
click at [137, 250] on icon at bounding box center [140, 252] width 6 height 6
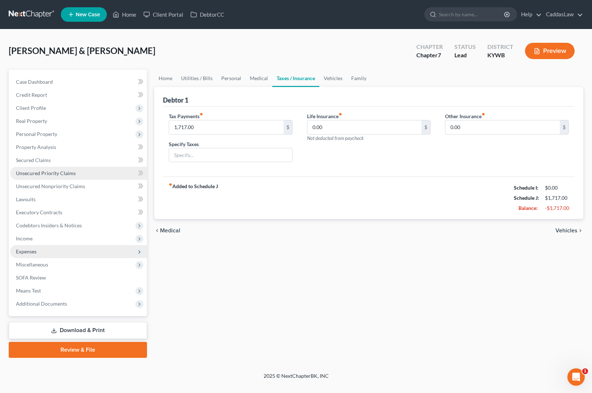
click at [59, 176] on link "Unsecured Priority Claims" at bounding box center [78, 173] width 137 height 13
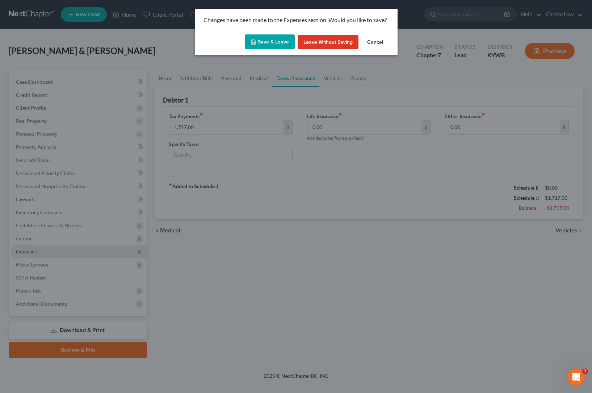
click at [274, 36] on button "Save & Leave" at bounding box center [270, 41] width 50 height 15
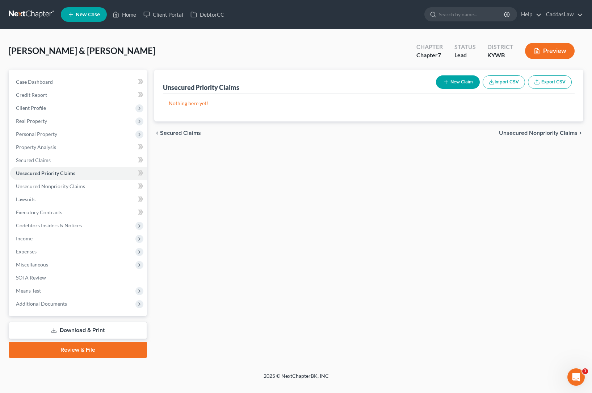
click at [447, 82] on icon "button" at bounding box center [446, 82] width 6 height 6
select select "2"
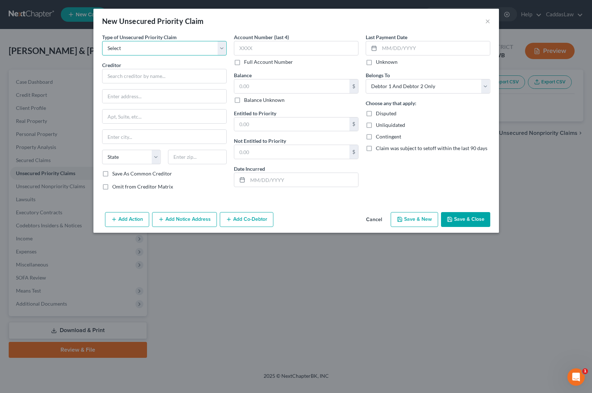
select select "0"
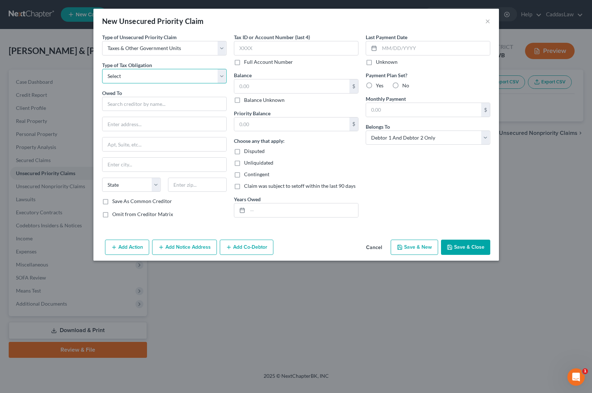
select select "0"
type input "4063"
click at [234, 247] on button "Add Co-Debtor" at bounding box center [247, 246] width 54 height 15
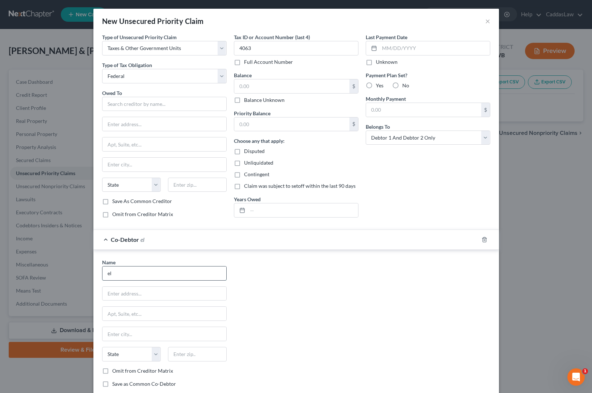
type input "e"
type input "[PERSON_NAME]"
type input "[STREET_ADDRESS][PERSON_NAME]"
type input "[PERSON_NAME]"
select select "18"
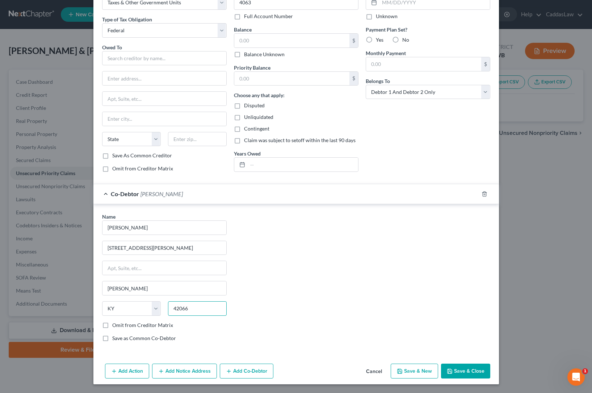
scroll to position [46, 0]
type input "42066"
click at [457, 373] on button "Save & Close" at bounding box center [465, 370] width 49 height 15
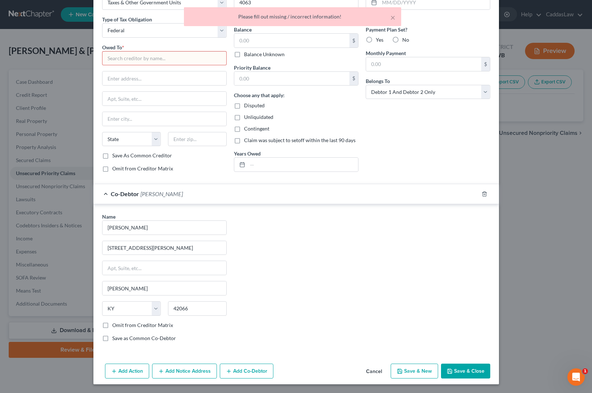
click at [171, 57] on input "text" at bounding box center [164, 58] width 125 height 14
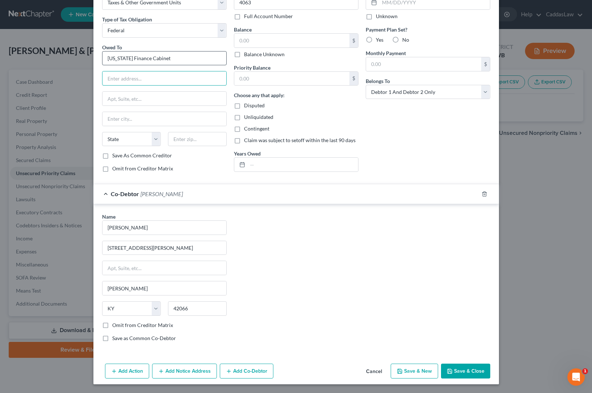
type input "[US_STATE] Finance Cabinet"
select select "18"
type input "420"
drag, startPoint x: 174, startPoint y: 58, endPoint x: 129, endPoint y: 56, distance: 44.6
click at [129, 56] on input "[US_STATE] Finance Cabinet" at bounding box center [164, 58] width 125 height 14
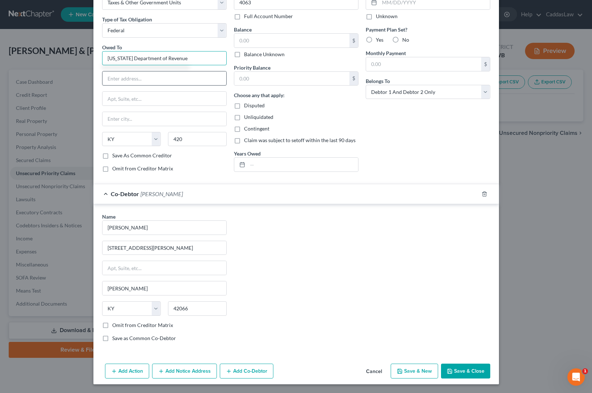
type input "[US_STATE] Department of Revenue"
click at [120, 84] on input "text" at bounding box center [165, 78] width 124 height 14
type input "[STREET_ADDRESS]"
type input "Frankfort"
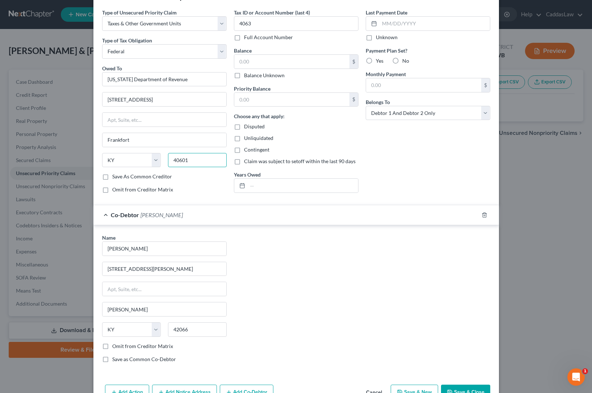
scroll to position [24, 0]
type input "40601"
click at [258, 63] on input "text" at bounding box center [291, 62] width 115 height 14
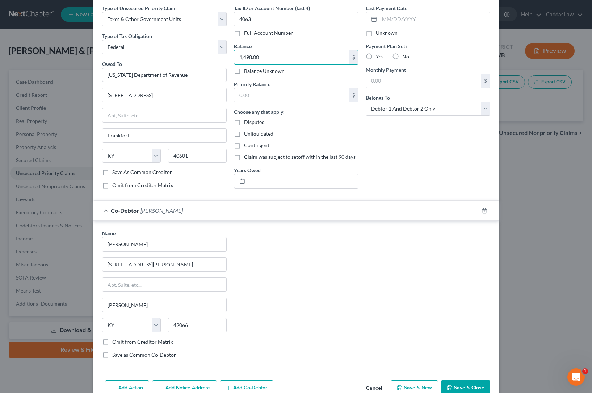
scroll to position [30, 0]
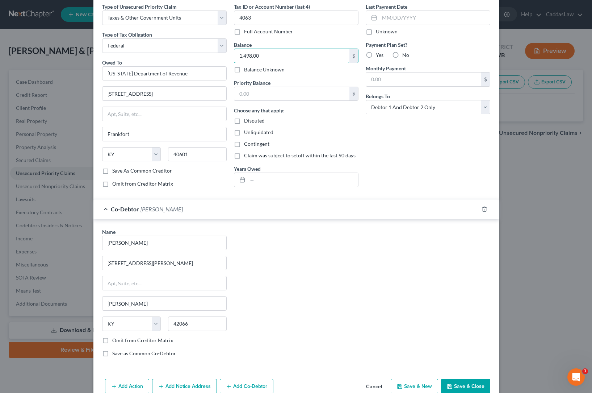
type input "1,498.00"
click at [402, 54] on label "No" at bounding box center [405, 54] width 7 height 7
click at [405, 54] on input "No" at bounding box center [407, 53] width 5 height 5
radio input "true"
click at [382, 78] on input "text" at bounding box center [423, 79] width 115 height 14
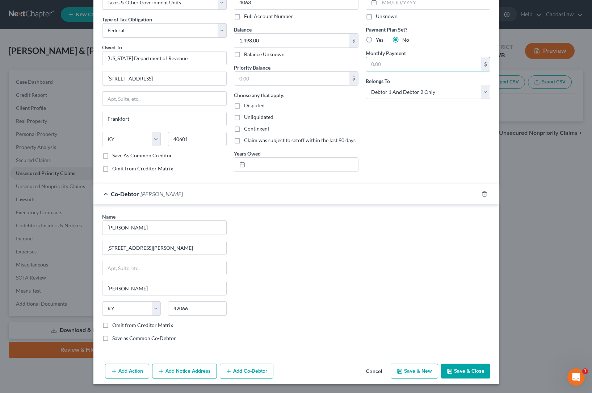
scroll to position [46, 0]
click at [460, 371] on button "Save & Close" at bounding box center [465, 370] width 49 height 15
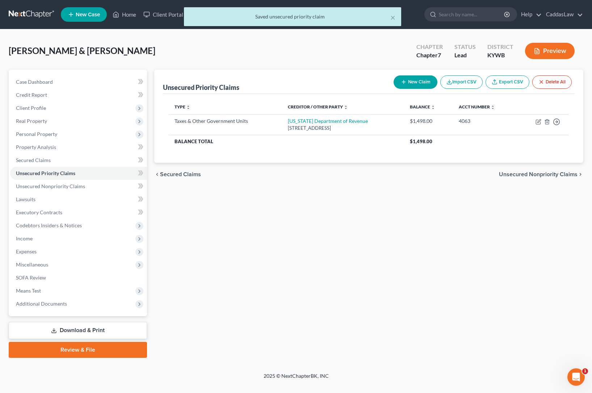
click at [409, 79] on button "New Claim" at bounding box center [416, 81] width 44 height 13
select select "2"
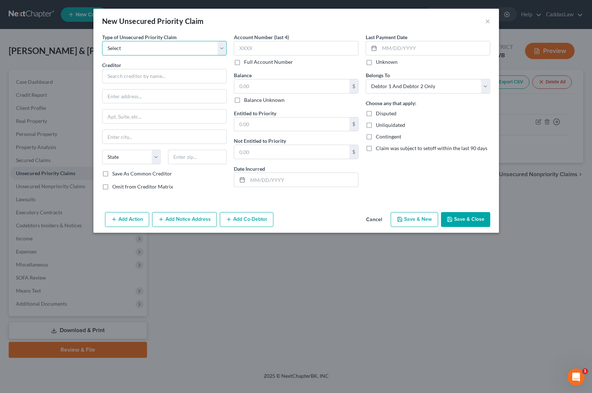
select select "0"
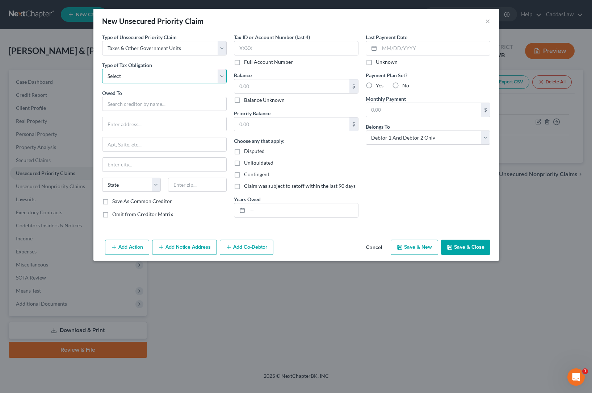
select select "2"
click at [115, 103] on input "text" at bounding box center [164, 104] width 125 height 14
type input "[US_STATE] Department of Revenue"
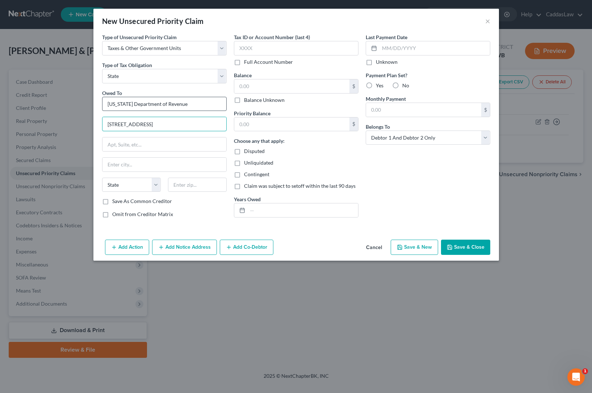
type input "[STREET_ADDRESS]"
type input "Frankfort"
select select "18"
type input "40601"
click at [253, 88] on input "text" at bounding box center [291, 86] width 115 height 14
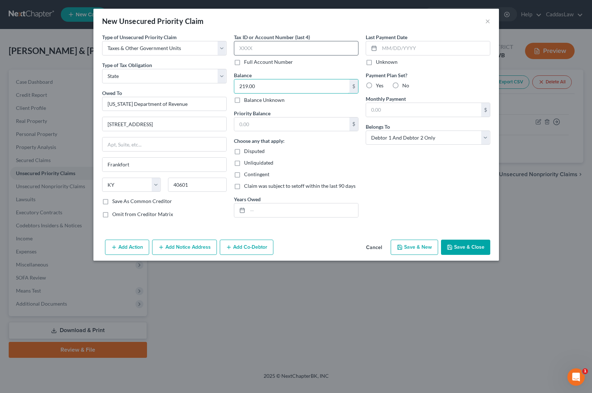
type input "219.00"
type input "4063"
click at [251, 252] on button "Add Co-Debtor" at bounding box center [247, 246] width 54 height 15
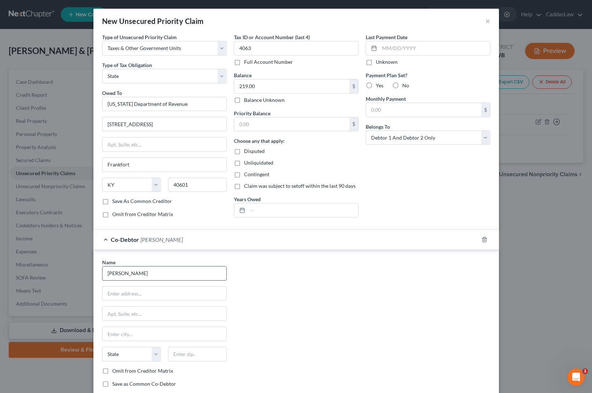
type input "[PERSON_NAME]"
type input "[STREET_ADDRESS][PERSON_NAME]"
type input "[PERSON_NAME]"
select select "18"
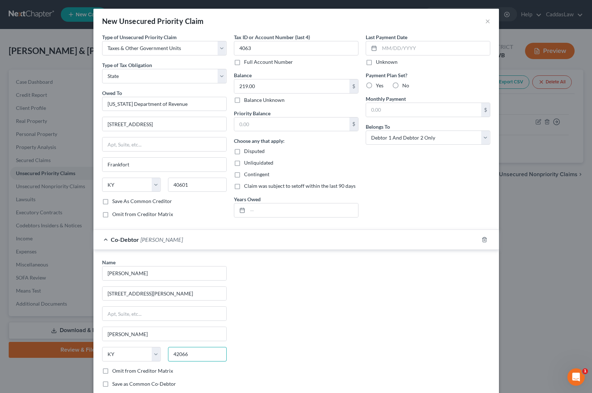
type input "42066"
click at [402, 85] on label "No" at bounding box center [405, 85] width 7 height 7
click at [405, 85] on input "No" at bounding box center [407, 84] width 5 height 5
radio input "true"
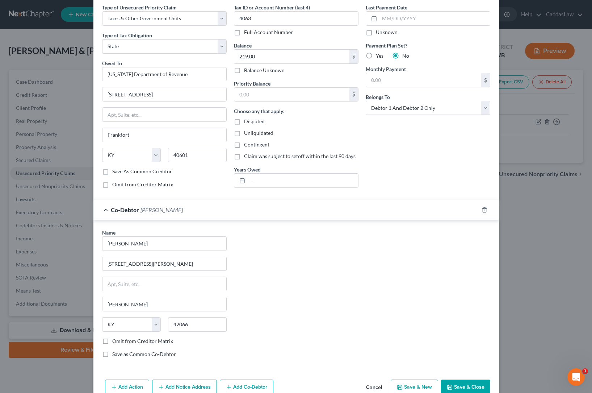
scroll to position [30, 0]
click at [470, 387] on button "Save & Close" at bounding box center [465, 386] width 49 height 15
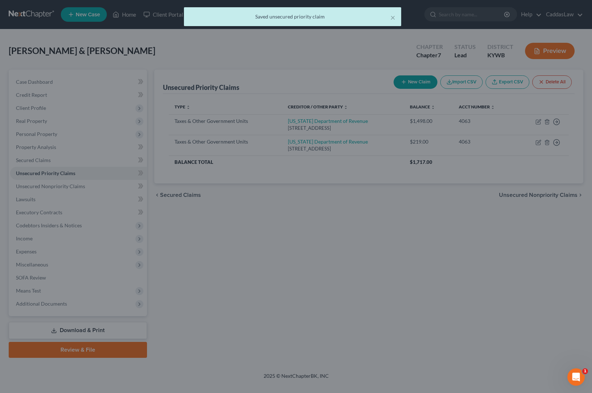
scroll to position [0, 0]
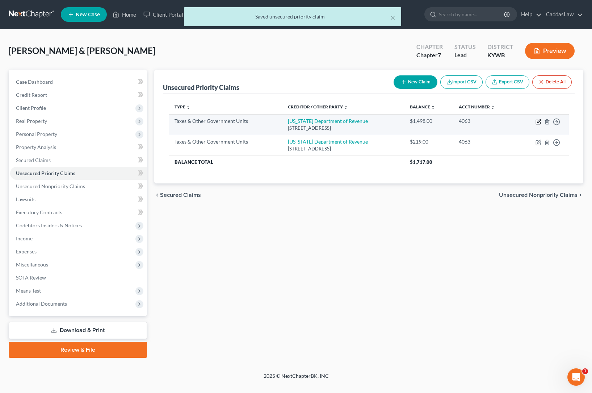
click at [538, 120] on icon "button" at bounding box center [538, 122] width 4 height 4
select select "0"
select select "18"
select select "2"
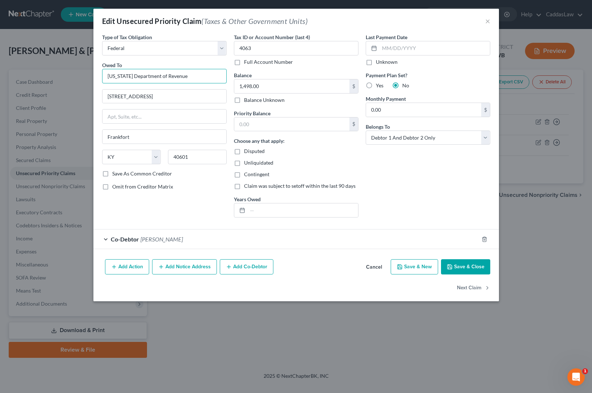
click at [179, 72] on input "[US_STATE] Department of Revenue" at bounding box center [164, 76] width 125 height 14
drag, startPoint x: 132, startPoint y: 76, endPoint x: 60, endPoint y: 78, distance: 71.8
click at [60, 78] on div "Edit Unsecured Priority Claim (Taxes & Other Government Units) × Type of Tax Ob…" at bounding box center [296, 196] width 592 height 393
click at [157, 79] on input "Department of Revenue" at bounding box center [164, 76] width 125 height 14
type input "Department of the Treasury"
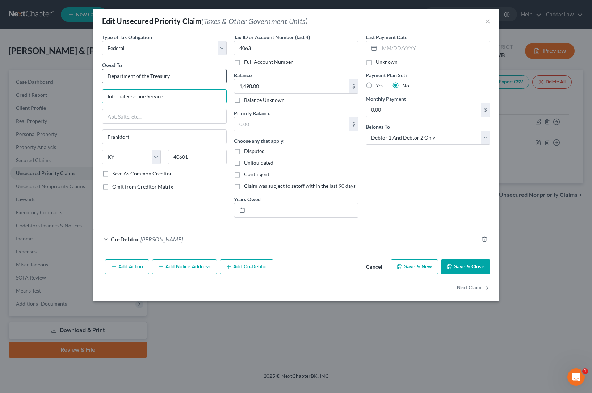
type input "Internal Revenue Service"
type input "[US_STATE][GEOGRAPHIC_DATA]"
select select "26"
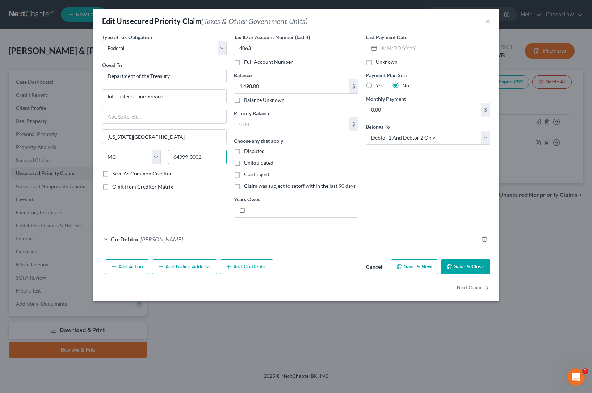
type input "64999-0002"
click at [112, 174] on label "Save As Common Creditor" at bounding box center [142, 173] width 60 height 7
click at [115, 174] on input "Save As Common Creditor" at bounding box center [117, 172] width 5 height 5
click at [462, 269] on button "Save & Close" at bounding box center [465, 266] width 49 height 15
checkbox input "false"
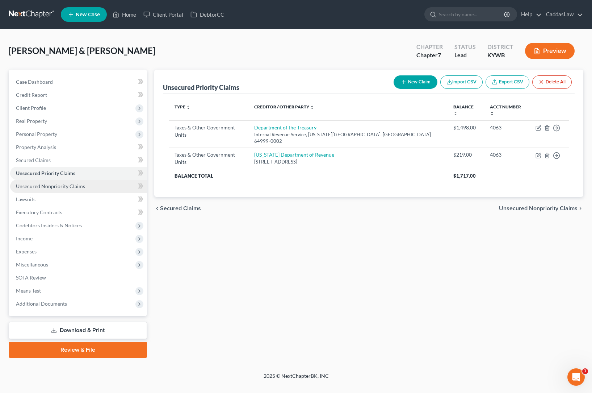
click at [54, 189] on span "Unsecured Nonpriority Claims" at bounding box center [50, 186] width 69 height 6
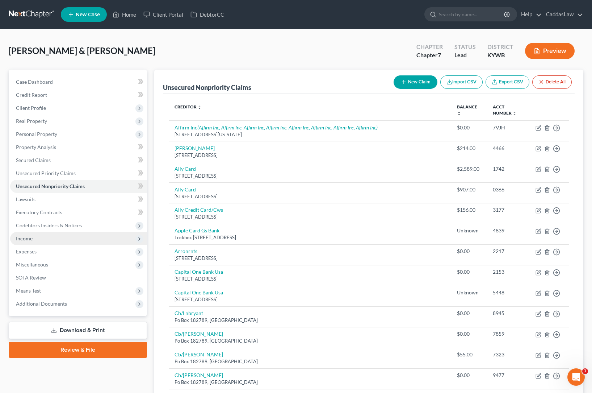
click at [35, 236] on span "Income" at bounding box center [78, 238] width 137 height 13
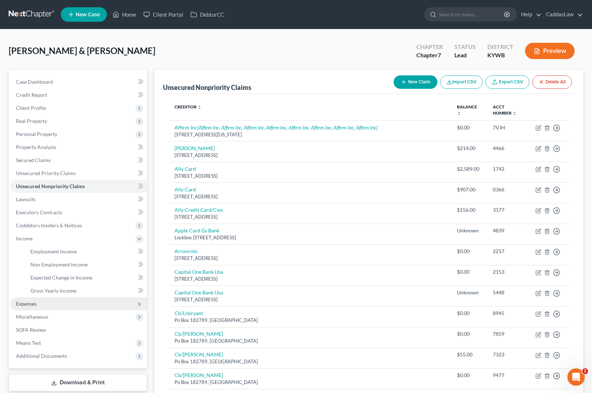
click at [29, 303] on span "Expenses" at bounding box center [26, 303] width 21 height 6
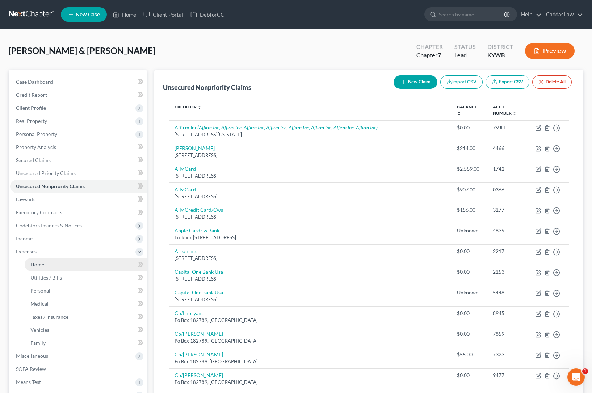
click at [37, 266] on span "Home" at bounding box center [37, 264] width 14 height 6
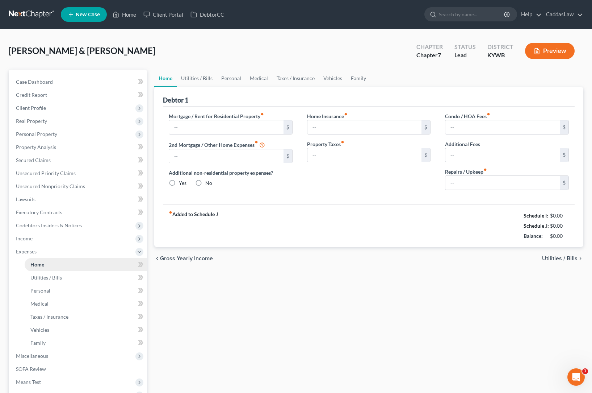
type input "0.00"
radio input "true"
type input "0.00"
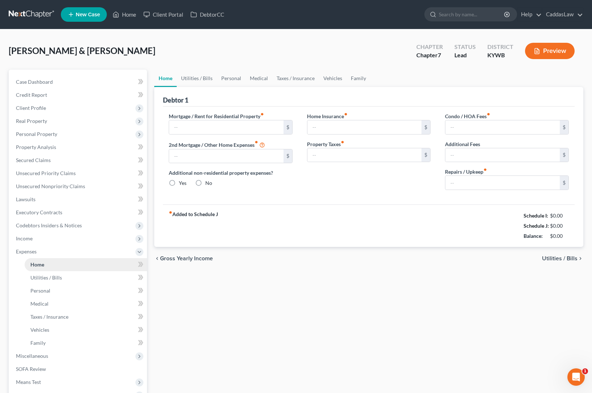
type input "0.00"
click at [28, 240] on span "Income" at bounding box center [24, 238] width 17 height 6
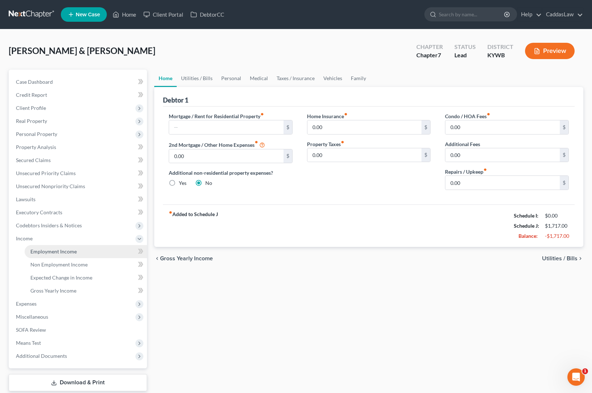
click at [52, 251] on span "Employment Income" at bounding box center [53, 251] width 46 height 6
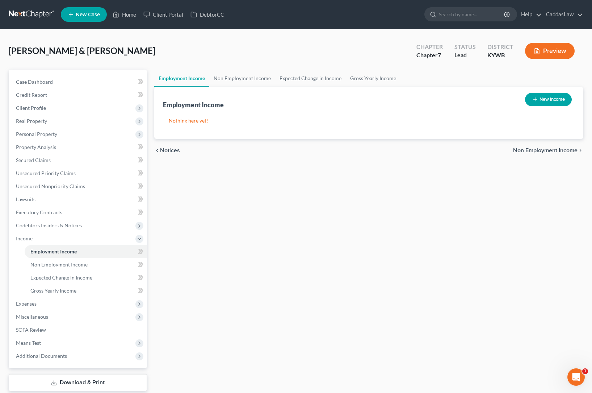
click at [540, 101] on button "New Income" at bounding box center [548, 99] width 47 height 13
select select "0"
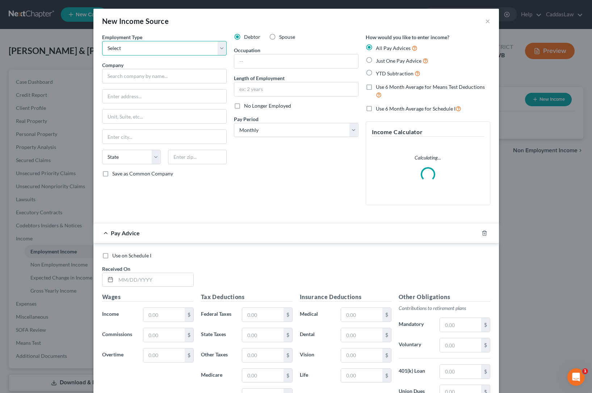
select select "1"
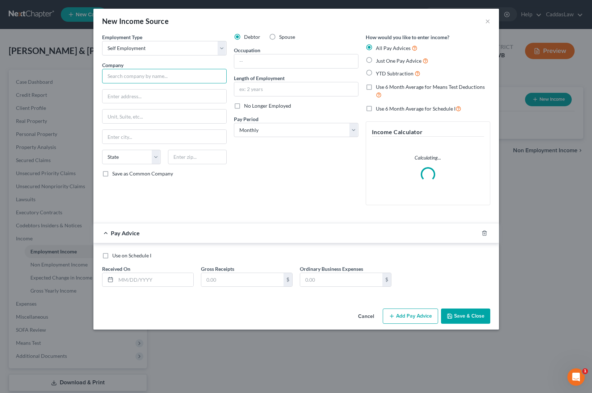
click at [131, 75] on input "text" at bounding box center [164, 76] width 125 height 14
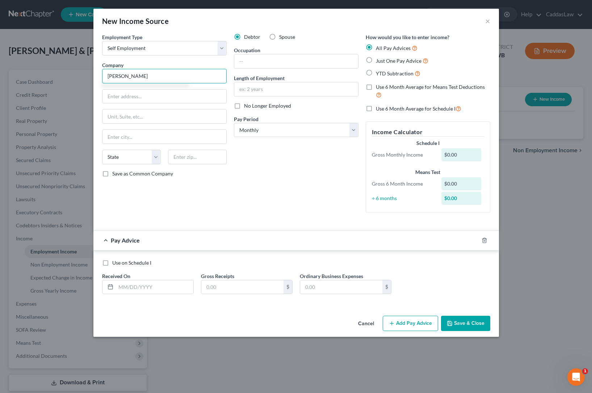
type input "[PERSON_NAME]"
type input "[STREET_ADDRESS][PERSON_NAME]"
type input "Mayfie;d"
select select "18"
click at [138, 130] on input "Mayfie;d" at bounding box center [165, 137] width 124 height 14
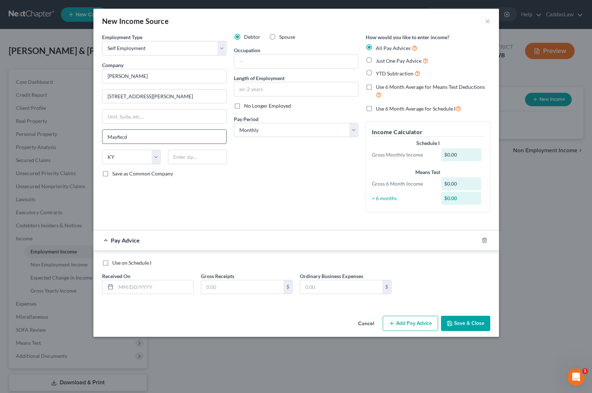
click at [133, 134] on input "Mayfie;d" at bounding box center [165, 137] width 124 height 14
type input "[PERSON_NAME]"
type input "42066"
click at [313, 59] on input "text" at bounding box center [296, 61] width 124 height 14
type input "Self Employed"
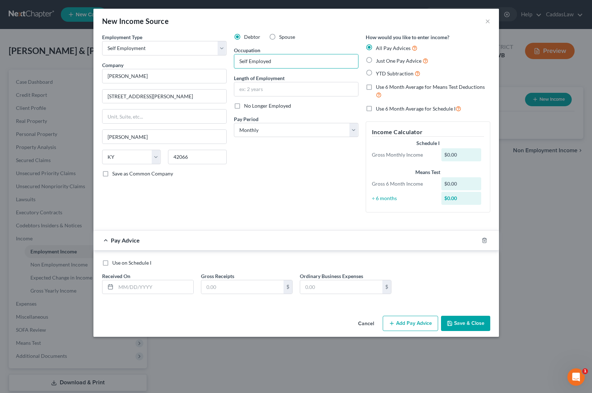
drag, startPoint x: 313, startPoint y: 59, endPoint x: 229, endPoint y: 61, distance: 83.7
click at [230, 61] on div "Employment Type * Select Full or [DEMOGRAPHIC_DATA] Employment Self Employment …" at bounding box center [297, 128] width 396 height 191
click at [485, 240] on line "button" at bounding box center [485, 240] width 0 height 1
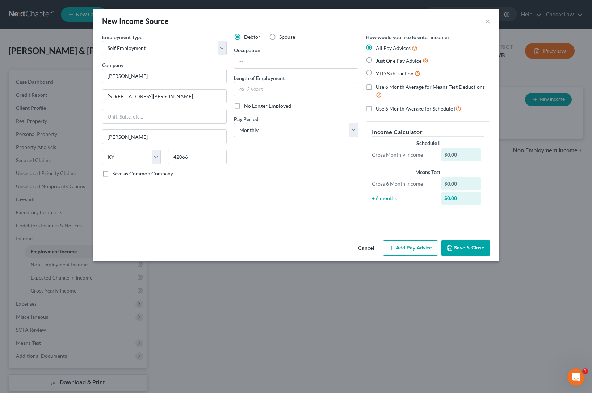
click at [465, 252] on button "Save & Close" at bounding box center [465, 247] width 49 height 15
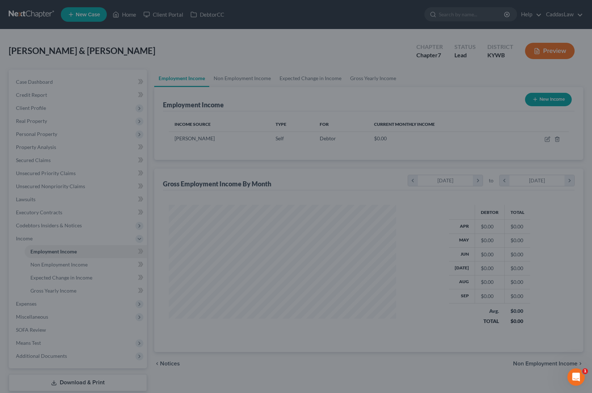
scroll to position [130, 242]
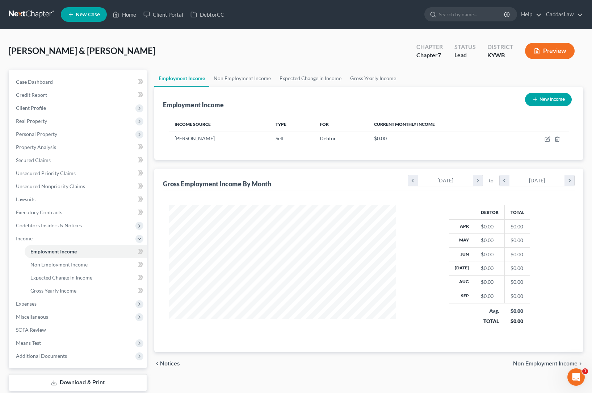
click at [555, 96] on button "New Income" at bounding box center [548, 99] width 47 height 13
select select "0"
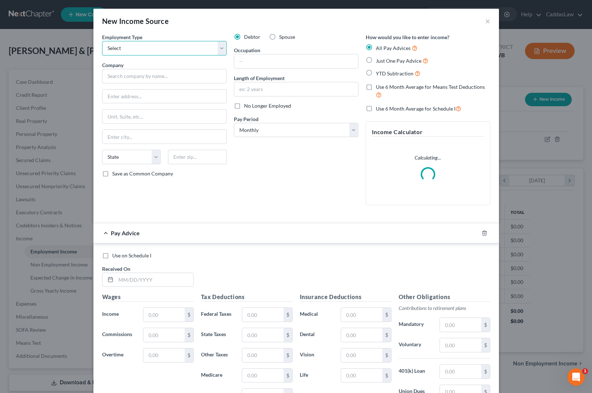
select select "0"
click at [133, 75] on input "text" at bounding box center [164, 76] width 125 height 14
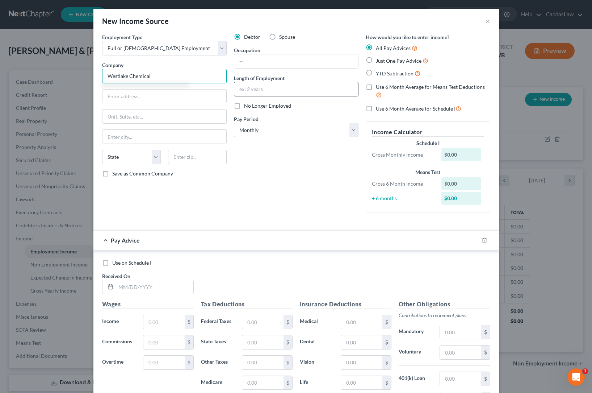
type input "Westlake Chemical"
click at [267, 91] on input "text" at bounding box center [296, 89] width 124 height 14
type input "3 years"
select select "1"
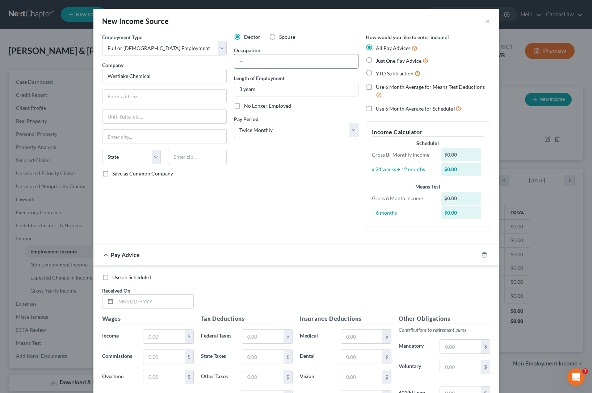
click at [261, 63] on input "text" at bounding box center [296, 61] width 124 height 14
type input "S"
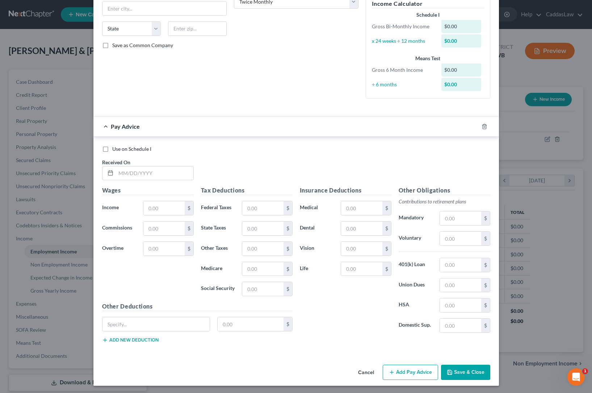
scroll to position [128, 0]
click at [484, 128] on icon "button" at bounding box center [484, 126] width 3 height 5
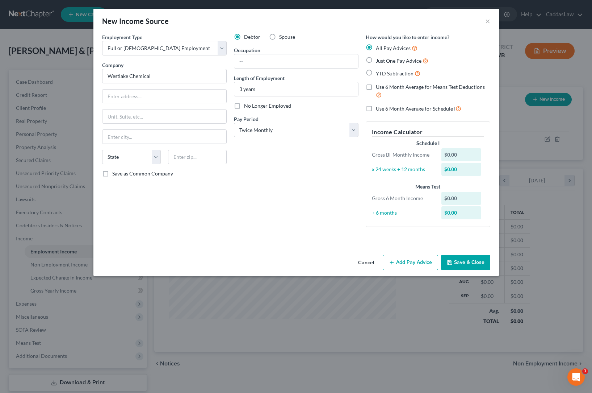
scroll to position [0, 0]
click at [456, 260] on button "Save & Close" at bounding box center [465, 262] width 49 height 15
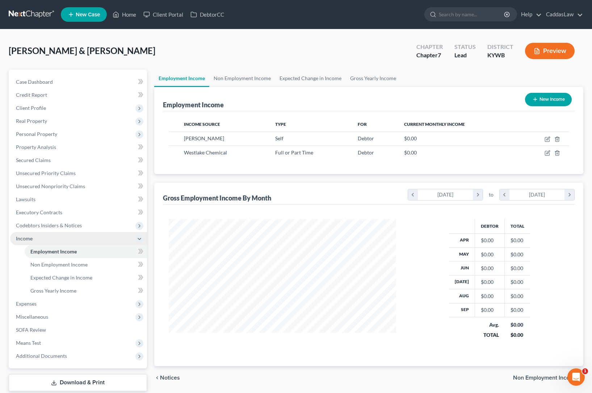
click at [42, 240] on span "Income" at bounding box center [78, 238] width 137 height 13
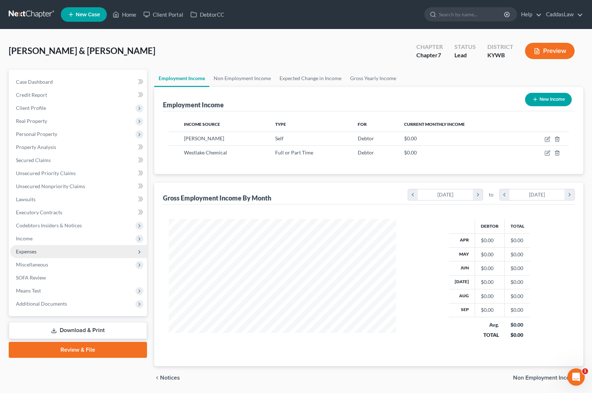
click at [30, 253] on span "Expenses" at bounding box center [26, 251] width 21 height 6
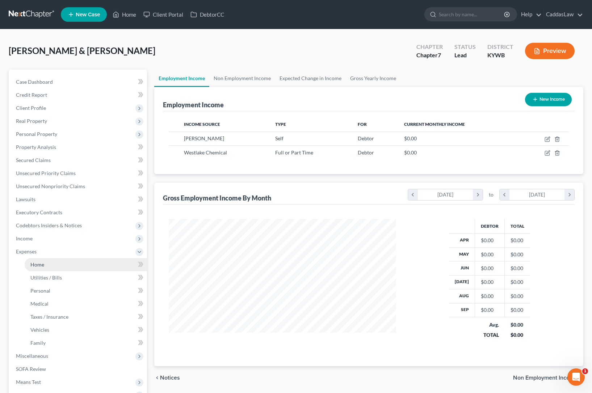
click at [32, 265] on span "Home" at bounding box center [37, 264] width 14 height 6
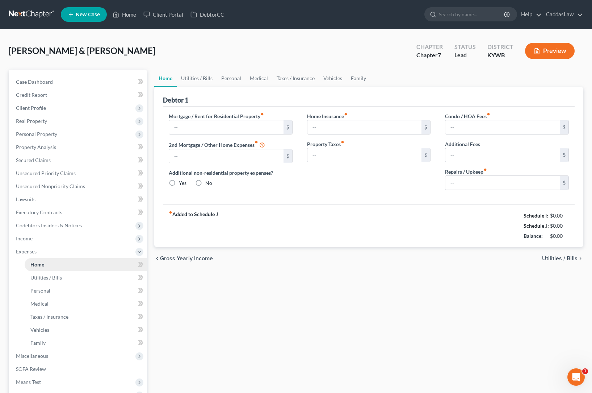
type input "0.00"
radio input "true"
type input "0.00"
click at [235, 128] on input "text" at bounding box center [226, 127] width 114 height 14
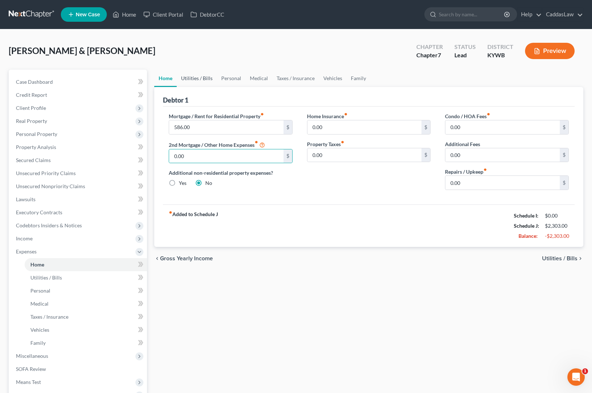
click at [206, 76] on link "Utilities / Bills" at bounding box center [197, 78] width 40 height 17
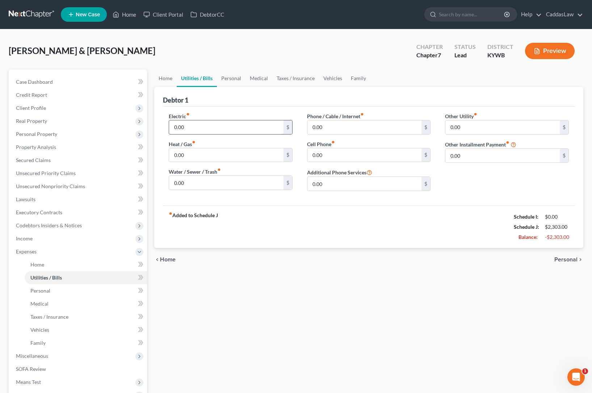
click at [195, 130] on input "0.00" at bounding box center [226, 127] width 114 height 14
drag, startPoint x: 195, startPoint y: 130, endPoint x: 149, endPoint y: 128, distance: 46.8
click at [149, 128] on div "Petition Navigation Case Dashboard Payments Invoices Payments Payments Credit R…" at bounding box center [296, 259] width 582 height 379
click at [192, 149] on input "0.00" at bounding box center [226, 155] width 114 height 14
drag, startPoint x: 187, startPoint y: 156, endPoint x: 134, endPoint y: 154, distance: 53.3
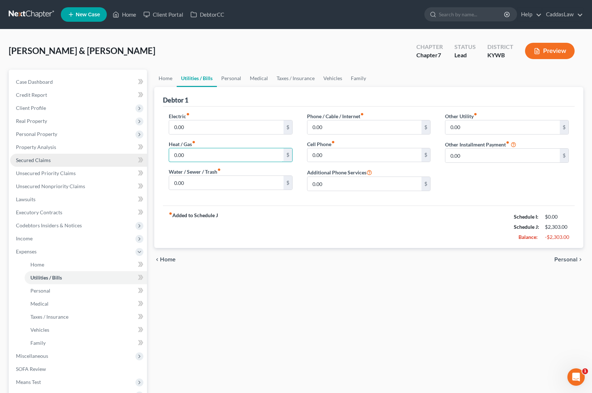
click at [145, 154] on div "Petition Navigation Case Dashboard Payments Invoices Payments Payments Credit R…" at bounding box center [296, 259] width 582 height 379
drag, startPoint x: 338, startPoint y: 153, endPoint x: 258, endPoint y: 149, distance: 79.8
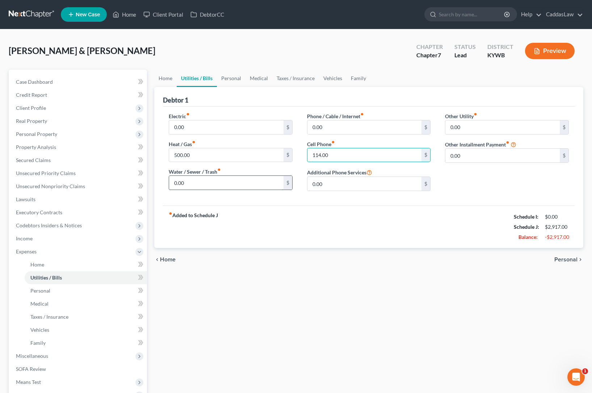
click at [228, 185] on input "0.00" at bounding box center [226, 183] width 114 height 14
drag, startPoint x: 349, startPoint y: 128, endPoint x: 283, endPoint y: 126, distance: 66.3
click at [234, 78] on link "Personal" at bounding box center [231, 78] width 29 height 17
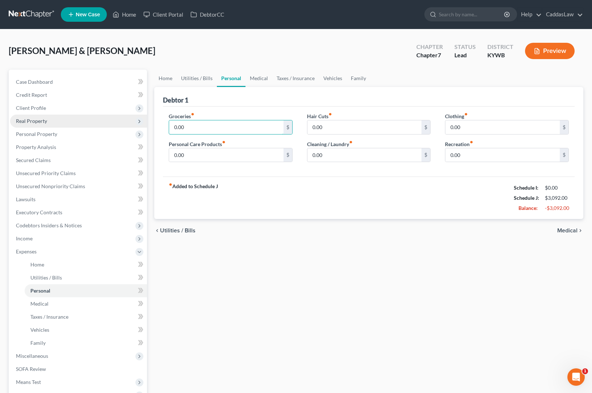
drag, startPoint x: 172, startPoint y: 129, endPoint x: 103, endPoint y: 125, distance: 69.7
click at [103, 125] on div "Petition Navigation Case Dashboard Payments Invoices Payments Payments Credit R…" at bounding box center [296, 259] width 582 height 379
click at [324, 125] on input "0.00" at bounding box center [365, 127] width 114 height 14
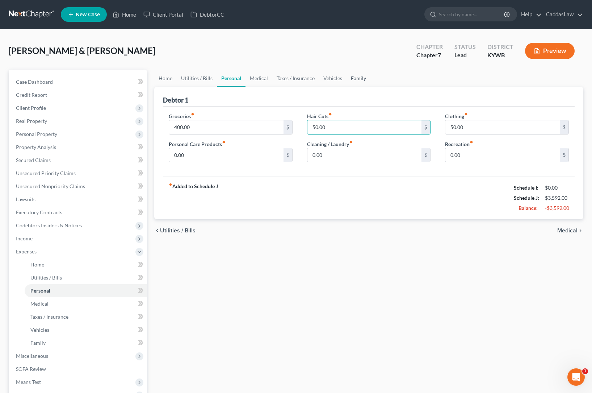
click at [353, 79] on link "Family" at bounding box center [359, 78] width 24 height 17
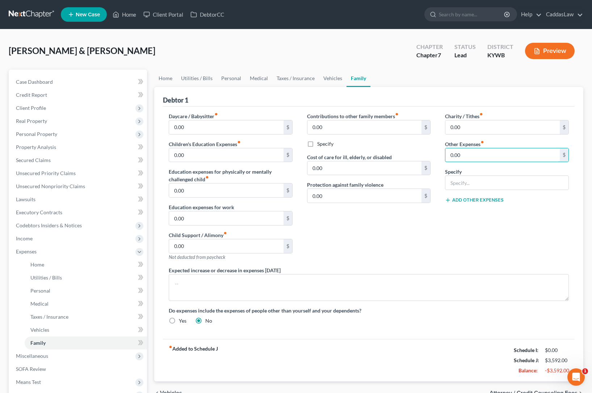
drag, startPoint x: 470, startPoint y: 155, endPoint x: 399, endPoint y: 151, distance: 70.8
click at [403, 153] on div "Daycare / Babysitter fiber_manual_record 0.00 $ Children's Education Expenses f…" at bounding box center [369, 221] width 415 height 218
click at [454, 155] on input "50.00" at bounding box center [503, 155] width 114 height 14
click at [474, 157] on input "60.00" at bounding box center [503, 155] width 114 height 14
click at [496, 182] on input "Pet Food & Care" at bounding box center [507, 183] width 123 height 14
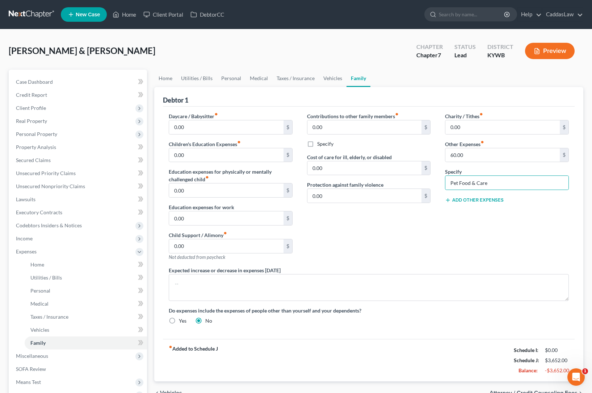
click at [462, 201] on button "Add Other Expenses" at bounding box center [474, 200] width 59 height 6
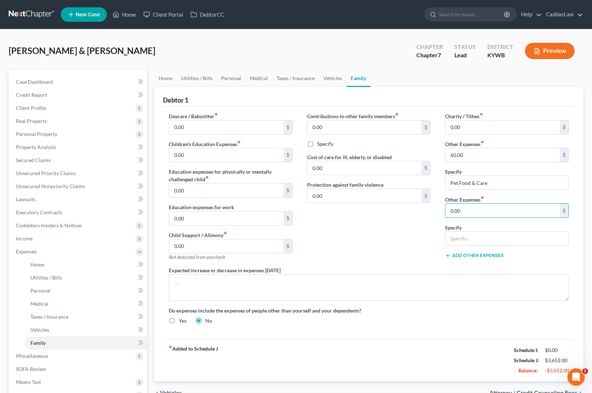
drag, startPoint x: 468, startPoint y: 211, endPoint x: 414, endPoint y: 211, distance: 54.0
click at [414, 211] on div "Daycare / Babysitter fiber_manual_record 0.00 $ Children's Education Expenses f…" at bounding box center [369, 221] width 415 height 218
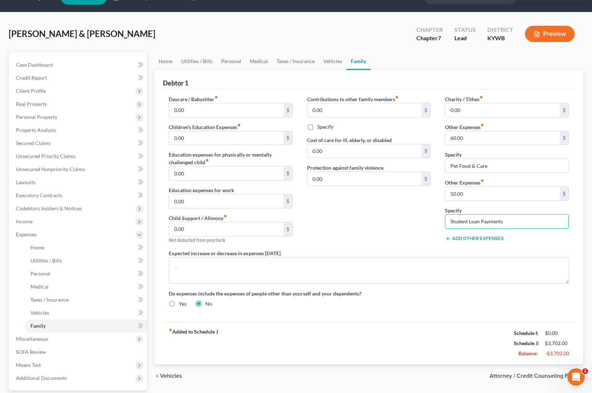
scroll to position [15, 0]
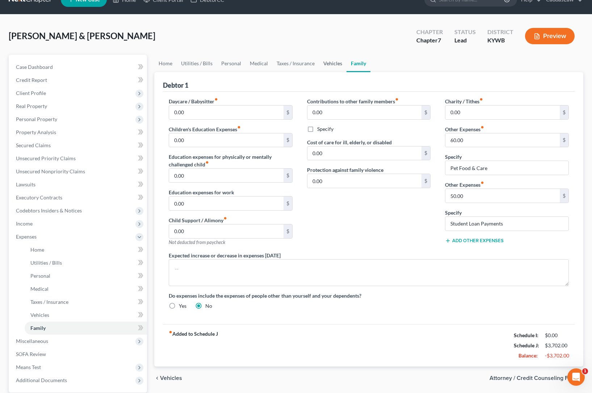
click at [324, 60] on link "Vehicles" at bounding box center [333, 63] width 28 height 17
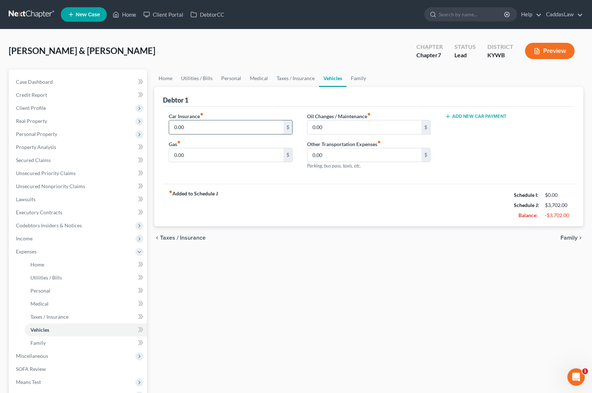
click at [188, 124] on input "0.00" at bounding box center [226, 127] width 114 height 14
click at [223, 153] on input "0.00" at bounding box center [226, 155] width 114 height 14
click at [326, 127] on input "0.00" at bounding box center [365, 127] width 114 height 14
drag, startPoint x: 324, startPoint y: 127, endPoint x: 269, endPoint y: 127, distance: 54.7
click at [269, 127] on div "Car Insurance fiber_manual_record 285.00 $ Gas fiber_manual_record 200.00 $ Oil…" at bounding box center [369, 143] width 415 height 63
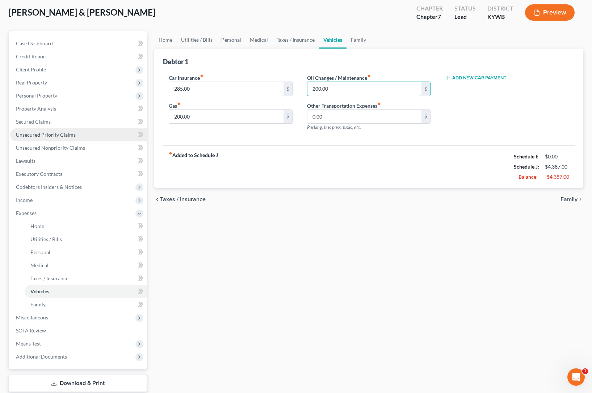
scroll to position [39, 0]
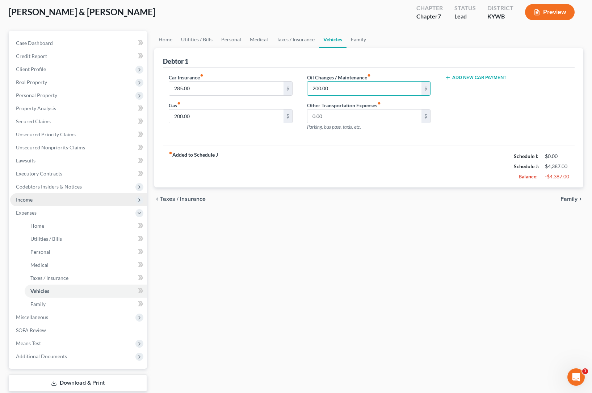
click at [18, 201] on span "Income" at bounding box center [24, 199] width 17 height 6
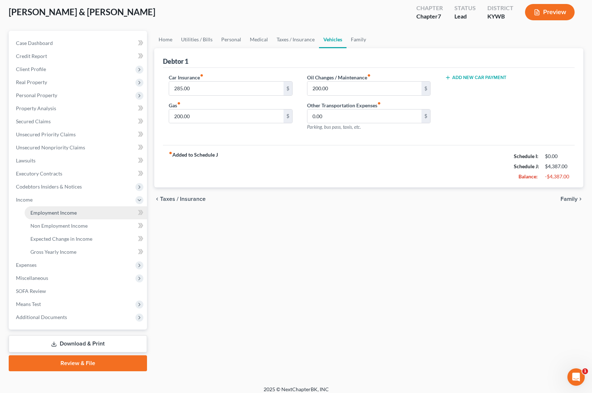
click at [41, 213] on span "Employment Income" at bounding box center [53, 212] width 46 height 6
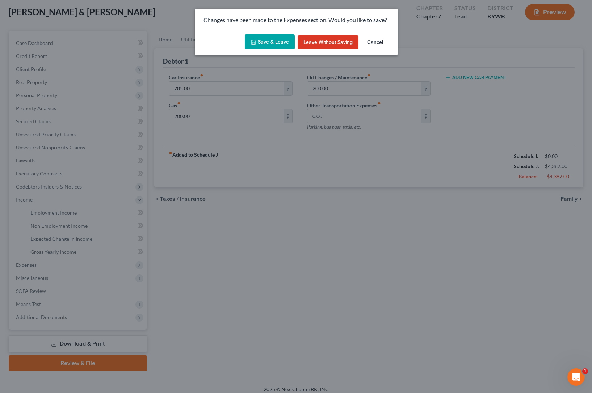
click at [263, 43] on button "Save & Leave" at bounding box center [270, 41] width 50 height 15
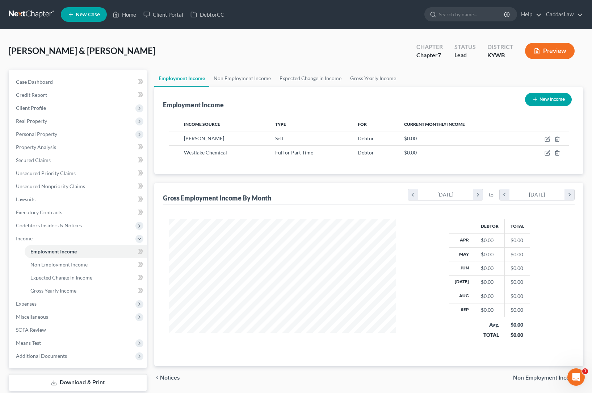
scroll to position [130, 242]
click at [34, 122] on span "Real Property" at bounding box center [31, 121] width 31 height 6
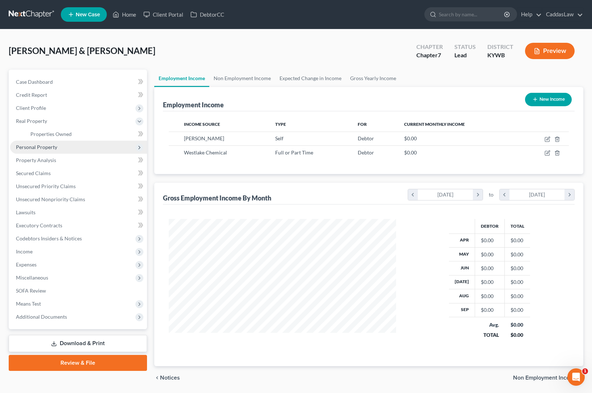
click at [42, 149] on span "Personal Property" at bounding box center [36, 147] width 41 height 6
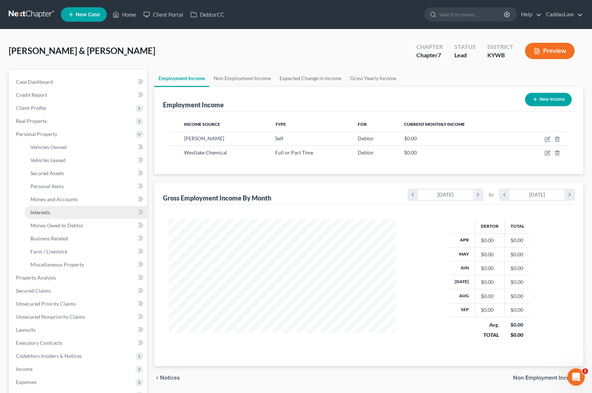
click at [51, 206] on link "Interests" at bounding box center [86, 212] width 122 height 13
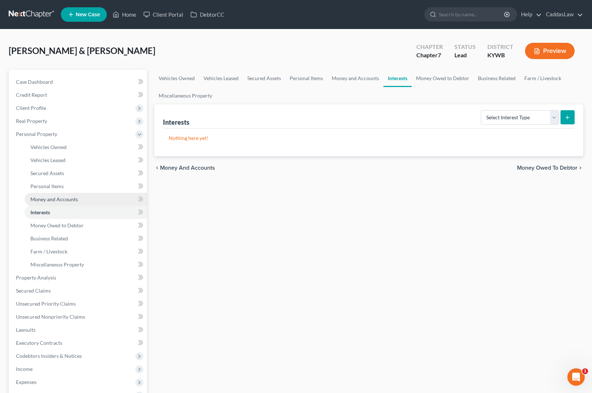
click at [52, 200] on span "Money and Accounts" at bounding box center [53, 199] width 47 height 6
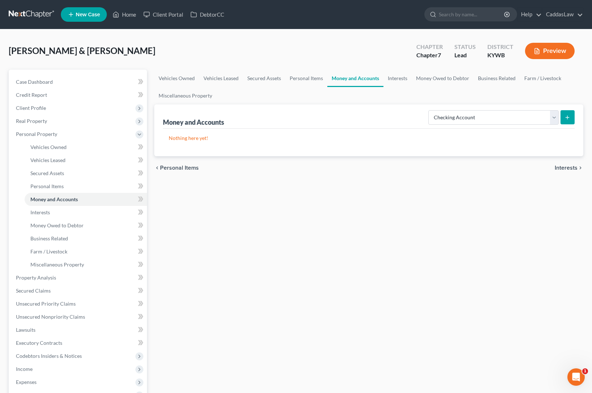
click at [569, 118] on icon "submit" at bounding box center [568, 117] width 6 height 6
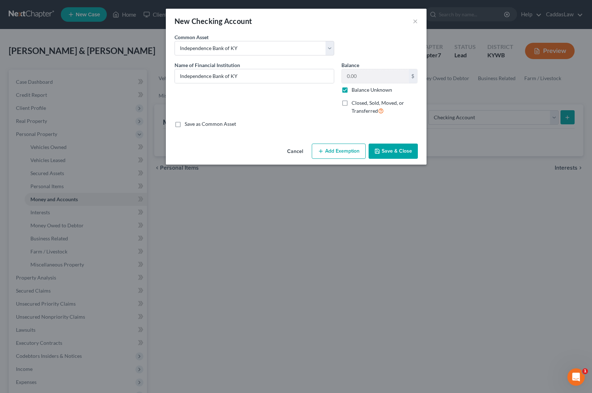
click at [352, 89] on label "Balance Unknown" at bounding box center [372, 89] width 41 height 7
click at [355, 89] on input "Balance Unknown" at bounding box center [357, 88] width 5 height 5
drag, startPoint x: 366, startPoint y: 76, endPoint x: 285, endPoint y: 76, distance: 80.4
click at [285, 76] on div "Name of Financial Institution * Independence Bank of KY Balance 0.00 $ Balance …" at bounding box center [296, 90] width 251 height 59
click at [383, 153] on button "Save & Close" at bounding box center [393, 150] width 49 height 15
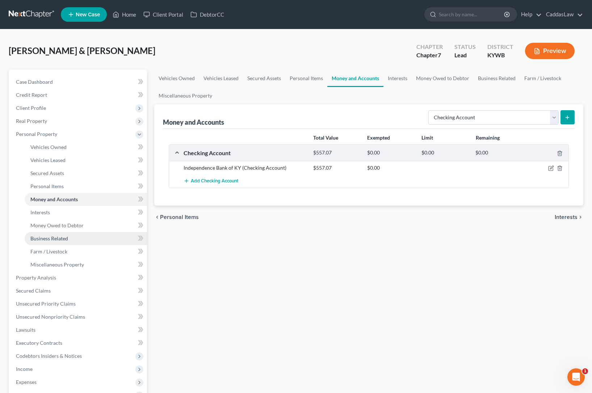
click at [61, 239] on span "Business Related" at bounding box center [49, 238] width 38 height 6
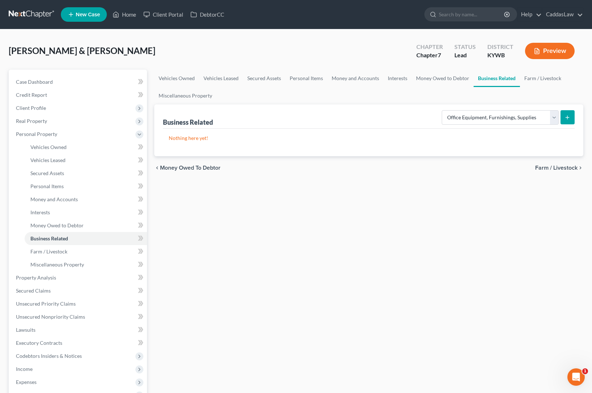
click at [567, 116] on icon "submit" at bounding box center [568, 117] width 6 height 6
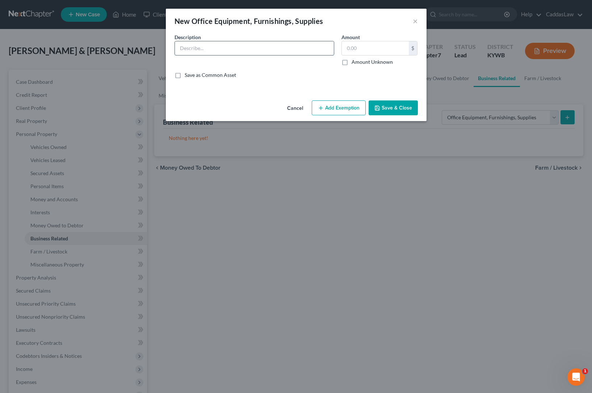
click at [201, 52] on input "text" at bounding box center [254, 48] width 159 height 14
click at [298, 106] on button "Cancel" at bounding box center [295, 108] width 28 height 14
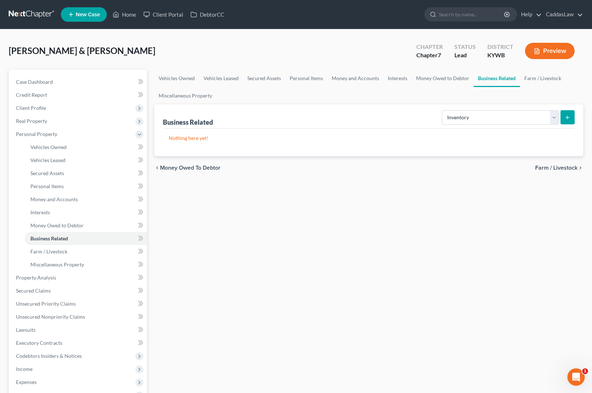
click at [568, 118] on line "submit" at bounding box center [568, 117] width 0 height 3
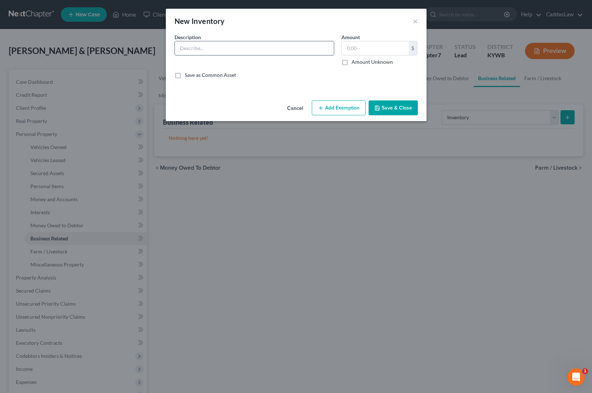
click at [285, 50] on input "text" at bounding box center [254, 48] width 159 height 14
click at [357, 108] on button "Add Exemption" at bounding box center [339, 107] width 54 height 15
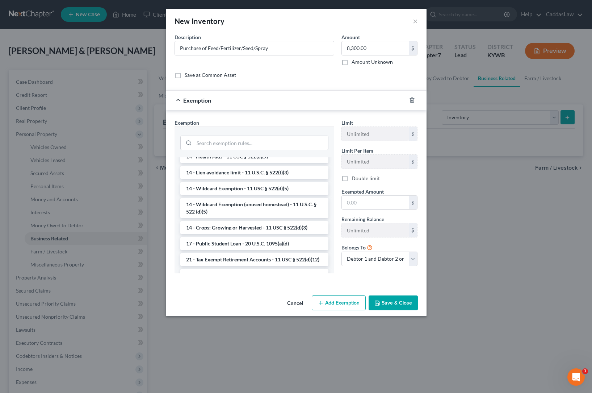
scroll to position [134, 0]
click at [234, 193] on li "14 - Wildcard Exemption - 11 USC § 522(d)(5)" at bounding box center [254, 189] width 148 height 13
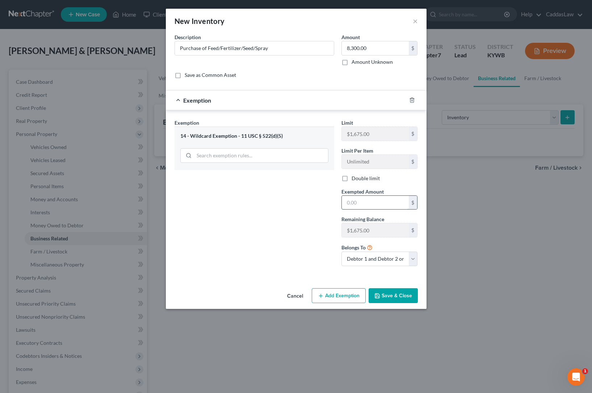
click at [359, 208] on input "text" at bounding box center [375, 203] width 67 height 14
click at [388, 294] on button "Save & Close" at bounding box center [393, 295] width 49 height 15
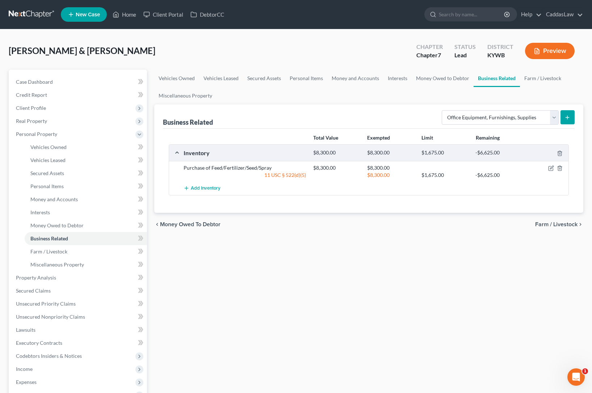
click at [574, 116] on button "submit" at bounding box center [568, 117] width 14 height 14
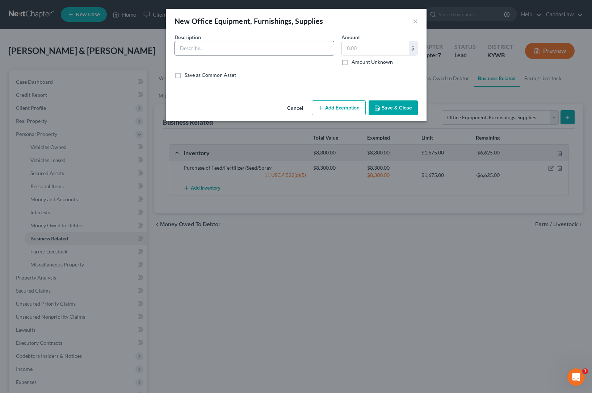
click at [243, 51] on input "text" at bounding box center [254, 48] width 159 height 14
click at [346, 109] on button "Add Exemption" at bounding box center [339, 107] width 54 height 15
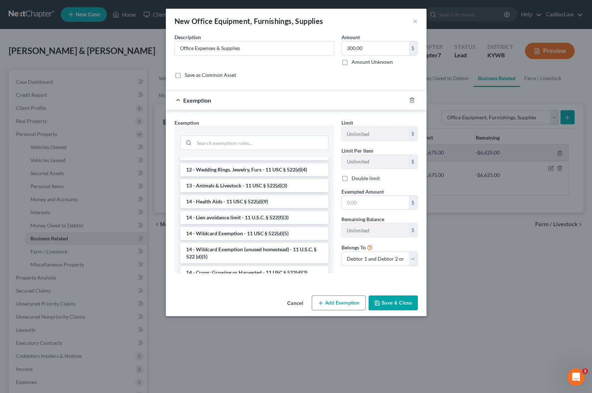
scroll to position [91, 0]
click at [221, 231] on li "14 - Wildcard Exemption - 11 USC § 522(d)(5)" at bounding box center [254, 232] width 148 height 13
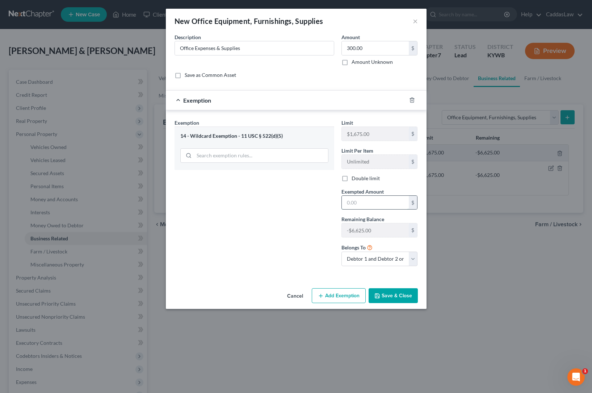
click at [364, 200] on input "text" at bounding box center [375, 203] width 67 height 14
click at [389, 296] on button "Save & Close" at bounding box center [393, 295] width 49 height 15
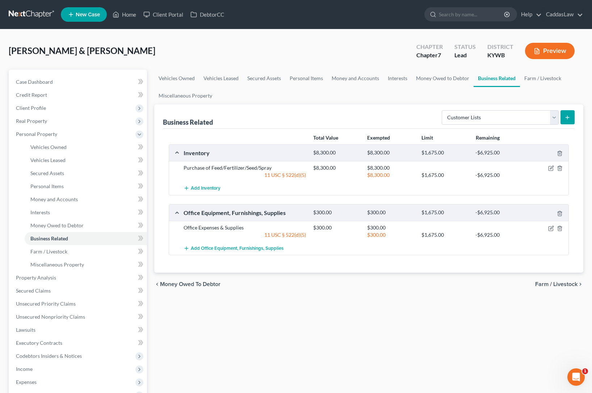
click at [562, 118] on button "submit" at bounding box center [568, 117] width 14 height 14
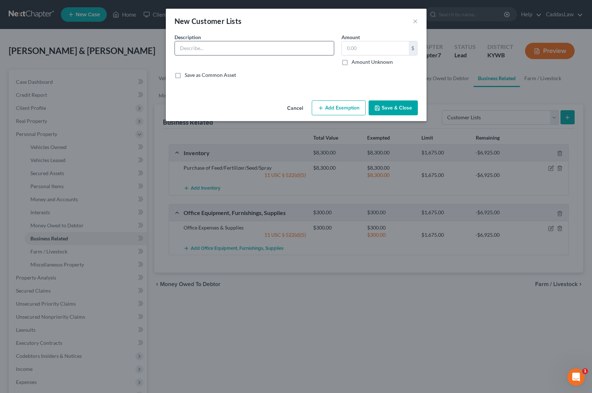
click at [226, 43] on input "text" at bounding box center [254, 48] width 159 height 14
click at [328, 107] on button "Add Exemption" at bounding box center [339, 107] width 54 height 15
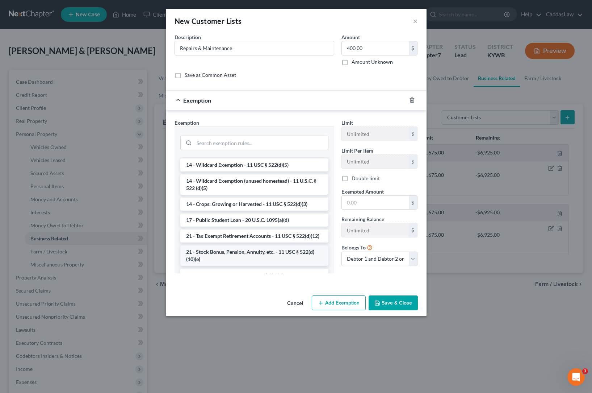
scroll to position [149, 0]
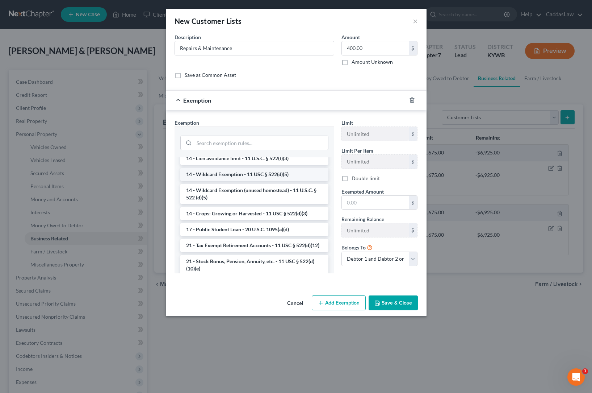
click at [262, 175] on li "14 - Wildcard Exemption - 11 USC § 522(d)(5)" at bounding box center [254, 174] width 148 height 13
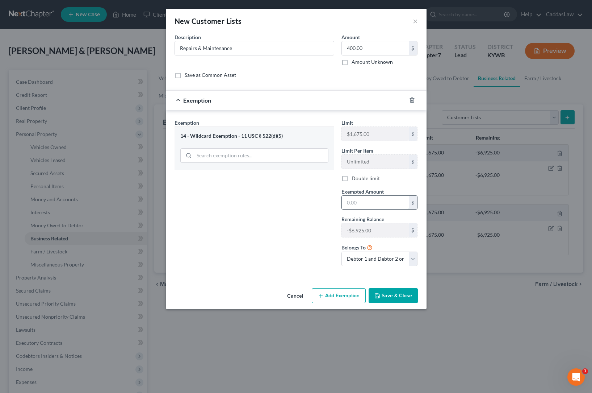
click at [377, 202] on input "text" at bounding box center [375, 203] width 67 height 14
click at [399, 292] on button "Save & Close" at bounding box center [393, 295] width 49 height 15
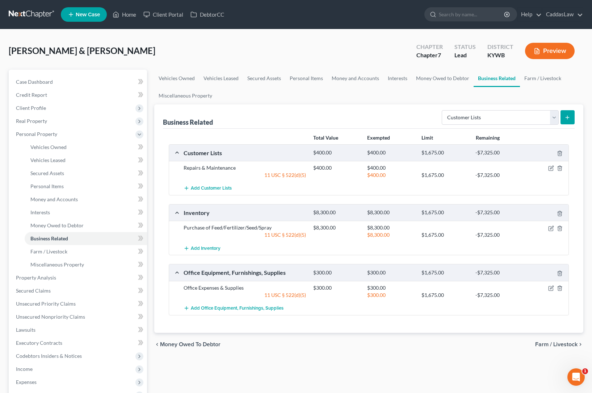
click at [568, 118] on icon "submit" at bounding box center [568, 117] width 6 height 6
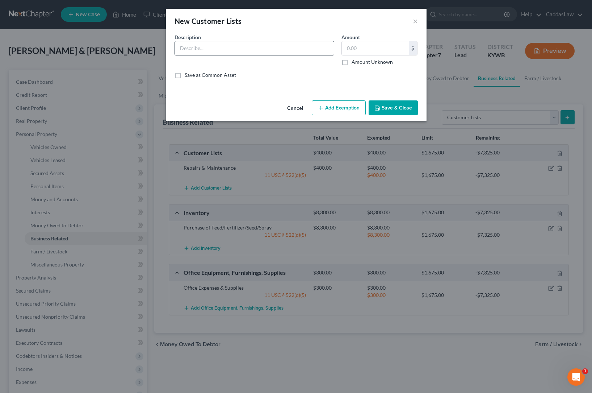
click at [244, 41] on div at bounding box center [255, 48] width 160 height 14
click at [239, 47] on input "text" at bounding box center [254, 48] width 159 height 14
click at [332, 106] on button "Add Exemption" at bounding box center [339, 107] width 54 height 15
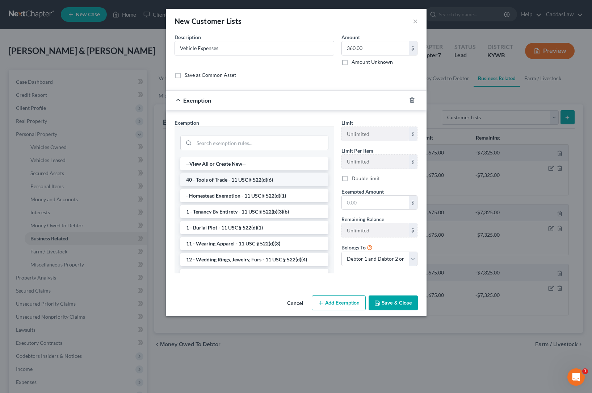
click at [238, 181] on li "40 - Tools of Trade - 11 USC § 522(d)(6)" at bounding box center [254, 179] width 148 height 13
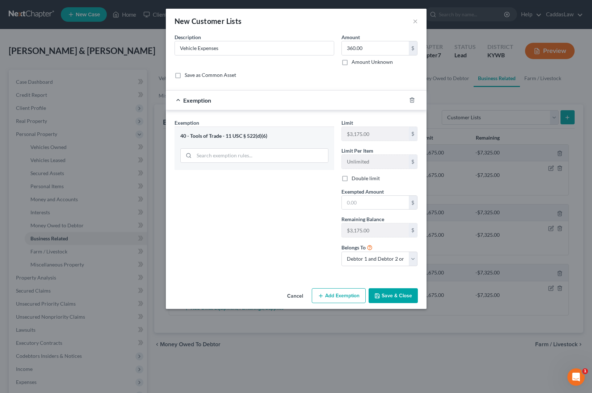
click at [413, 97] on div at bounding box center [416, 100] width 20 height 12
click at [406, 100] on div at bounding box center [416, 100] width 20 height 12
click at [411, 100] on icon "button" at bounding box center [412, 100] width 6 height 6
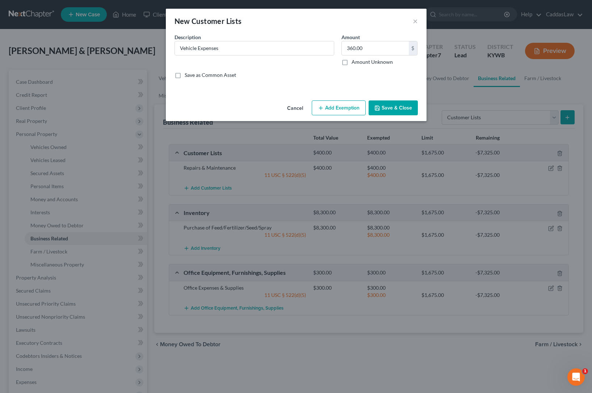
click at [339, 109] on button "Add Exemption" at bounding box center [339, 107] width 54 height 15
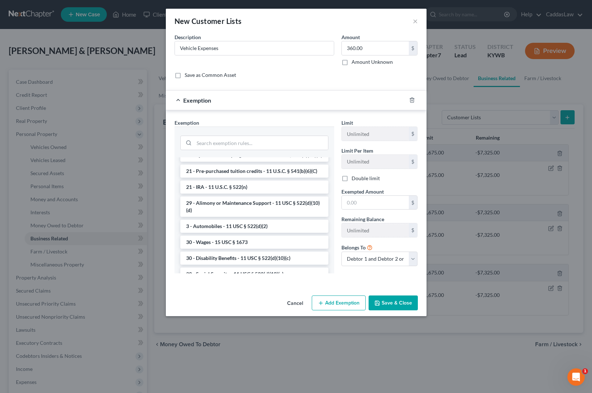
scroll to position [296, 0]
click at [214, 225] on li "3 - Automobiles - 11 USC § 522(d)(2)" at bounding box center [254, 224] width 148 height 13
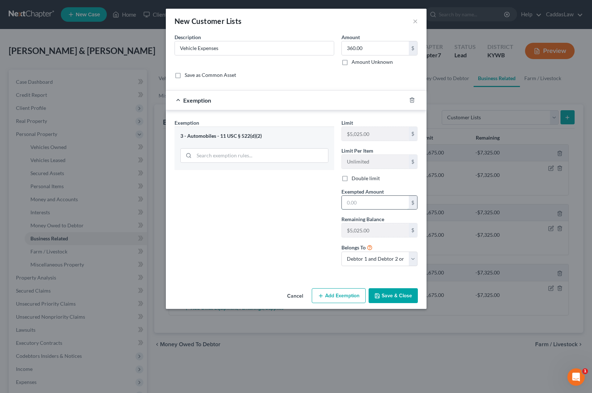
click at [352, 201] on input "text" at bounding box center [375, 203] width 67 height 14
click at [411, 101] on icon "button" at bounding box center [412, 100] width 6 height 6
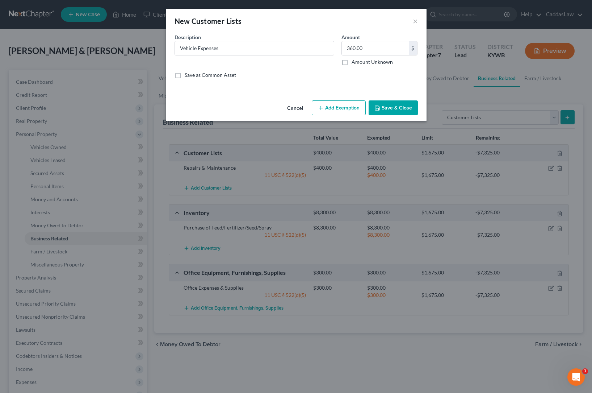
click at [341, 108] on button "Add Exemption" at bounding box center [339, 107] width 54 height 15
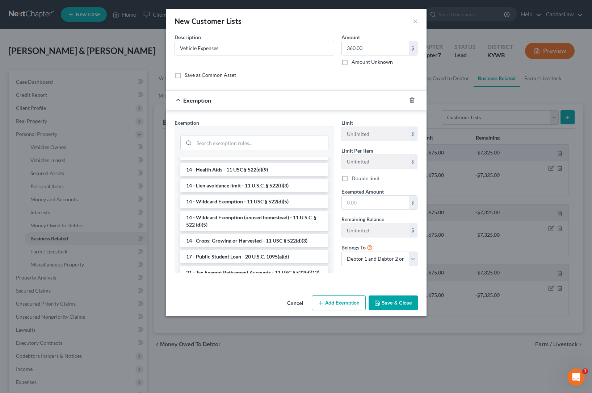
scroll to position [122, 0]
click at [222, 201] on li "14 - Wildcard Exemption - 11 USC § 522(d)(5)" at bounding box center [254, 201] width 148 height 13
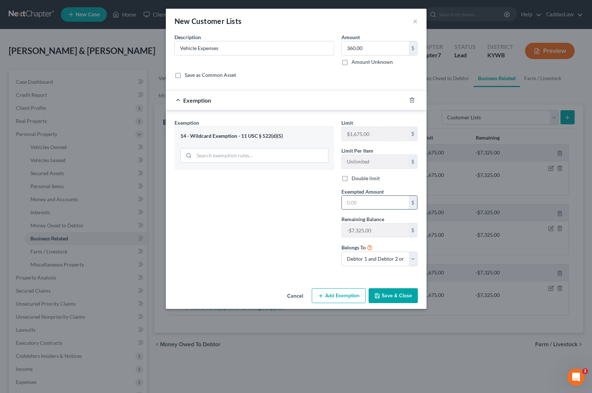
click at [361, 201] on input "text" at bounding box center [375, 203] width 67 height 14
click at [394, 300] on button "Save & Close" at bounding box center [393, 295] width 49 height 15
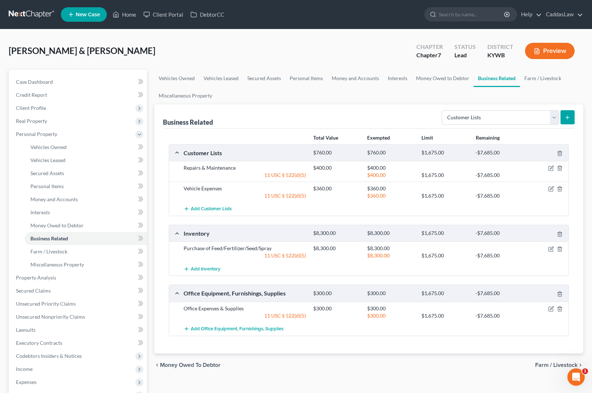
click at [569, 115] on icon "submit" at bounding box center [568, 117] width 6 height 6
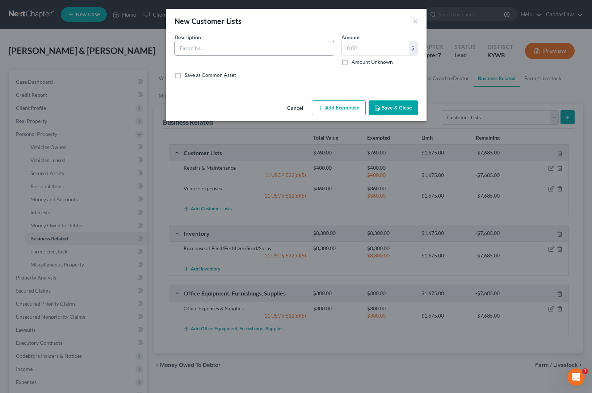
click at [234, 44] on input "text" at bounding box center [254, 48] width 159 height 14
click at [359, 52] on input "text" at bounding box center [375, 48] width 67 height 14
click at [331, 109] on button "Add Exemption" at bounding box center [339, 107] width 54 height 15
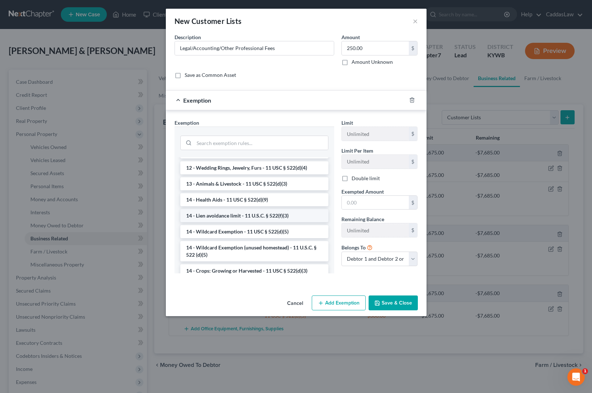
scroll to position [92, 0]
click at [228, 232] on li "14 - Wildcard Exemption - 11 USC § 522(d)(5)" at bounding box center [254, 231] width 148 height 13
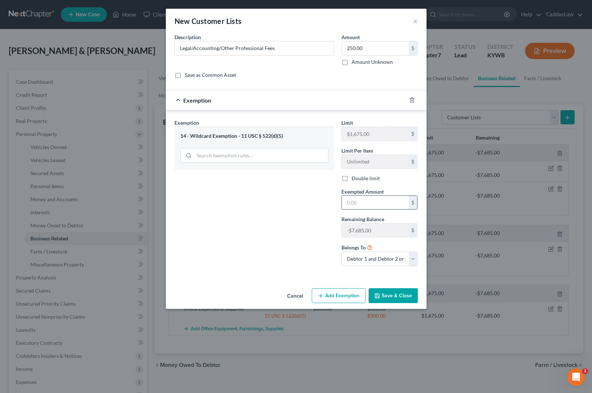
click at [359, 204] on input "text" at bounding box center [375, 203] width 67 height 14
click at [405, 299] on button "Save & Close" at bounding box center [393, 295] width 49 height 15
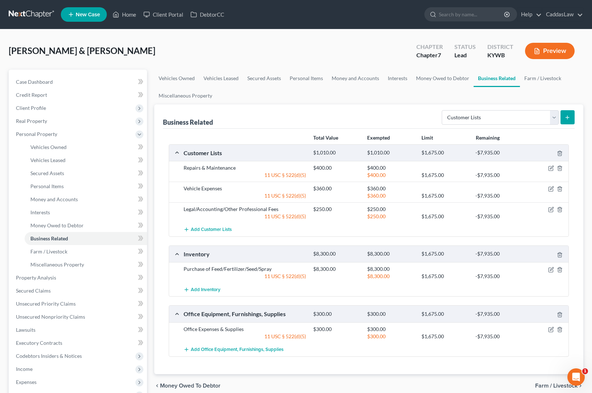
click at [565, 115] on icon "submit" at bounding box center [568, 117] width 6 height 6
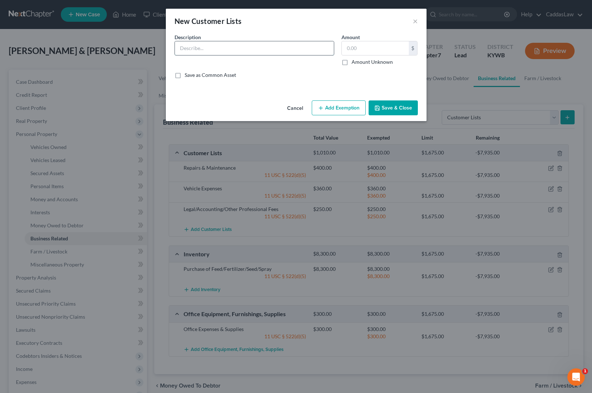
click at [222, 52] on input "text" at bounding box center [254, 48] width 159 height 14
click at [356, 106] on button "Add Exemption" at bounding box center [339, 107] width 54 height 15
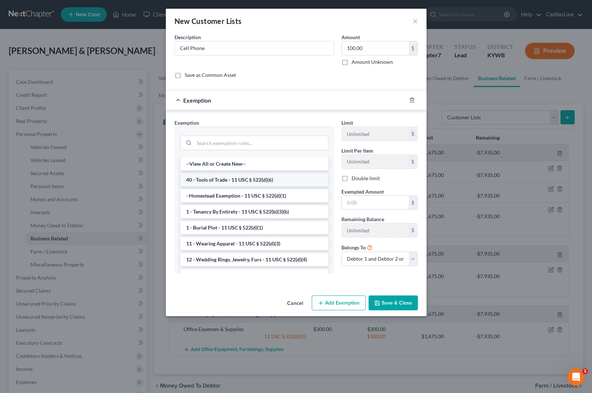
click at [239, 180] on li "40 - Tools of Trade - 11 USC § 522(d)(6)" at bounding box center [254, 179] width 148 height 13
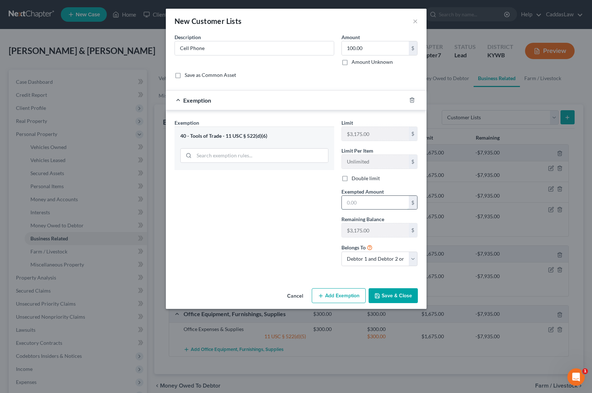
click at [362, 204] on input "text" at bounding box center [375, 203] width 67 height 14
click at [375, 299] on button "Save & Close" at bounding box center [393, 295] width 49 height 15
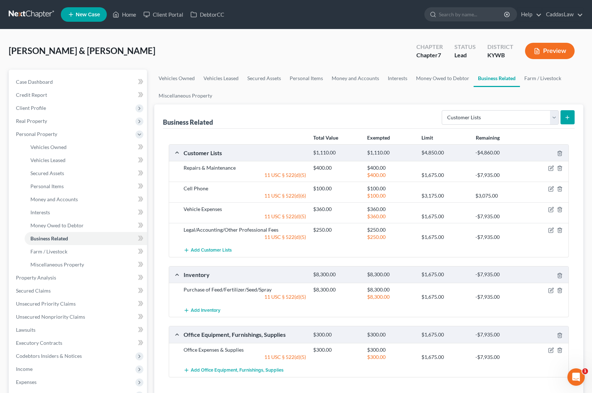
click at [564, 121] on button "submit" at bounding box center [568, 117] width 14 height 14
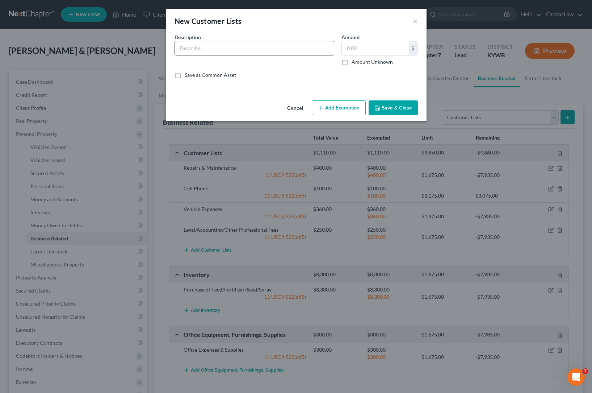
click at [215, 55] on div at bounding box center [255, 48] width 160 height 14
drag, startPoint x: 213, startPoint y: 47, endPoint x: 119, endPoint y: 45, distance: 94.2
click at [119, 45] on div "New Customer Lists × An exemption set must first be selected from the Filing In…" at bounding box center [296, 196] width 592 height 393
click at [330, 104] on button "Add Exemption" at bounding box center [339, 107] width 54 height 15
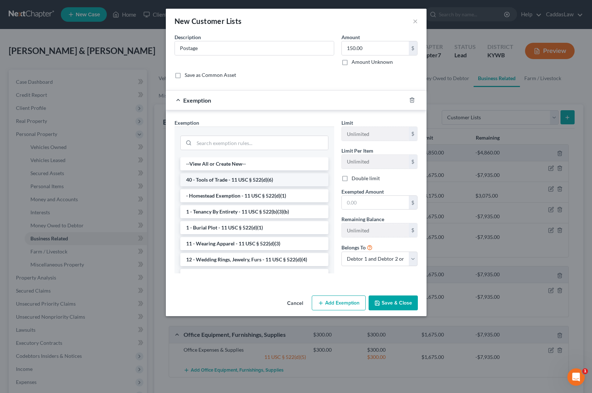
click at [228, 183] on li "40 - Tools of Trade - 11 USC § 522(d)(6)" at bounding box center [254, 179] width 148 height 13
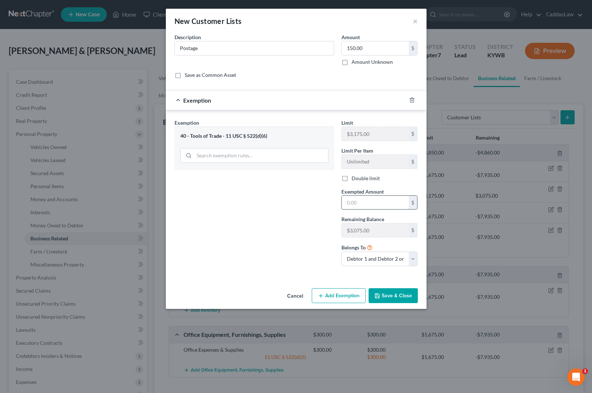
click at [352, 203] on input "text" at bounding box center [375, 203] width 67 height 14
click at [379, 297] on polyline "button" at bounding box center [377, 297] width 3 height 2
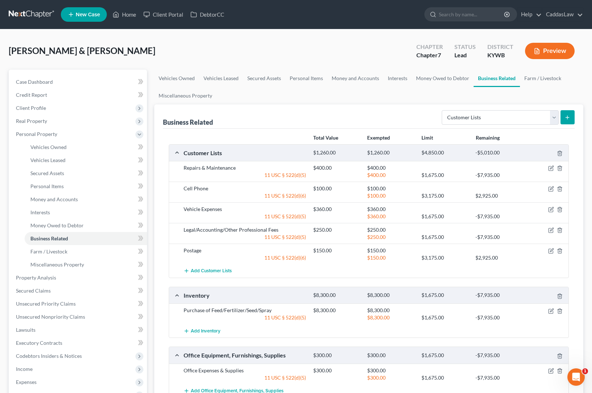
click at [566, 118] on icon "submit" at bounding box center [568, 117] width 6 height 6
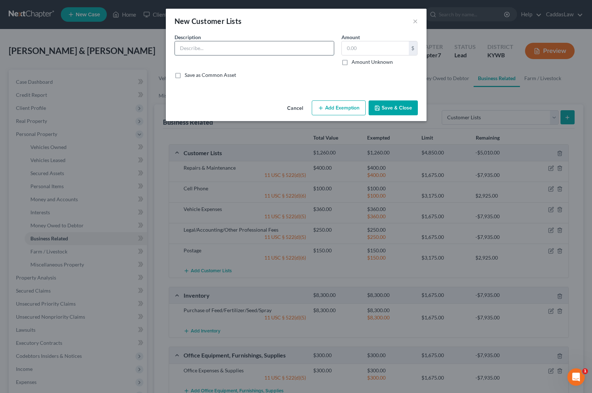
click at [205, 49] on input "text" at bounding box center [254, 48] width 159 height 14
click at [345, 109] on button "Add Exemption" at bounding box center [339, 107] width 54 height 15
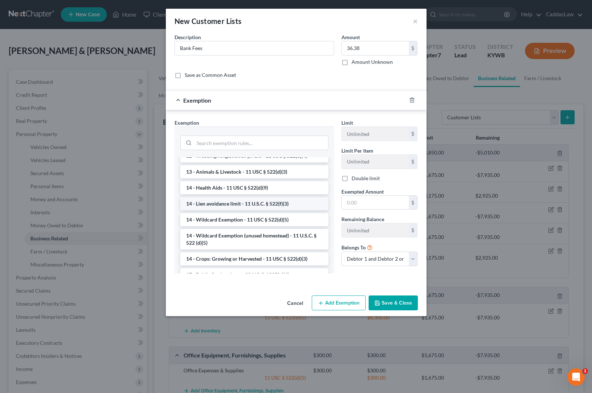
scroll to position [104, 0]
click at [223, 218] on li "14 - Wildcard Exemption - 11 USC § 522(d)(5)" at bounding box center [254, 219] width 148 height 13
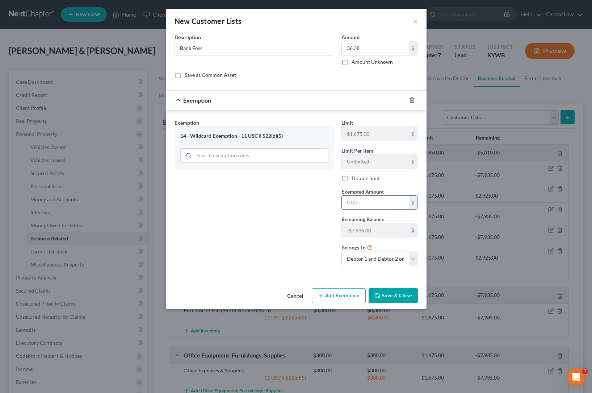
click at [366, 203] on input "text" at bounding box center [375, 203] width 67 height 14
click at [389, 293] on button "Save & Close" at bounding box center [393, 295] width 49 height 15
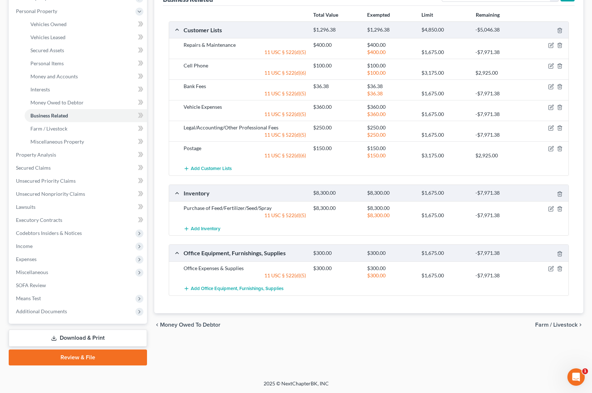
scroll to position [123, 0]
click at [41, 260] on span "Expenses" at bounding box center [78, 259] width 137 height 13
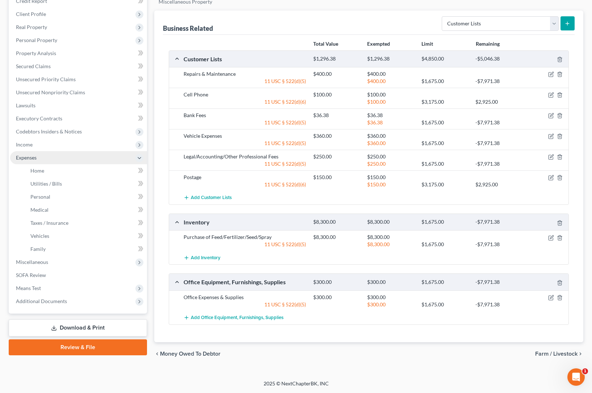
scroll to position [93, 0]
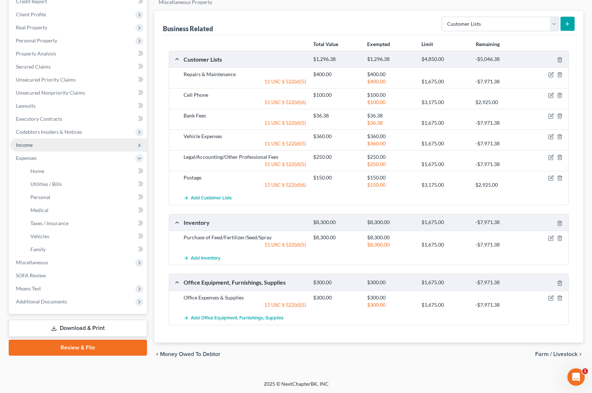
click at [25, 145] on span "Income" at bounding box center [24, 145] width 17 height 6
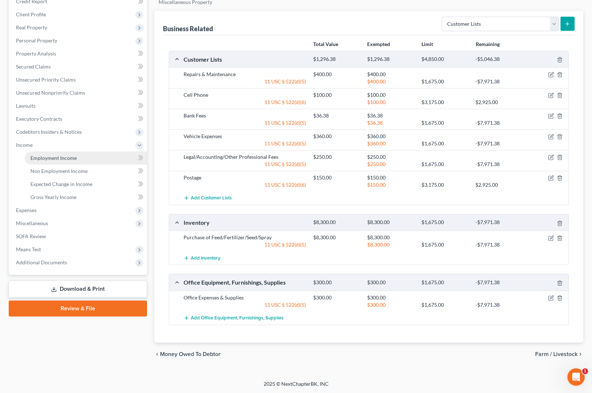
click at [51, 158] on span "Employment Income" at bounding box center [53, 158] width 46 height 6
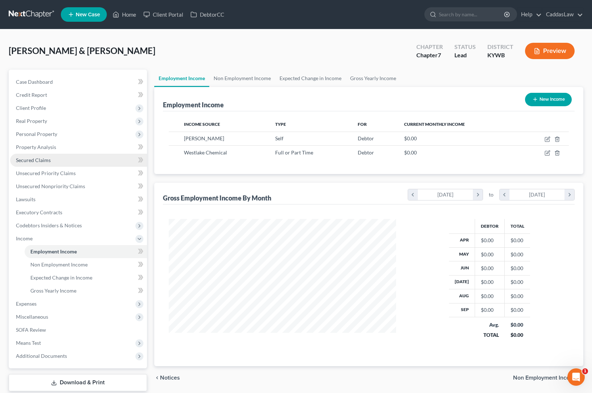
scroll to position [130, 242]
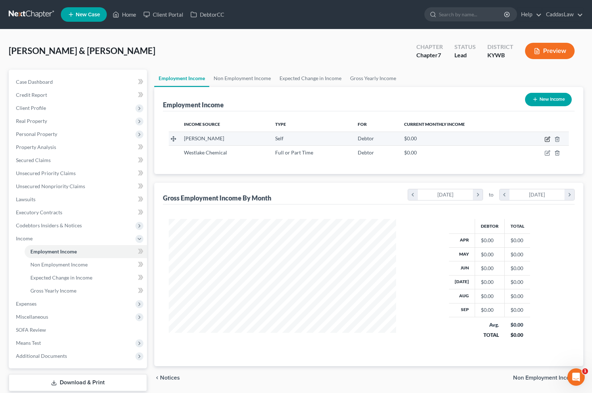
click at [545, 139] on icon "button" at bounding box center [548, 139] width 6 height 6
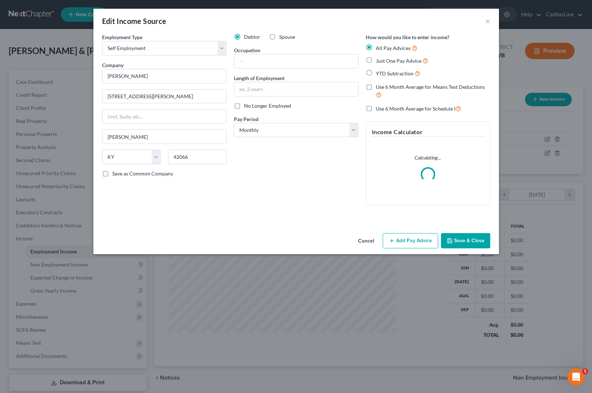
click at [409, 242] on button "Add Pay Advice" at bounding box center [410, 240] width 55 height 15
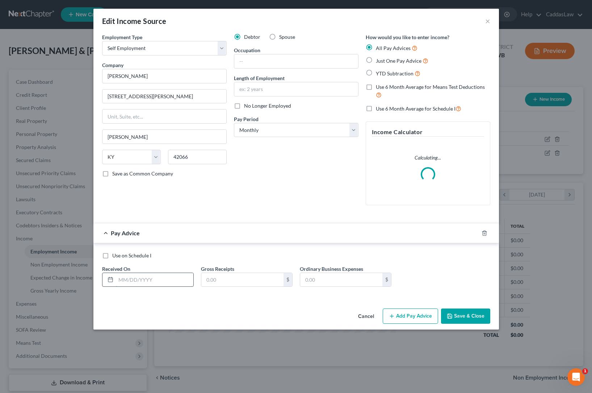
click at [148, 278] on input "text" at bounding box center [155, 280] width 78 height 14
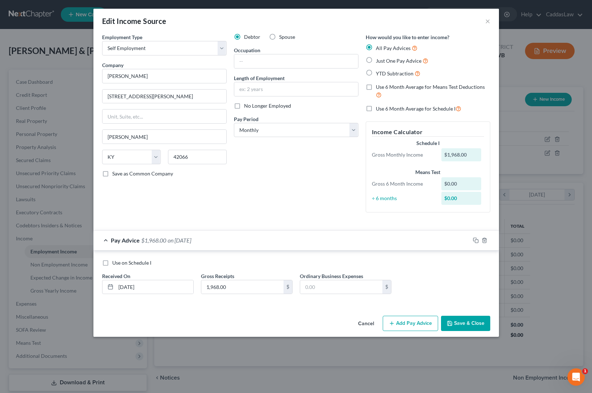
click at [376, 59] on label "Just One Pay Advice" at bounding box center [402, 61] width 53 height 8
click at [379, 59] on input "Just One Pay Advice" at bounding box center [381, 59] width 5 height 5
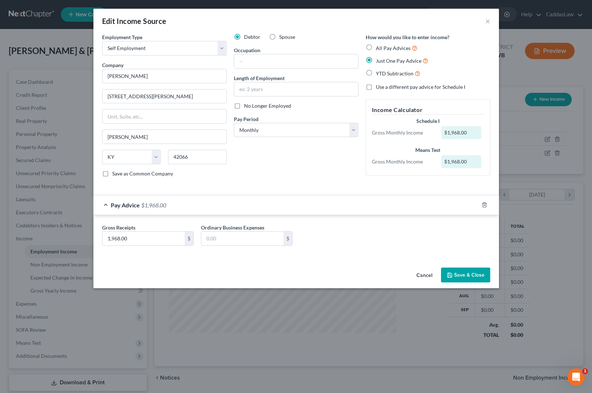
click at [463, 286] on div "Cancel Save & Close" at bounding box center [296, 276] width 406 height 24
click at [464, 279] on button "Save & Close" at bounding box center [465, 274] width 49 height 15
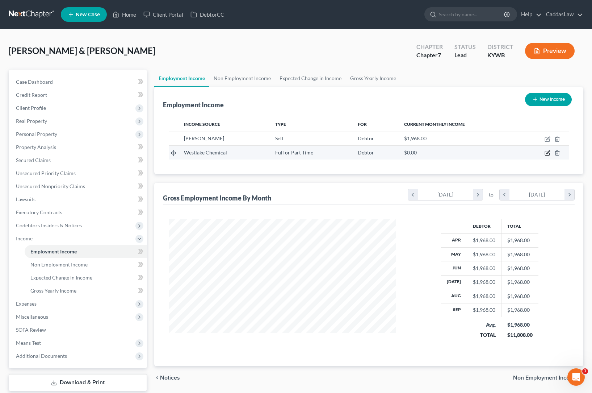
click at [547, 151] on icon "button" at bounding box center [547, 153] width 4 height 4
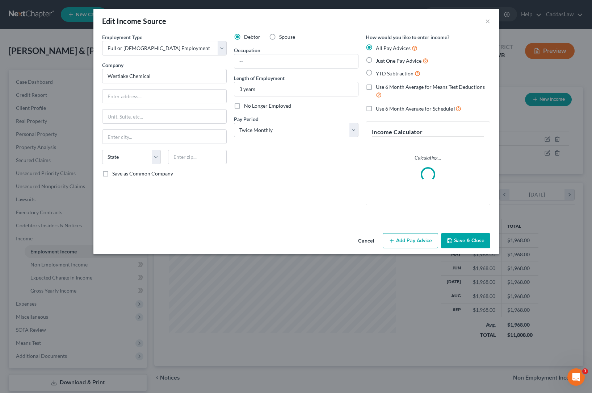
click at [279, 37] on label "Spouse" at bounding box center [287, 36] width 16 height 7
click at [282, 37] on input "Spouse" at bounding box center [284, 35] width 5 height 5
click at [464, 236] on button "Save & Close" at bounding box center [465, 240] width 49 height 15
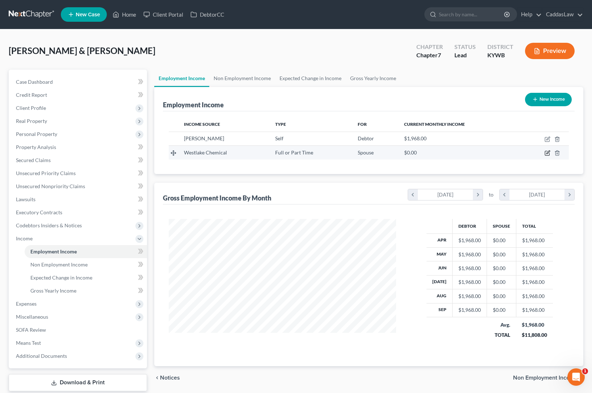
click at [548, 151] on icon "button" at bounding box center [548, 153] width 6 height 6
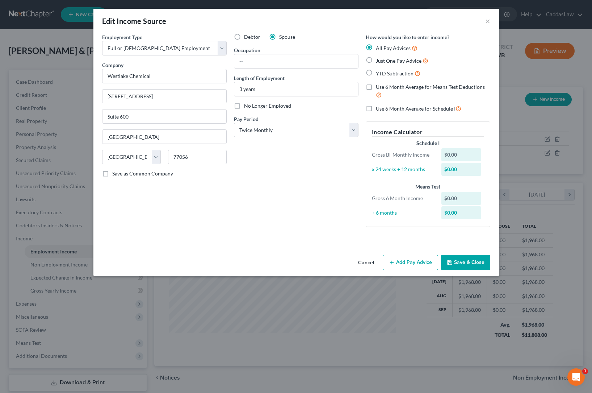
click at [409, 259] on button "Add Pay Advice" at bounding box center [410, 262] width 55 height 15
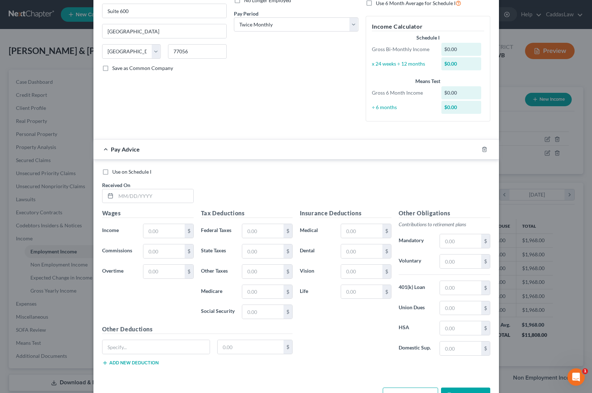
scroll to position [125, 0]
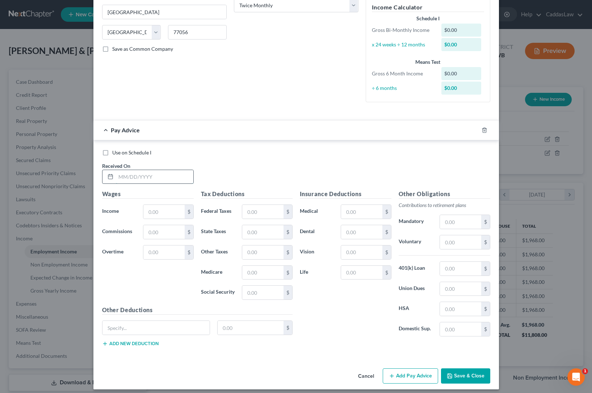
click at [124, 178] on input "text" at bounding box center [155, 177] width 78 height 14
click at [164, 208] on input "text" at bounding box center [163, 212] width 41 height 14
click at [261, 212] on input "text" at bounding box center [262, 212] width 41 height 14
click at [260, 228] on input "text" at bounding box center [262, 232] width 41 height 14
click at [247, 333] on div "87.43 $" at bounding box center [254, 327] width 75 height 14
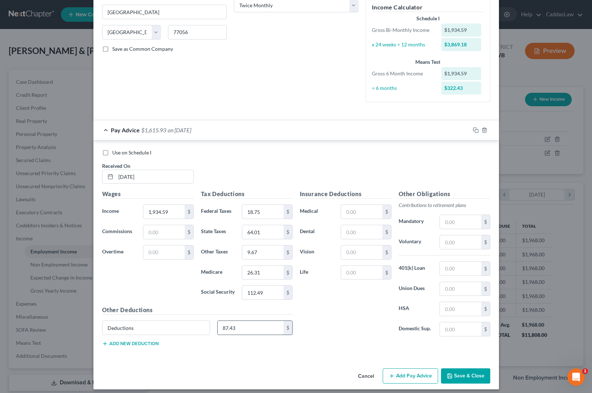
click at [244, 327] on input "87.43" at bounding box center [251, 328] width 66 height 14
click at [266, 248] on input "9.67" at bounding box center [262, 252] width 41 height 14
click at [236, 324] on input "text" at bounding box center [251, 328] width 66 height 14
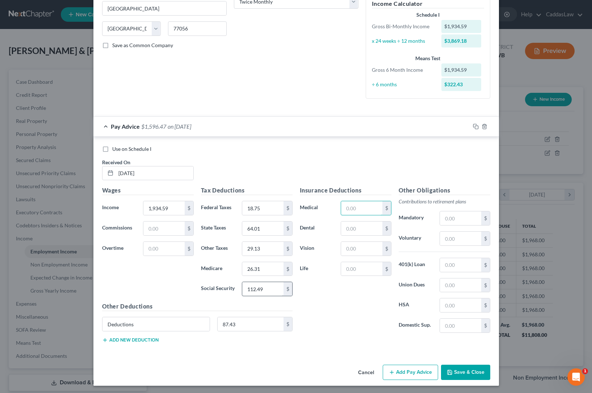
scroll to position [128, 0]
click at [456, 262] on input "text" at bounding box center [460, 265] width 41 height 14
drag, startPoint x: 457, startPoint y: 266, endPoint x: 383, endPoint y: 255, distance: 75.0
click at [393, 261] on div "Insurance Deductions Medical $ Dental $ Vision $ Life $ Other Obligations Contr…" at bounding box center [395, 262] width 198 height 153
click at [369, 208] on input "text" at bounding box center [361, 208] width 41 height 14
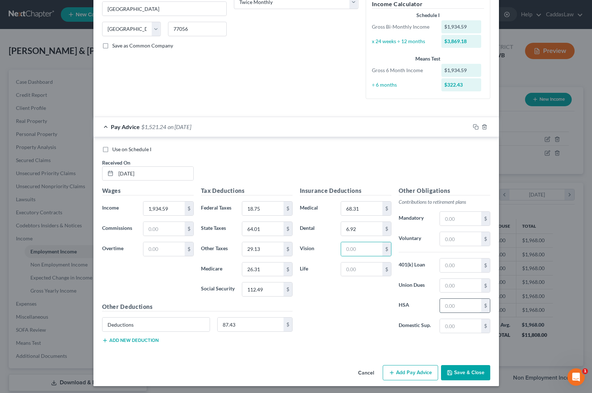
click at [468, 302] on input "text" at bounding box center [460, 306] width 41 height 14
click at [360, 246] on input "text" at bounding box center [361, 249] width 41 height 14
click at [365, 266] on input "text" at bounding box center [361, 269] width 41 height 14
click at [459, 261] on input "text" at bounding box center [460, 265] width 41 height 14
drag, startPoint x: 237, startPoint y: 323, endPoint x: 192, endPoint y: 320, distance: 45.1
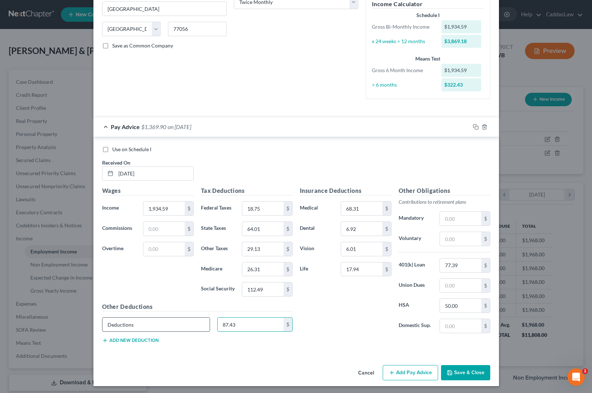
click at [192, 320] on div "Deductions 87.43 $" at bounding box center [198, 327] width 198 height 20
drag, startPoint x: 149, startPoint y: 325, endPoint x: 37, endPoint y: 322, distance: 111.3
click at [37, 322] on div "Edit Income Source × Employment Type * Select Full or [DEMOGRAPHIC_DATA] Employ…" at bounding box center [296, 196] width 592 height 393
click at [149, 322] on input "text" at bounding box center [157, 324] width 108 height 14
click at [457, 372] on button "Save & Close" at bounding box center [465, 372] width 49 height 15
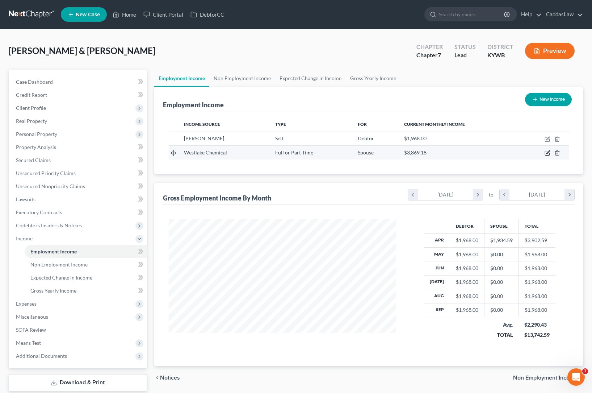
click at [548, 154] on icon "button" at bounding box center [548, 152] width 3 height 3
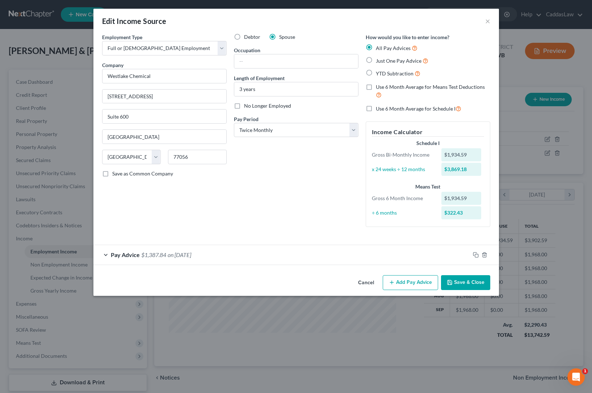
click at [367, 283] on button "Cancel" at bounding box center [366, 283] width 28 height 14
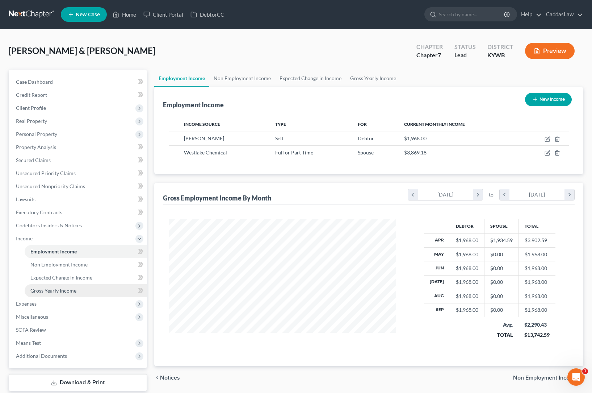
click at [39, 290] on span "Gross Yearly Income" at bounding box center [53, 290] width 46 height 6
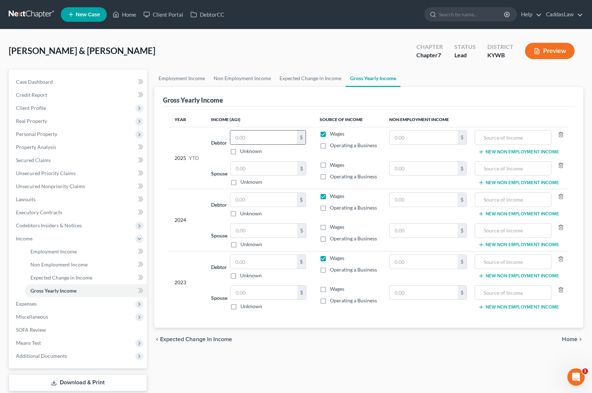
click at [257, 135] on input "text" at bounding box center [263, 137] width 67 height 14
click at [241, 174] on input "text" at bounding box center [264, 169] width 67 height 14
click at [261, 199] on input "text" at bounding box center [263, 200] width 67 height 14
click at [250, 231] on input "text" at bounding box center [264, 231] width 67 height 14
click at [260, 265] on input "text" at bounding box center [263, 262] width 67 height 14
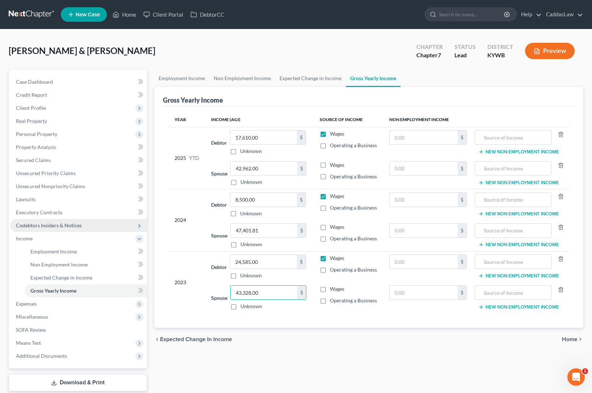
click at [40, 228] on span "Codebtors Insiders & Notices" at bounding box center [78, 225] width 137 height 13
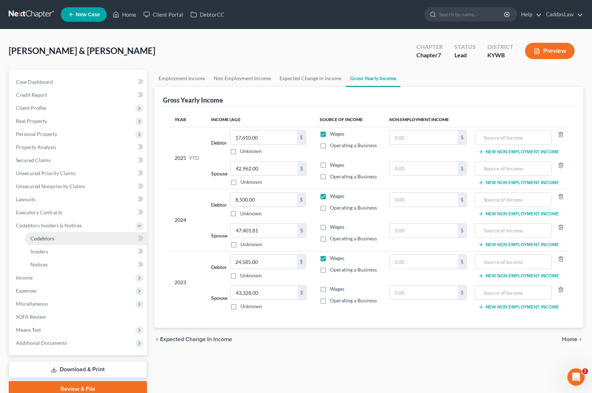
click at [51, 240] on span "Codebtors" at bounding box center [42, 238] width 24 height 6
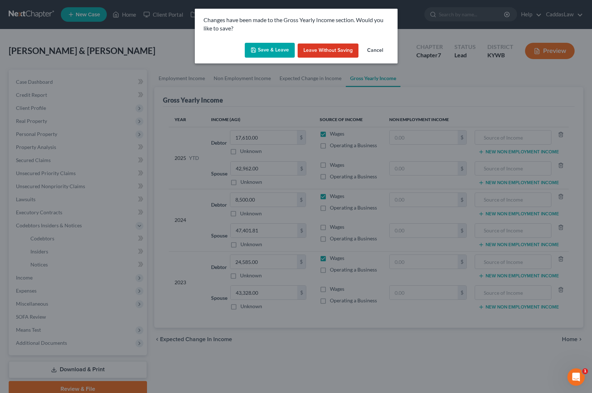
click at [267, 49] on button "Save & Leave" at bounding box center [270, 50] width 50 height 15
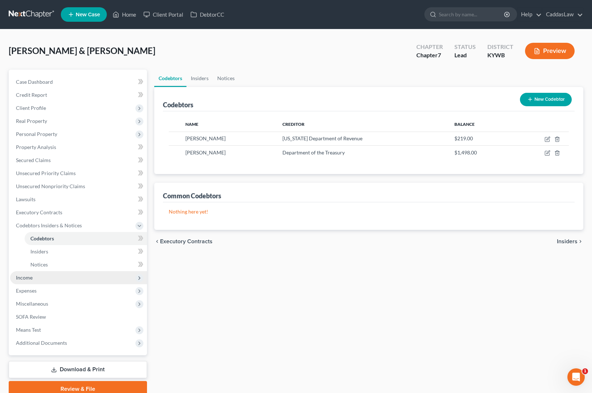
click at [30, 280] on span "Income" at bounding box center [24, 277] width 17 height 6
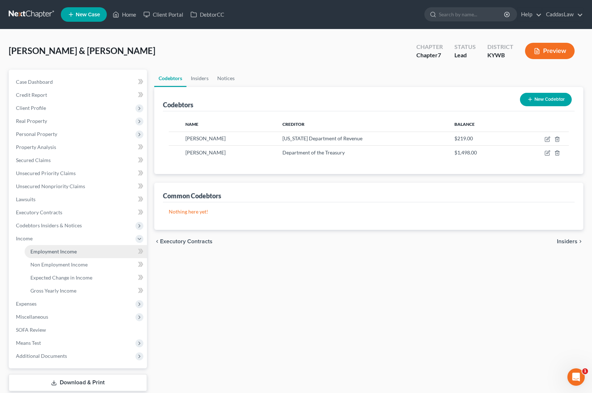
click at [60, 254] on span "Employment Income" at bounding box center [53, 251] width 46 height 6
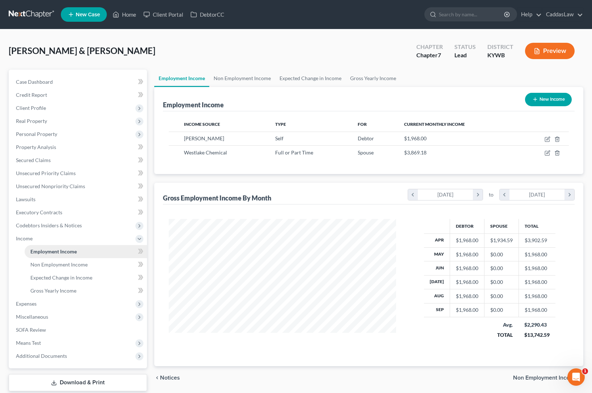
scroll to position [130, 242]
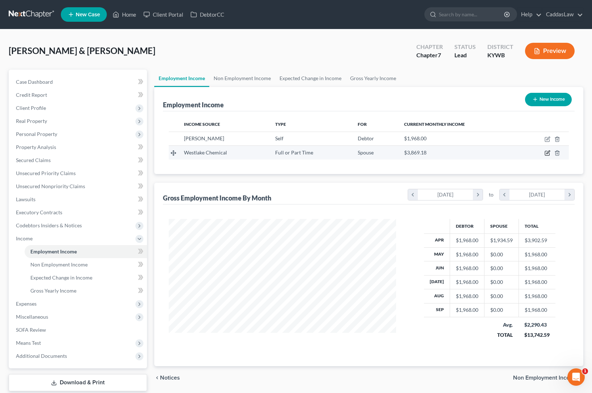
click at [546, 152] on icon "button" at bounding box center [547, 153] width 4 height 4
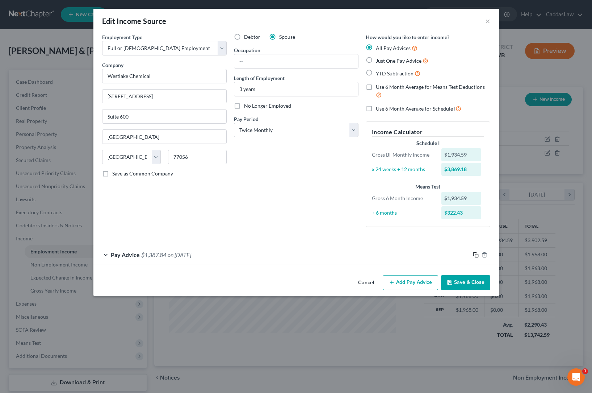
click at [476, 253] on icon "button" at bounding box center [476, 255] width 6 height 6
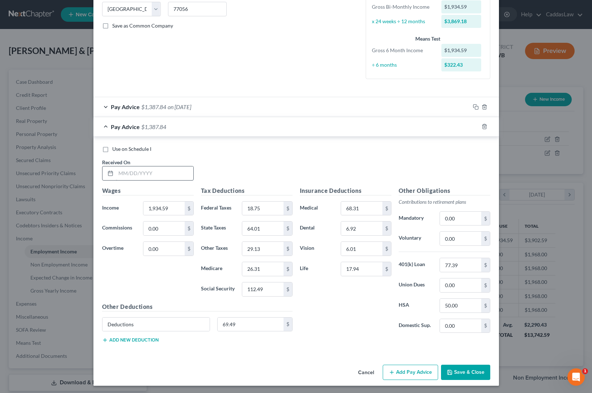
scroll to position [147, 0]
click at [467, 373] on button "Save & Close" at bounding box center [465, 372] width 49 height 15
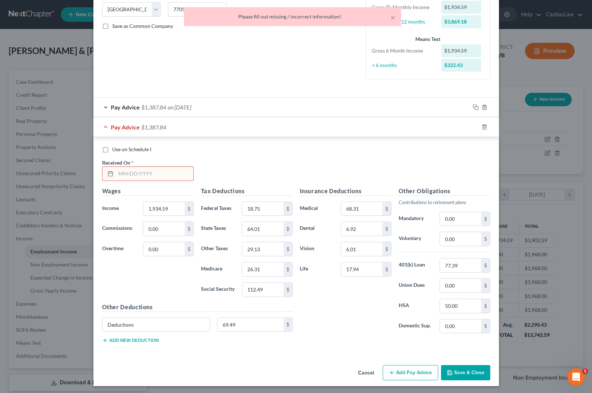
click at [141, 170] on input "text" at bounding box center [155, 174] width 78 height 14
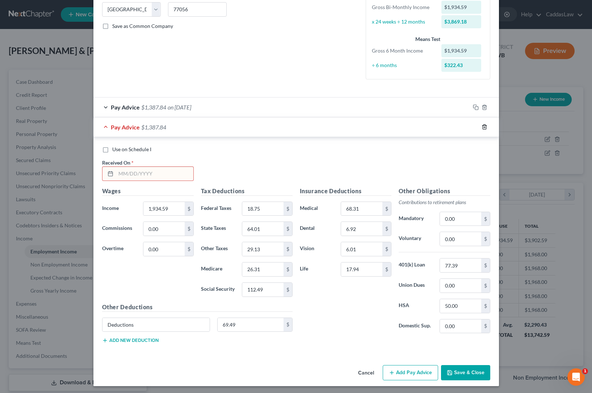
click at [485, 126] on icon "button" at bounding box center [485, 127] width 6 height 6
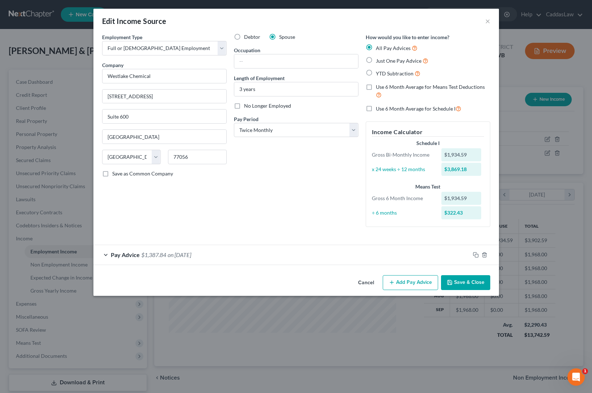
scroll to position [0, 0]
click at [458, 281] on button "Save & Close" at bounding box center [465, 282] width 49 height 15
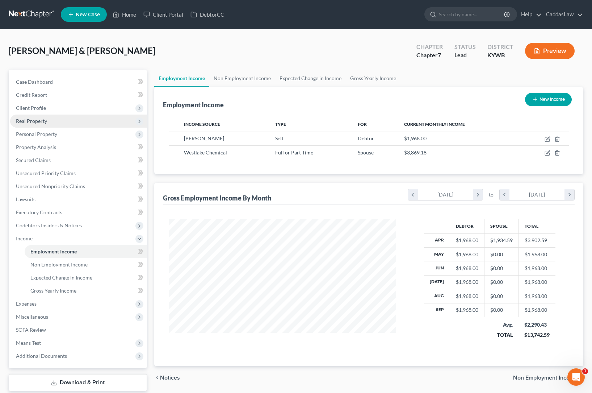
click at [26, 121] on span "Real Property" at bounding box center [31, 121] width 31 height 6
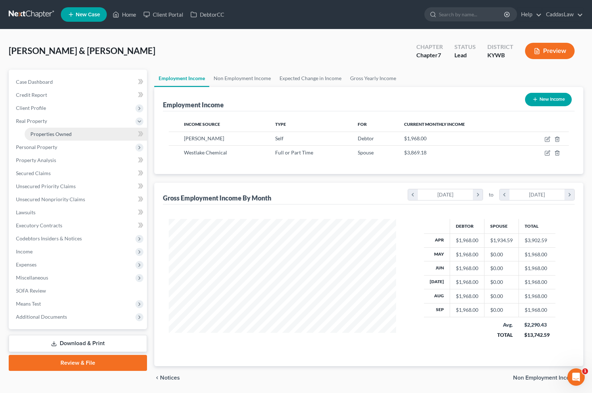
click at [32, 133] on span "Properties Owned" at bounding box center [50, 134] width 41 height 6
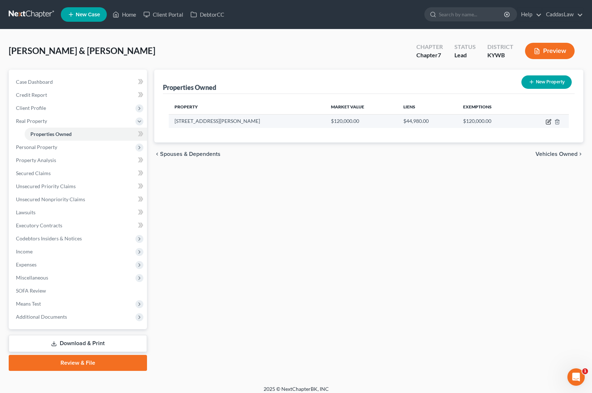
click at [550, 122] on icon "button" at bounding box center [549, 122] width 6 height 6
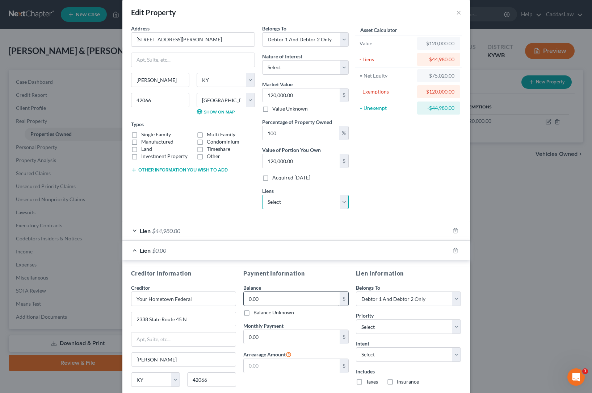
scroll to position [10, 0]
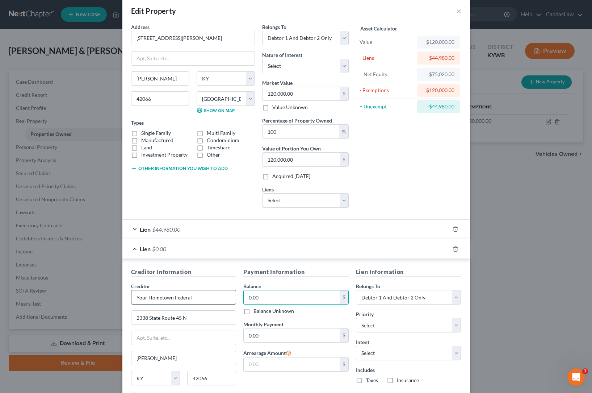
drag, startPoint x: 280, startPoint y: 299, endPoint x: 190, endPoint y: 294, distance: 90.7
click at [190, 294] on div "Creditor Information Creditor * Your Hometown Federal 2338 State Route [GEOGRAP…" at bounding box center [297, 335] width 338 height 137
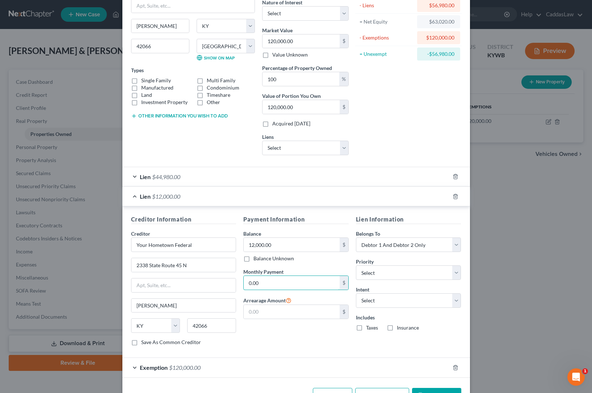
drag, startPoint x: 270, startPoint y: 278, endPoint x: 243, endPoint y: 278, distance: 26.4
click at [243, 278] on div "Payment Information Balance 12,000.00 $ Balance Unknown Balance Undetermined 12…" at bounding box center [296, 283] width 113 height 137
drag, startPoint x: 261, startPoint y: 280, endPoint x: 220, endPoint y: 278, distance: 41.7
click at [222, 279] on div "Creditor Information Creditor * Your Hometown Federal 2338 State Route [GEOGRAP…" at bounding box center [297, 283] width 338 height 137
click at [366, 328] on label "Taxes" at bounding box center [372, 327] width 12 height 7
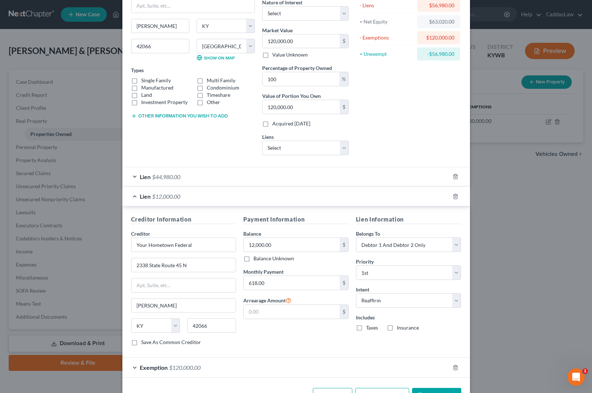
click at [369, 328] on input "Taxes" at bounding box center [371, 326] width 5 height 5
click at [397, 327] on label "Insurance" at bounding box center [408, 327] width 22 height 7
click at [400, 327] on input "Insurance" at bounding box center [402, 326] width 5 height 5
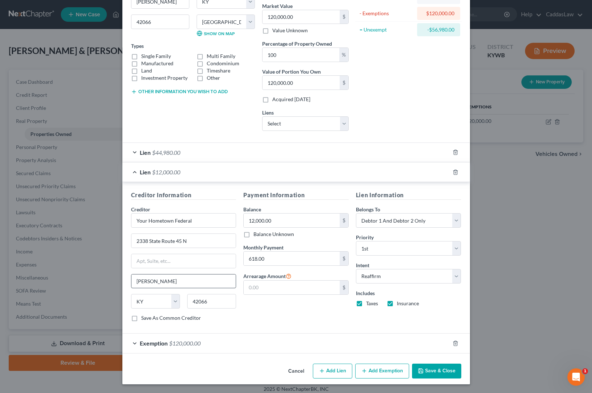
scroll to position [87, 0]
click at [436, 370] on button "Save & Close" at bounding box center [436, 371] width 49 height 15
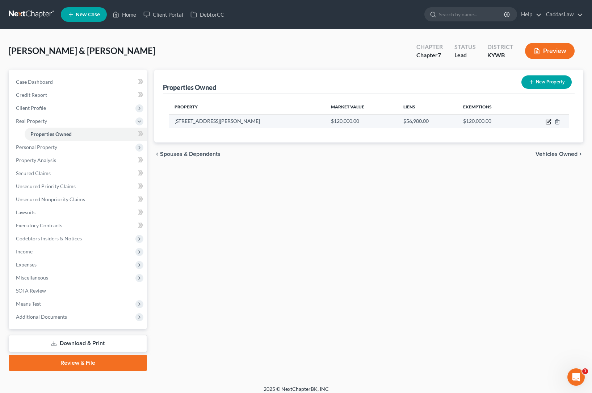
click at [551, 120] on icon "button" at bounding box center [549, 122] width 6 height 6
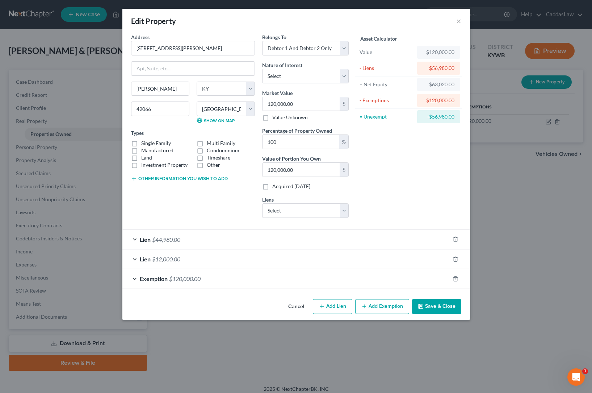
click at [199, 260] on div "Lien $12,000.00" at bounding box center [285, 258] width 327 height 19
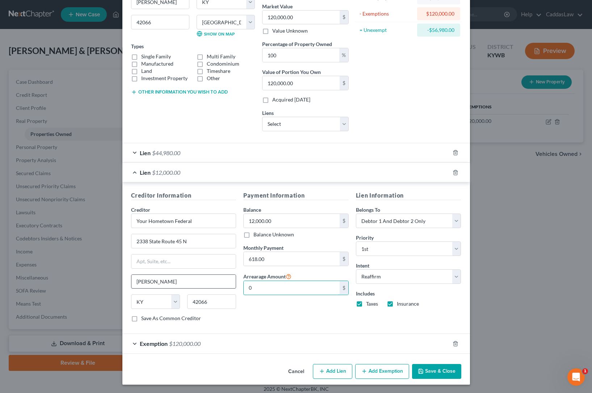
drag, startPoint x: 261, startPoint y: 284, endPoint x: 208, endPoint y: 281, distance: 53.0
click at [208, 281] on div "Creditor Information Creditor * Your Hometown Federal 2338 State Route [GEOGRAP…" at bounding box center [297, 259] width 338 height 137
click at [430, 373] on button "Save & Close" at bounding box center [436, 371] width 49 height 15
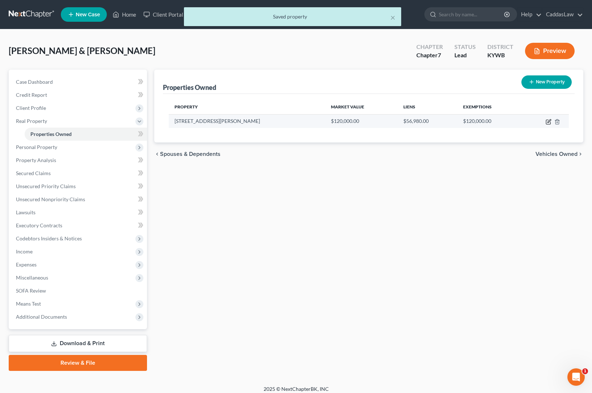
click at [551, 123] on icon "button" at bounding box center [549, 122] width 6 height 6
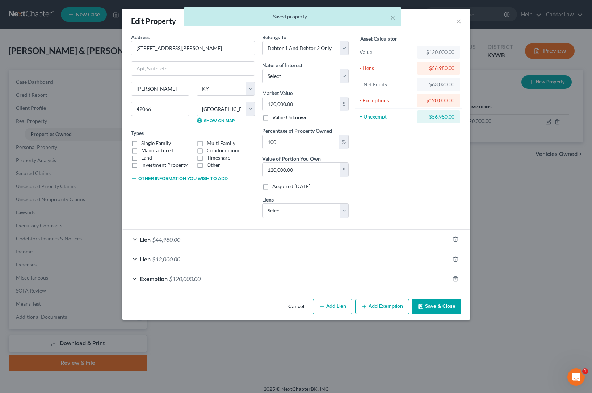
click at [301, 304] on button "Cancel" at bounding box center [297, 307] width 28 height 14
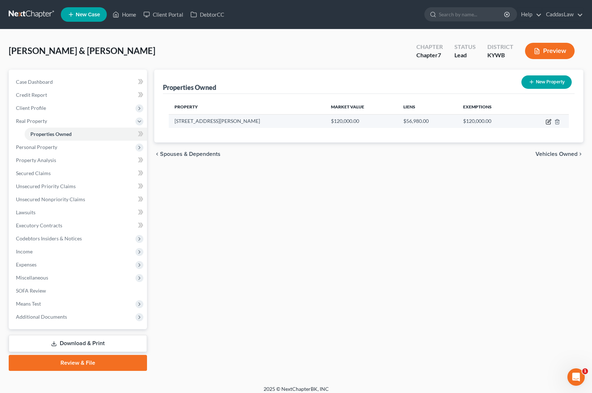
click at [548, 120] on icon "button" at bounding box center [548, 122] width 4 height 4
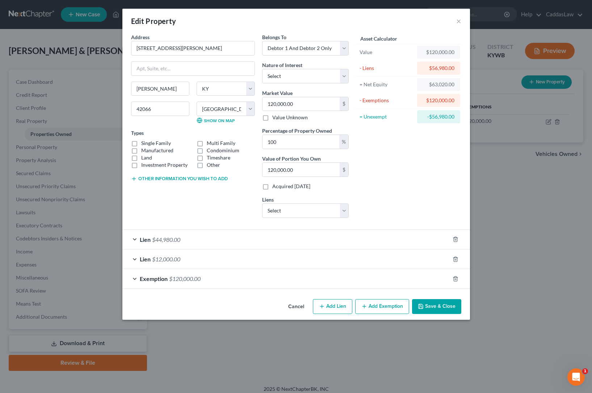
click at [236, 260] on div "Lien $12,000.00" at bounding box center [285, 258] width 327 height 19
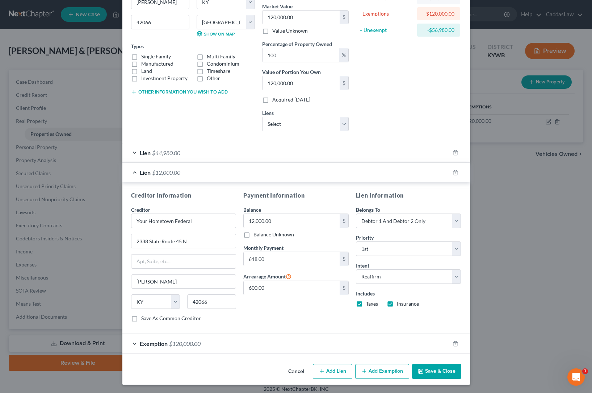
click at [366, 302] on label "Taxes" at bounding box center [372, 303] width 12 height 7
click at [369, 302] on input "Taxes" at bounding box center [371, 302] width 5 height 5
click at [397, 303] on label "Insurance" at bounding box center [408, 303] width 22 height 7
click at [400, 303] on input "Insurance" at bounding box center [402, 302] width 5 height 5
click at [448, 373] on button "Save & Close" at bounding box center [436, 371] width 49 height 15
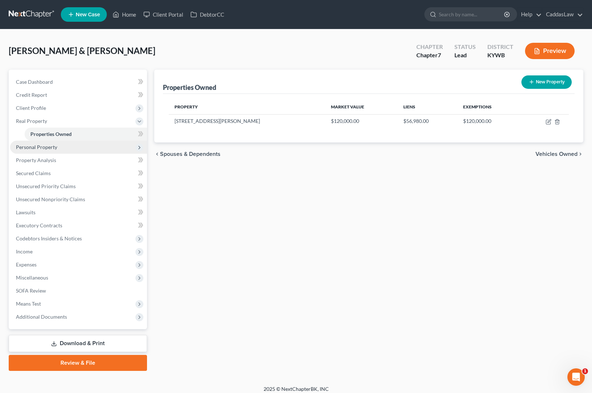
click at [50, 149] on span "Personal Property" at bounding box center [36, 147] width 41 height 6
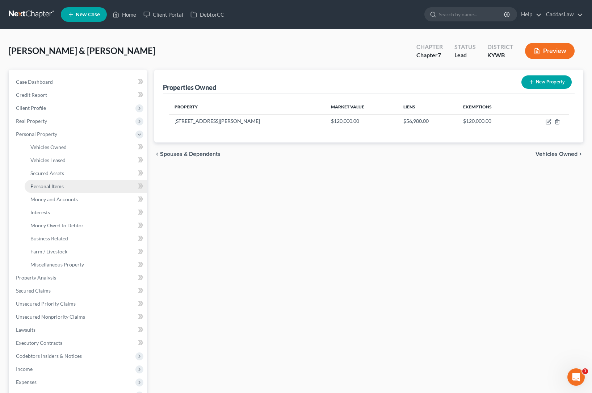
click at [60, 184] on span "Personal Items" at bounding box center [46, 186] width 33 height 6
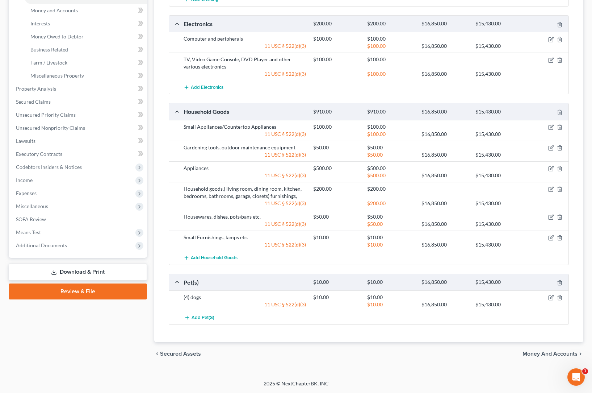
scroll to position [188, 0]
click at [31, 180] on span "Income" at bounding box center [24, 180] width 17 height 6
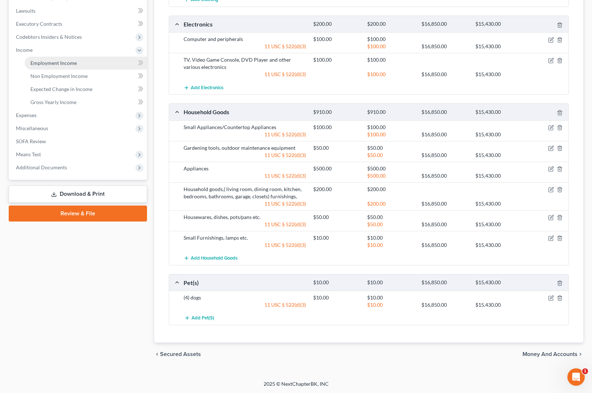
click at [59, 68] on link "Employment Income" at bounding box center [86, 63] width 122 height 13
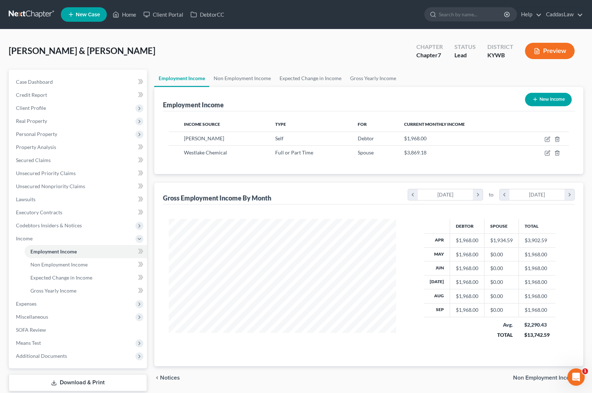
scroll to position [130, 242]
click at [543, 104] on button "New Income" at bounding box center [548, 99] width 47 height 13
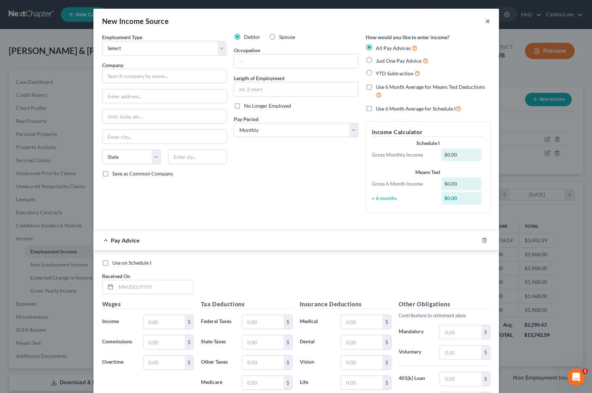
click at [490, 22] on button "×" at bounding box center [487, 21] width 5 height 9
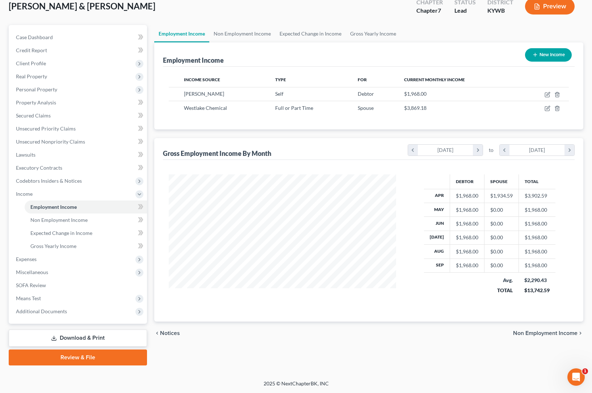
scroll to position [45, 0]
click at [548, 108] on icon "button" at bounding box center [548, 108] width 6 height 6
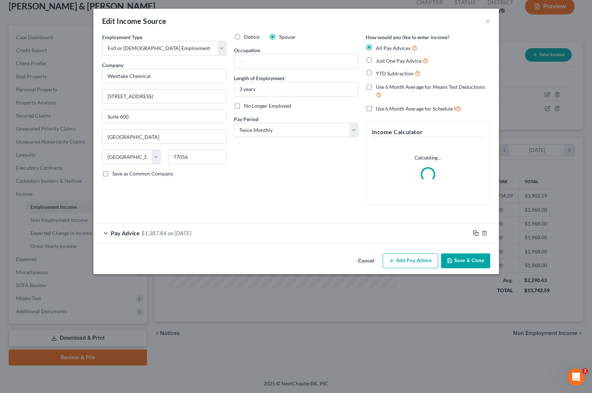
click at [475, 232] on rect "button" at bounding box center [476, 233] width 3 height 3
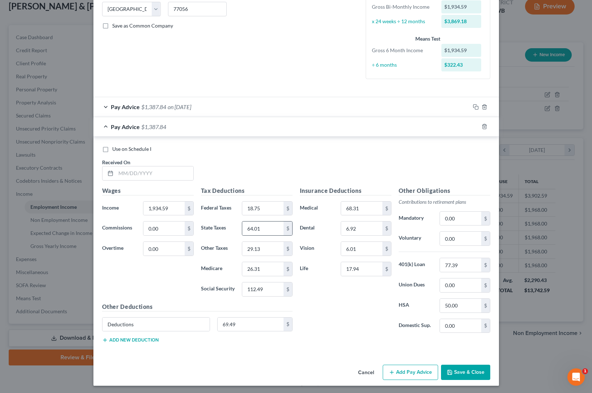
scroll to position [147, 0]
click at [454, 375] on button "Save & Close" at bounding box center [465, 372] width 49 height 15
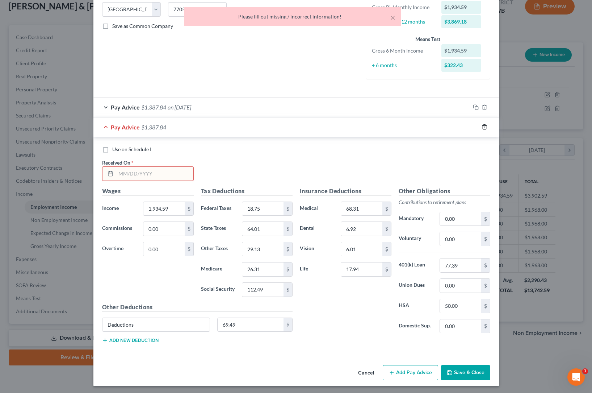
click at [485, 126] on icon "button" at bounding box center [485, 127] width 6 height 6
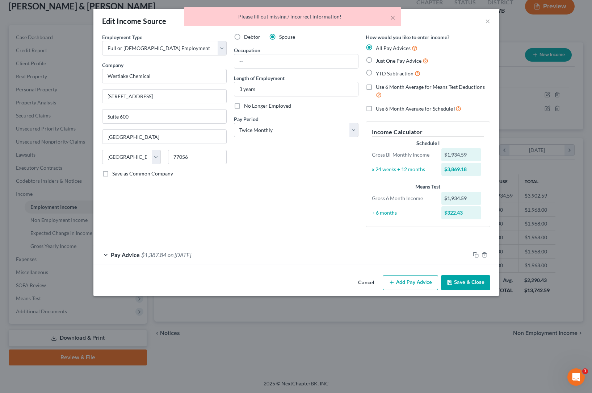
scroll to position [0, 0]
click at [458, 281] on button "Save & Close" at bounding box center [465, 282] width 49 height 15
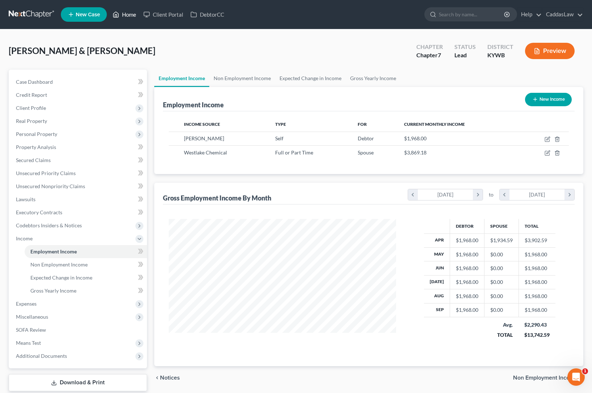
click at [127, 16] on link "Home" at bounding box center [124, 14] width 31 height 13
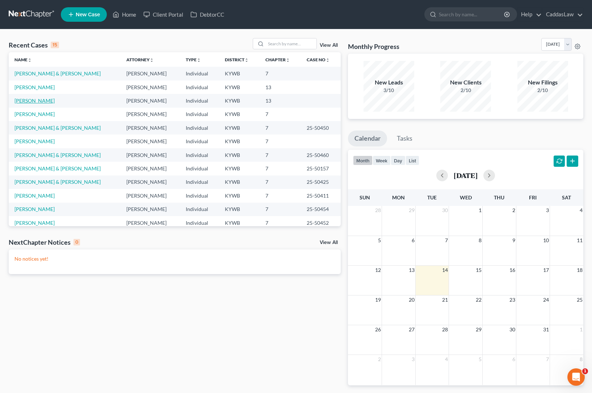
click at [30, 101] on link "[PERSON_NAME]" at bounding box center [34, 100] width 40 height 6
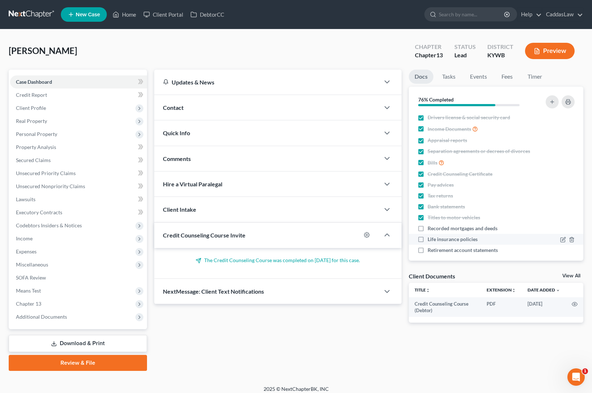
click at [428, 240] on label "Life insurance policies" at bounding box center [453, 238] width 50 height 7
click at [431, 240] on input "Life insurance policies" at bounding box center [433, 237] width 5 height 5
click at [428, 251] on label "Retirement account statements" at bounding box center [463, 249] width 70 height 7
click at [431, 251] on input "Retirement account statements" at bounding box center [433, 248] width 5 height 5
click at [428, 228] on label "Recorded mortgages and deeds" at bounding box center [463, 228] width 70 height 7
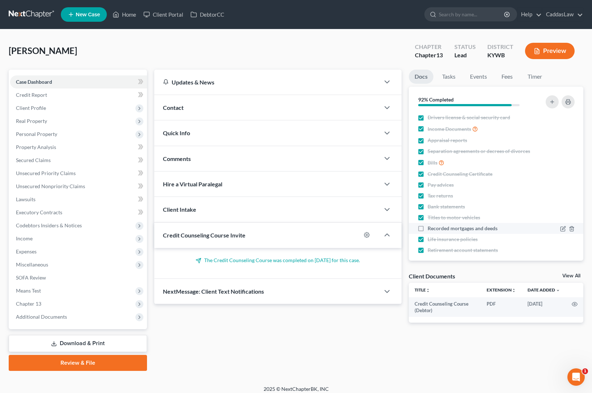
click at [431, 228] on input "Recorded mortgages and deeds" at bounding box center [433, 227] width 5 height 5
click at [128, 14] on link "Home" at bounding box center [124, 14] width 31 height 13
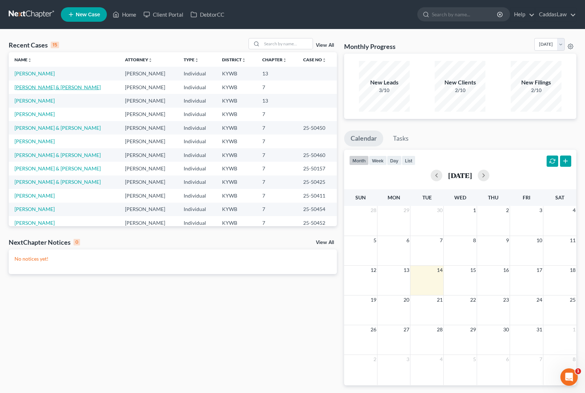
click at [33, 85] on link "[PERSON_NAME] & [PERSON_NAME]" at bounding box center [57, 87] width 86 height 6
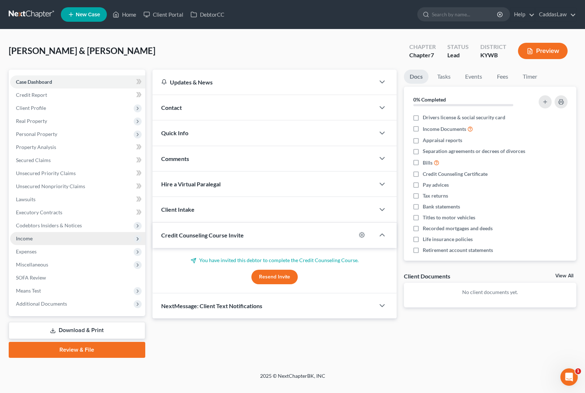
click at [37, 239] on span "Income" at bounding box center [77, 238] width 135 height 13
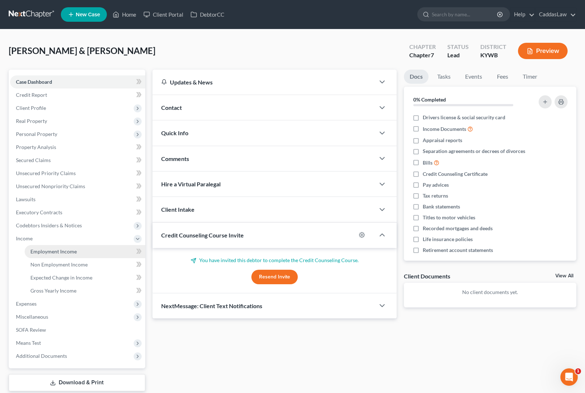
click at [54, 248] on span "Employment Income" at bounding box center [53, 251] width 46 height 6
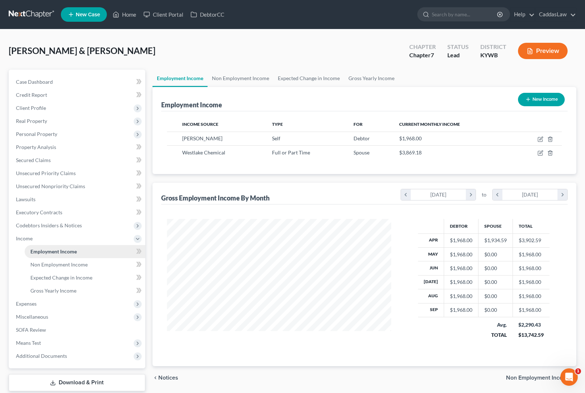
scroll to position [130, 239]
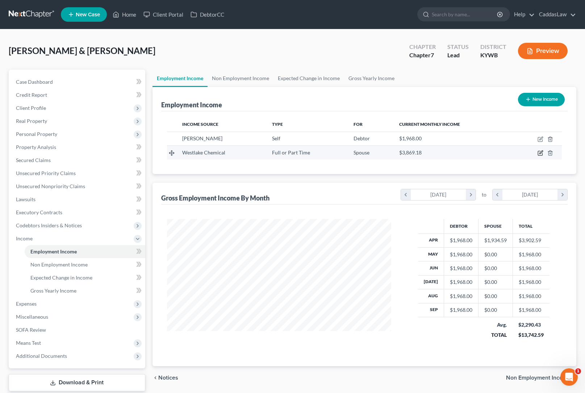
click at [541, 151] on icon "button" at bounding box center [541, 153] width 6 height 6
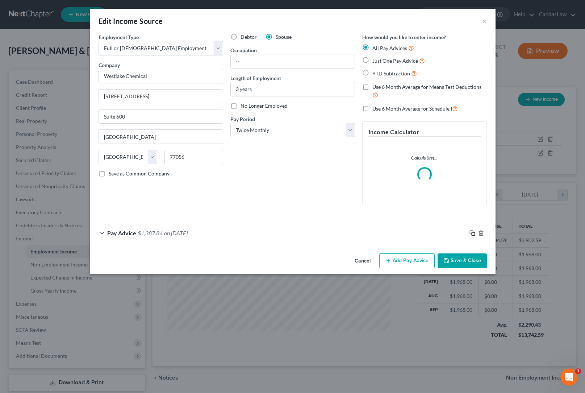
click at [471, 230] on icon "button" at bounding box center [473, 233] width 6 height 6
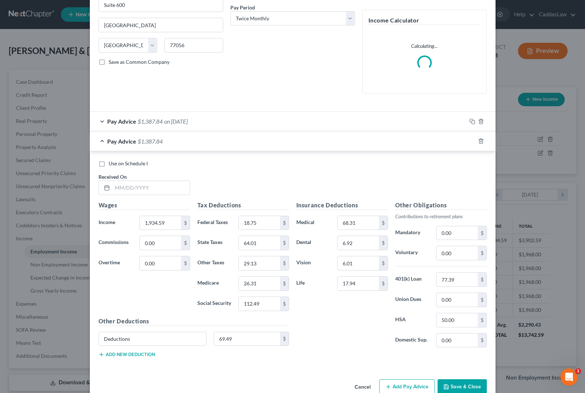
scroll to position [126, 0]
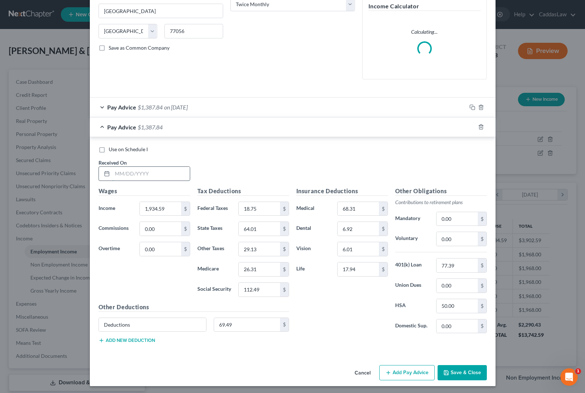
click at [116, 173] on input "text" at bounding box center [151, 174] width 78 height 14
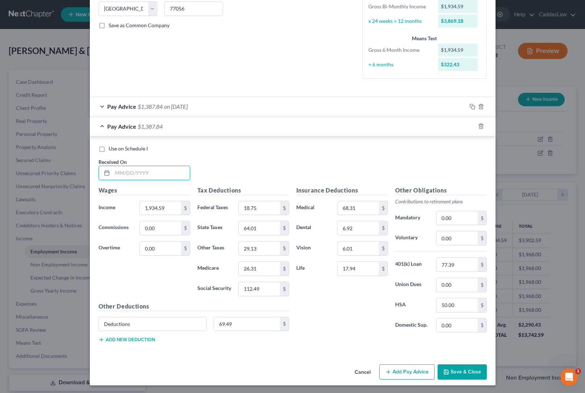
scroll to position [147, 0]
click at [124, 172] on input "05/-7/2025" at bounding box center [151, 174] width 78 height 14
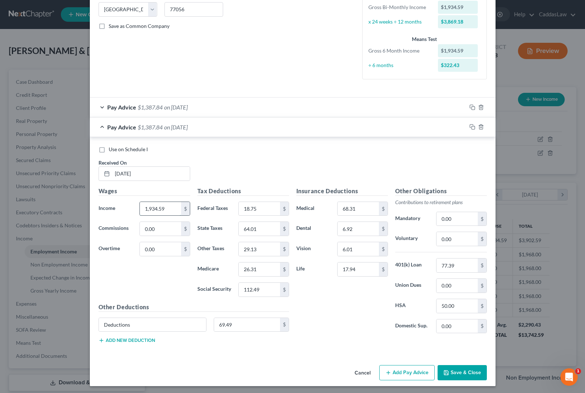
click at [167, 211] on input "1,934.59" at bounding box center [160, 209] width 41 height 14
drag, startPoint x: 263, startPoint y: 289, endPoint x: 193, endPoint y: 289, distance: 69.2
click at [194, 289] on div "Social Security 112.49 $" at bounding box center [243, 289] width 99 height 14
click at [259, 265] on input "26.31" at bounding box center [259, 269] width 41 height 14
click at [276, 247] on input "29.13" at bounding box center [259, 249] width 41 height 14
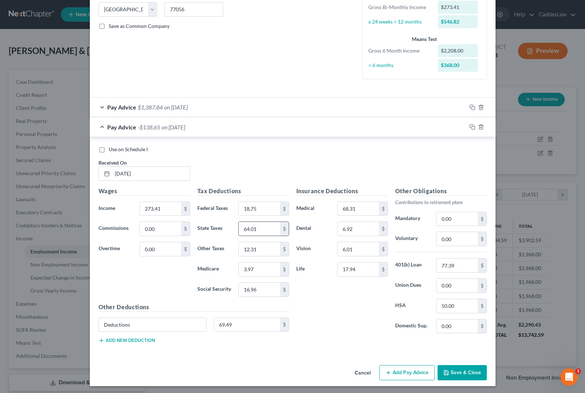
click at [260, 226] on input "64.01" at bounding box center [259, 229] width 41 height 14
click at [265, 205] on input "18.75" at bounding box center [259, 209] width 41 height 14
click at [268, 289] on input "16.96" at bounding box center [259, 290] width 41 height 14
click at [258, 249] on input "12.31" at bounding box center [259, 249] width 41 height 14
drag, startPoint x: 463, startPoint y: 264, endPoint x: 330, endPoint y: 258, distance: 132.4
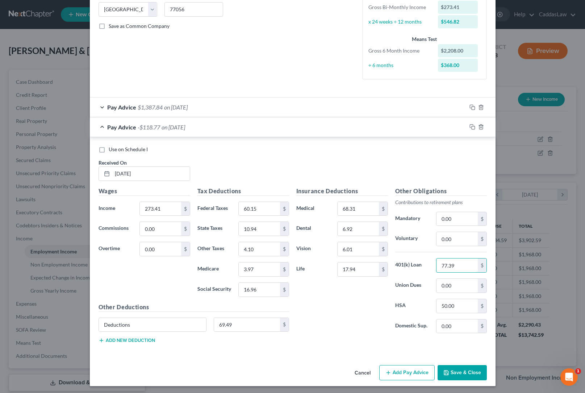
click at [346, 262] on div "Insurance Deductions Medical 68.31 $ Dental 6.92 $ Vision 6.01 $ Life 17.94 $ O…" at bounding box center [392, 263] width 198 height 153
drag, startPoint x: 241, startPoint y: 324, endPoint x: 136, endPoint y: 318, distance: 104.5
click at [136, 318] on div "Deductions 69.49 $" at bounding box center [194, 327] width 198 height 20
drag, startPoint x: 133, startPoint y: 325, endPoint x: 26, endPoint y: 321, distance: 107.3
drag, startPoint x: 460, startPoint y: 302, endPoint x: 346, endPoint y: 302, distance: 113.8
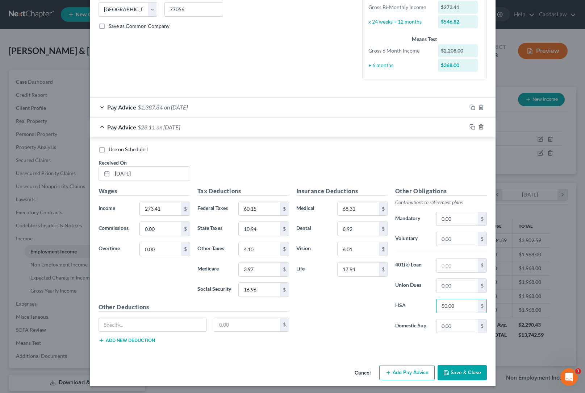
click at [346, 302] on div "Insurance Deductions Medical 68.31 $ Dental 6.92 $ Vision 6.01 $ Life 17.94 $ O…" at bounding box center [392, 263] width 198 height 153
click at [364, 265] on input "17.94" at bounding box center [358, 269] width 41 height 14
drag, startPoint x: 358, startPoint y: 249, endPoint x: 324, endPoint y: 246, distance: 34.2
click at [324, 246] on div "Vision 6.01 $" at bounding box center [342, 249] width 99 height 14
drag, startPoint x: 358, startPoint y: 228, endPoint x: 325, endPoint y: 228, distance: 33.3
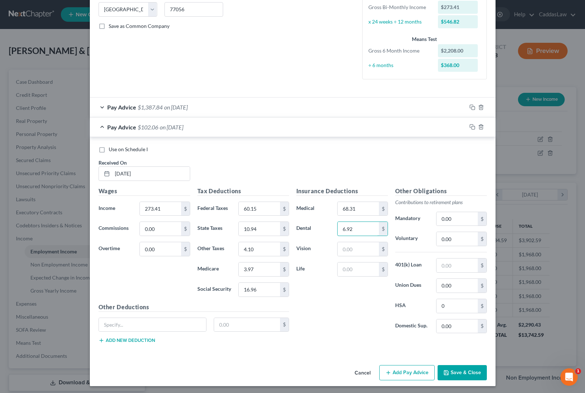
click at [325, 228] on div "Dental 6.92 $" at bounding box center [342, 228] width 99 height 14
drag, startPoint x: 359, startPoint y: 208, endPoint x: 306, endPoint y: 208, distance: 53.3
click at [307, 208] on div "Medical $" at bounding box center [342, 208] width 99 height 14
click at [456, 369] on button "Save & Close" at bounding box center [462, 372] width 49 height 15
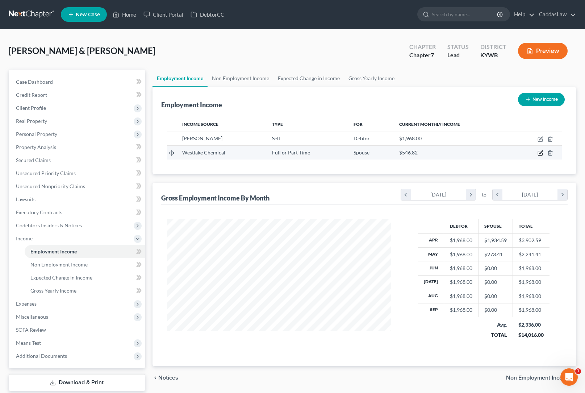
click at [539, 152] on icon "button" at bounding box center [541, 153] width 6 height 6
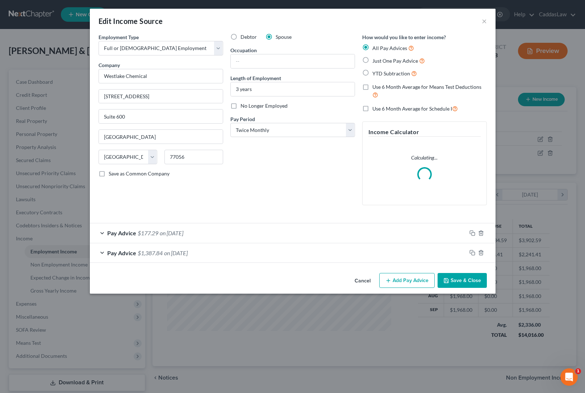
click at [259, 253] on div "Pay Advice $1,387.84 on [DATE]" at bounding box center [278, 252] width 377 height 19
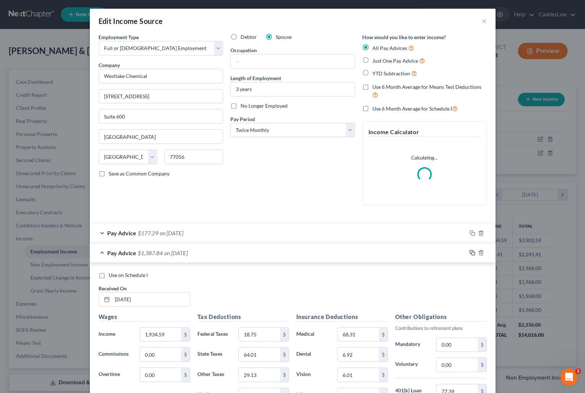
click at [472, 252] on rect "button" at bounding box center [473, 253] width 3 height 3
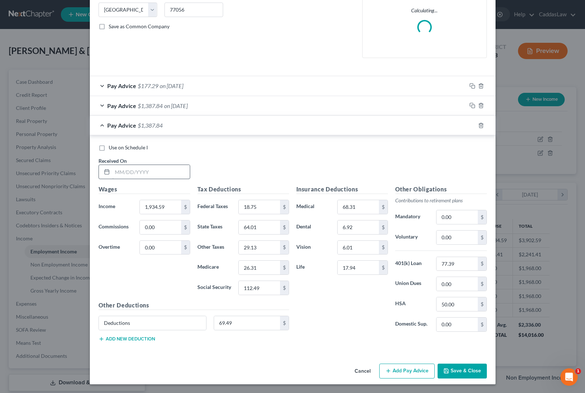
scroll to position [145, 0]
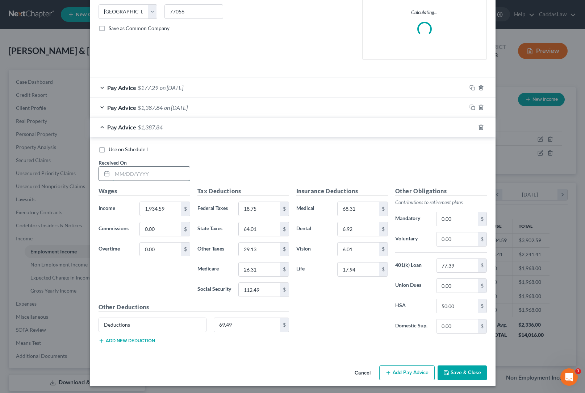
click at [158, 172] on input "text" at bounding box center [151, 174] width 78 height 14
click at [166, 208] on input "1,934.59" at bounding box center [160, 209] width 41 height 14
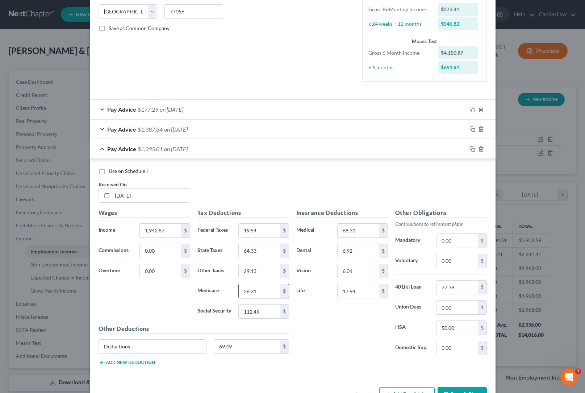
click at [260, 291] on input "26.31" at bounding box center [259, 291] width 41 height 14
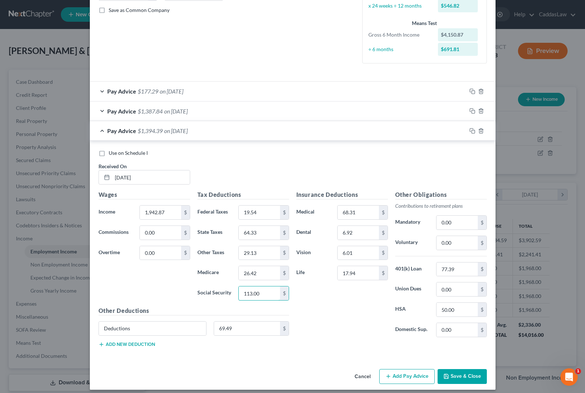
scroll to position [164, 0]
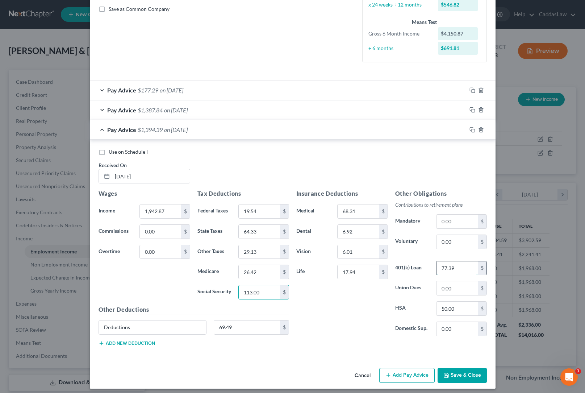
click at [462, 264] on input "77.39" at bounding box center [457, 268] width 41 height 14
click at [234, 324] on input "69.49" at bounding box center [247, 327] width 66 height 14
click at [258, 254] on input "29.13" at bounding box center [259, 252] width 41 height 14
click at [467, 373] on button "Save & Close" at bounding box center [462, 375] width 49 height 15
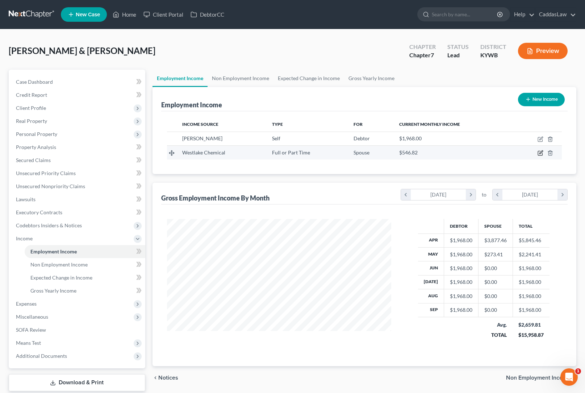
click at [542, 153] on icon "button" at bounding box center [541, 153] width 6 height 6
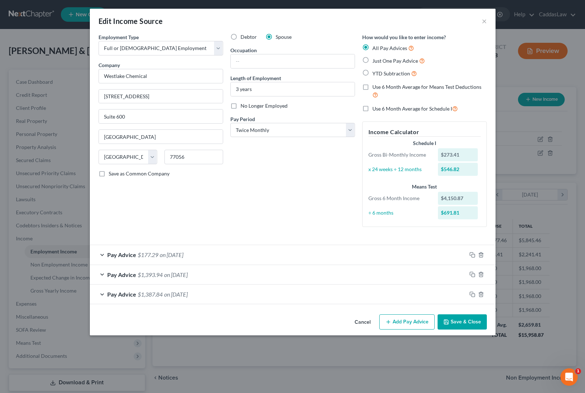
click at [399, 299] on div "Pay Advice $1,387.84 on [DATE]" at bounding box center [278, 293] width 377 height 19
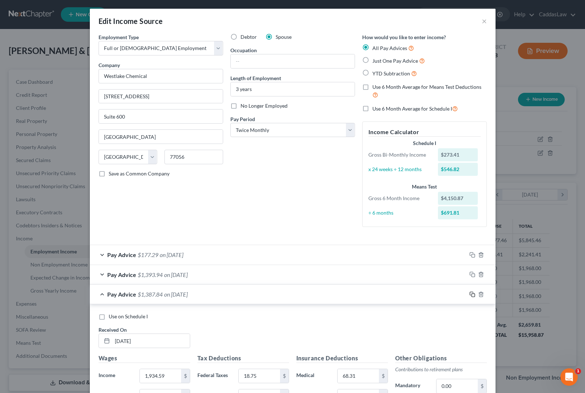
click at [472, 293] on rect "button" at bounding box center [473, 294] width 3 height 3
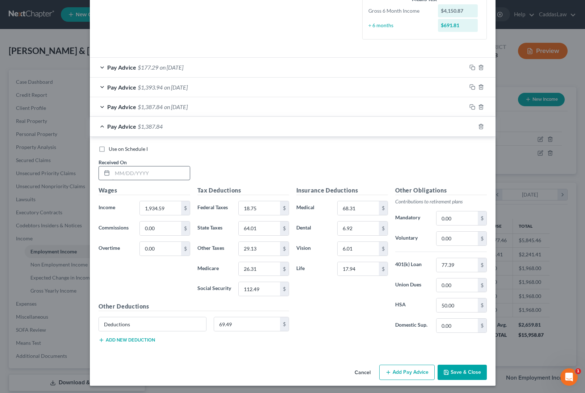
scroll to position [187, 0]
click at [147, 172] on input "text" at bounding box center [151, 174] width 78 height 14
click at [171, 207] on input "1,934.59" at bounding box center [160, 209] width 41 height 14
click at [263, 207] on input "18.75" at bounding box center [259, 209] width 41 height 14
click at [261, 252] on input "29.13" at bounding box center [259, 249] width 41 height 14
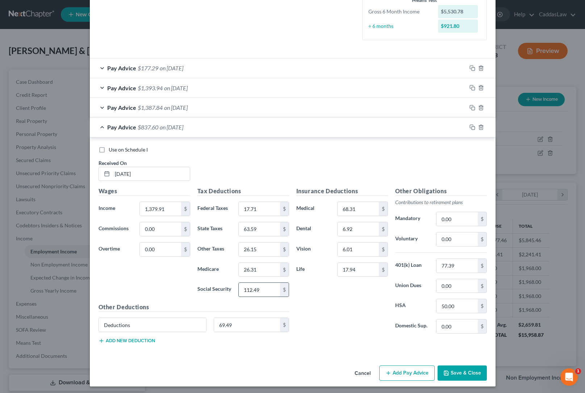
click at [274, 287] on input "112.49" at bounding box center [259, 290] width 41 height 14
click at [468, 266] on input "77.39" at bounding box center [457, 266] width 41 height 14
drag, startPoint x: 165, startPoint y: 208, endPoint x: 110, endPoint y: 207, distance: 55.1
click at [110, 207] on div "Income * 1,379.91 $" at bounding box center [144, 208] width 99 height 14
click at [259, 245] on input "26.15" at bounding box center [259, 249] width 41 height 14
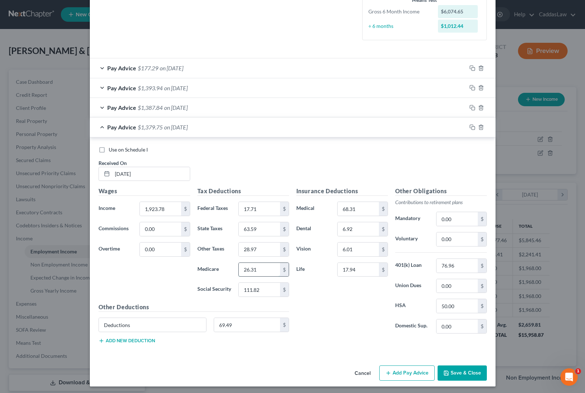
click at [267, 267] on input "26.31" at bounding box center [259, 270] width 41 height 14
click at [471, 125] on icon "button" at bounding box center [473, 127] width 6 height 6
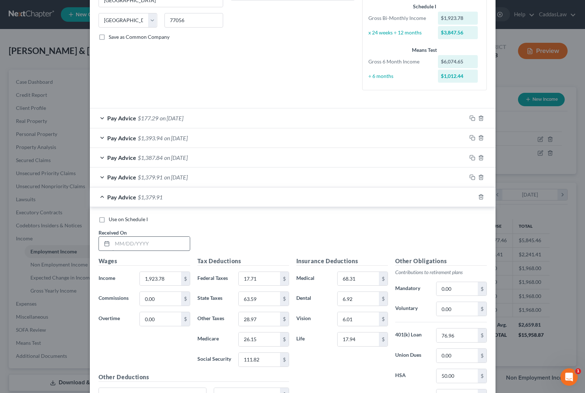
scroll to position [164, 0]
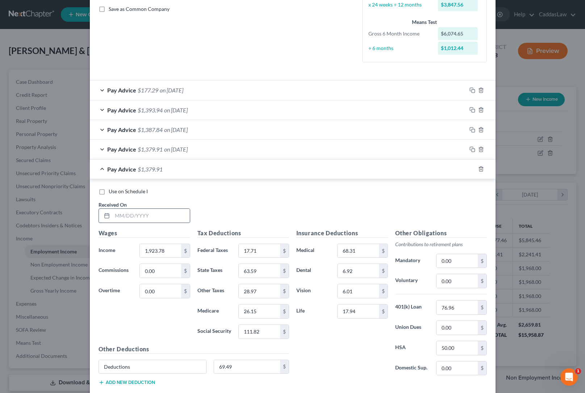
click at [110, 215] on div at bounding box center [105, 216] width 13 height 14
click at [130, 215] on input "text" at bounding box center [151, 216] width 78 height 14
click at [163, 251] on input "1,923.78" at bounding box center [160, 251] width 41 height 14
click at [258, 308] on input "26.15" at bounding box center [259, 311] width 41 height 14
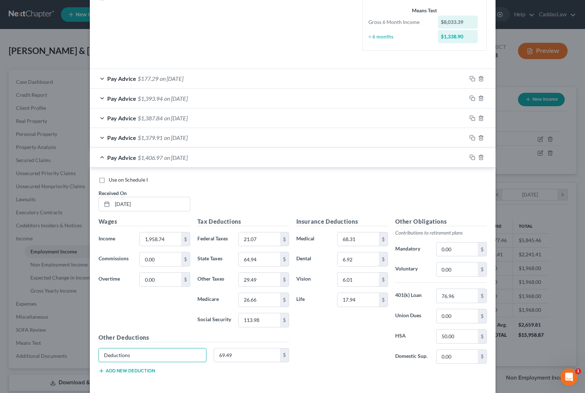
scroll to position [176, 0]
click at [463, 293] on input "76.96" at bounding box center [457, 296] width 41 height 14
click at [474, 155] on icon "button" at bounding box center [473, 158] width 6 height 6
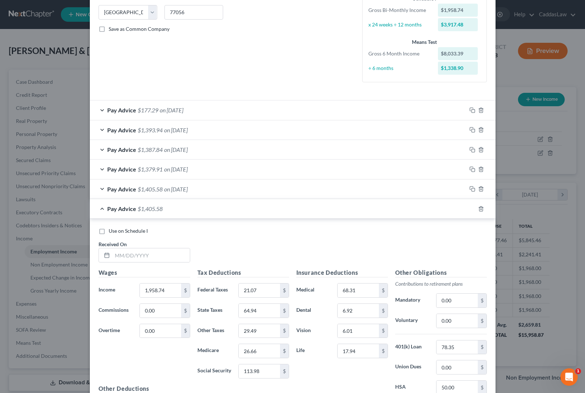
scroll to position [226, 0]
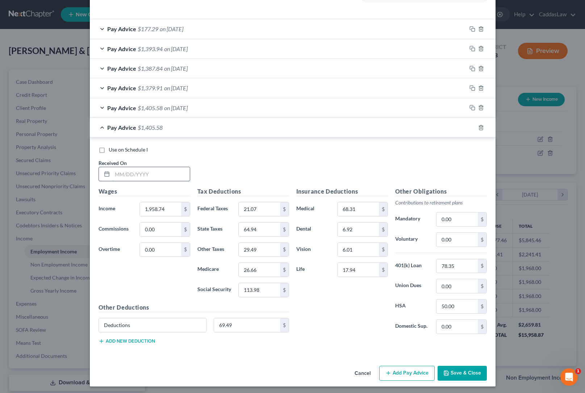
click at [145, 172] on input "text" at bounding box center [151, 174] width 78 height 14
click at [163, 206] on input "1,958.74" at bounding box center [160, 209] width 41 height 14
click at [482, 126] on polyline "button" at bounding box center [481, 126] width 4 height 0
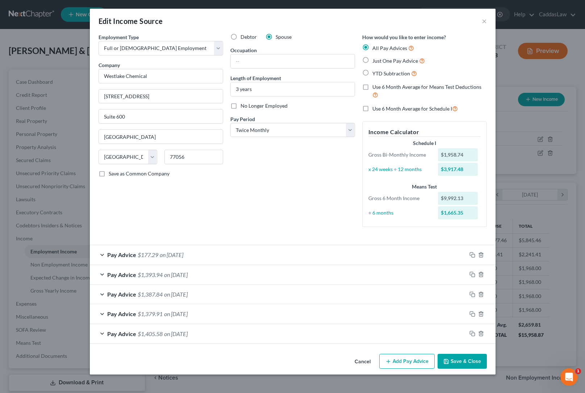
scroll to position [0, 0]
click at [186, 278] on div "Pay Advice $1,393.94 on [DATE]" at bounding box center [278, 274] width 377 height 19
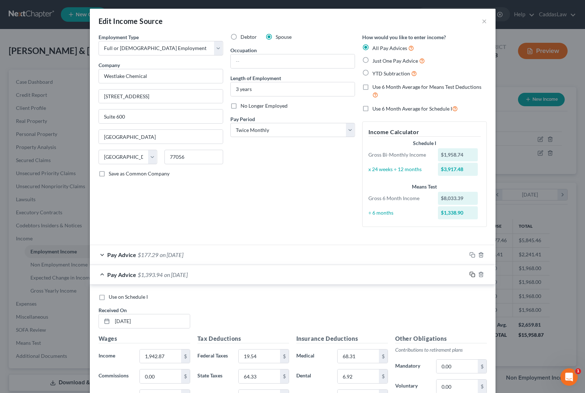
click at [472, 274] on rect "button" at bounding box center [473, 275] width 3 height 3
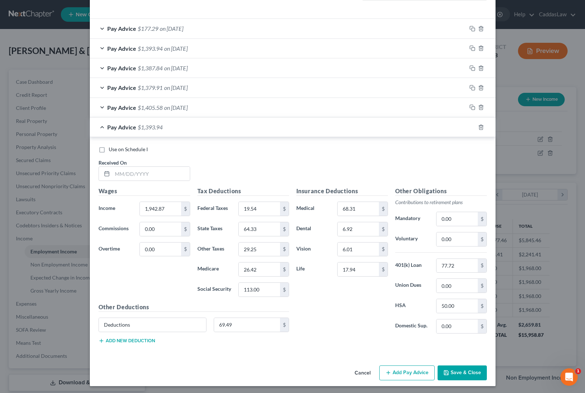
scroll to position [226, 0]
click at [116, 176] on input "text" at bounding box center [151, 174] width 78 height 14
click at [175, 208] on input "1,942.87" at bounding box center [160, 209] width 41 height 14
click at [269, 290] on input "113.00" at bounding box center [259, 290] width 41 height 14
click at [267, 268] on input "26.42" at bounding box center [259, 270] width 41 height 14
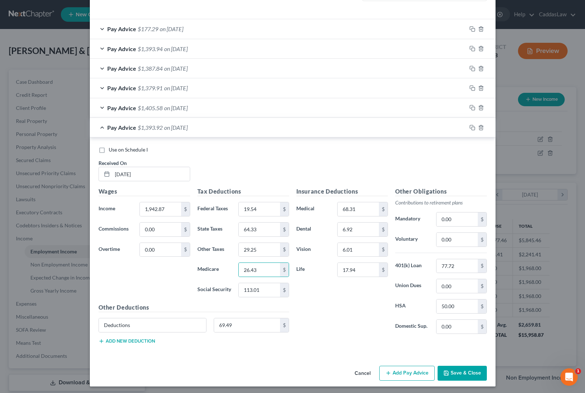
click at [319, 309] on div "Insurance Deductions Medical 68.31 $ Dental 6.92 $ Vision 6.01 $ Life 17.94 $" at bounding box center [342, 263] width 99 height 153
click at [472, 127] on rect "button" at bounding box center [473, 128] width 3 height 3
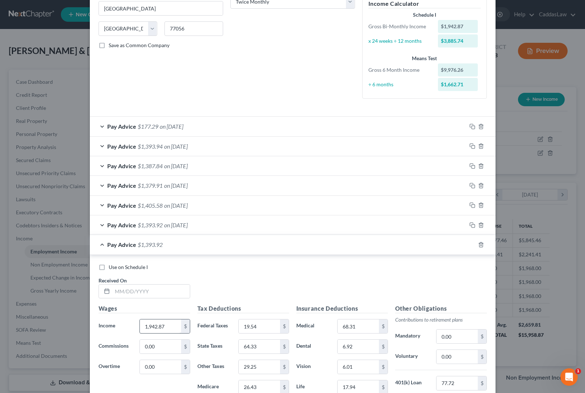
scroll to position [132, 0]
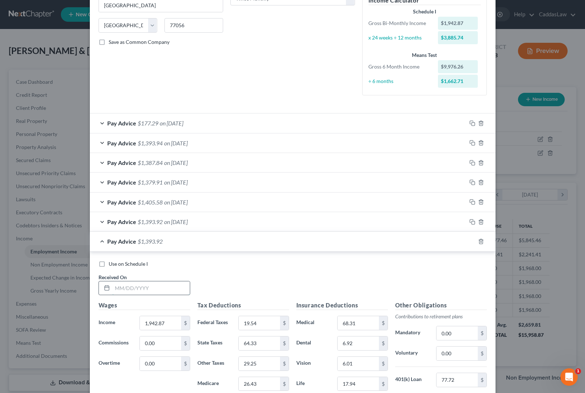
click at [137, 291] on input "text" at bounding box center [151, 288] width 78 height 14
click at [175, 316] on input "1,942.87" at bounding box center [160, 323] width 41 height 14
click at [166, 321] on input "1,942.87" at bounding box center [160, 323] width 41 height 14
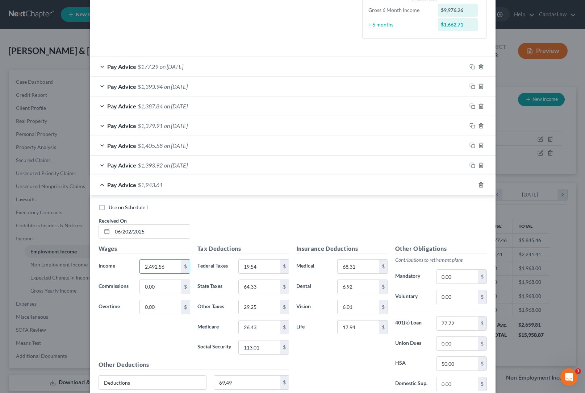
scroll to position [189, 0]
click at [272, 267] on input "19.54" at bounding box center [259, 266] width 41 height 14
drag, startPoint x: 260, startPoint y: 303, endPoint x: 199, endPoint y: 303, distance: 60.5
click at [199, 303] on div "Other Taxes 3.50 $" at bounding box center [243, 306] width 99 height 14
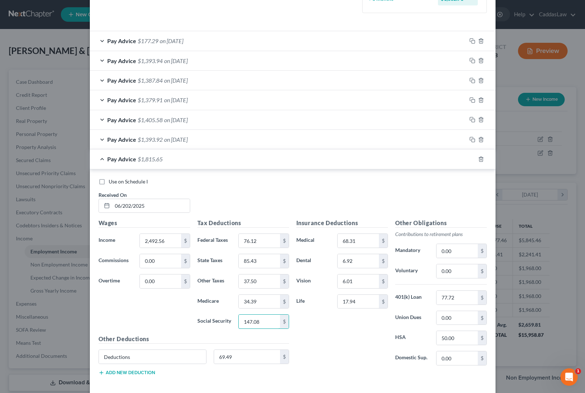
scroll to position [214, 0]
click at [462, 296] on input "77.72" at bounding box center [457, 297] width 41 height 14
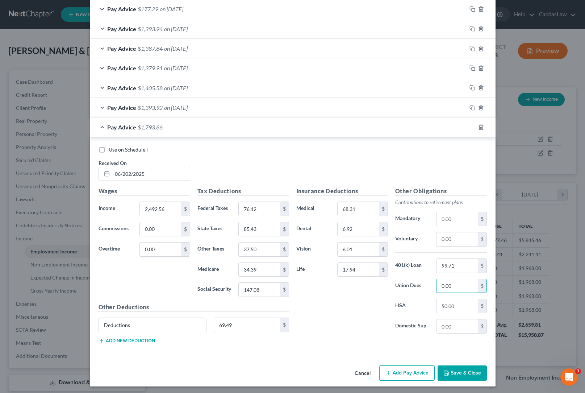
scroll to position [245, 0]
click at [459, 366] on button "Save & Close" at bounding box center [462, 373] width 49 height 15
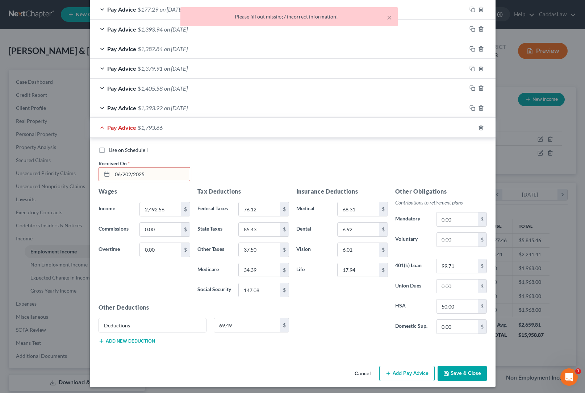
click at [130, 172] on input "06/202/2025" at bounding box center [151, 174] width 78 height 14
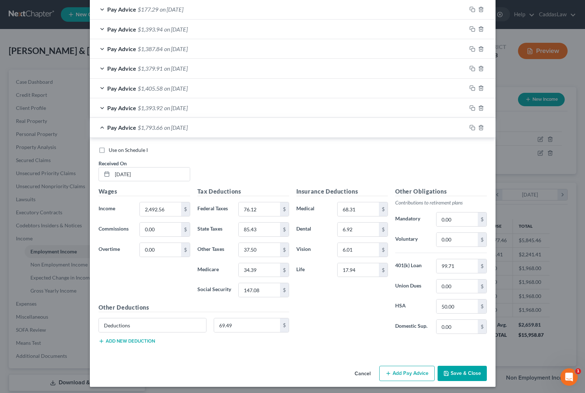
click at [447, 373] on polyline "button" at bounding box center [446, 374] width 3 height 2
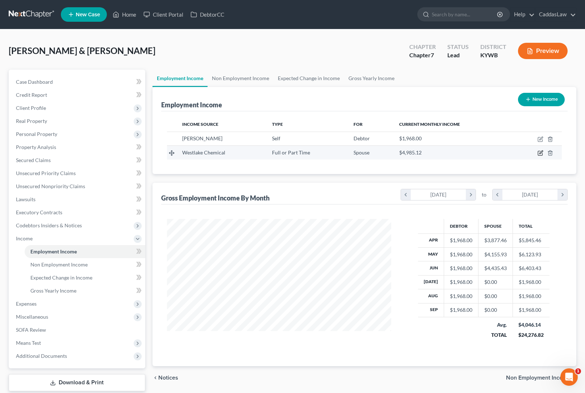
click at [539, 155] on icon "button" at bounding box center [541, 153] width 6 height 6
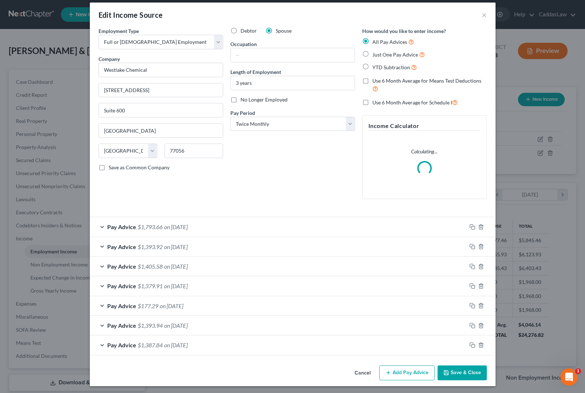
scroll to position [6, 0]
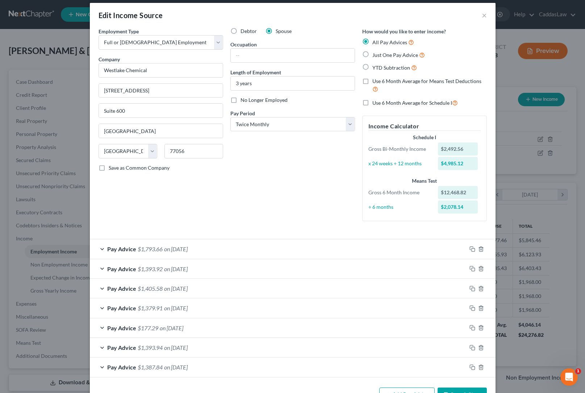
click at [184, 285] on span "on [DATE]" at bounding box center [176, 288] width 24 height 7
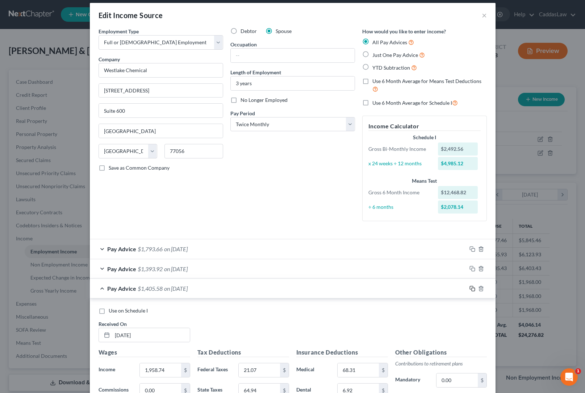
click at [471, 287] on icon "button" at bounding box center [471, 287] width 3 height 3
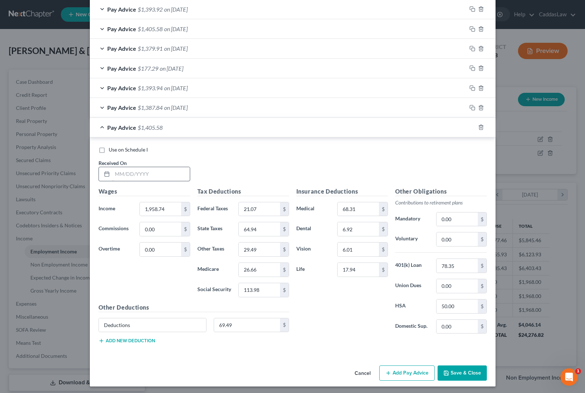
scroll to position [265, 0]
click at [138, 167] on input "text" at bounding box center [151, 174] width 78 height 14
click at [166, 204] on input "1,958.74" at bounding box center [160, 210] width 41 height 14
drag, startPoint x: 264, startPoint y: 206, endPoint x: 192, endPoint y: 209, distance: 72.2
click at [192, 209] on div "Wages Income * 1,952.61 $ Commissions 0.00 $ Overtime 0.00 $ Tax Deductions Fed…" at bounding box center [194, 268] width 198 height 163
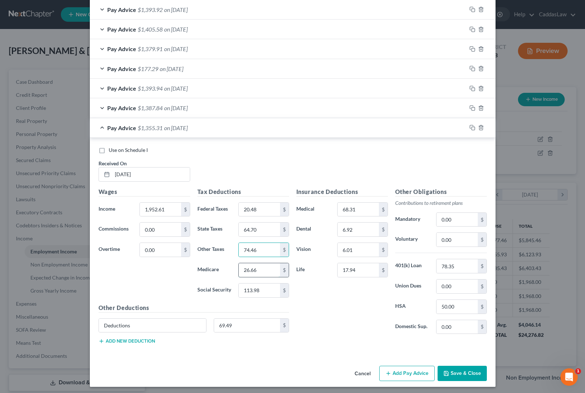
click at [267, 268] on input "26.66" at bounding box center [259, 270] width 41 height 14
click at [456, 260] on input "78.35" at bounding box center [457, 266] width 41 height 14
click at [262, 243] on input "74.46" at bounding box center [259, 250] width 41 height 14
drag, startPoint x: 241, startPoint y: 250, endPoint x: 166, endPoint y: 250, distance: 75.4
click at [166, 250] on div "Wages Income * 1,952.61 $ Commissions 0.00 $ Overtime 0.00 $ Tax Deductions Fed…" at bounding box center [194, 268] width 198 height 163
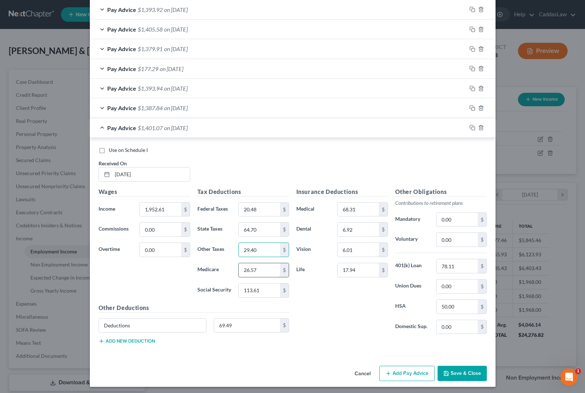
click at [262, 272] on input "26.57" at bounding box center [259, 270] width 41 height 14
click at [268, 290] on input "113.61" at bounding box center [259, 290] width 41 height 14
click at [474, 125] on icon "button" at bounding box center [473, 128] width 6 height 6
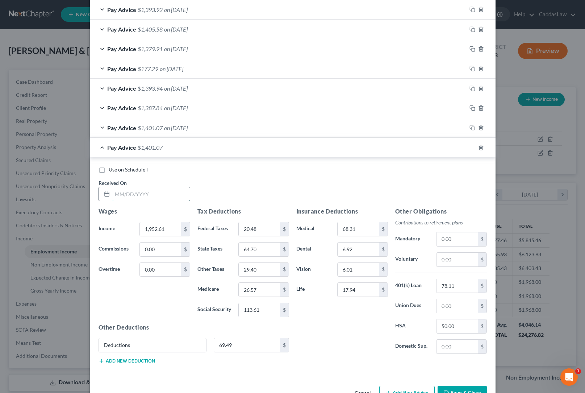
click at [133, 196] on input "text" at bounding box center [151, 194] width 78 height 14
click at [170, 225] on input "1,952.61" at bounding box center [160, 229] width 41 height 14
click at [262, 287] on input "26.57" at bounding box center [259, 290] width 41 height 14
click at [462, 282] on input "78.11" at bounding box center [457, 286] width 41 height 14
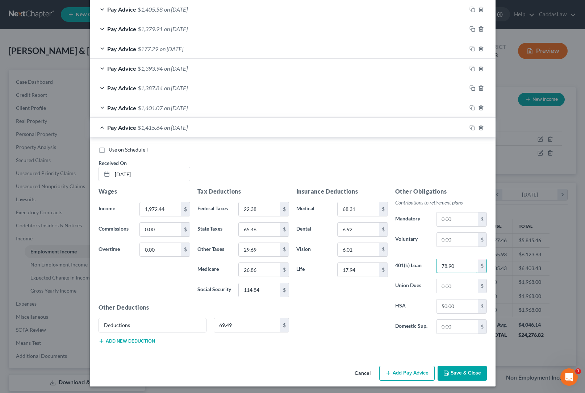
scroll to position [284, 0]
click at [473, 126] on icon "button" at bounding box center [473, 128] width 6 height 6
click at [119, 171] on input "text" at bounding box center [151, 175] width 78 height 14
click at [172, 206] on input "1,972.44" at bounding box center [160, 210] width 41 height 14
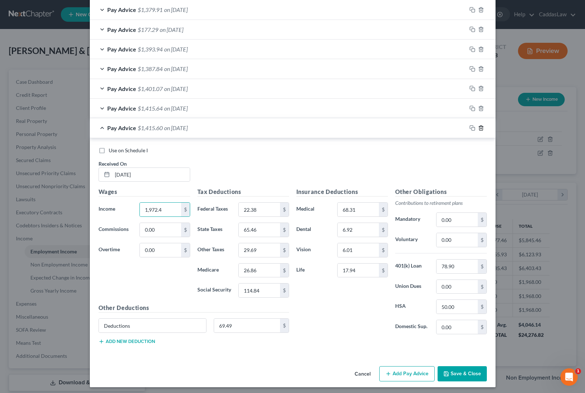
click at [479, 126] on icon "button" at bounding box center [480, 127] width 3 height 5
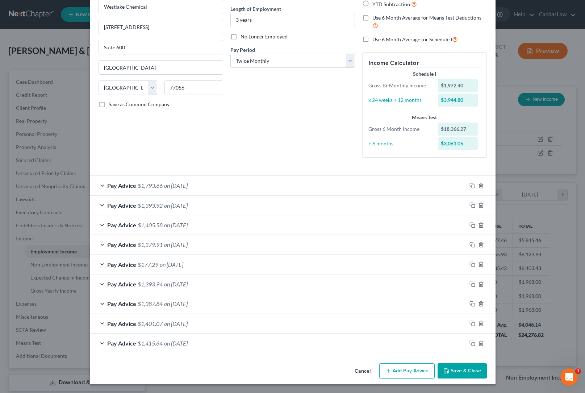
scroll to position [67, 0]
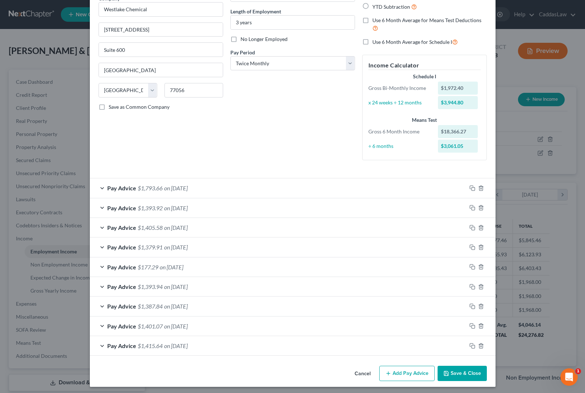
click at [174, 263] on span "on [DATE]" at bounding box center [172, 266] width 24 height 7
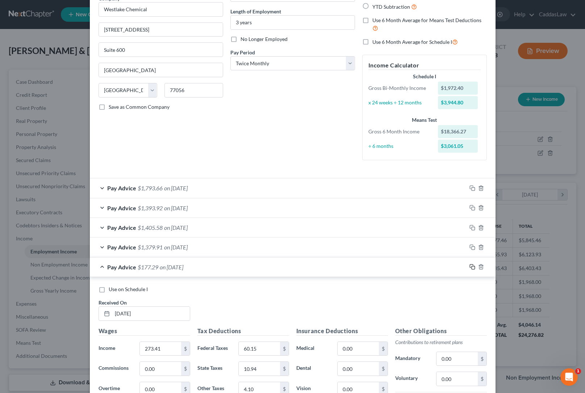
click at [472, 266] on icon "button" at bounding box center [473, 267] width 6 height 6
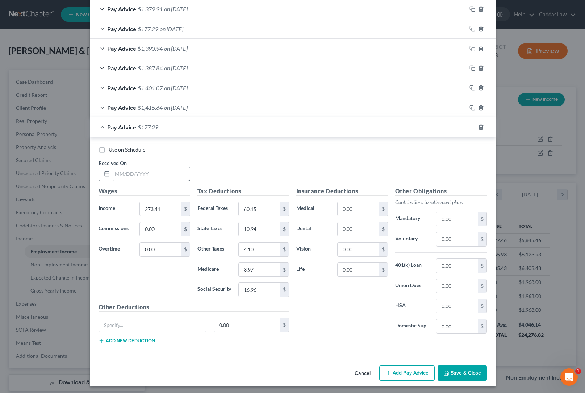
scroll to position [304, 0]
click at [124, 172] on input "text" at bounding box center [151, 175] width 78 height 14
drag, startPoint x: 164, startPoint y: 207, endPoint x: 100, endPoint y: 205, distance: 64.1
click at [100, 205] on div "Income * 273.41 $" at bounding box center [144, 209] width 99 height 14
drag, startPoint x: 263, startPoint y: 206, endPoint x: 121, endPoint y: 190, distance: 143.7
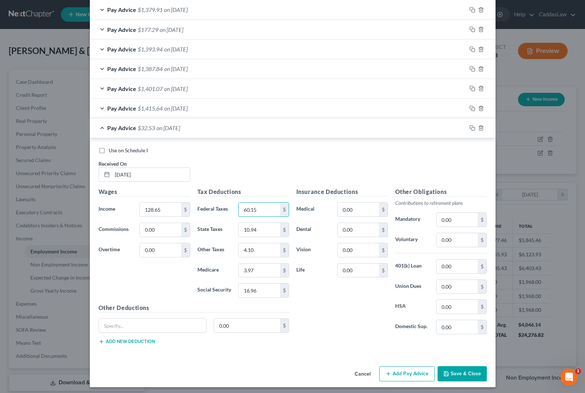
click at [121, 190] on div "Wages Income * 128.65 $ Commissions 0.00 $ Overtime 0.00 $ Tax Deductions Feder…" at bounding box center [194, 268] width 198 height 163
click at [268, 268] on input "3.97" at bounding box center [259, 270] width 41 height 14
click at [445, 373] on icon "button" at bounding box center [446, 374] width 6 height 6
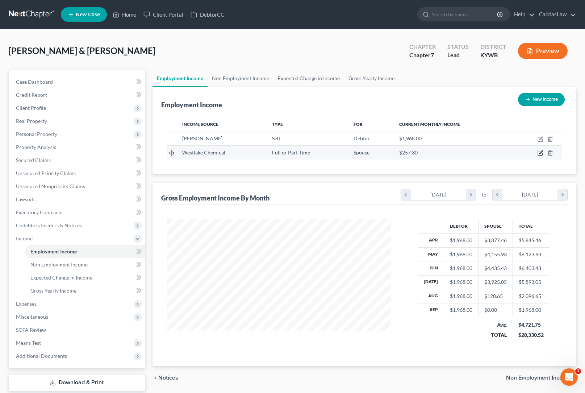
click at [543, 152] on icon "button" at bounding box center [541, 153] width 6 height 6
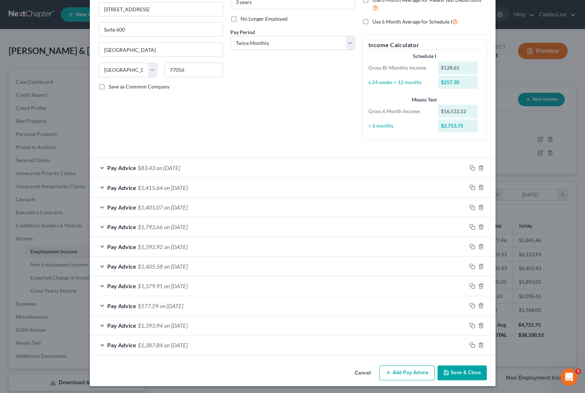
scroll to position [86, 0]
click at [243, 341] on div "Pay Advice $1,387.84 on [DATE]" at bounding box center [278, 345] width 377 height 19
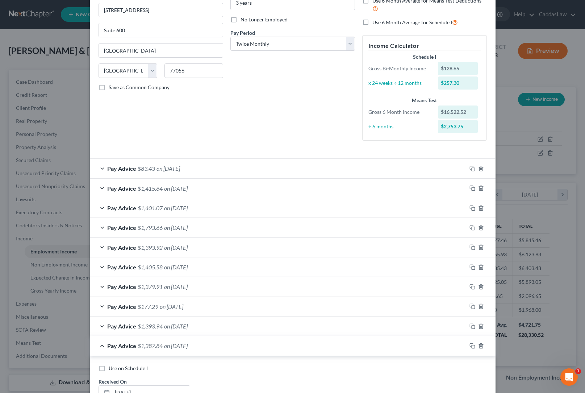
click at [221, 342] on div "Pay Advice $1,387.84 on [DATE]" at bounding box center [278, 345] width 377 height 19
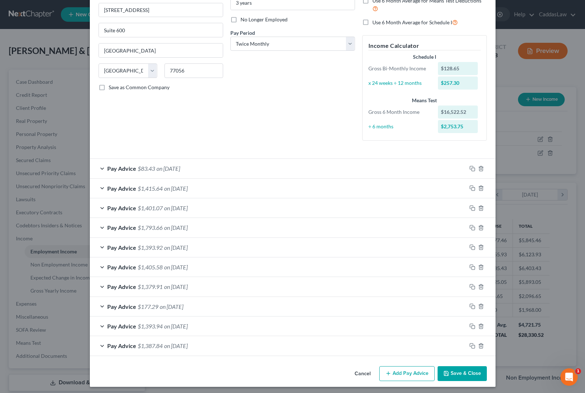
click at [337, 186] on div "Pay Advice $1,415.64 on [DATE]" at bounding box center [278, 188] width 377 height 19
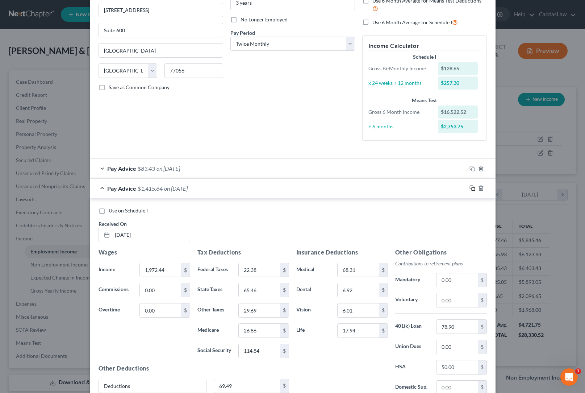
click at [470, 188] on icon "button" at bounding box center [473, 188] width 6 height 6
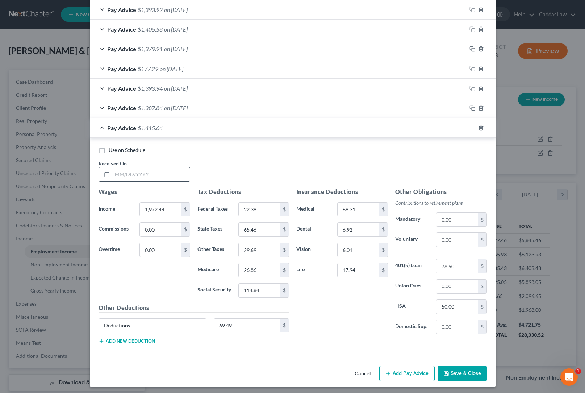
scroll to position [324, 0]
click at [116, 180] on div "Use on Schedule I Received On *" at bounding box center [293, 167] width 396 height 41
click at [120, 173] on input "text" at bounding box center [151, 175] width 78 height 14
click at [459, 261] on input "78.90" at bounding box center [457, 266] width 41 height 14
click at [471, 125] on icon "button" at bounding box center [473, 128] width 6 height 6
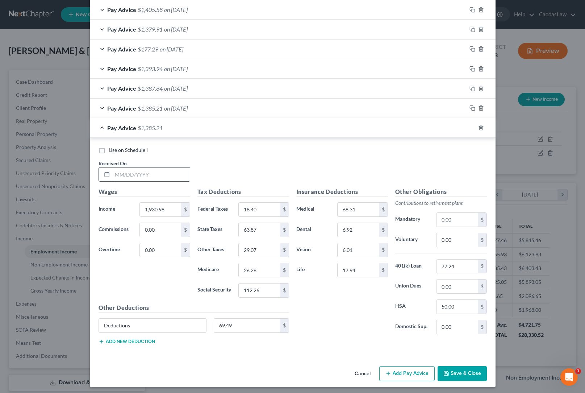
scroll to position [343, 0]
click at [116, 168] on input "text" at bounding box center [151, 175] width 78 height 14
click at [163, 210] on input "1,930.98" at bounding box center [160, 210] width 41 height 14
click at [454, 260] on input "77.24" at bounding box center [457, 267] width 41 height 14
click at [456, 261] on input "77.24" at bounding box center [457, 267] width 41 height 14
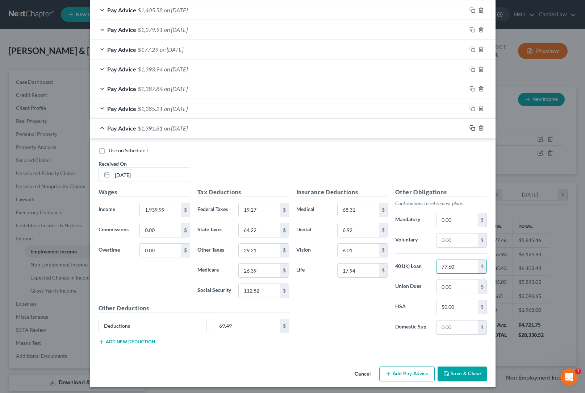
click at [473, 126] on icon "button" at bounding box center [471, 127] width 3 height 3
click at [129, 172] on input "text" at bounding box center [151, 175] width 78 height 14
click at [270, 268] on input "26.39" at bounding box center [259, 271] width 41 height 14
click at [268, 245] on input "text" at bounding box center [259, 250] width 41 height 14
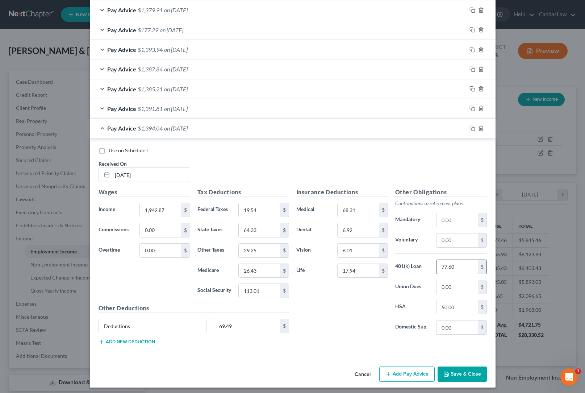
click at [459, 266] on input "77.60" at bounding box center [457, 267] width 41 height 14
click at [471, 125] on icon "button" at bounding box center [473, 128] width 6 height 6
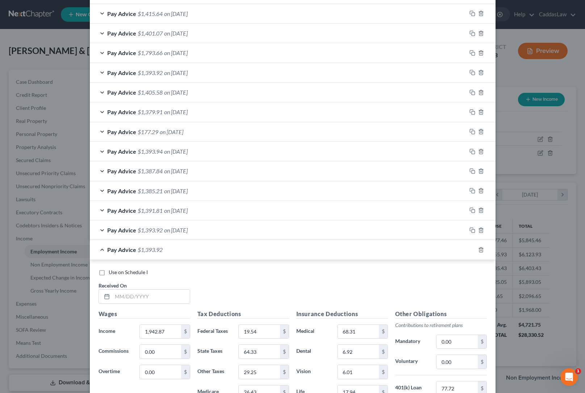
scroll to position [273, 0]
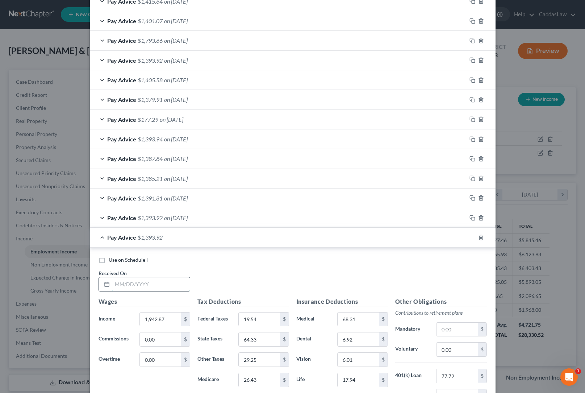
click at [114, 277] on input "text" at bounding box center [151, 284] width 78 height 14
click at [180, 317] on input "1,942.87" at bounding box center [160, 319] width 41 height 14
click at [263, 359] on input "29.25" at bounding box center [259, 359] width 41 height 14
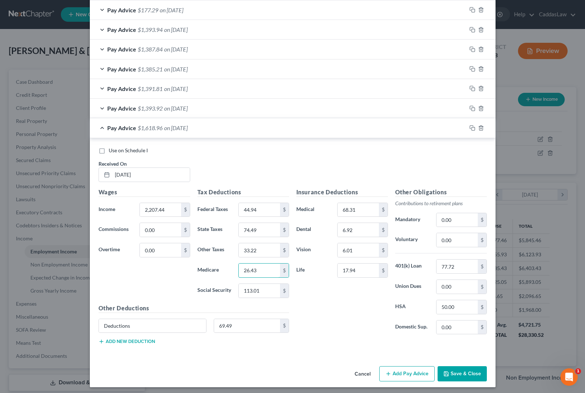
scroll to position [382, 0]
click at [460, 263] on input "77.72" at bounding box center [457, 267] width 41 height 14
click at [472, 125] on icon "button" at bounding box center [473, 128] width 6 height 6
click at [148, 170] on input "text" at bounding box center [151, 175] width 78 height 14
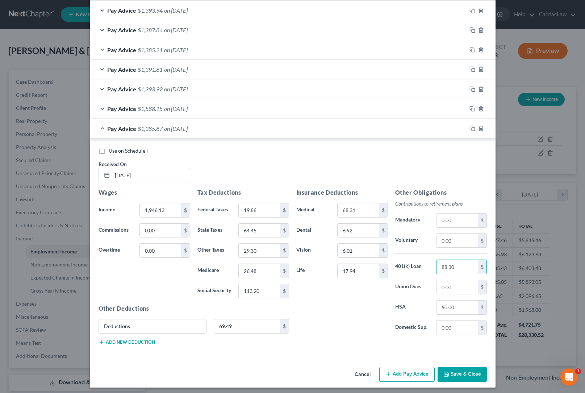
drag, startPoint x: 462, startPoint y: 263, endPoint x: 367, endPoint y: 255, distance: 94.9
click at [372, 256] on div "Insurance Deductions Medical 68.31 $ Dental 6.92 $ Vision 6.01 $ Life 17.94 $ O…" at bounding box center [392, 264] width 198 height 153
click at [477, 371] on button "Save & Close" at bounding box center [462, 374] width 49 height 15
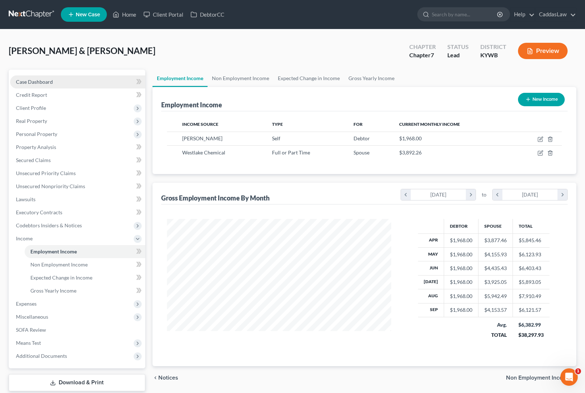
click at [49, 80] on span "Case Dashboard" at bounding box center [34, 82] width 37 height 6
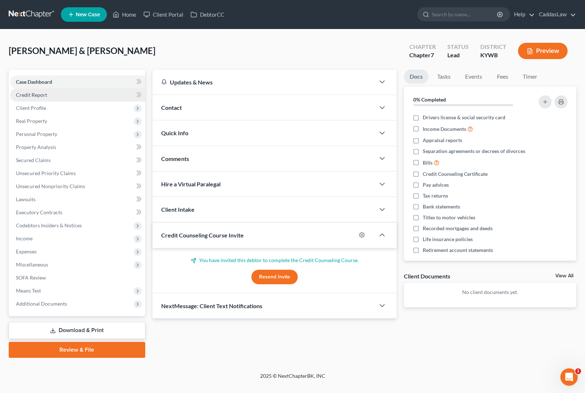
click at [30, 97] on span "Credit Report" at bounding box center [31, 95] width 31 height 6
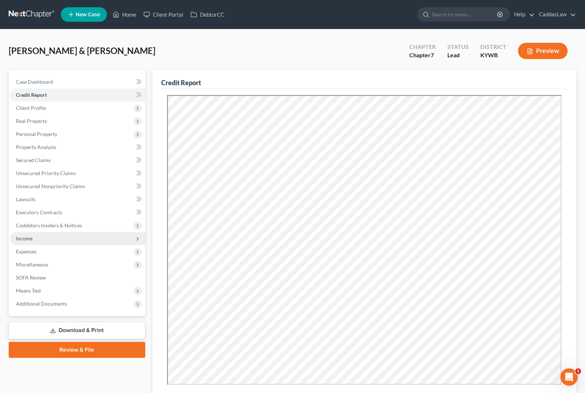
click at [36, 236] on span "Income" at bounding box center [77, 238] width 135 height 13
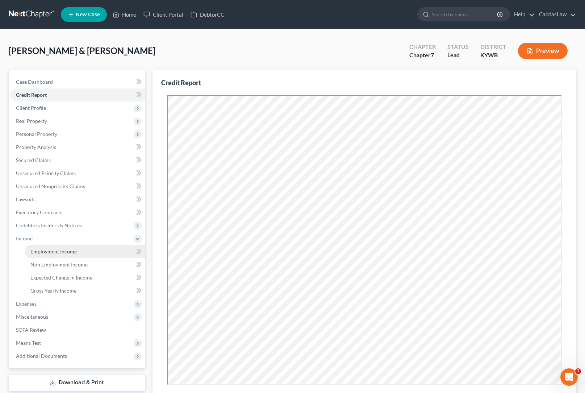
click at [51, 251] on span "Employment Income" at bounding box center [53, 251] width 46 height 6
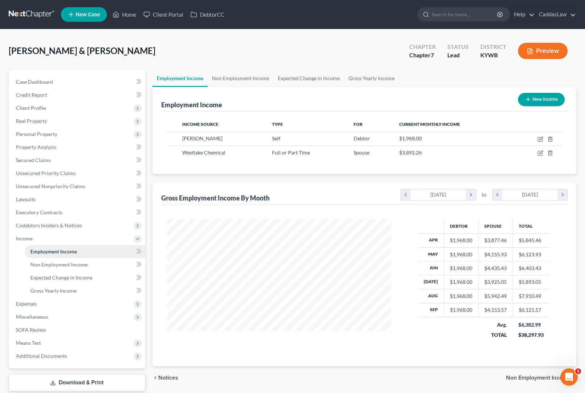
scroll to position [130, 239]
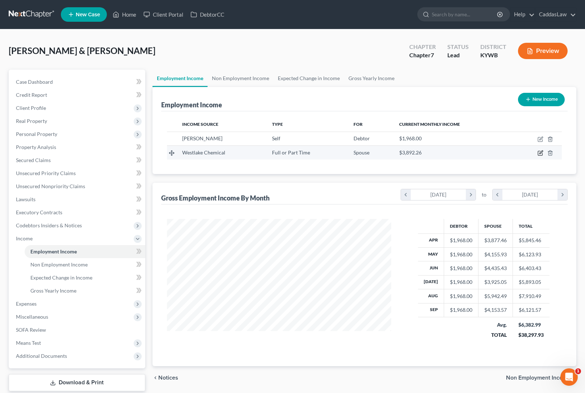
click at [542, 152] on icon "button" at bounding box center [540, 152] width 3 height 3
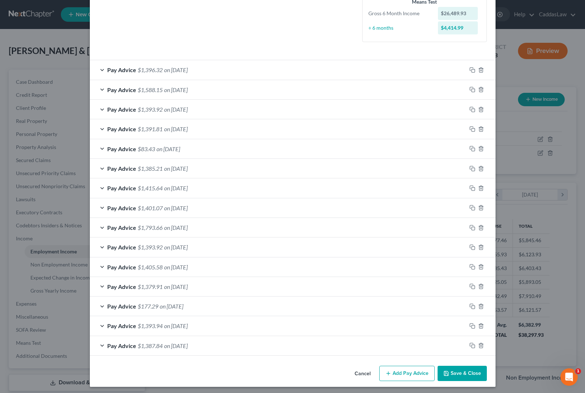
scroll to position [184, 0]
click at [452, 371] on button "Save & Close" at bounding box center [462, 373] width 49 height 15
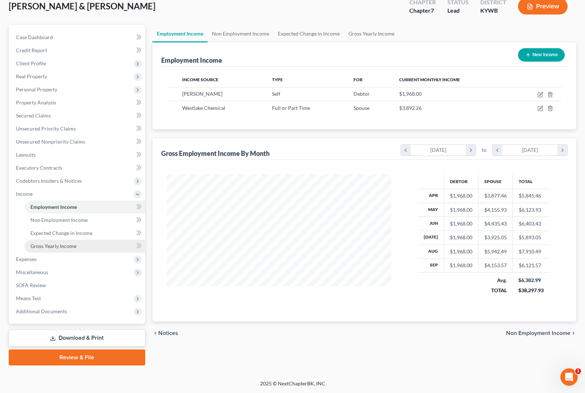
click at [63, 248] on span "Gross Yearly Income" at bounding box center [53, 246] width 46 height 6
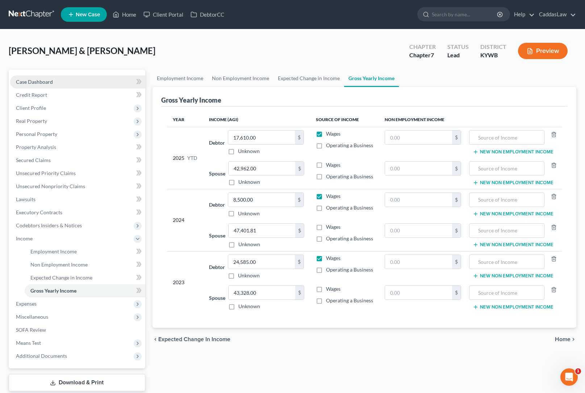
click at [37, 79] on span "Case Dashboard" at bounding box center [34, 82] width 37 height 6
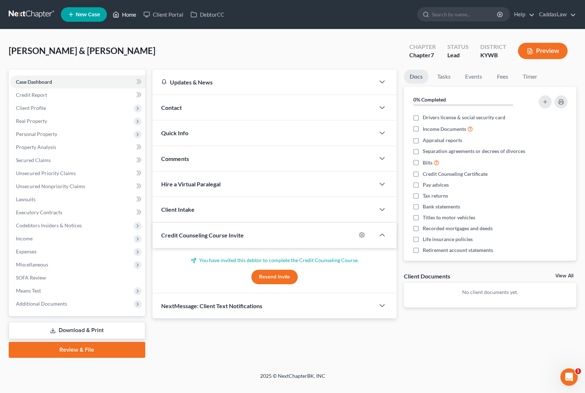
click at [124, 18] on link "Home" at bounding box center [124, 14] width 31 height 13
